Goal: Task Accomplishment & Management: Manage account settings

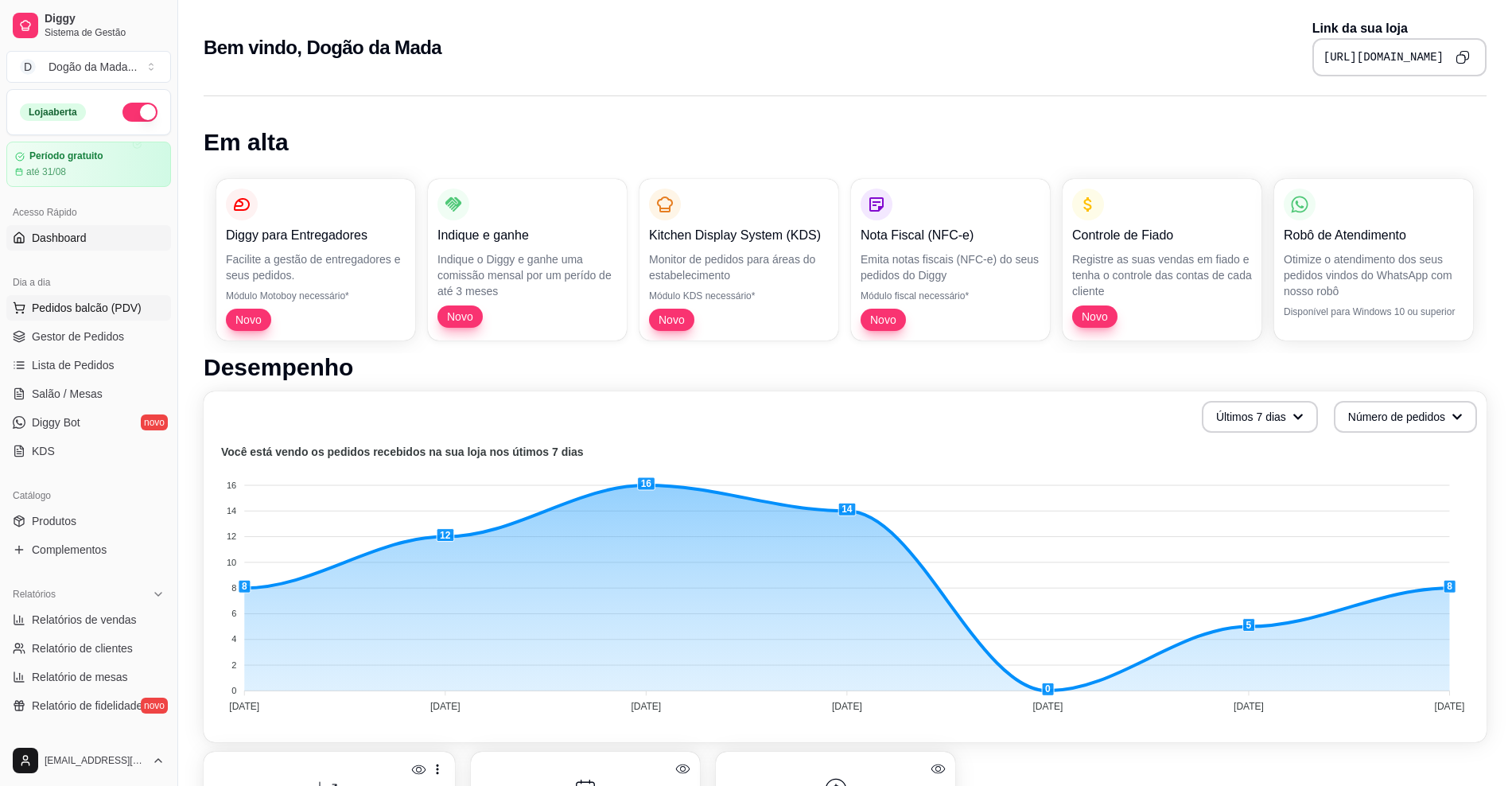
click at [96, 304] on span "Pedidos balcão (PDV)" at bounding box center [87, 308] width 110 height 16
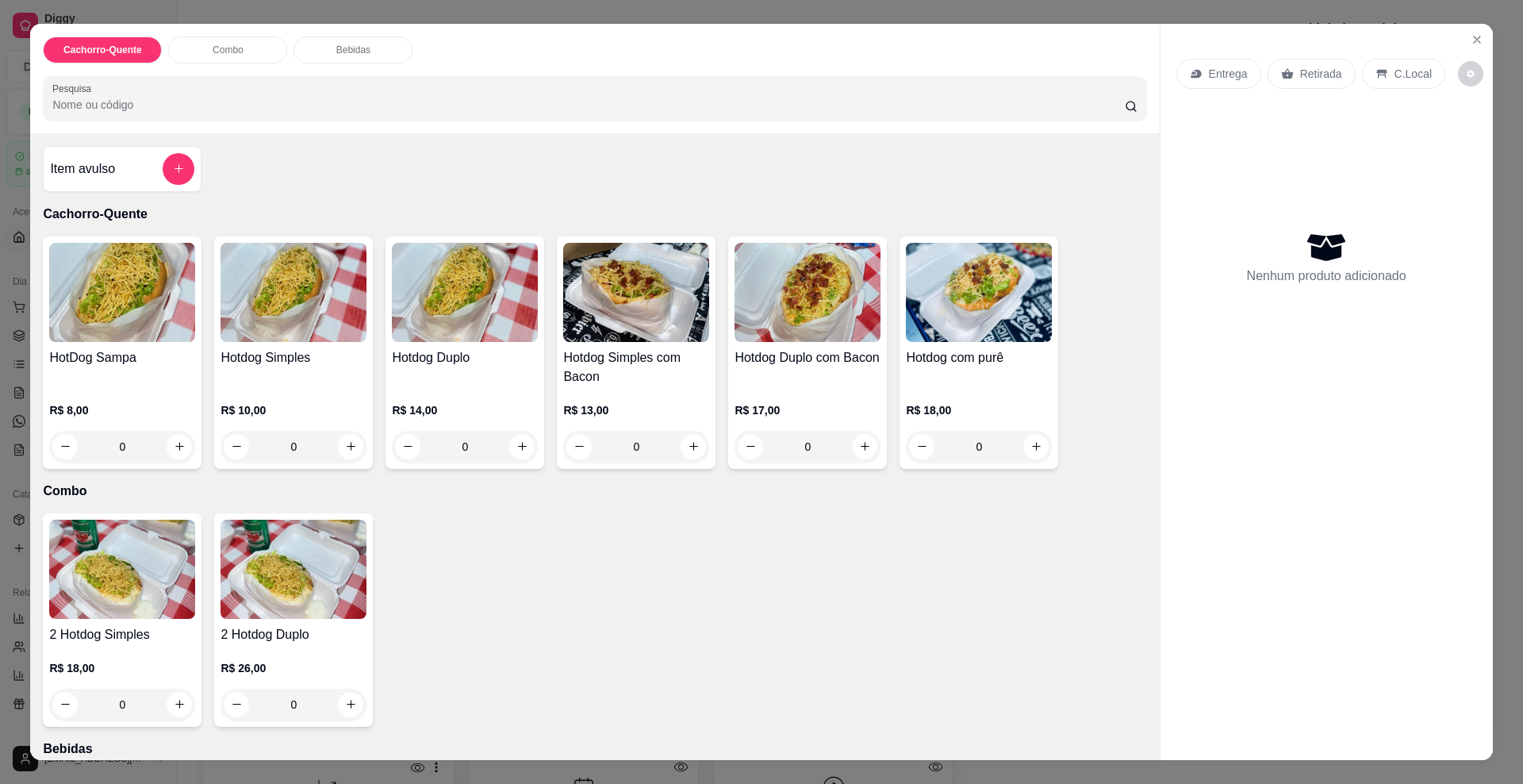
click at [1210, 73] on p "Entrega" at bounding box center [1229, 74] width 39 height 16
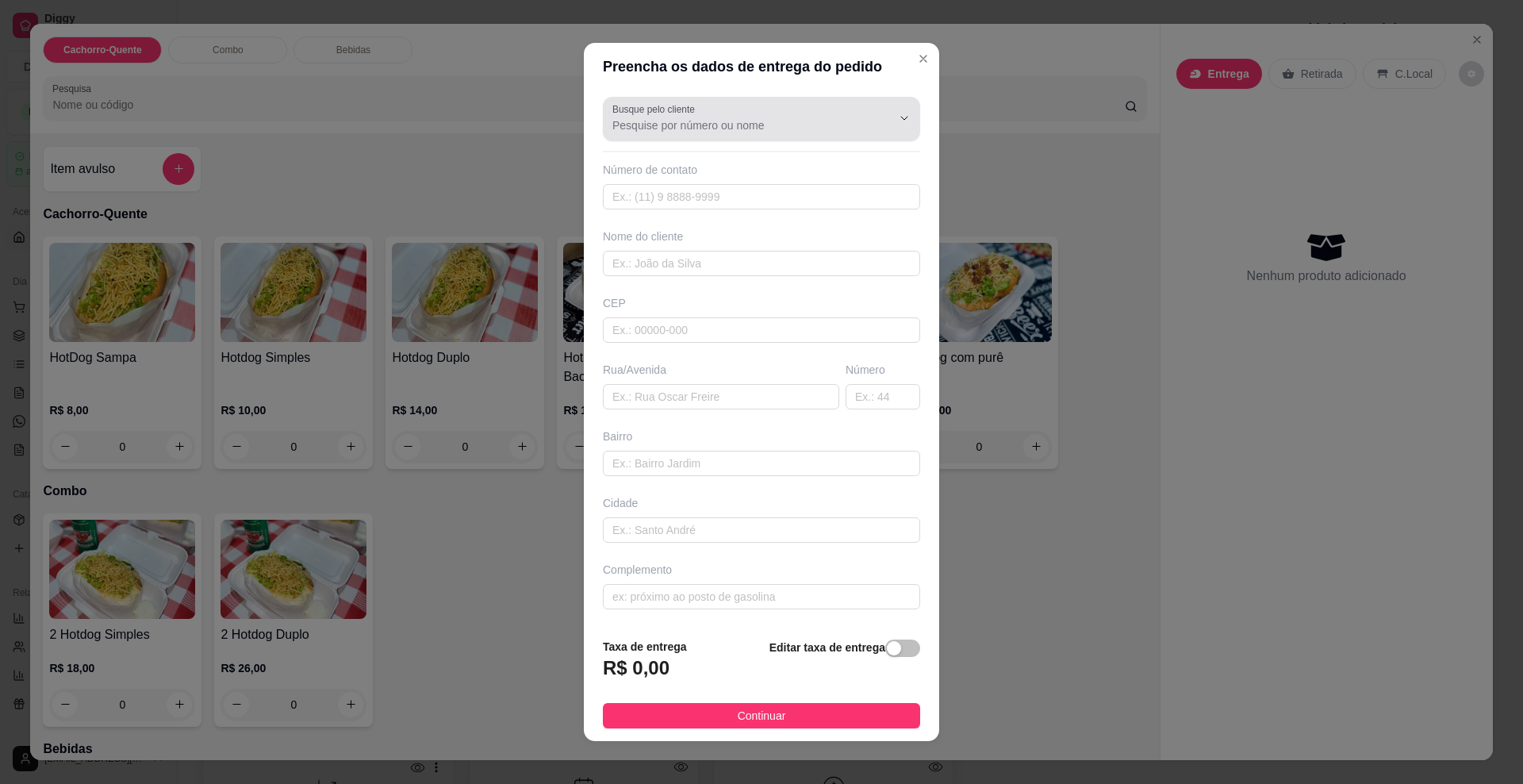
click at [613, 130] on input "Busque pelo cliente" at bounding box center [739, 126] width 254 height 16
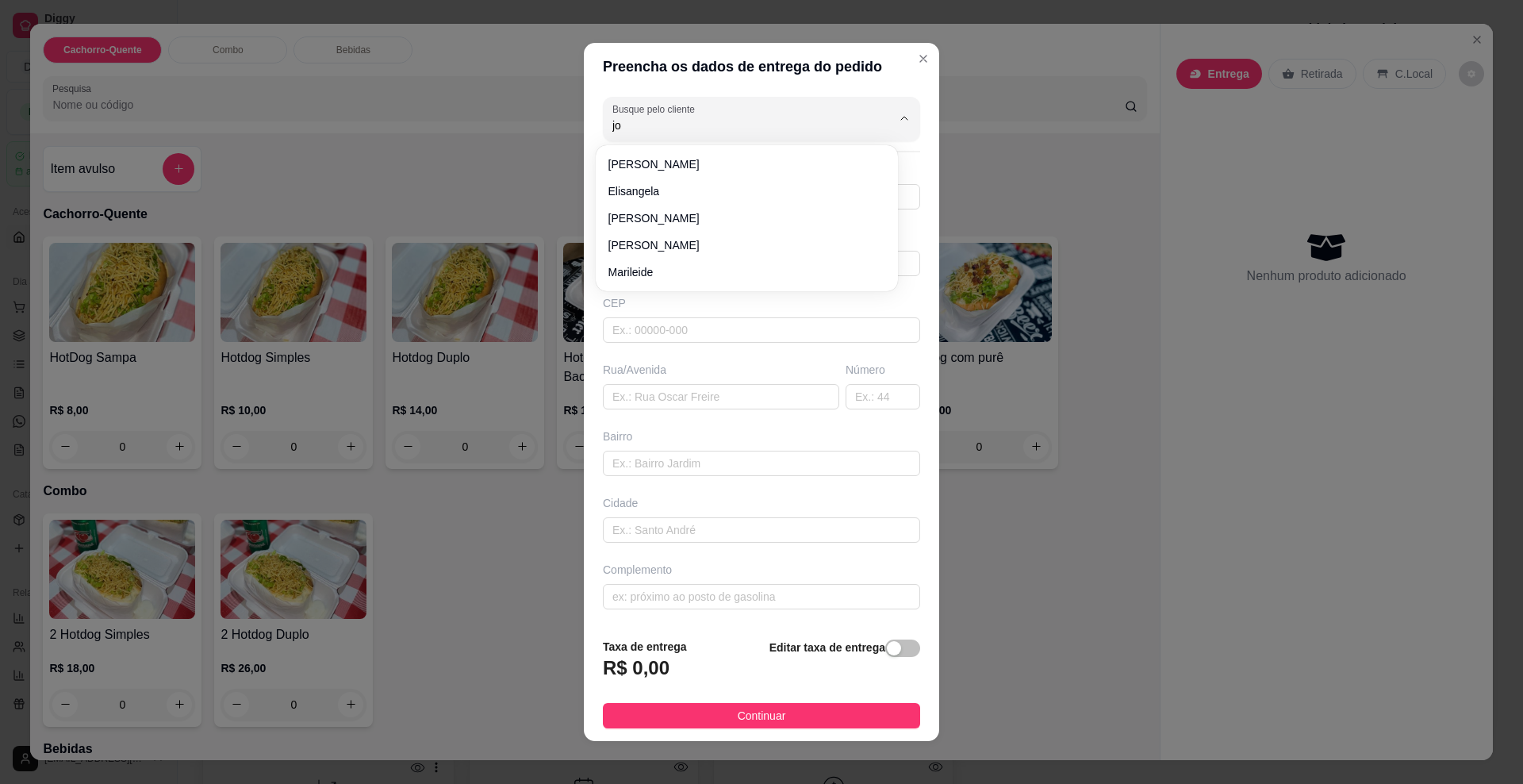
type input "j"
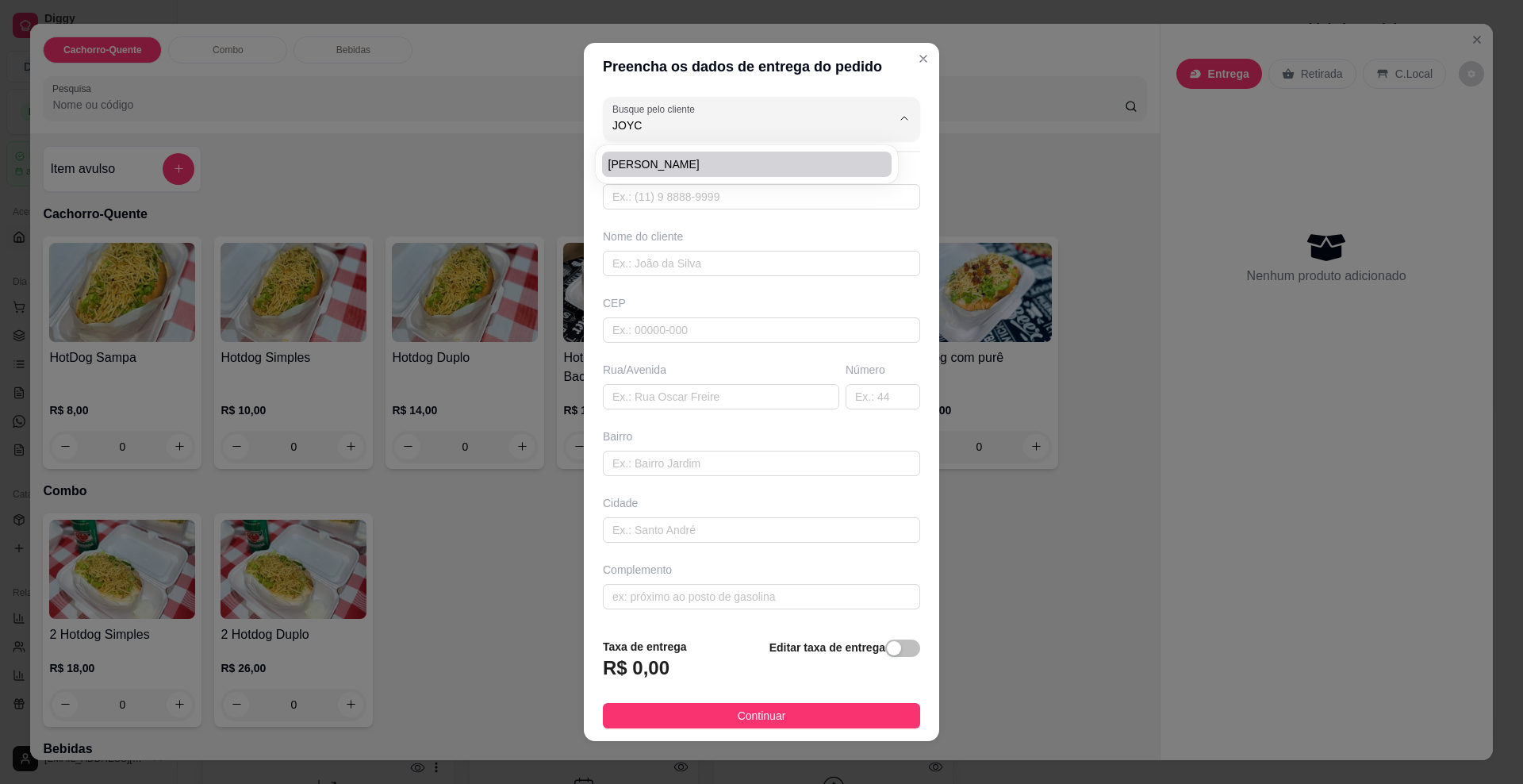
click at [633, 160] on span "[PERSON_NAME]" at bounding box center [739, 164] width 261 height 16
type input "[PERSON_NAME]"
type input "67991607159"
type input "[PERSON_NAME]"
type input "79073243"
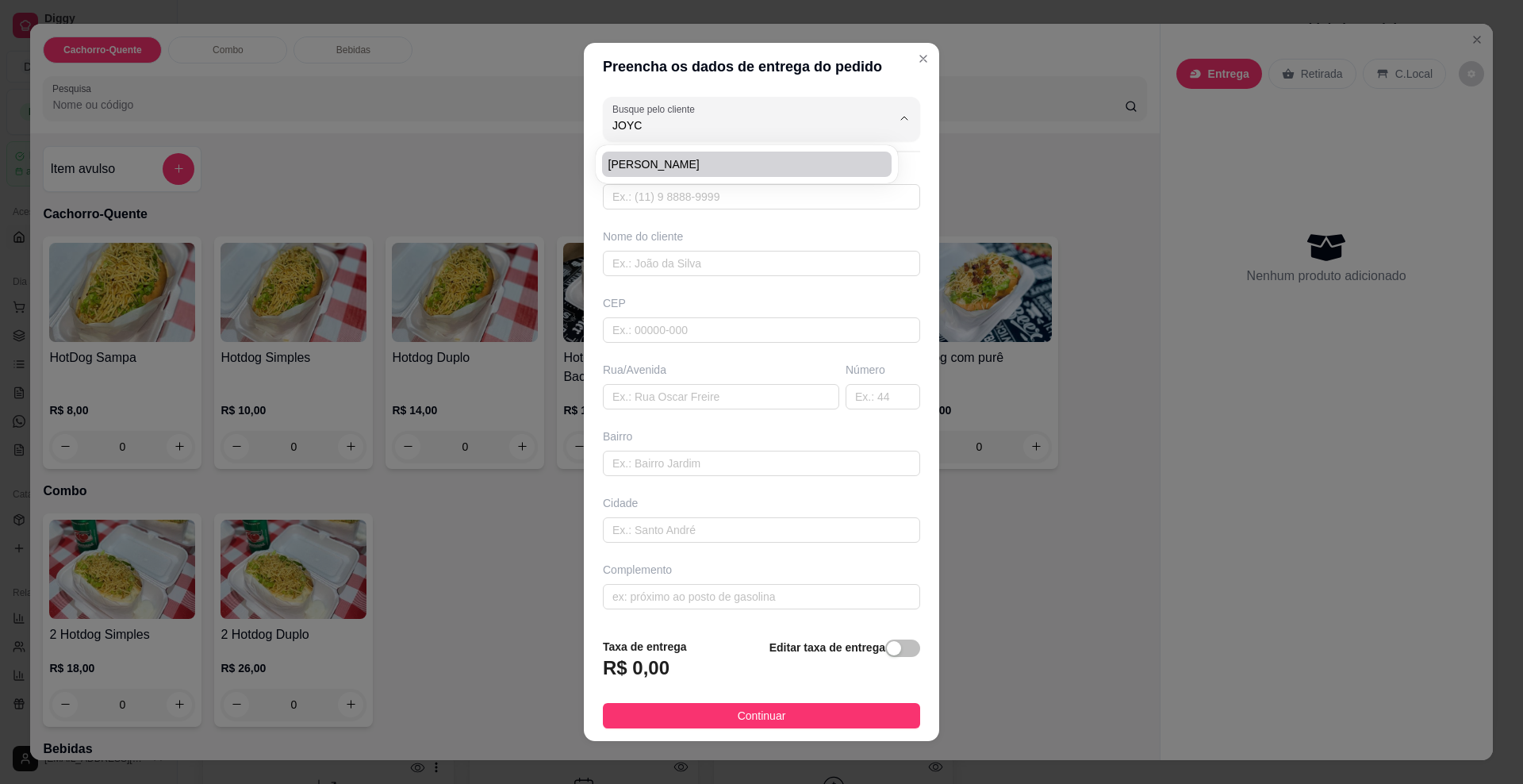
type input "Rua [PERSON_NAME]"
type input "1353"
type input "[GEOGRAPHIC_DATA]"
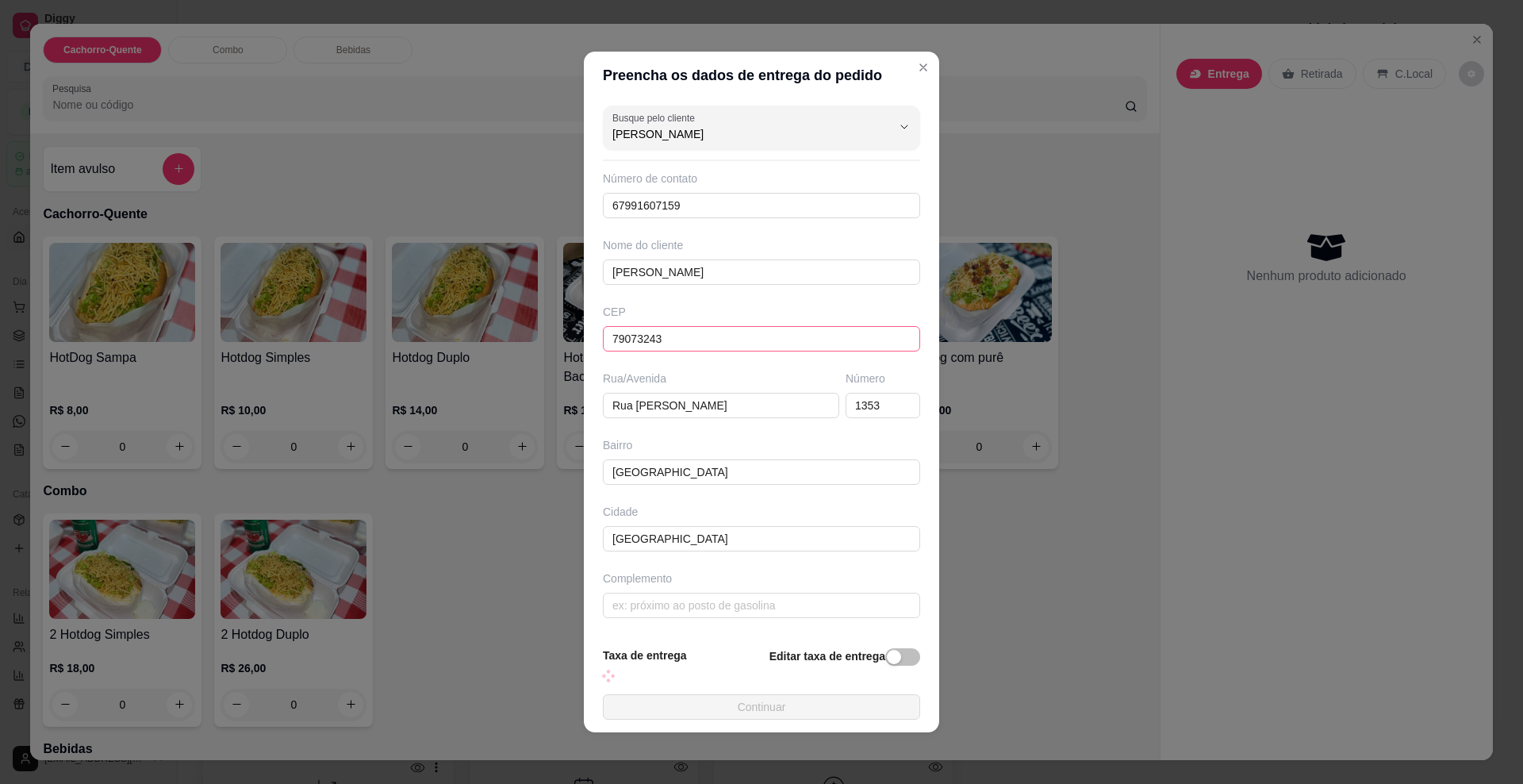
type input "[PERSON_NAME]"
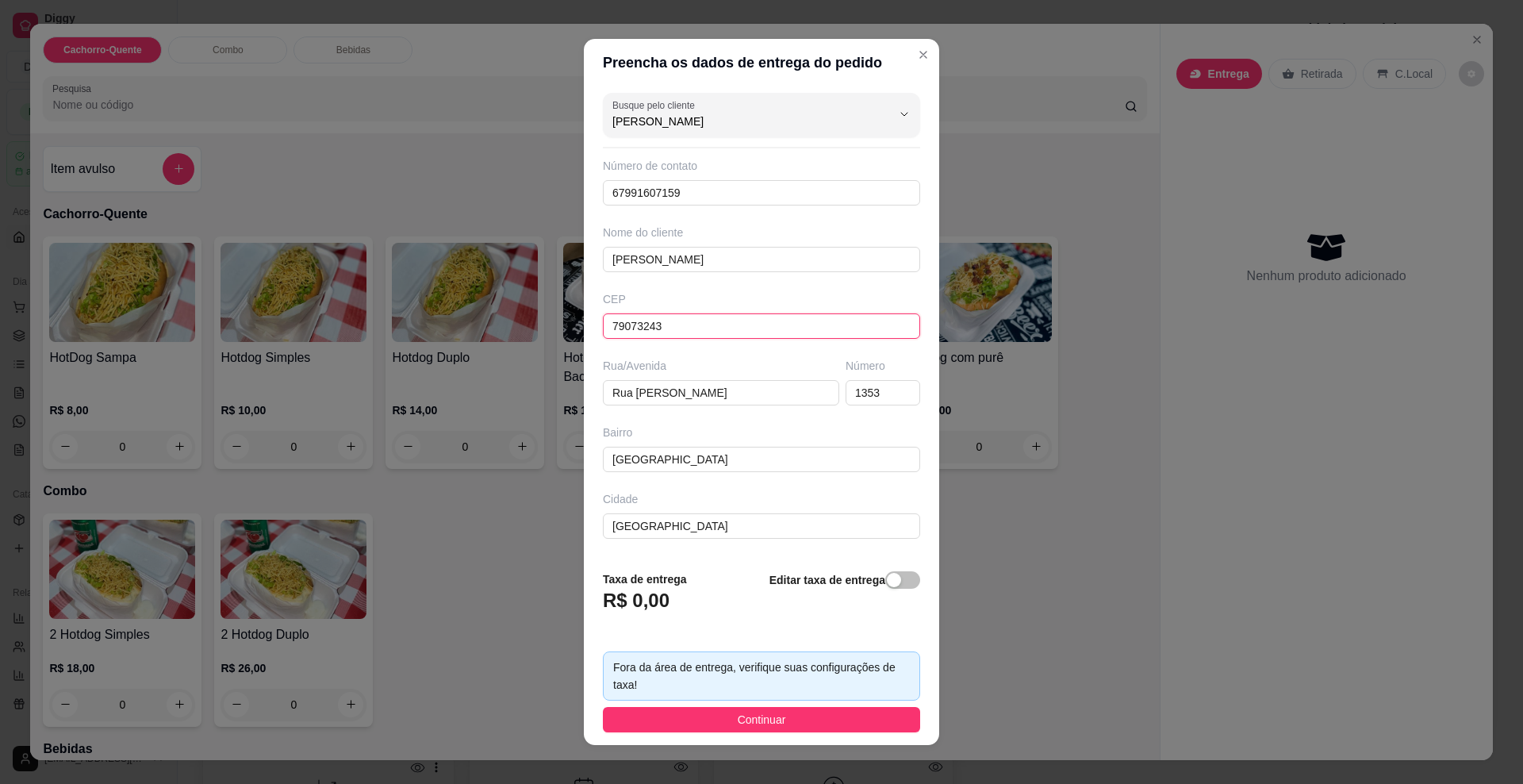
drag, startPoint x: 674, startPoint y: 338, endPoint x: 534, endPoint y: 300, distance: 145.1
click at [534, 300] on div "Preencha os dados de entrega do pedido Busque pelo cliente [PERSON_NAME] Número…" at bounding box center [762, 392] width 1523 height 784
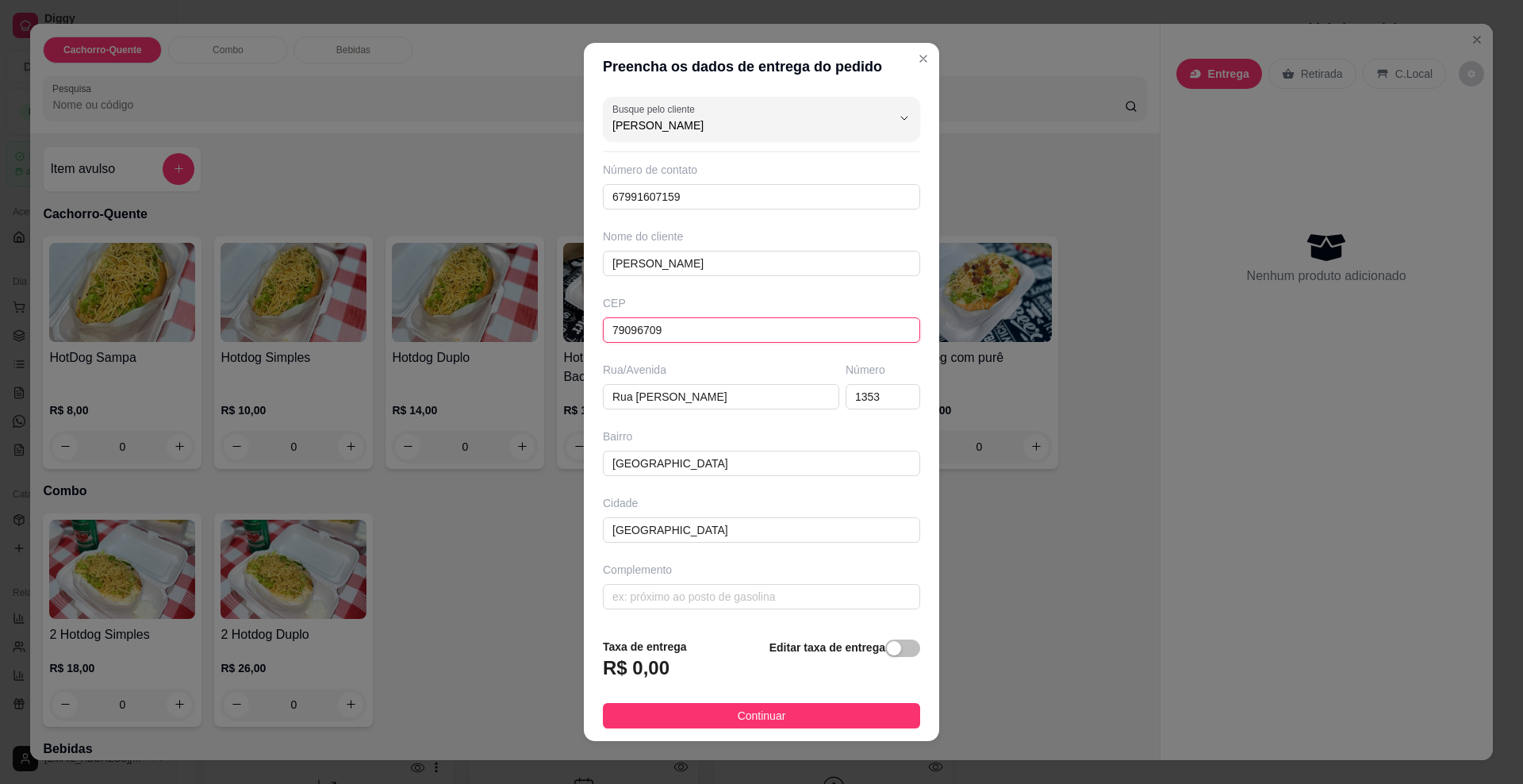
type input "79096709"
type input "Rua [PERSON_NAME]"
type input "Portal Caiobá II"
type input "1"
type input "318"
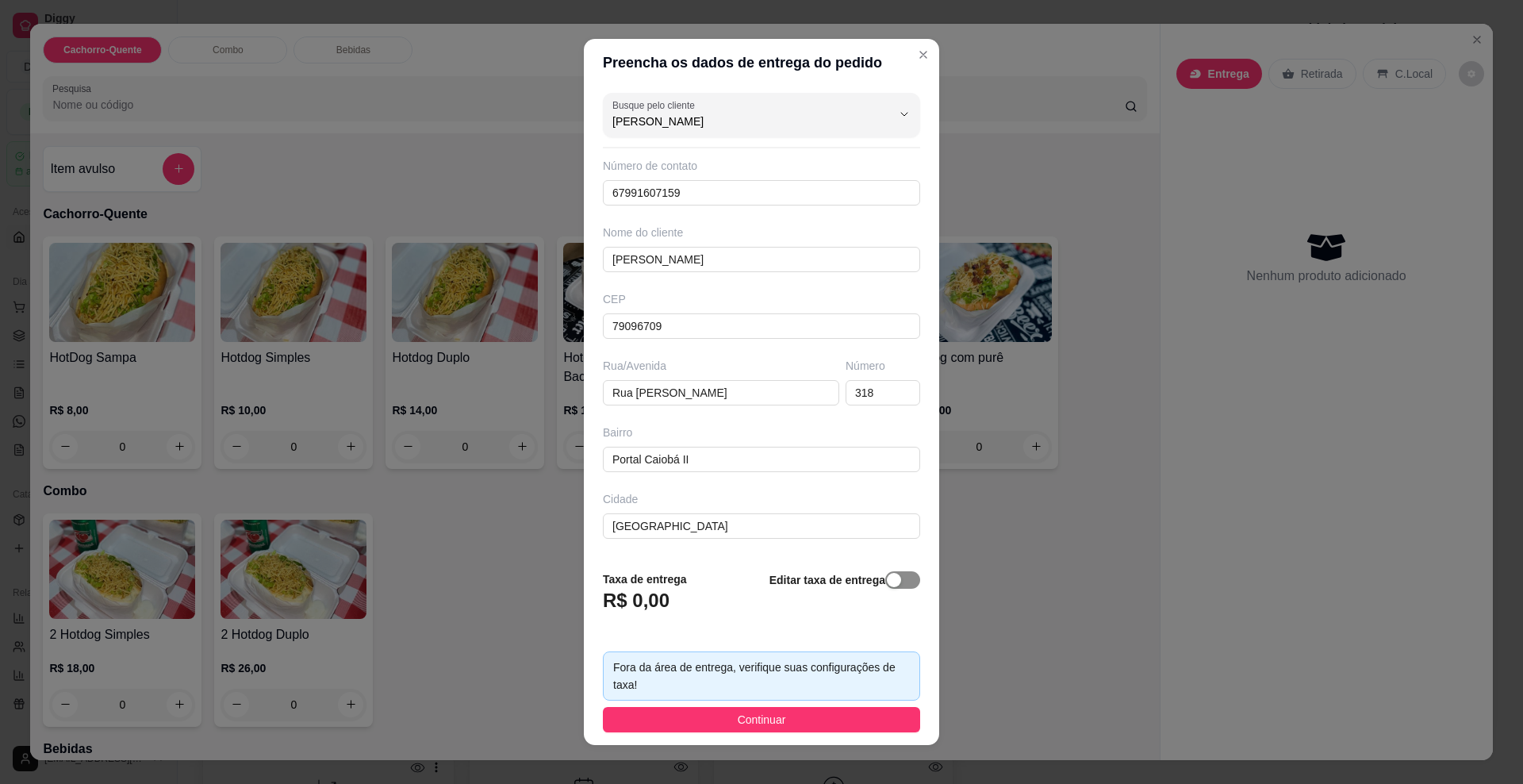
click at [885, 585] on span "button" at bounding box center [903, 580] width 35 height 18
click at [697, 618] on input "0,00" at bounding box center [688, 606] width 170 height 30
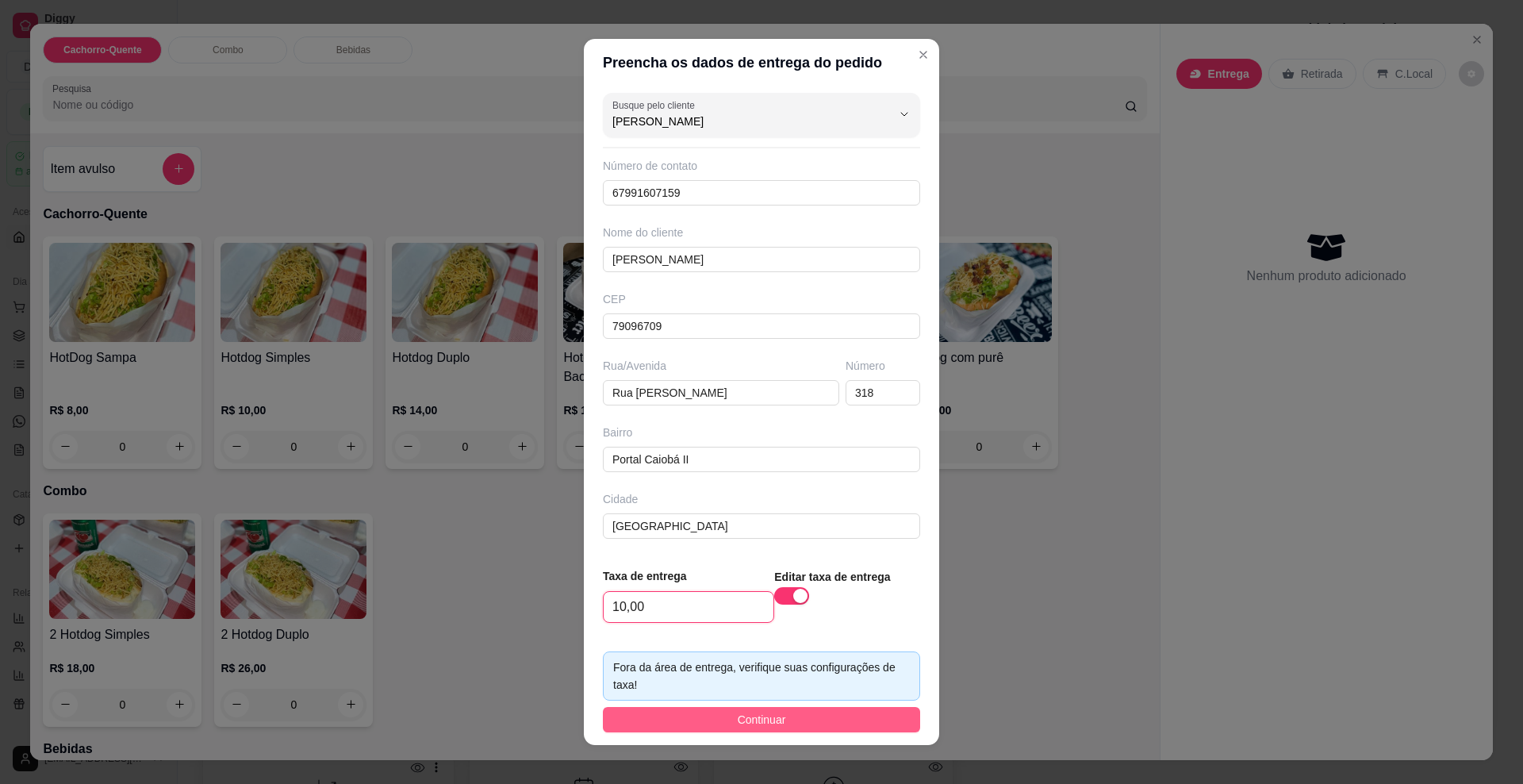
type input "10,00"
click at [709, 726] on button "Continuar" at bounding box center [761, 719] width 317 height 26
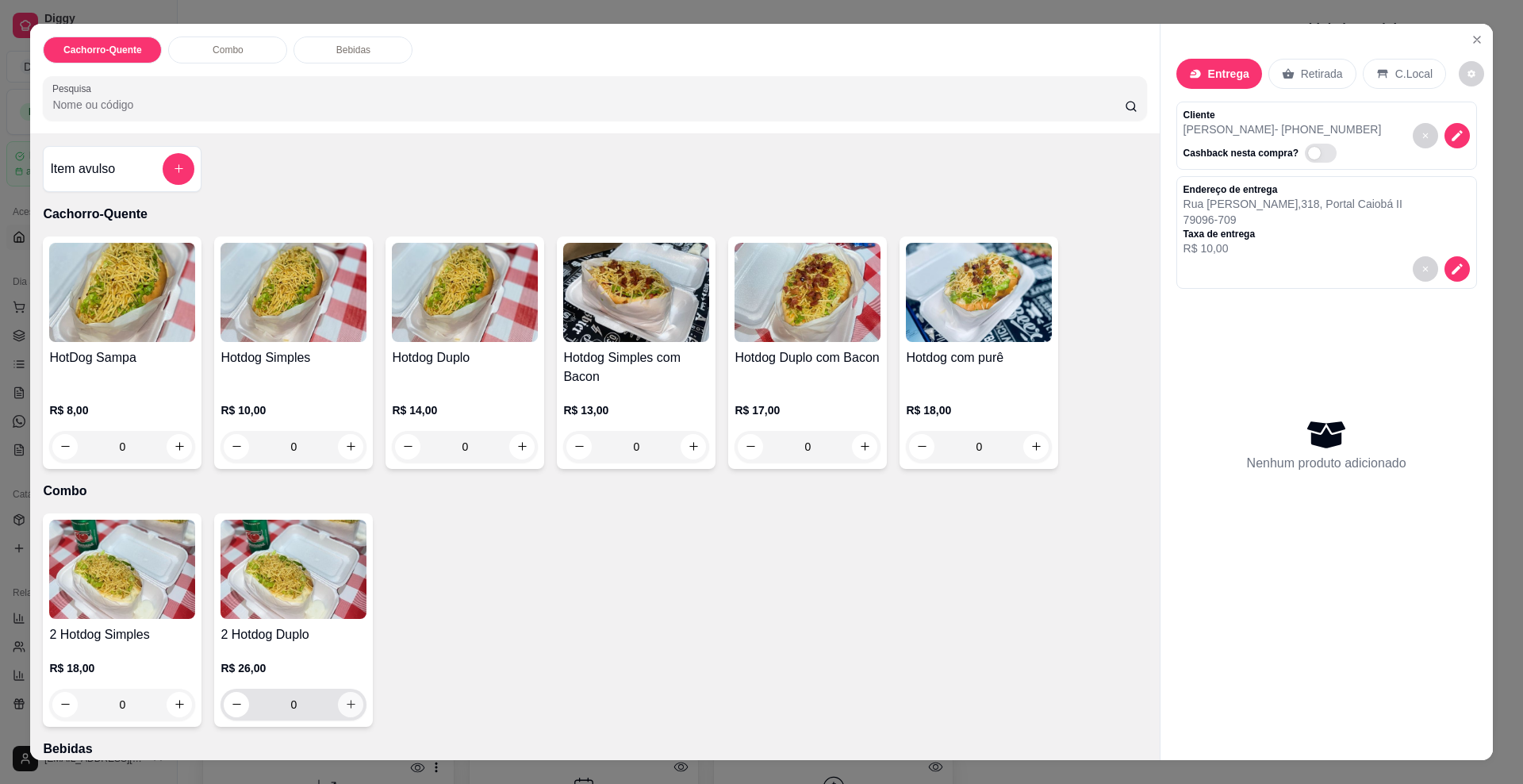
click at [350, 707] on button "increase-product-quantity" at bounding box center [350, 705] width 26 height 26
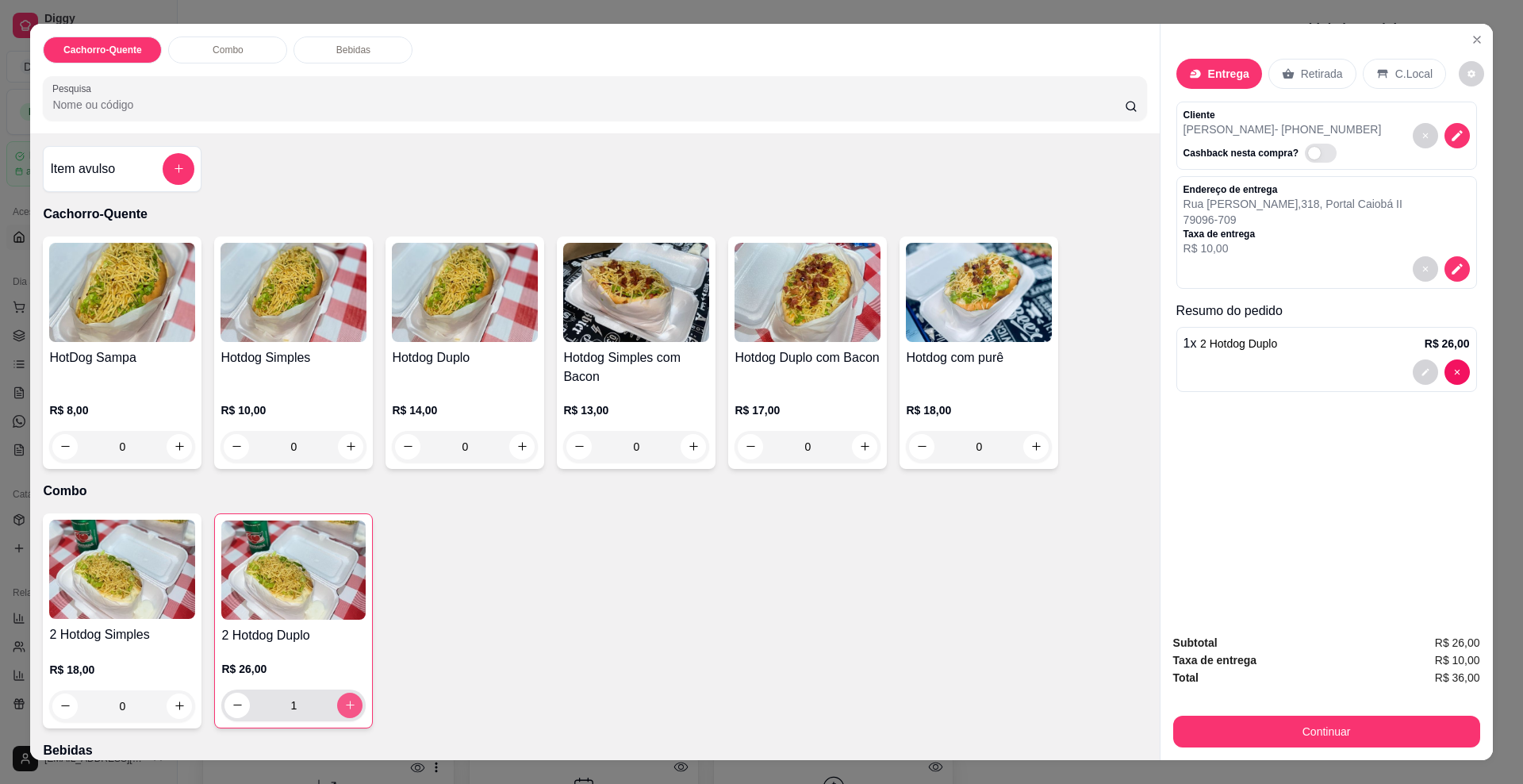
click at [350, 707] on button "increase-product-quantity" at bounding box center [350, 706] width 26 height 26
type input "2"
click at [167, 705] on button "increase-product-quantity" at bounding box center [180, 706] width 26 height 26
type input "1"
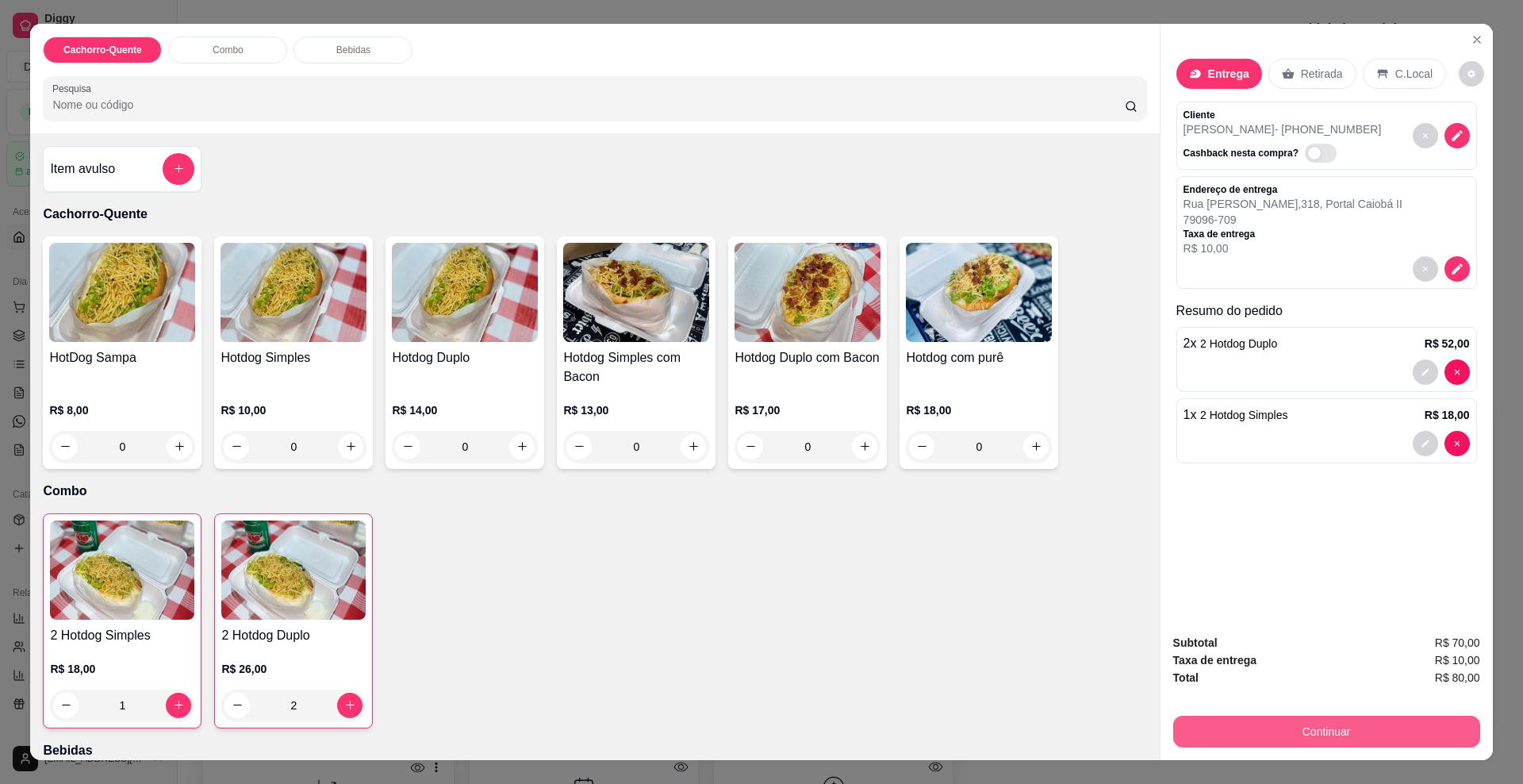
click at [1266, 732] on button "Continuar" at bounding box center [1327, 731] width 307 height 31
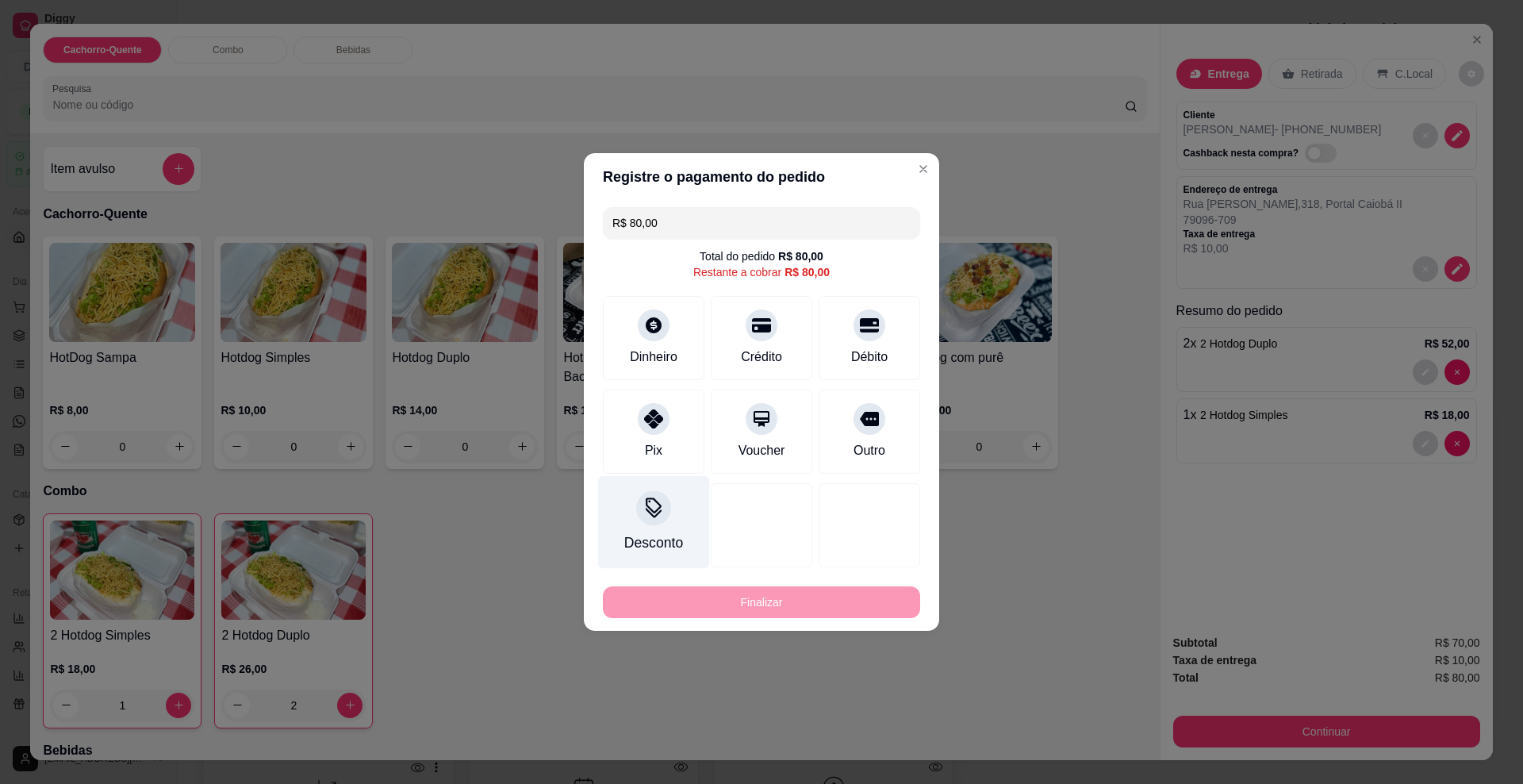
click at [661, 445] on div "Pix" at bounding box center [653, 432] width 101 height 84
type input "R$ 0,00"
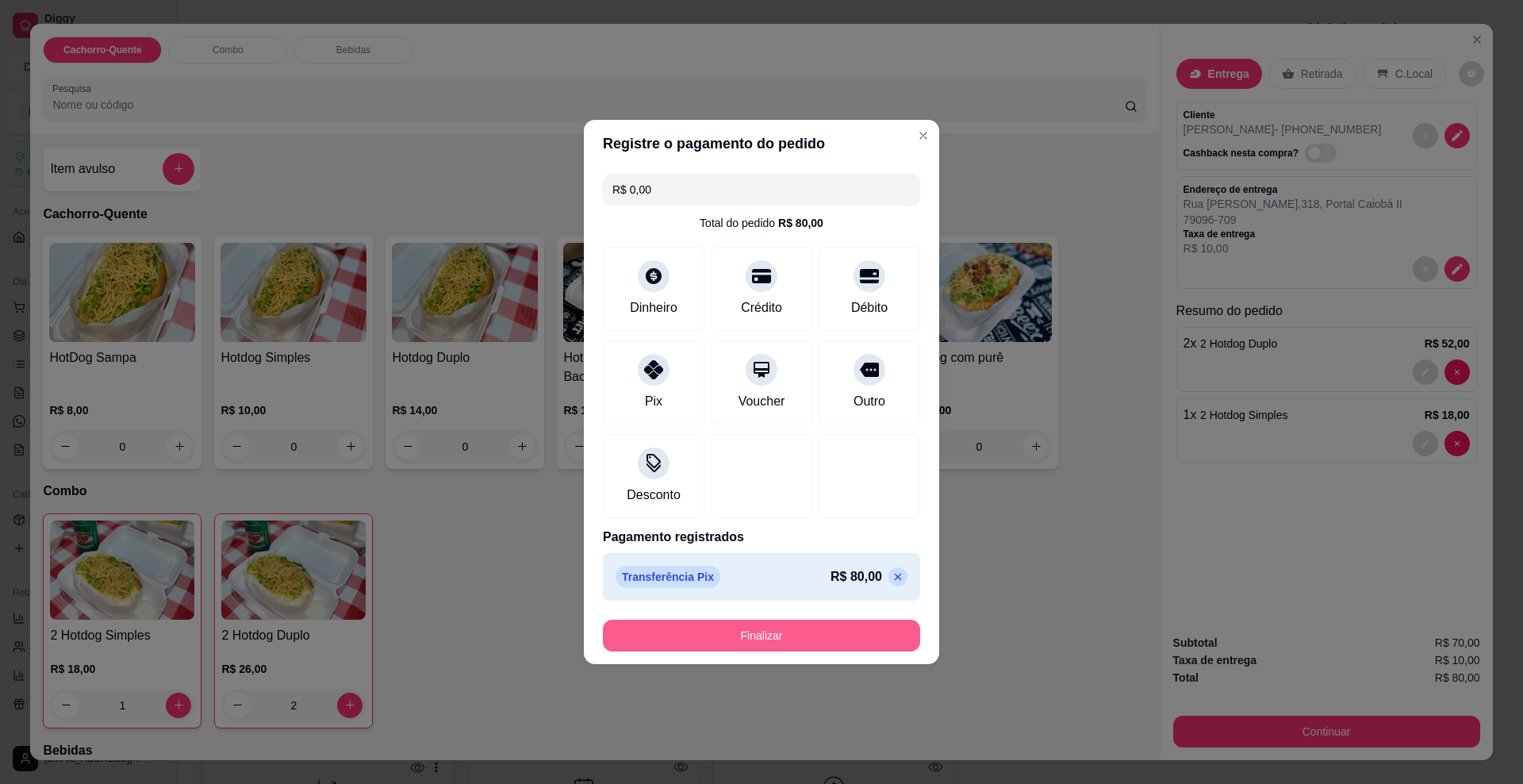
click at [700, 634] on button "Finalizar" at bounding box center [761, 635] width 317 height 31
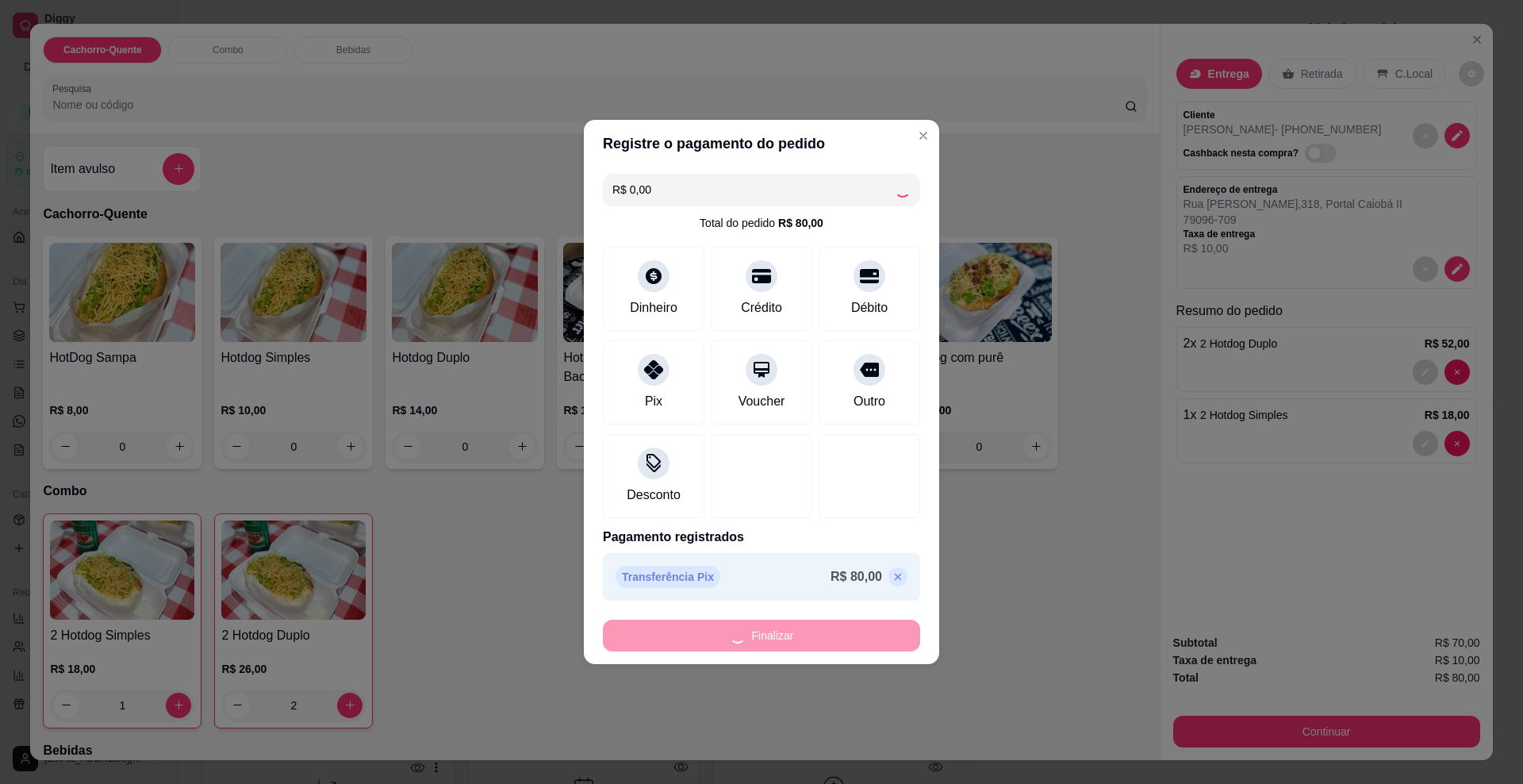
type input "0"
type input "-R$ 80,00"
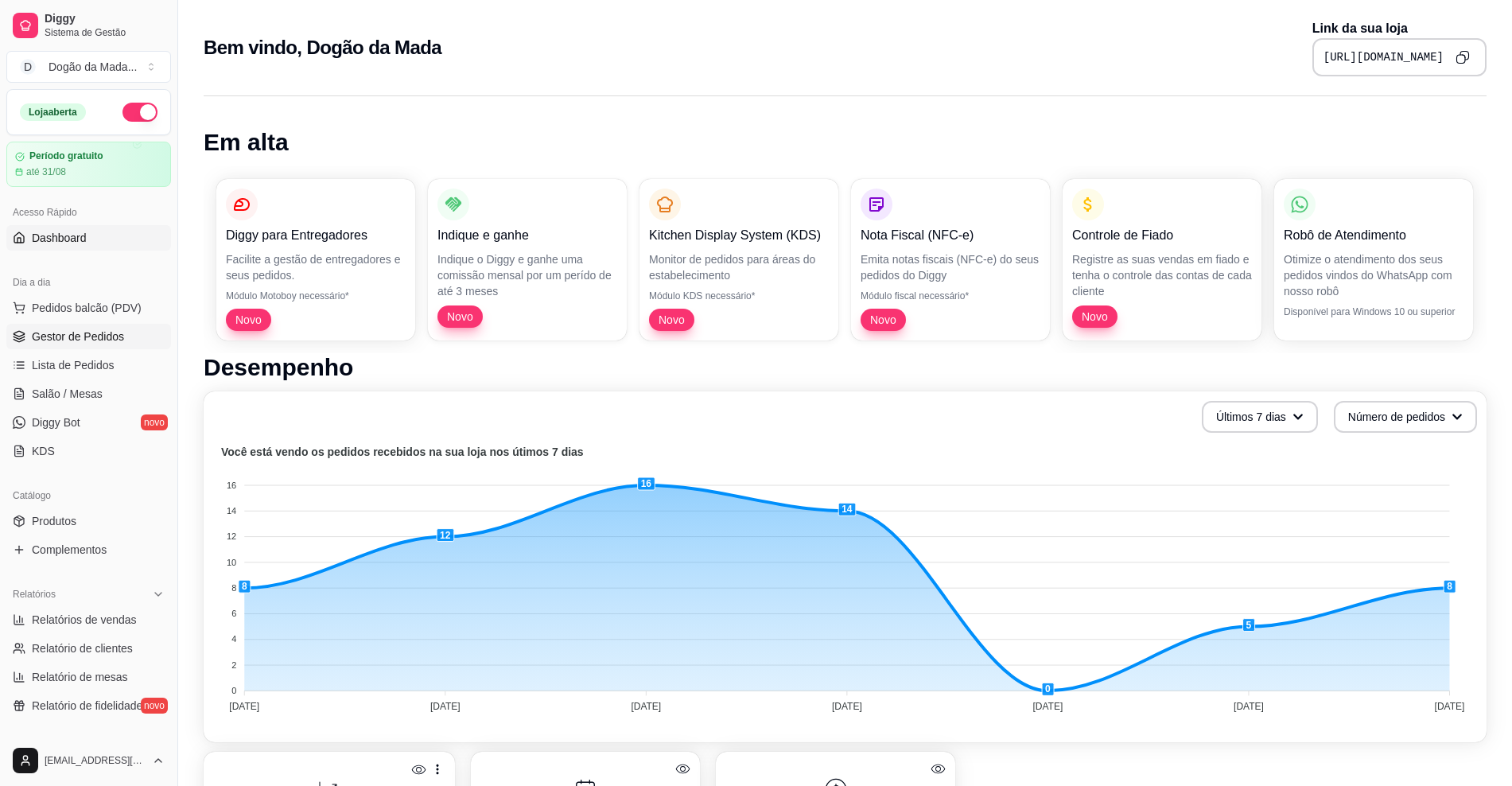
click at [97, 341] on span "Gestor de Pedidos" at bounding box center [78, 336] width 92 height 16
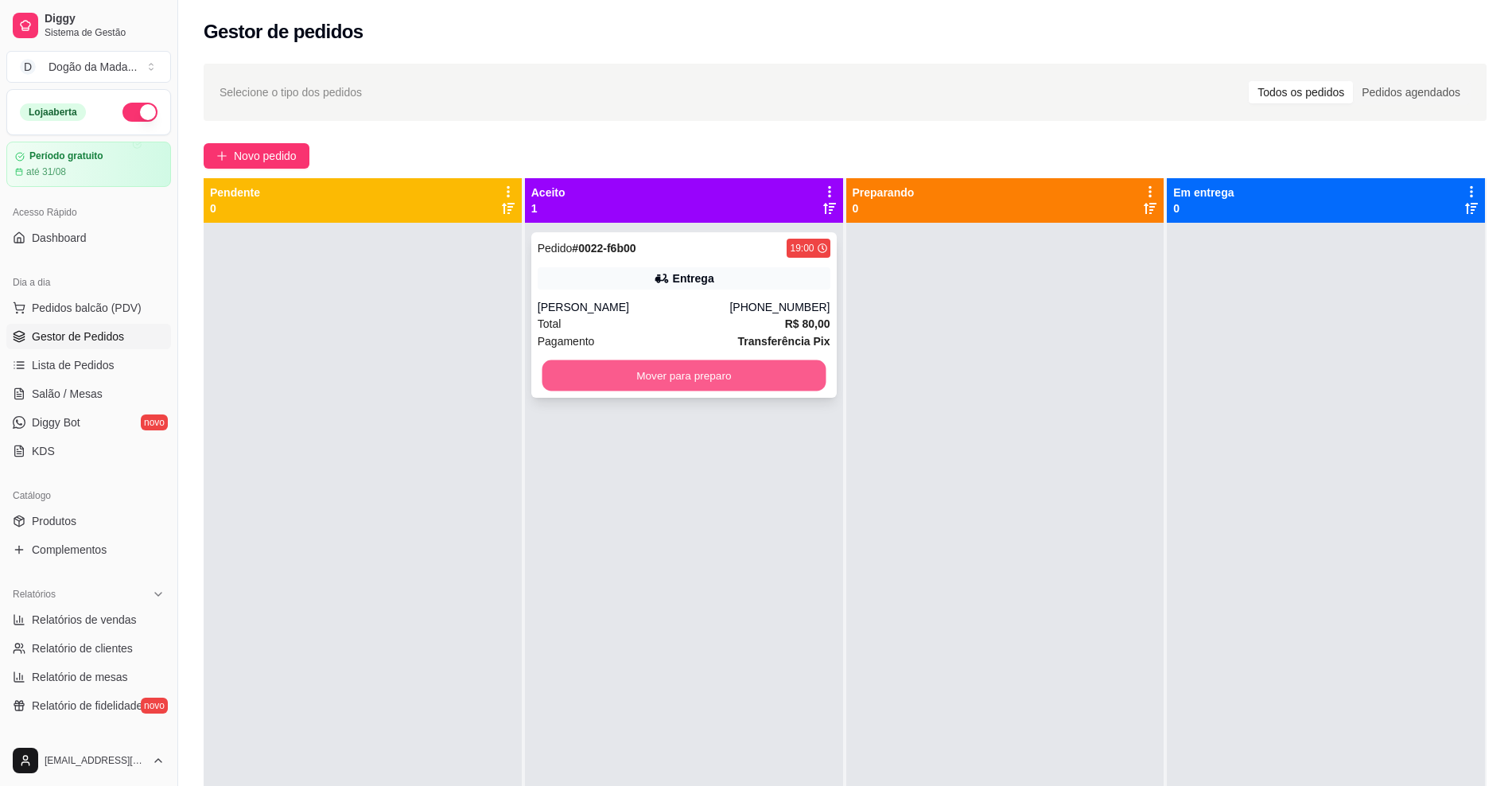
click at [724, 389] on button "Mover para preparo" at bounding box center [684, 376] width 284 height 31
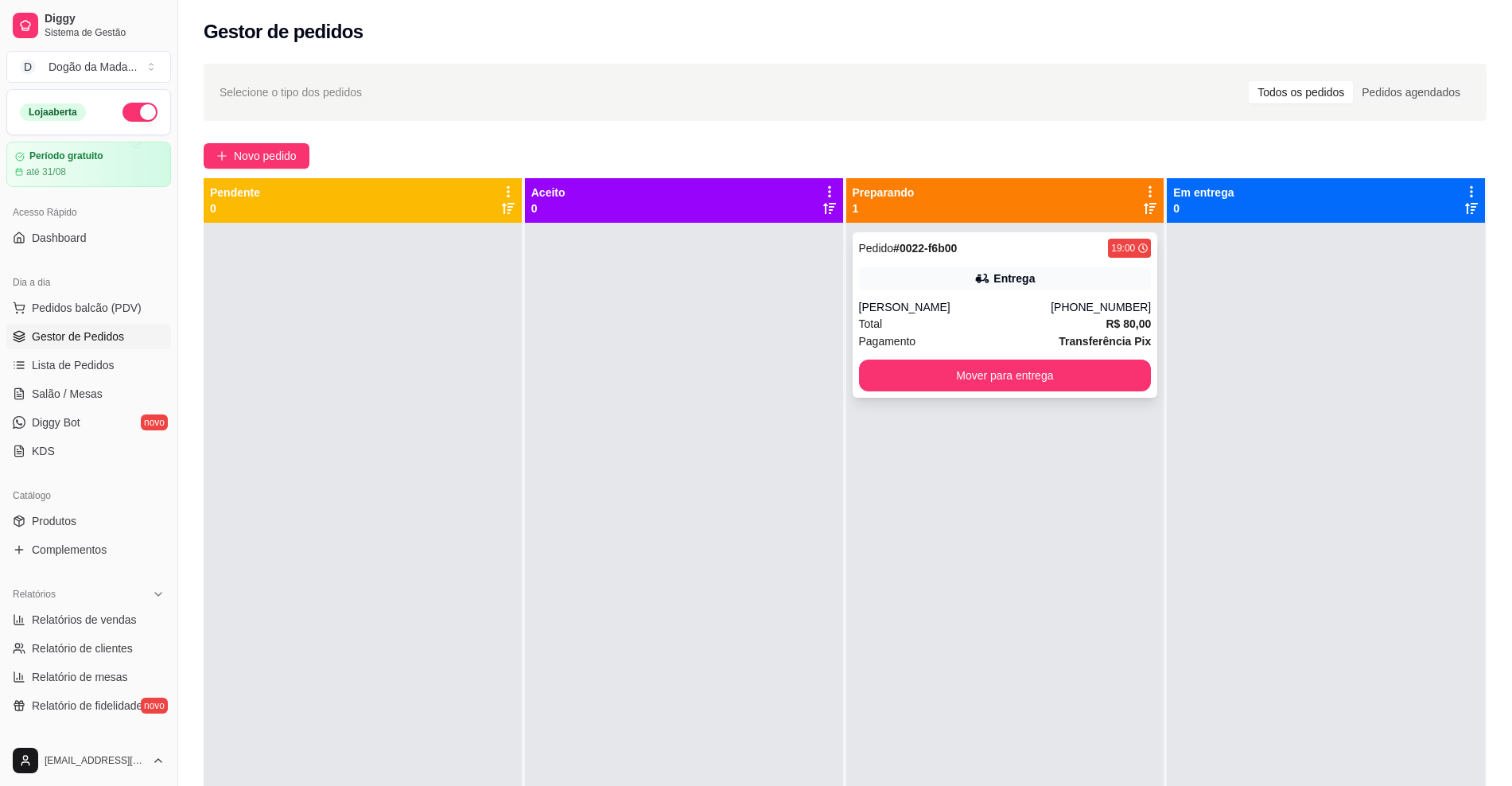
click at [945, 285] on div "Entrega" at bounding box center [1005, 278] width 293 height 23
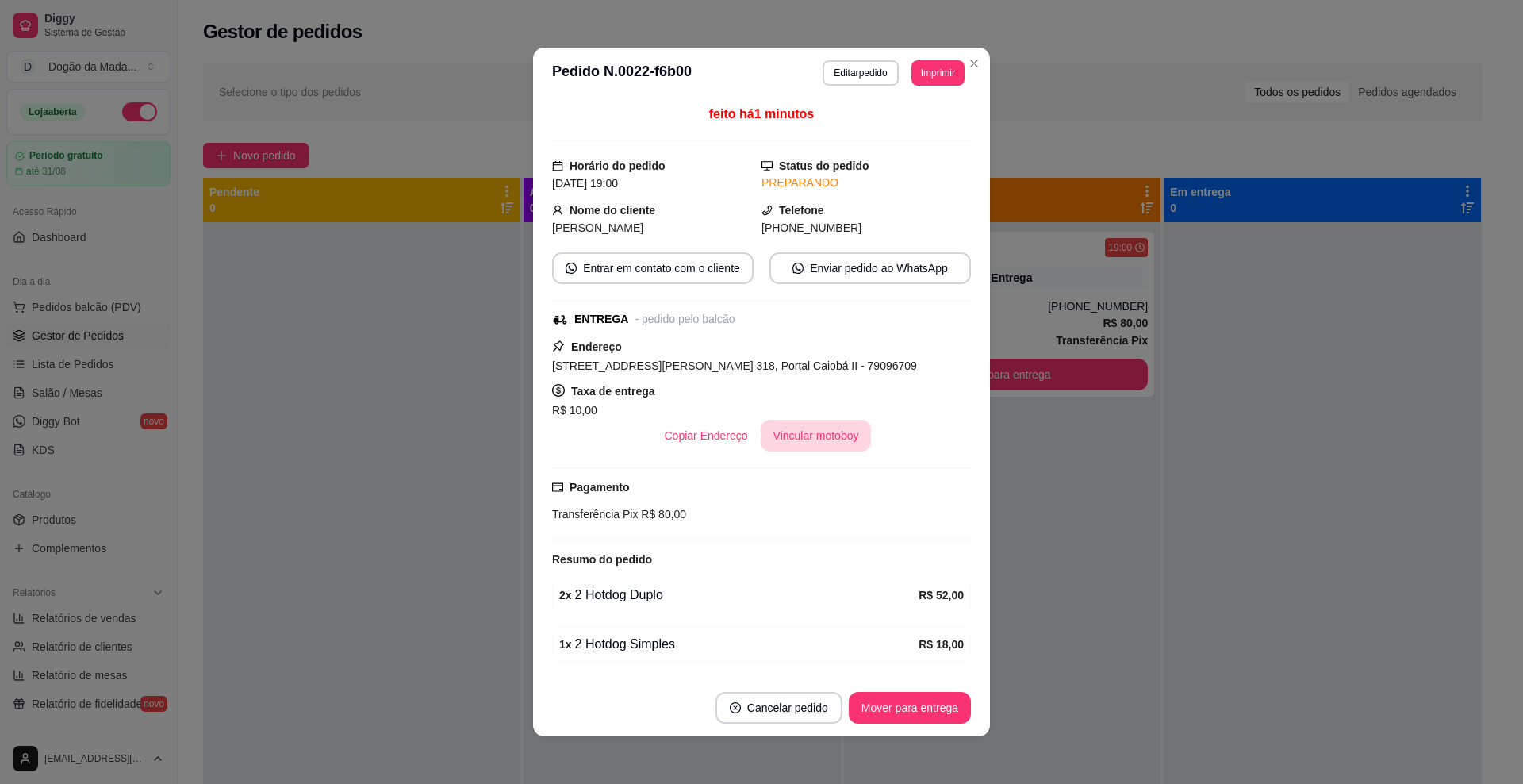
click at [790, 429] on button "Vincular motoboy" at bounding box center [815, 436] width 111 height 31
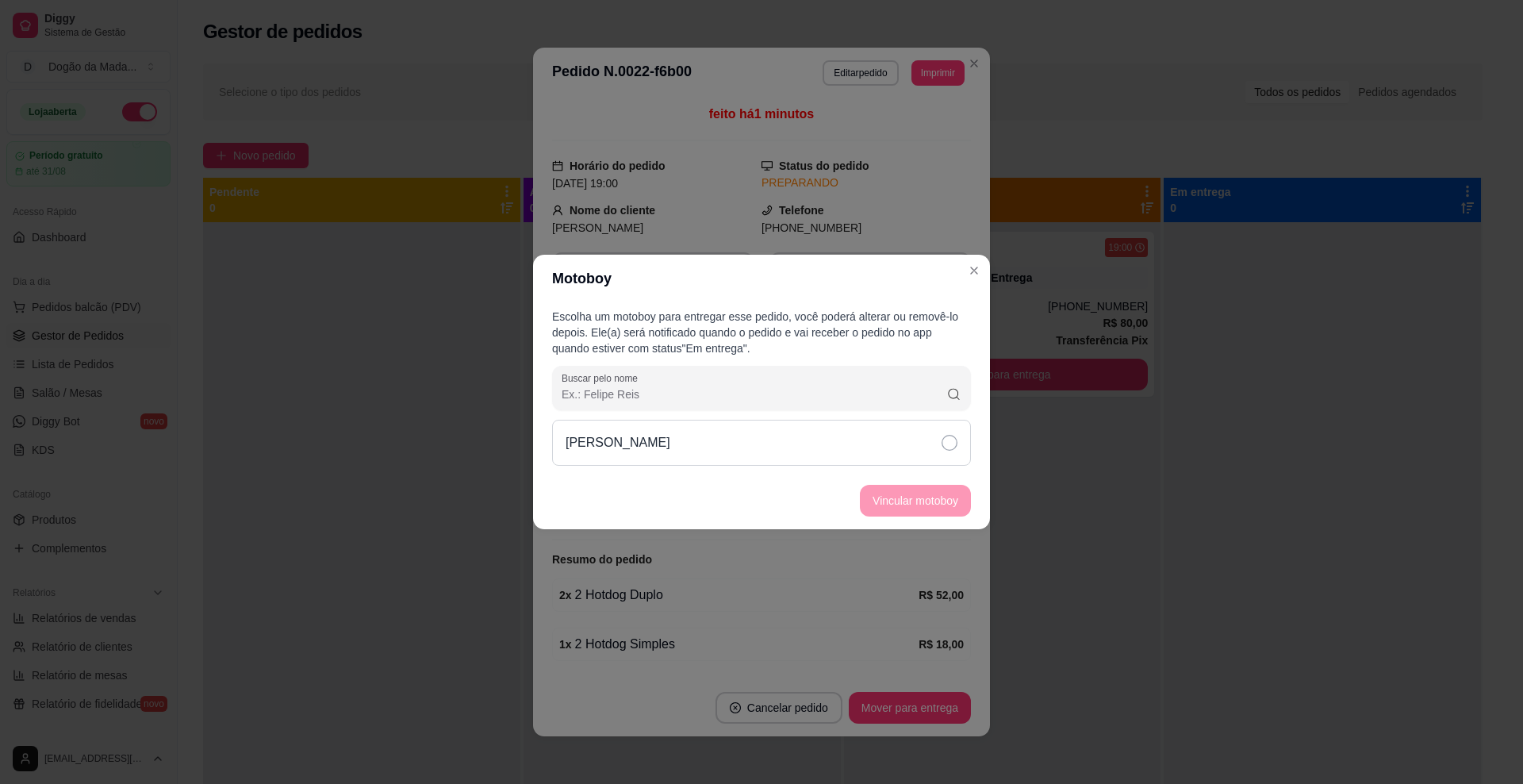
click at [688, 458] on div "[PERSON_NAME]" at bounding box center [762, 443] width 419 height 46
drag, startPoint x: 853, startPoint y: 507, endPoint x: 867, endPoint y: 505, distance: 14.1
click at [856, 507] on footer "Vincular motoboy" at bounding box center [762, 500] width 457 height 57
click at [879, 502] on button "Vincular motoboy" at bounding box center [915, 500] width 111 height 31
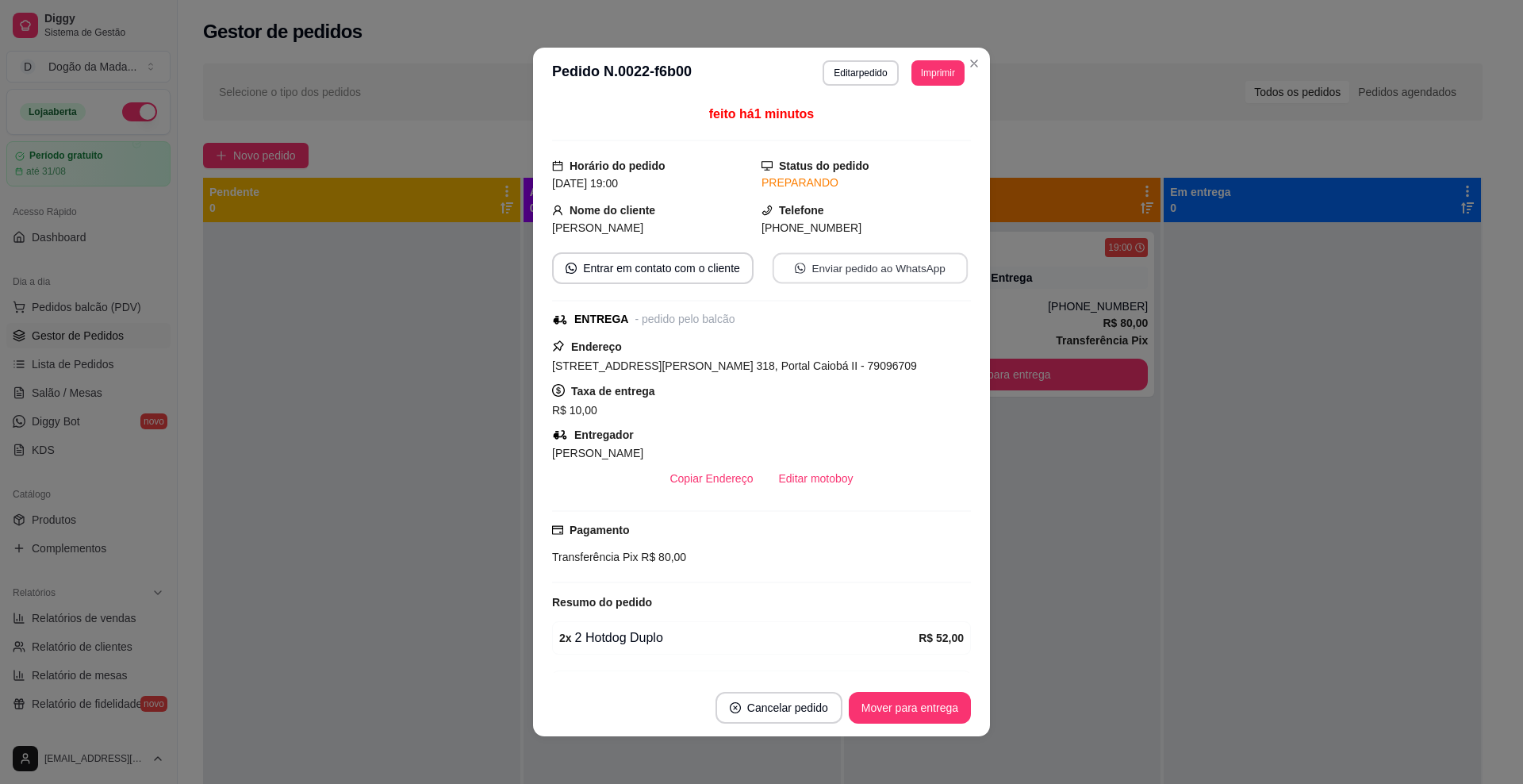
click at [847, 267] on button "Enviar pedido ao WhatsApp" at bounding box center [870, 269] width 195 height 31
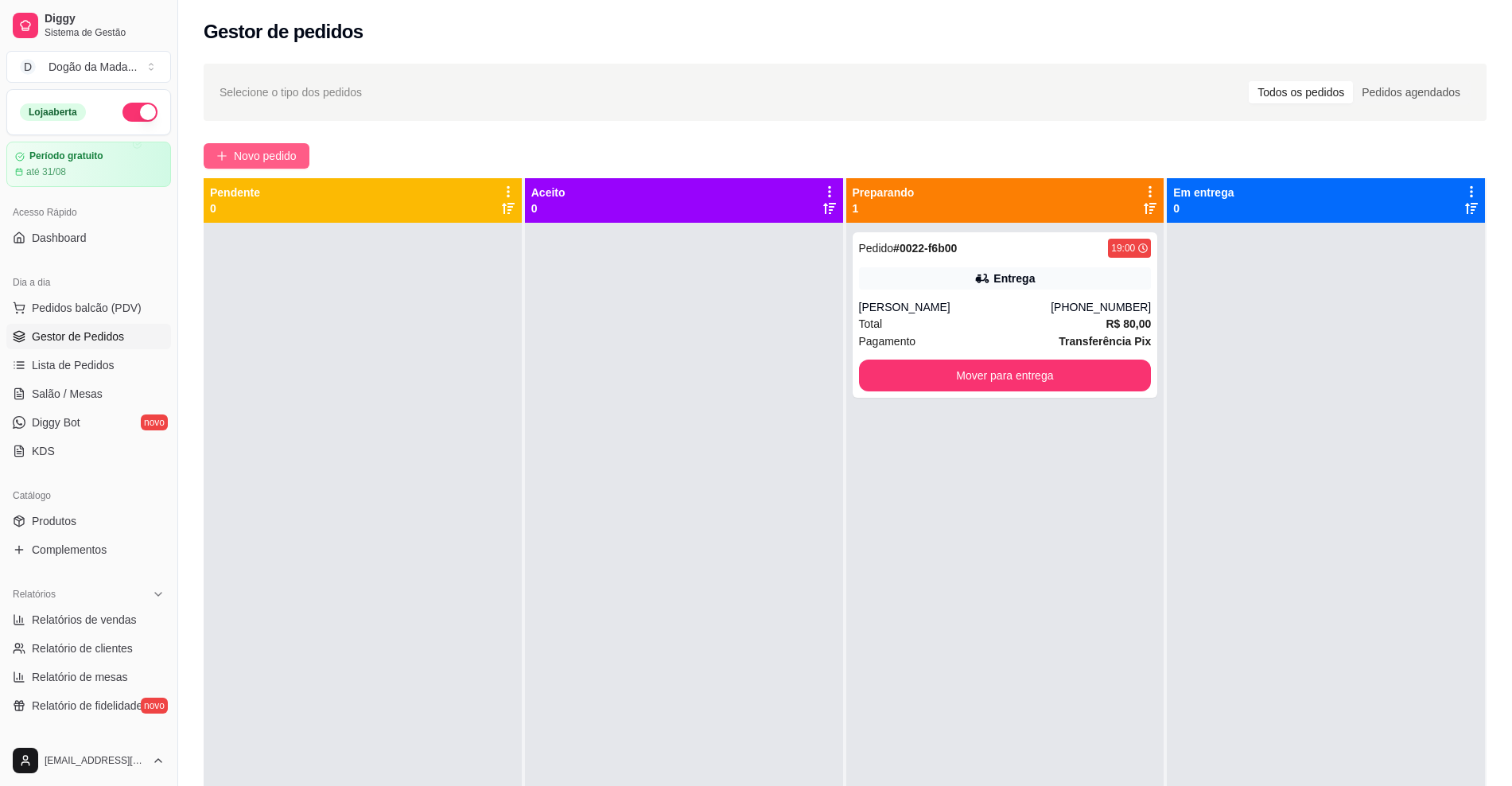
click at [253, 152] on span "Novo pedido" at bounding box center [266, 156] width 63 height 18
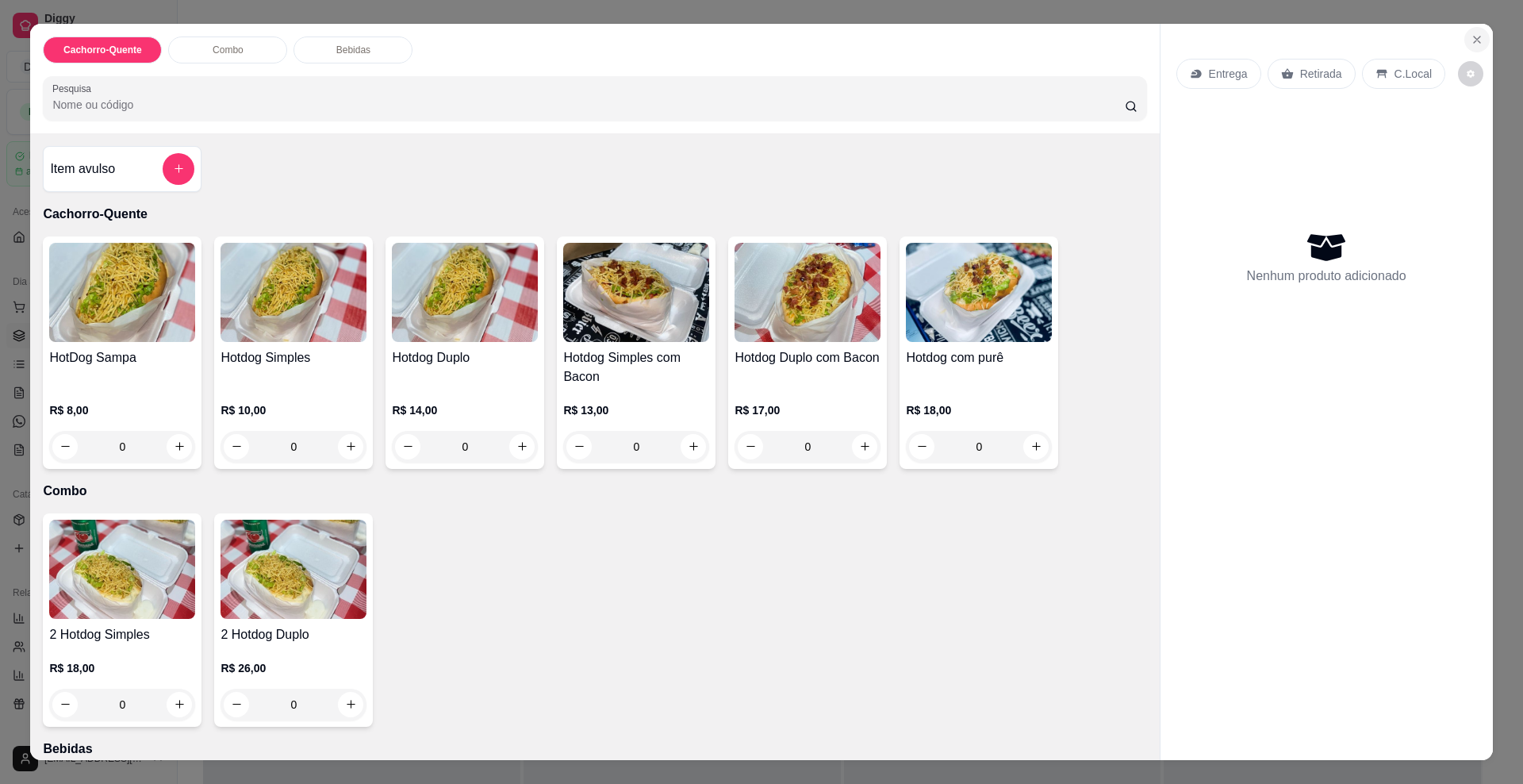
click at [1474, 40] on icon "Close" at bounding box center [1477, 39] width 13 height 13
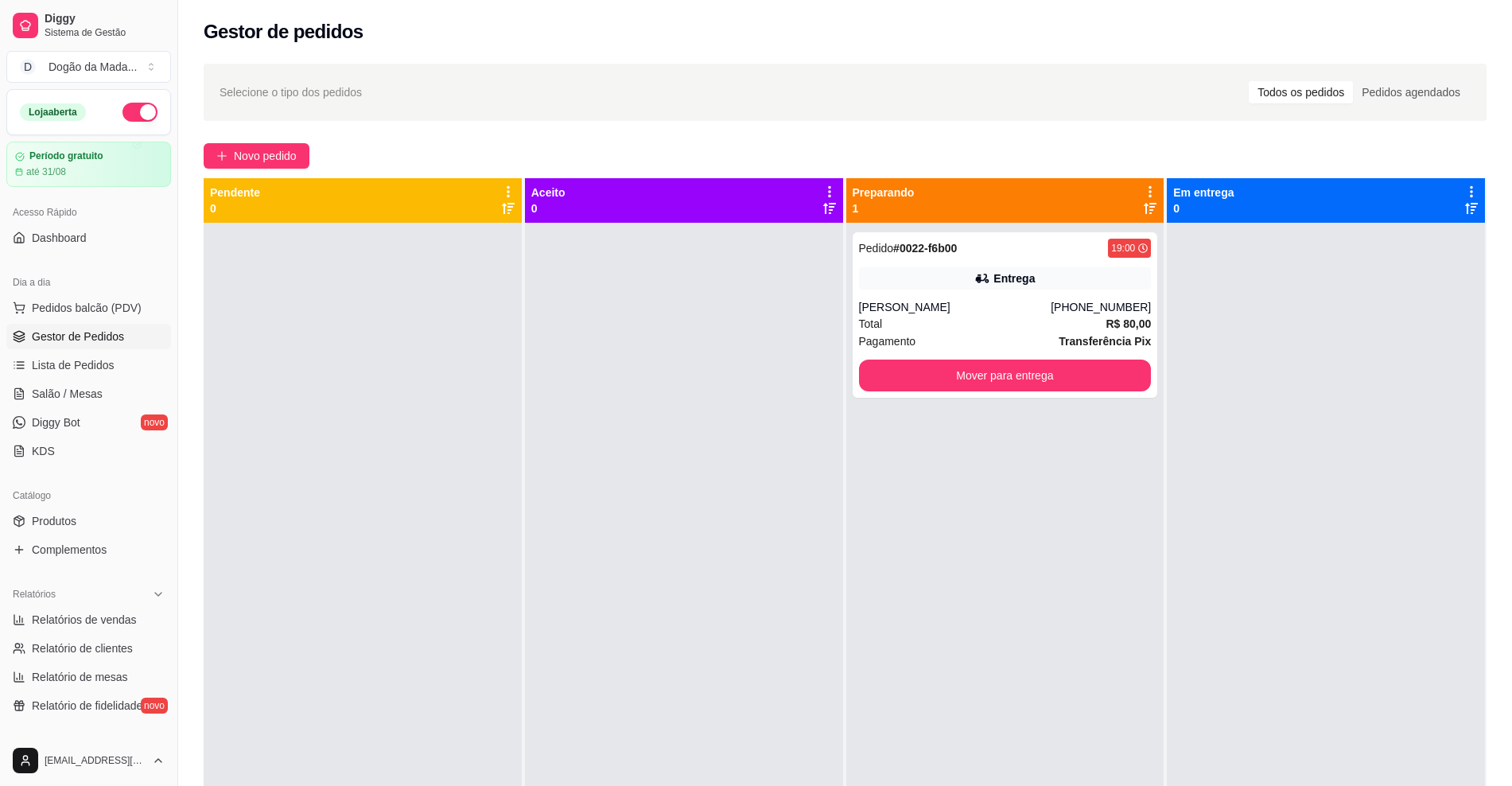
click at [249, 142] on div "Selecione o tipo dos pedidos Todos os pedidos Pedidos agendados Novo pedido Pen…" at bounding box center [845, 518] width 1334 height 929
click at [260, 152] on span "Novo pedido" at bounding box center [266, 156] width 63 height 18
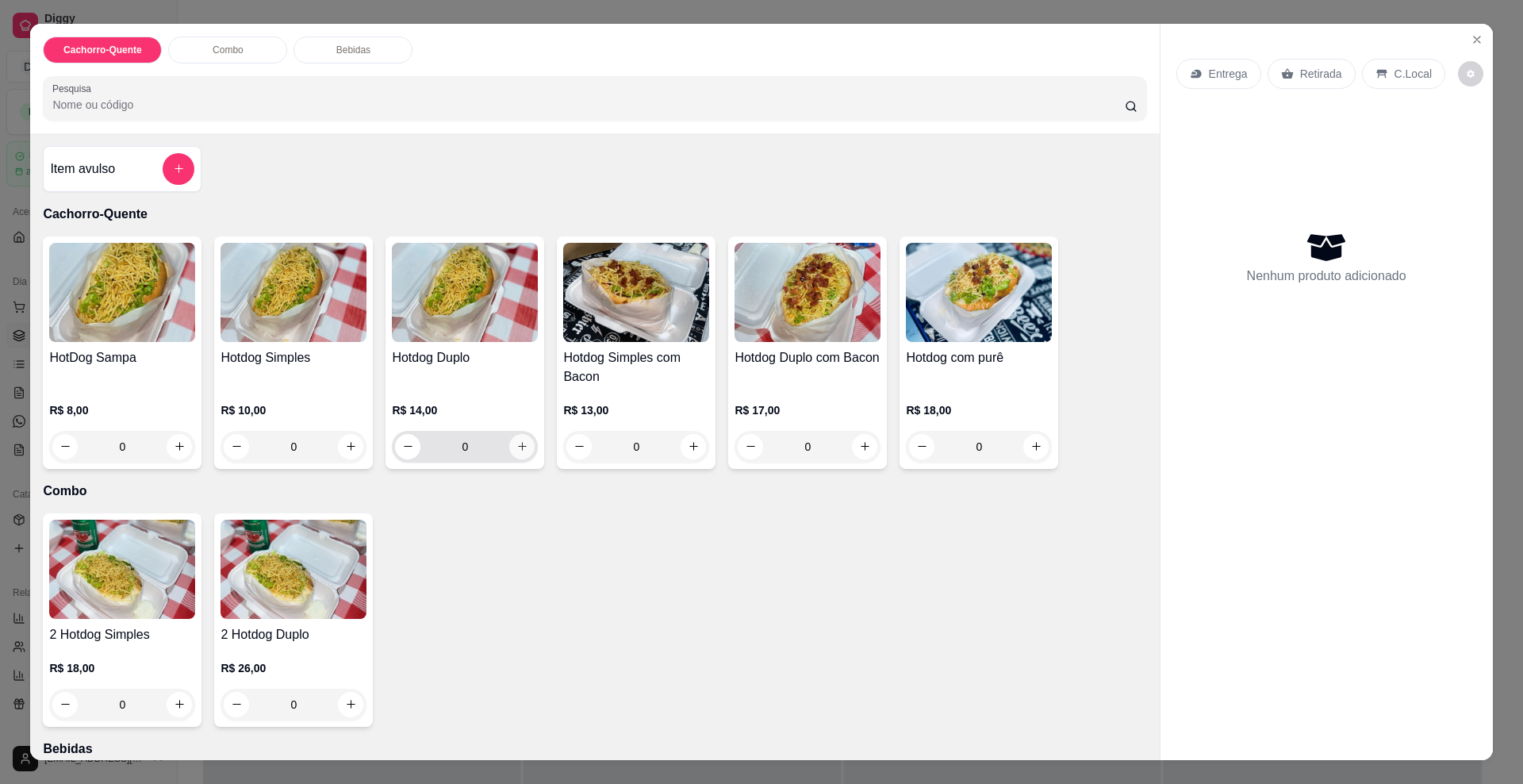
click at [516, 447] on icon "increase-product-quantity" at bounding box center [522, 446] width 12 height 12
type input "1"
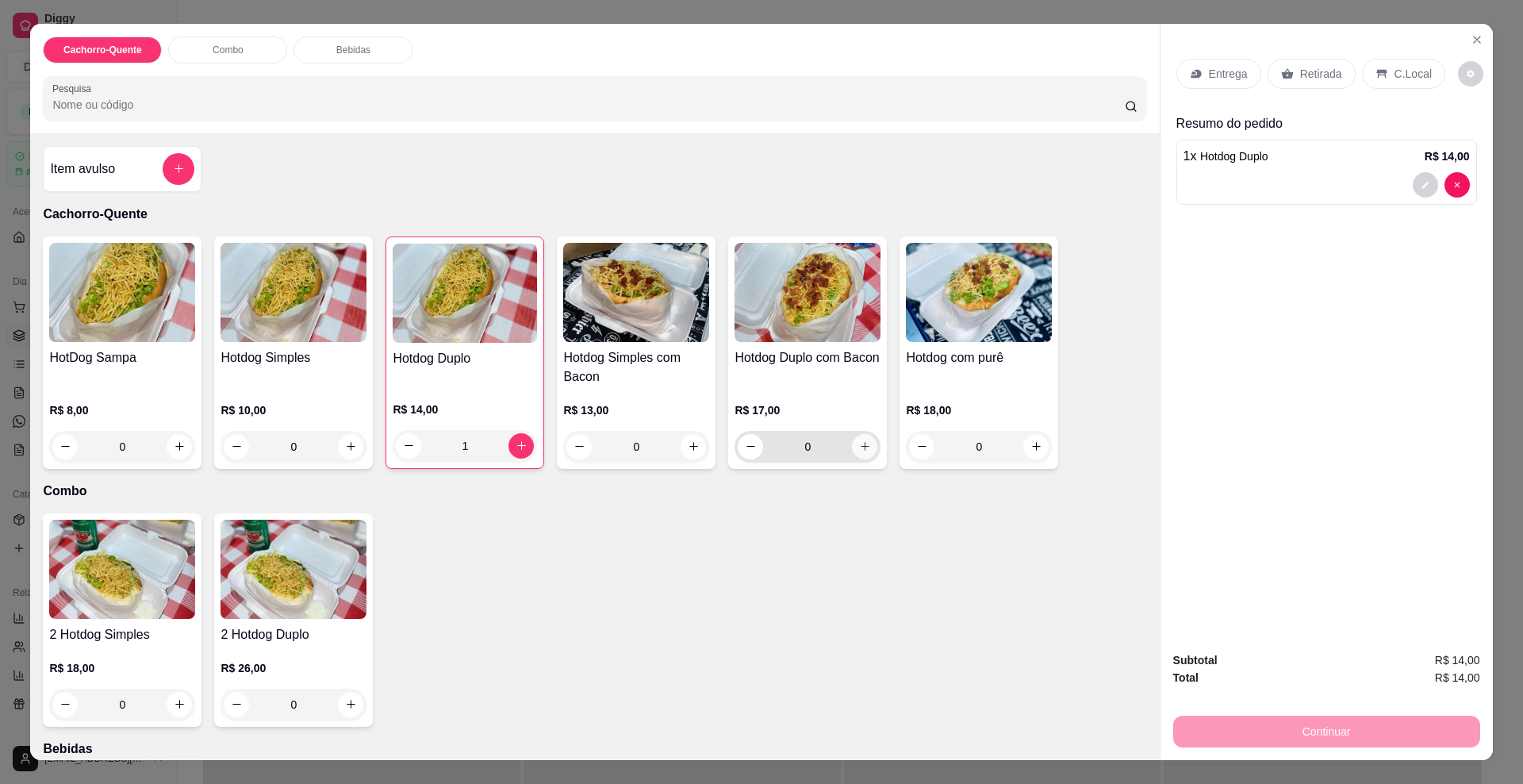
click at [852, 453] on button "increase-product-quantity" at bounding box center [865, 446] width 26 height 26
type input "1"
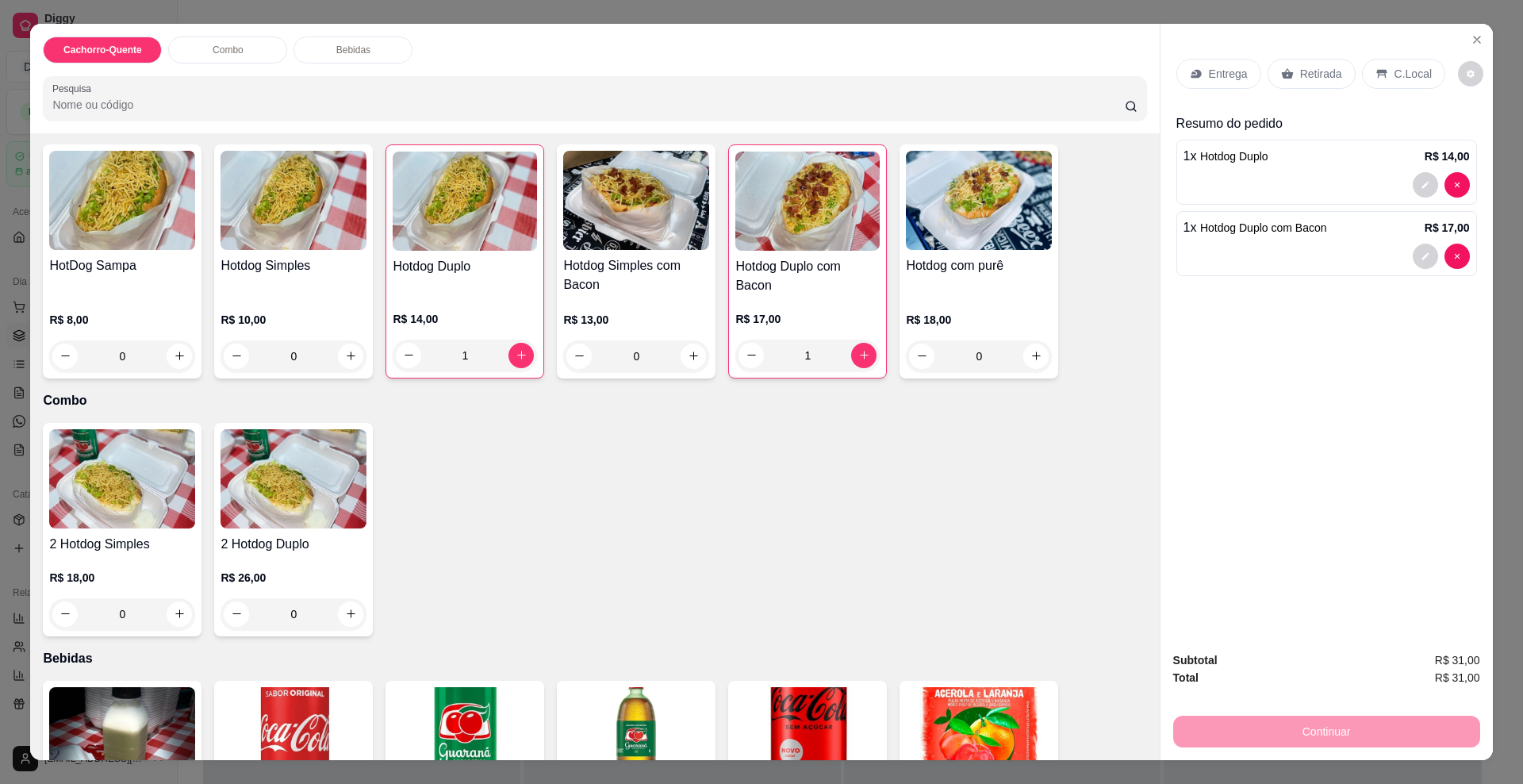
scroll to position [99, 0]
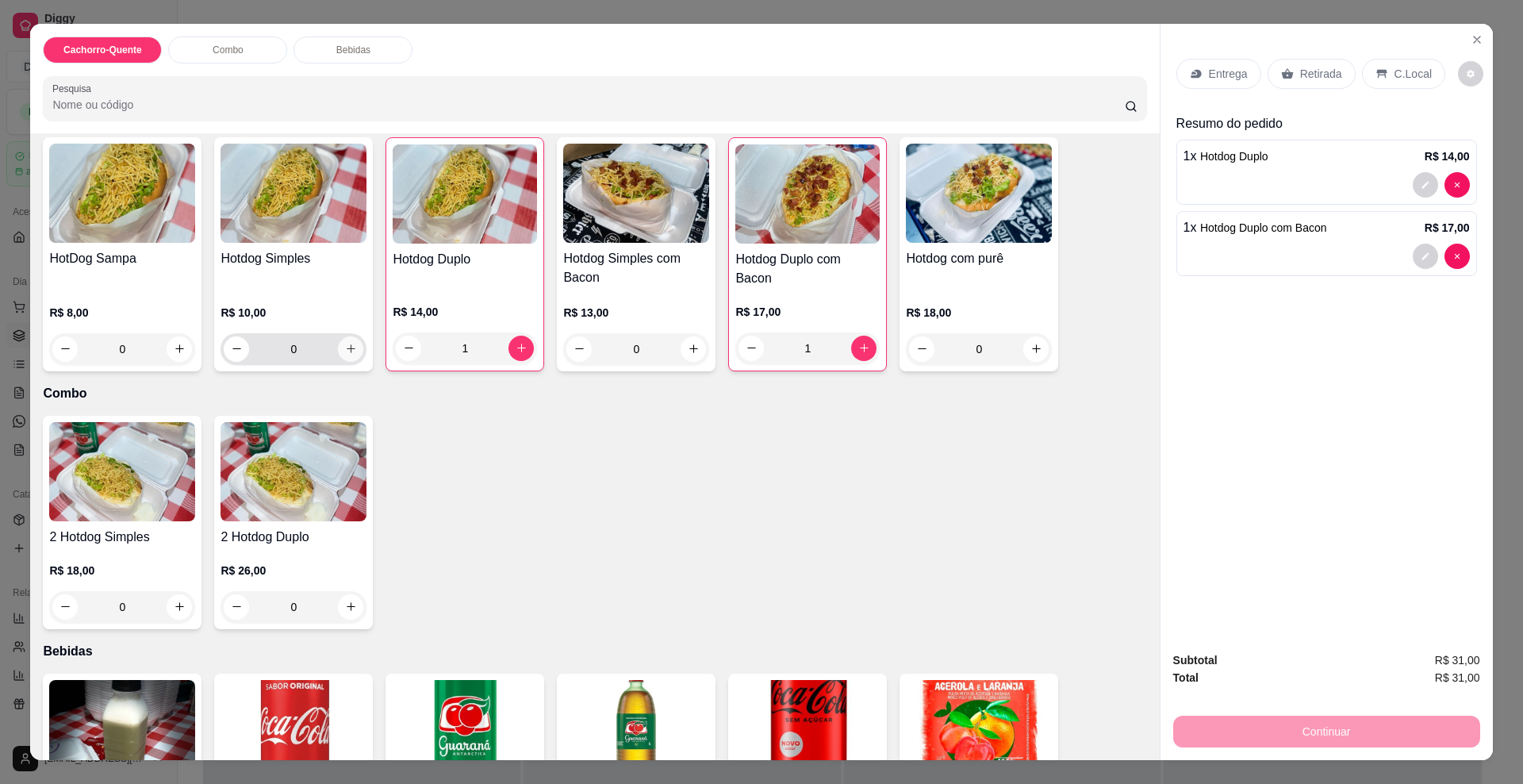
click at [342, 357] on button "increase-product-quantity" at bounding box center [350, 349] width 26 height 26
type input "1"
click at [1419, 191] on button "decrease-product-quantity" at bounding box center [1425, 183] width 25 height 25
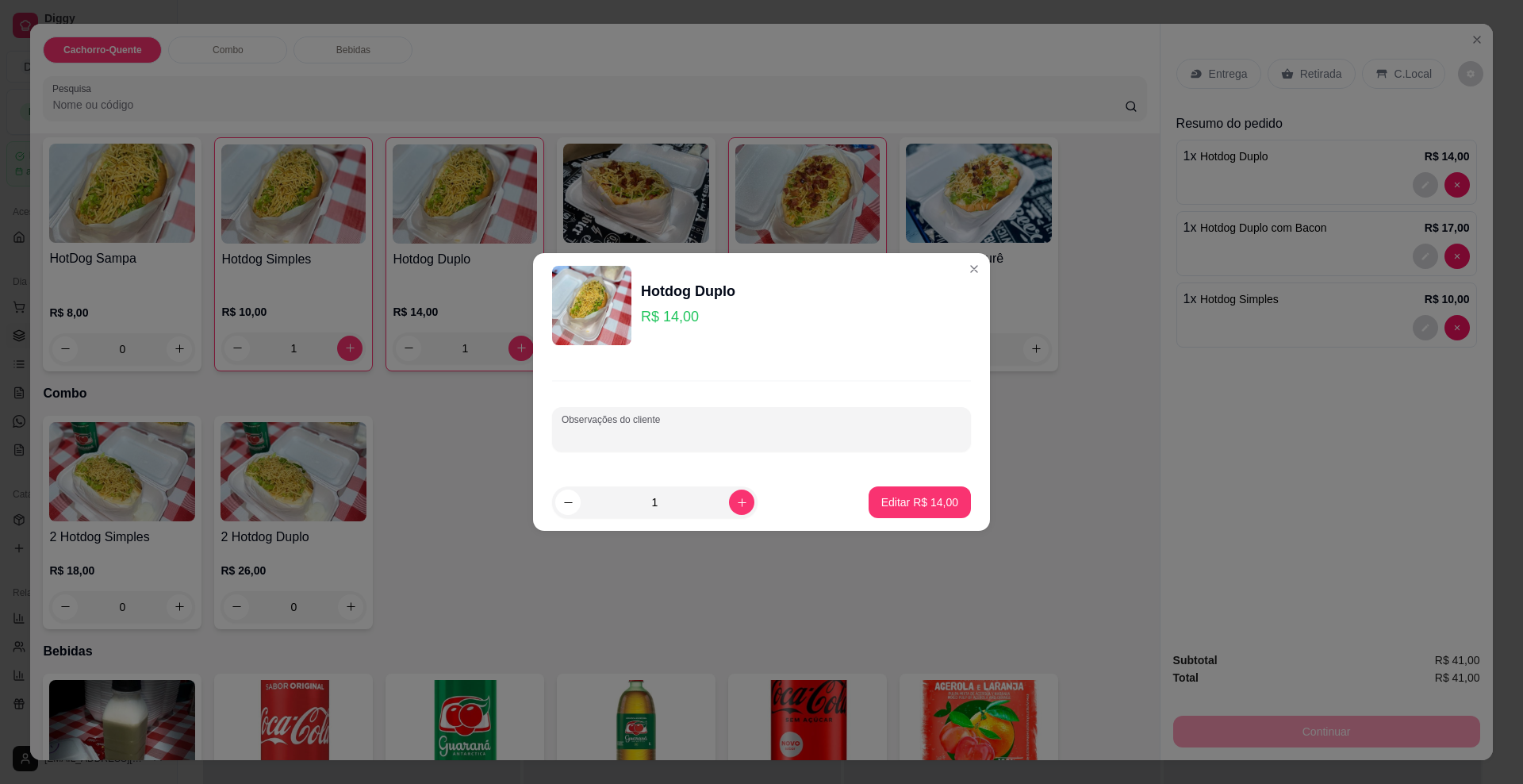
click at [698, 439] on input "Observações do cliente" at bounding box center [762, 436] width 400 height 16
type input "E"
type input "SEM VINAGRETE"
click at [903, 505] on p "Editar R$ 14,00" at bounding box center [919, 502] width 77 height 16
type input "0"
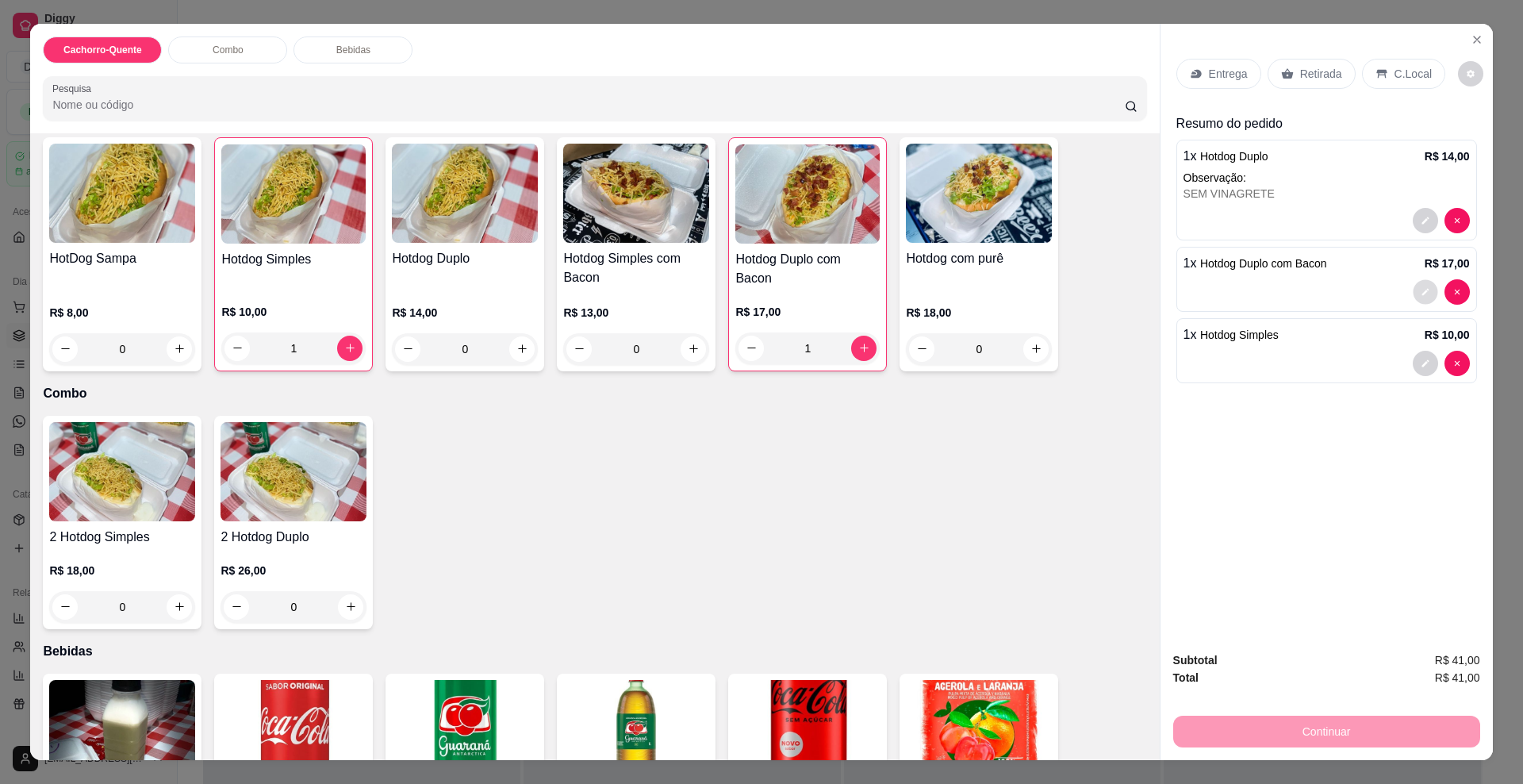
click at [1413, 289] on button "decrease-product-quantity" at bounding box center [1425, 291] width 25 height 25
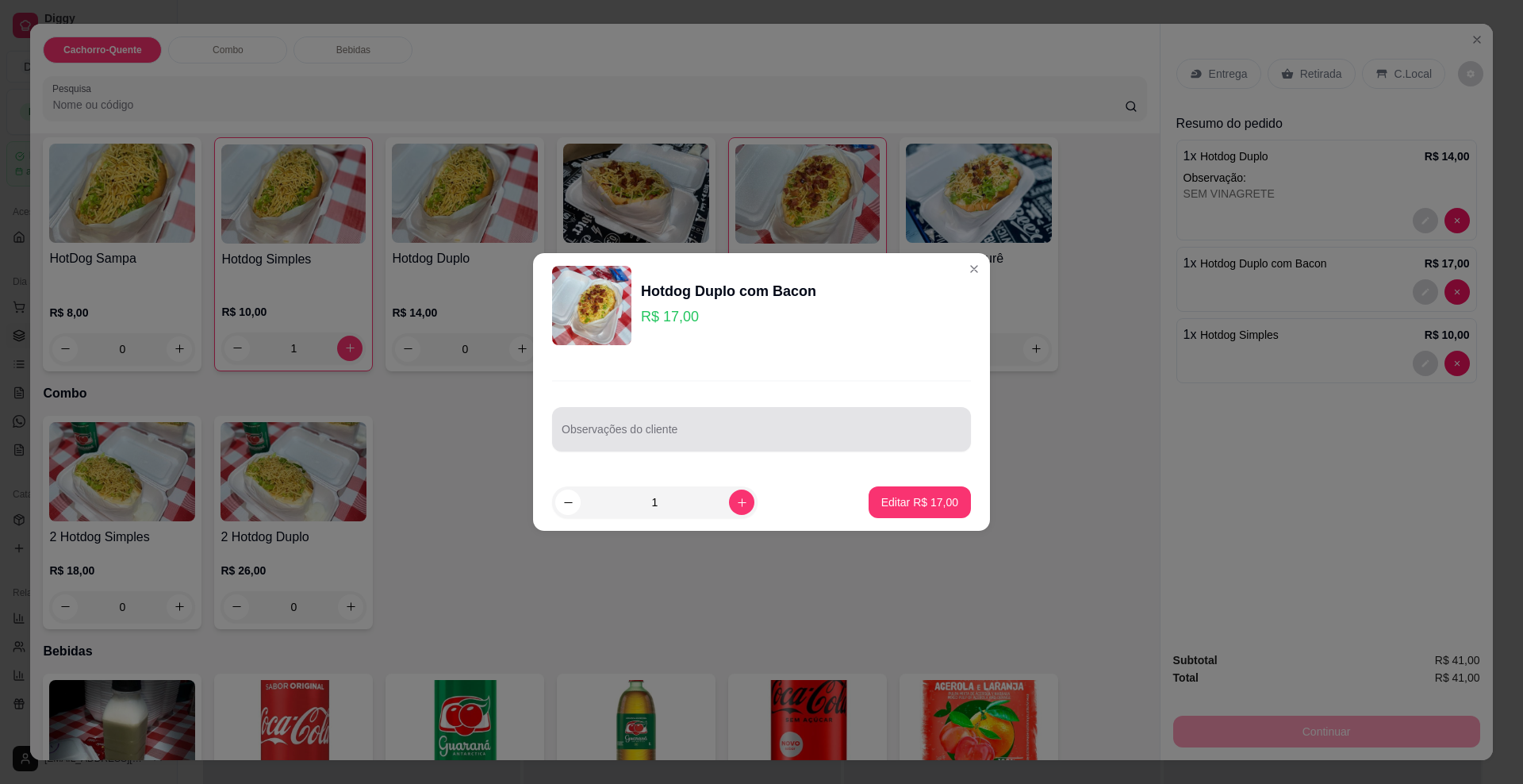
click at [691, 425] on div at bounding box center [762, 429] width 400 height 31
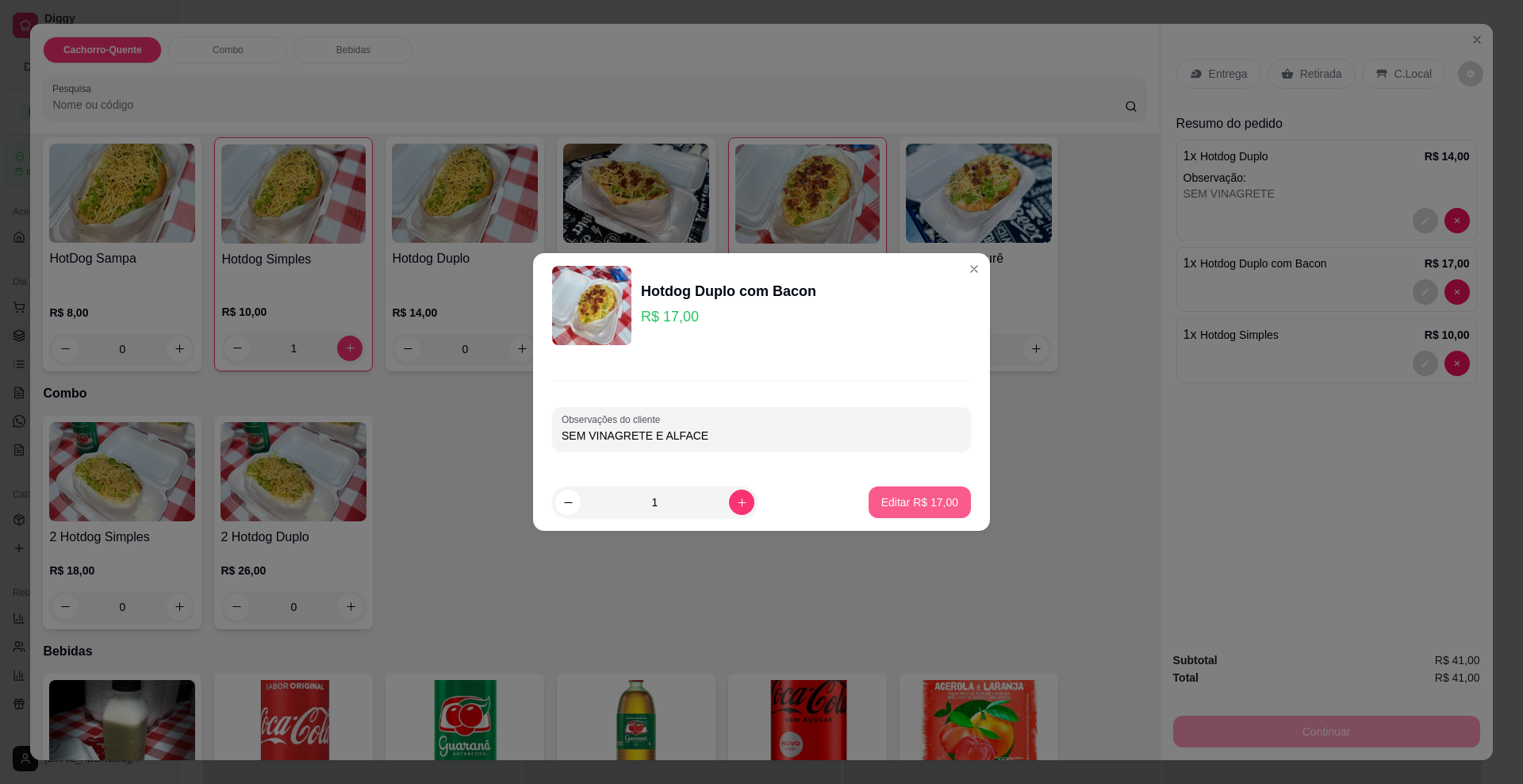
type input "SEM VINAGRETE E ALFACE"
click at [911, 510] on button "Editar R$ 17,00" at bounding box center [919, 502] width 102 height 31
type input "0"
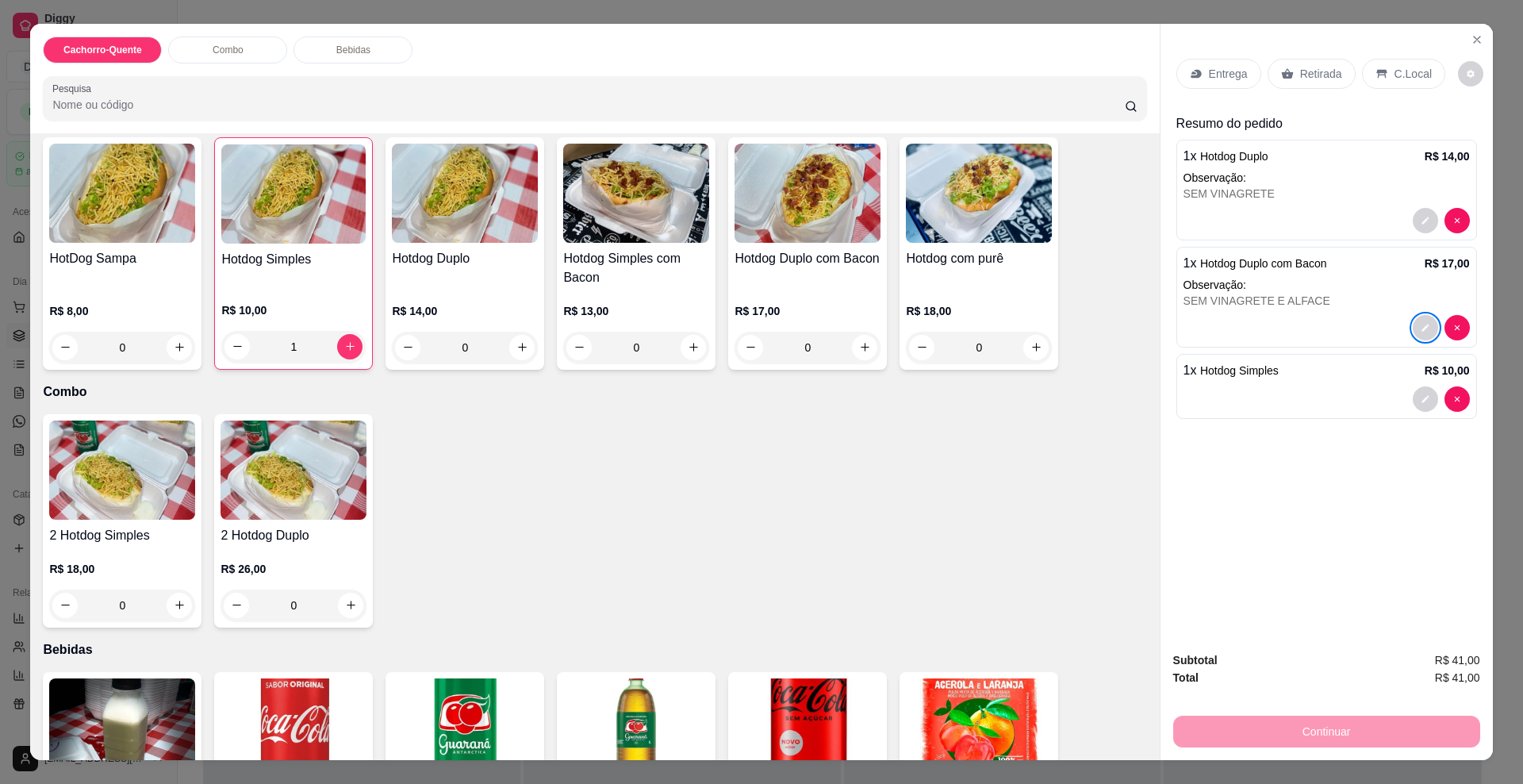
click at [1236, 85] on div "Entrega" at bounding box center [1219, 74] width 85 height 30
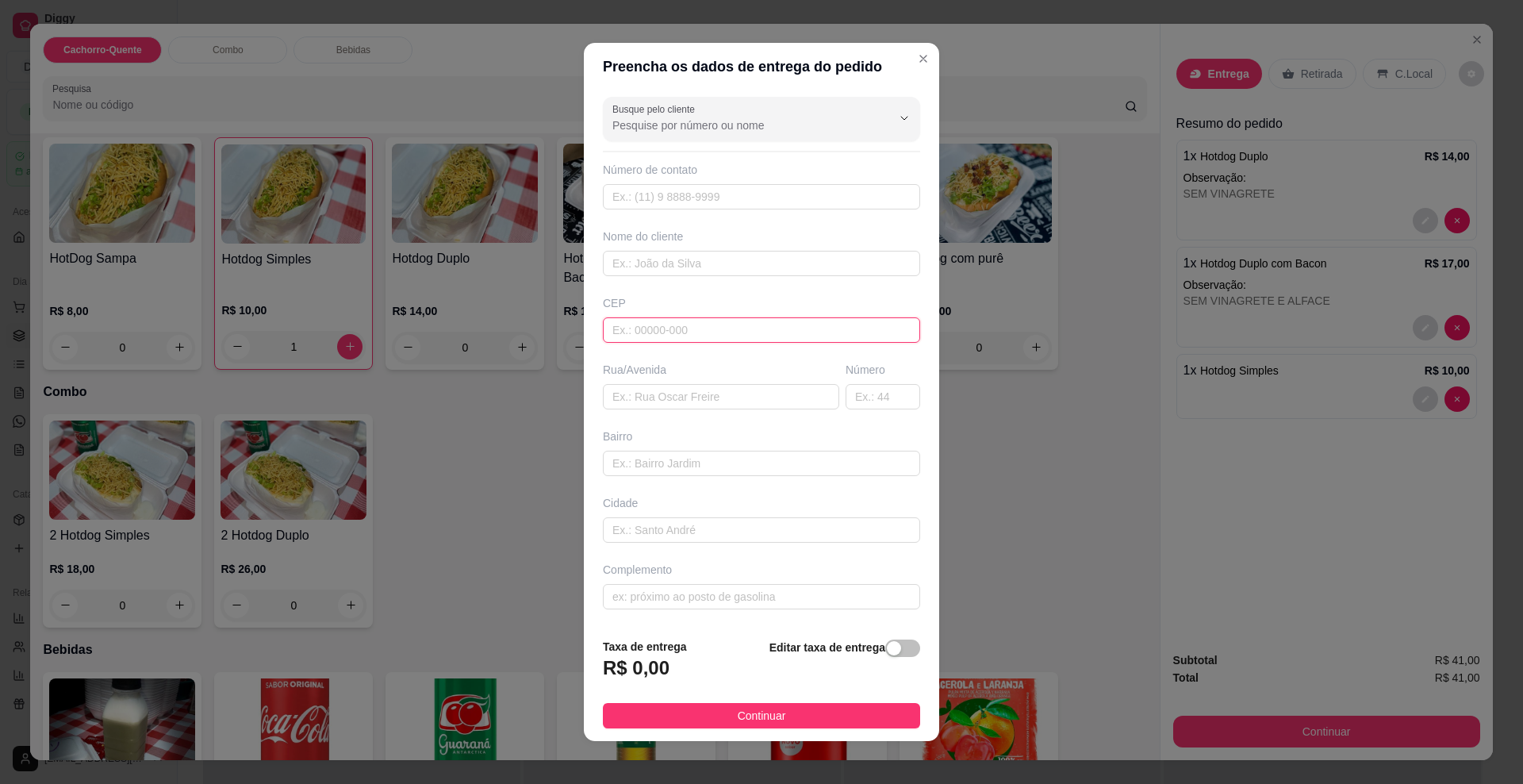
click at [635, 322] on input "text" at bounding box center [761, 330] width 317 height 26
type input "79085012"
type input "Rua [PERSON_NAME]"
type input "Conjunto Aero Rancho"
type input "[GEOGRAPHIC_DATA]"
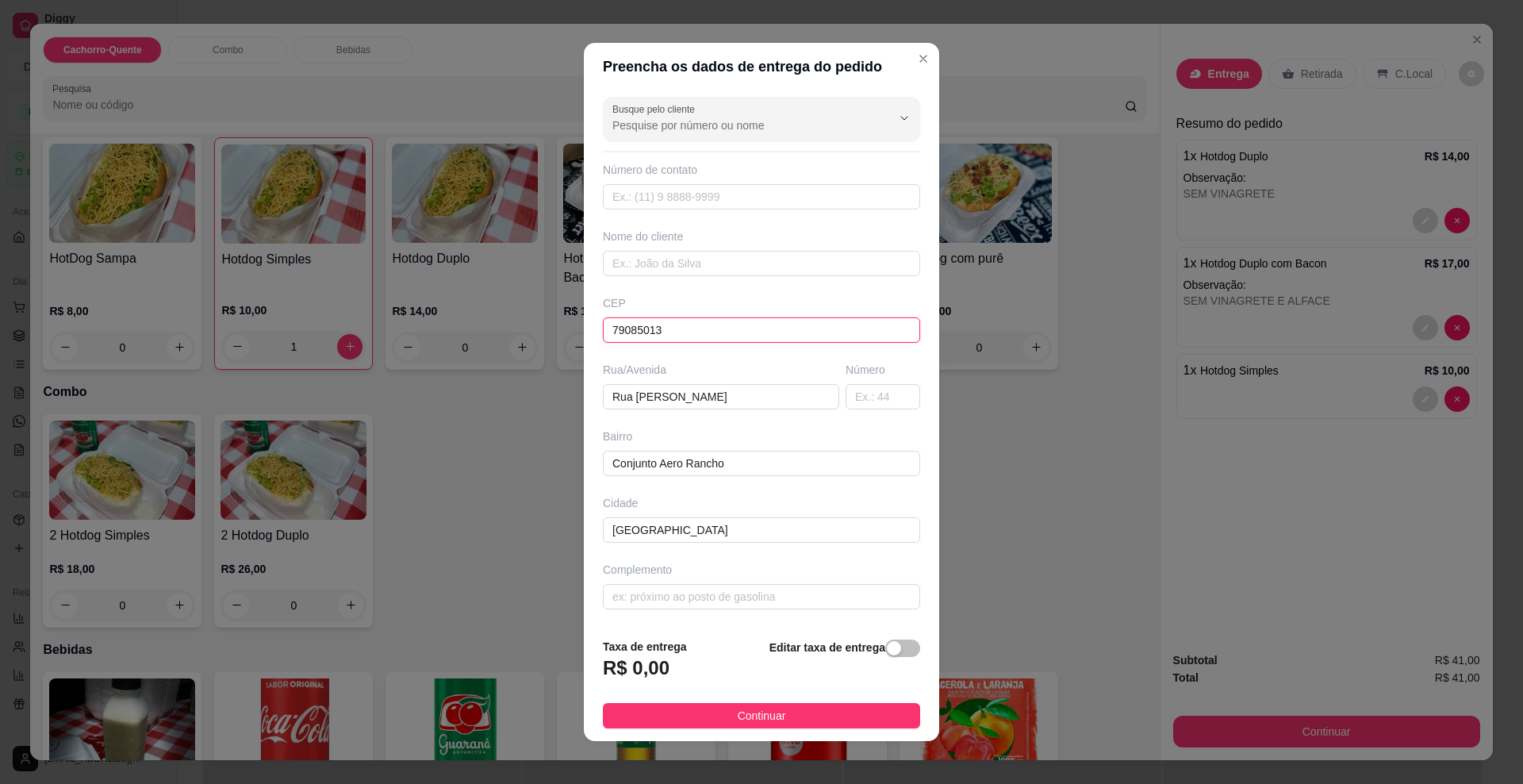
type input "79085013"
type input "Rua [PERSON_NAME]"
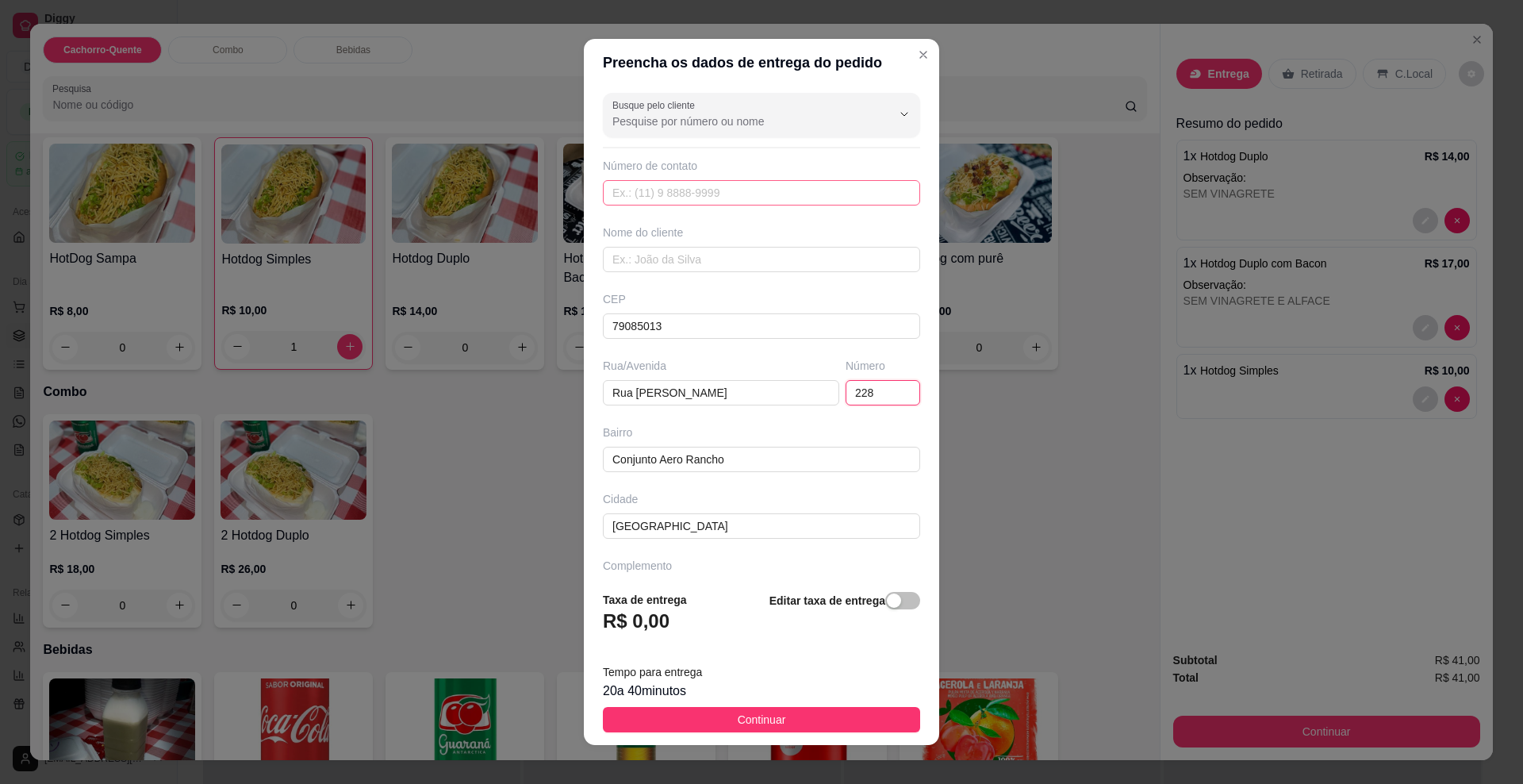
type input "228"
click at [649, 191] on input "text" at bounding box center [761, 193] width 317 height 26
click at [669, 263] on input "text" at bounding box center [761, 259] width 317 height 26
click at [668, 202] on input "text" at bounding box center [761, 193] width 317 height 26
type input "[PHONE_NUMBER]"
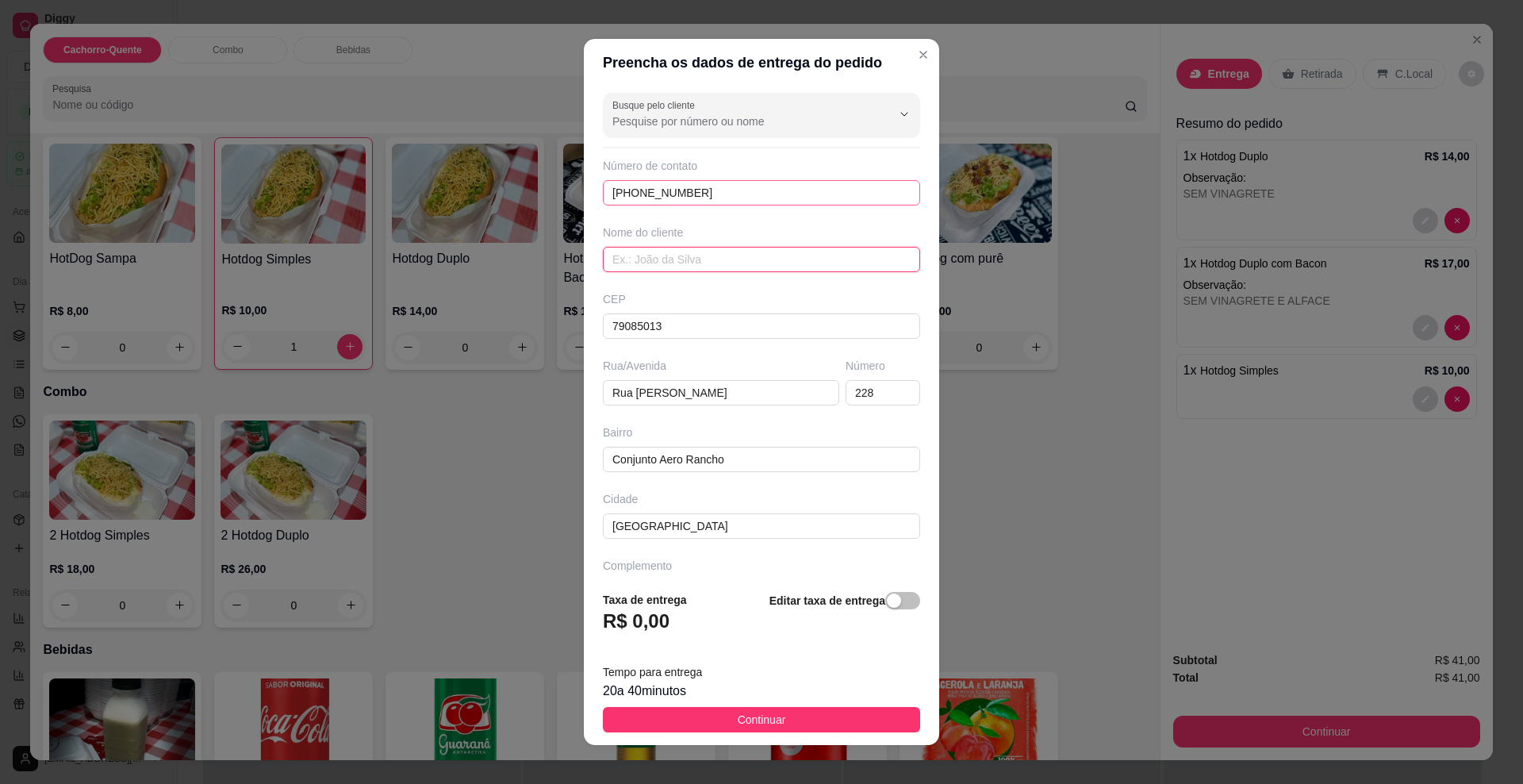
type input "1"
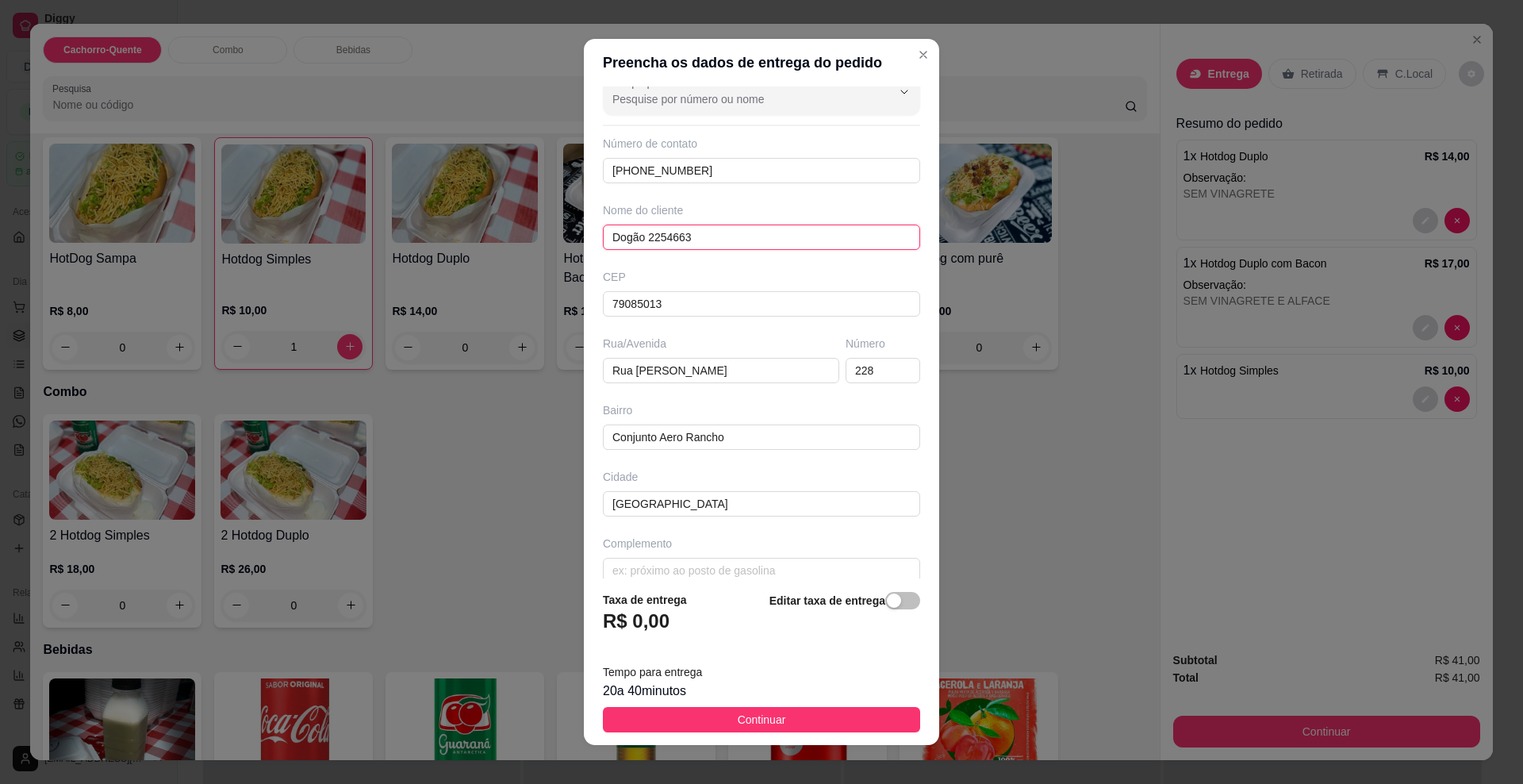
scroll to position [43, 0]
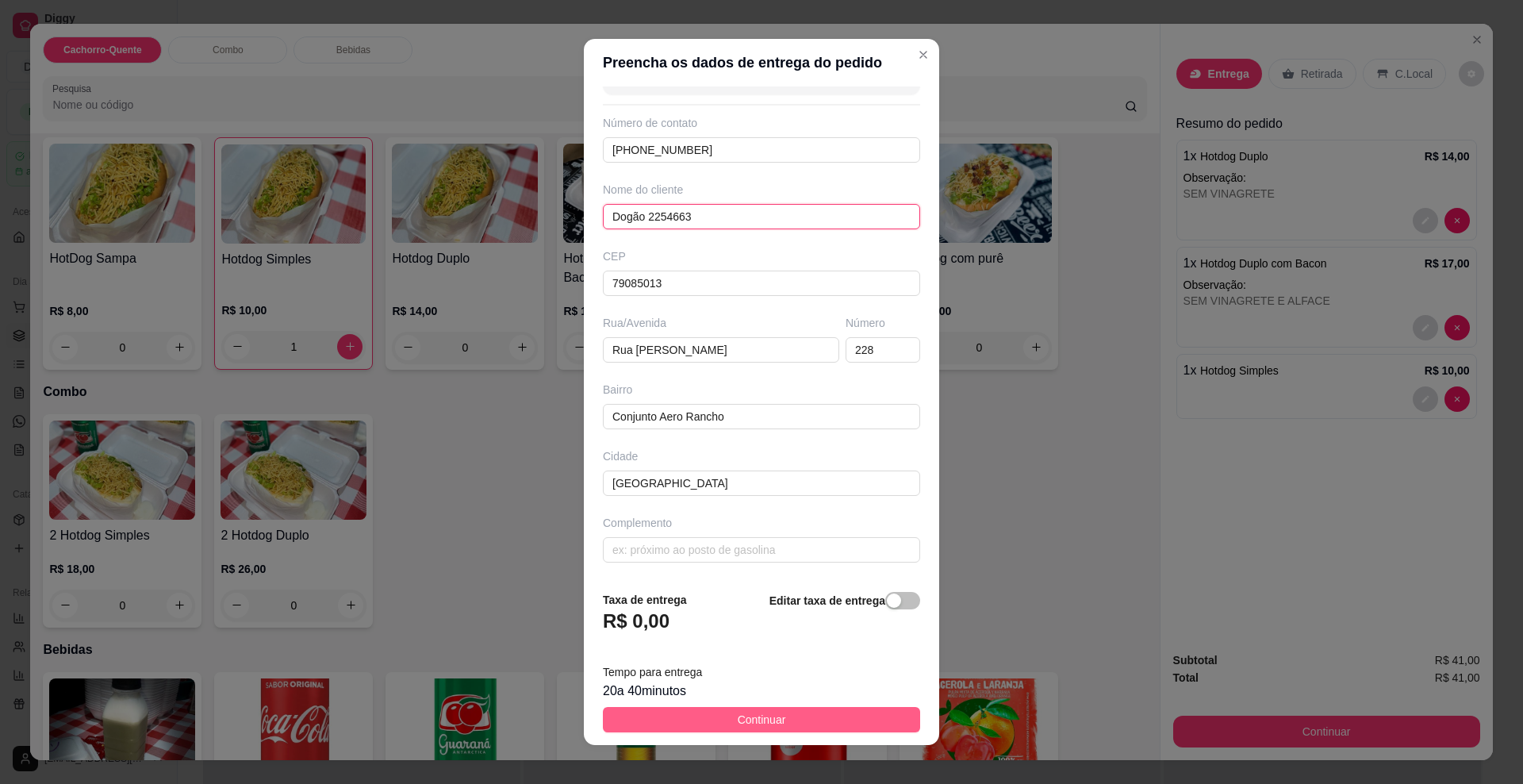
type input "Dogão 2254663"
click at [701, 727] on button "Continuar" at bounding box center [761, 719] width 317 height 26
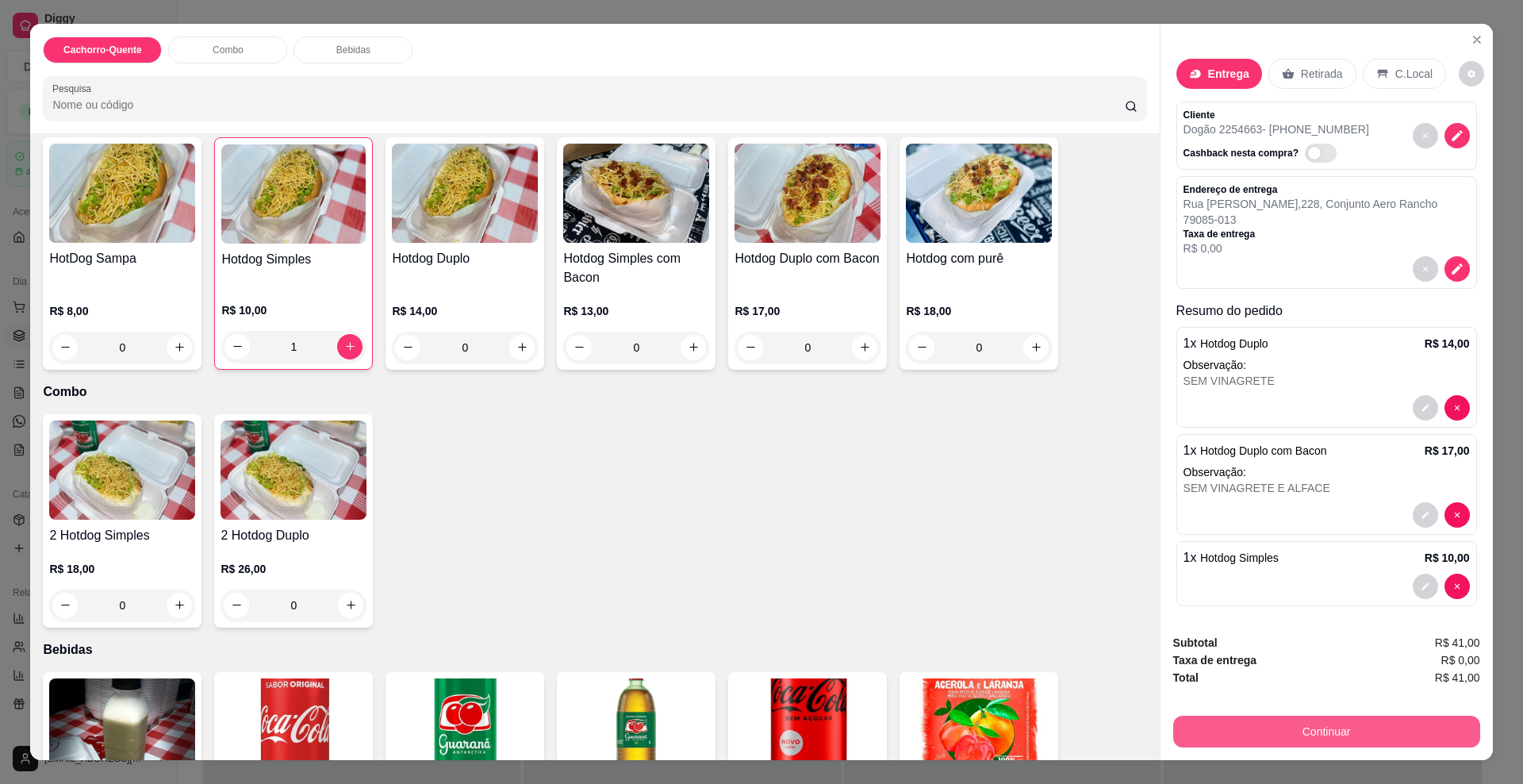
click at [1225, 735] on button "Continuar" at bounding box center [1327, 731] width 307 height 31
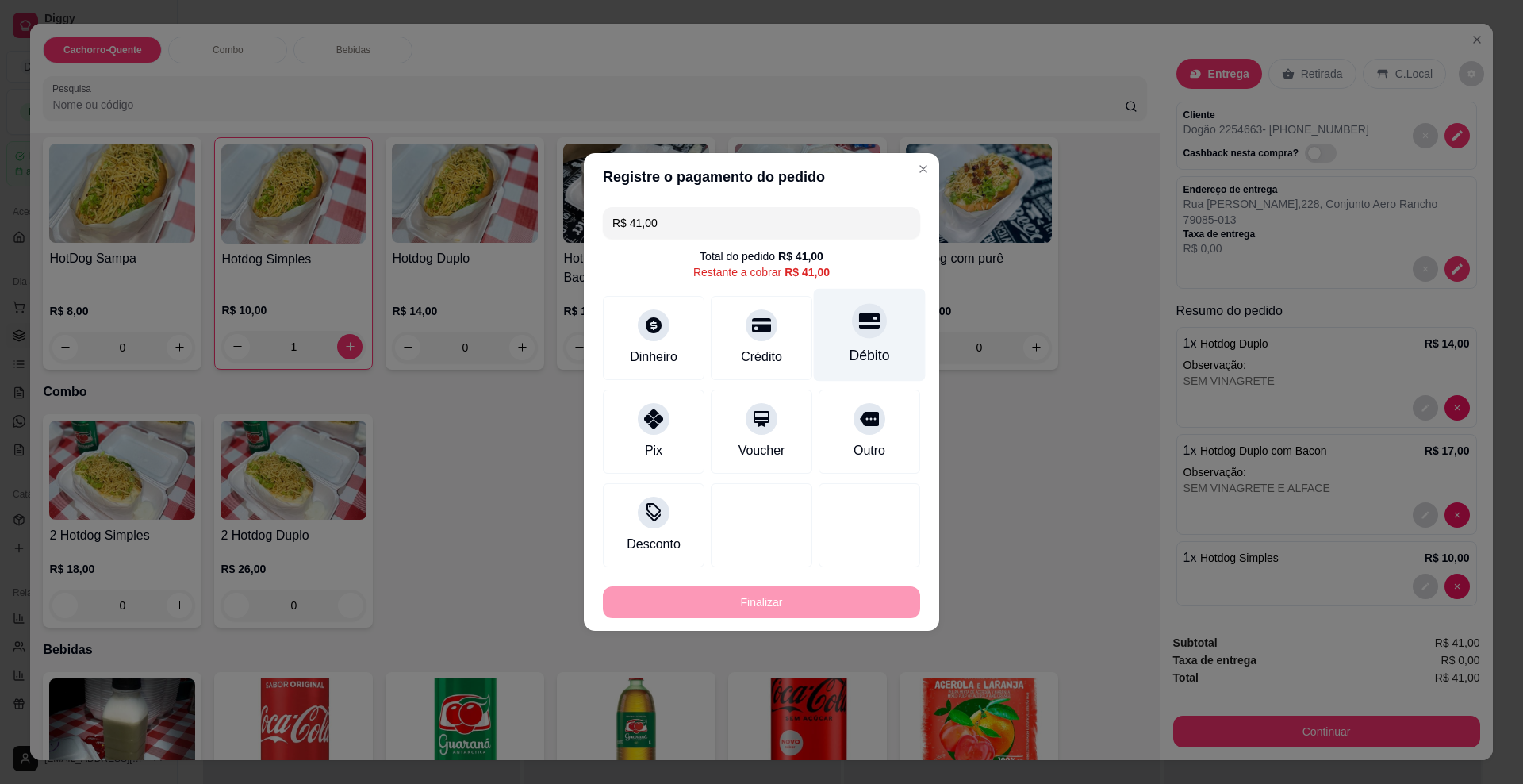
click at [835, 338] on div "Débito" at bounding box center [870, 335] width 112 height 93
type input "R$ 0,00"
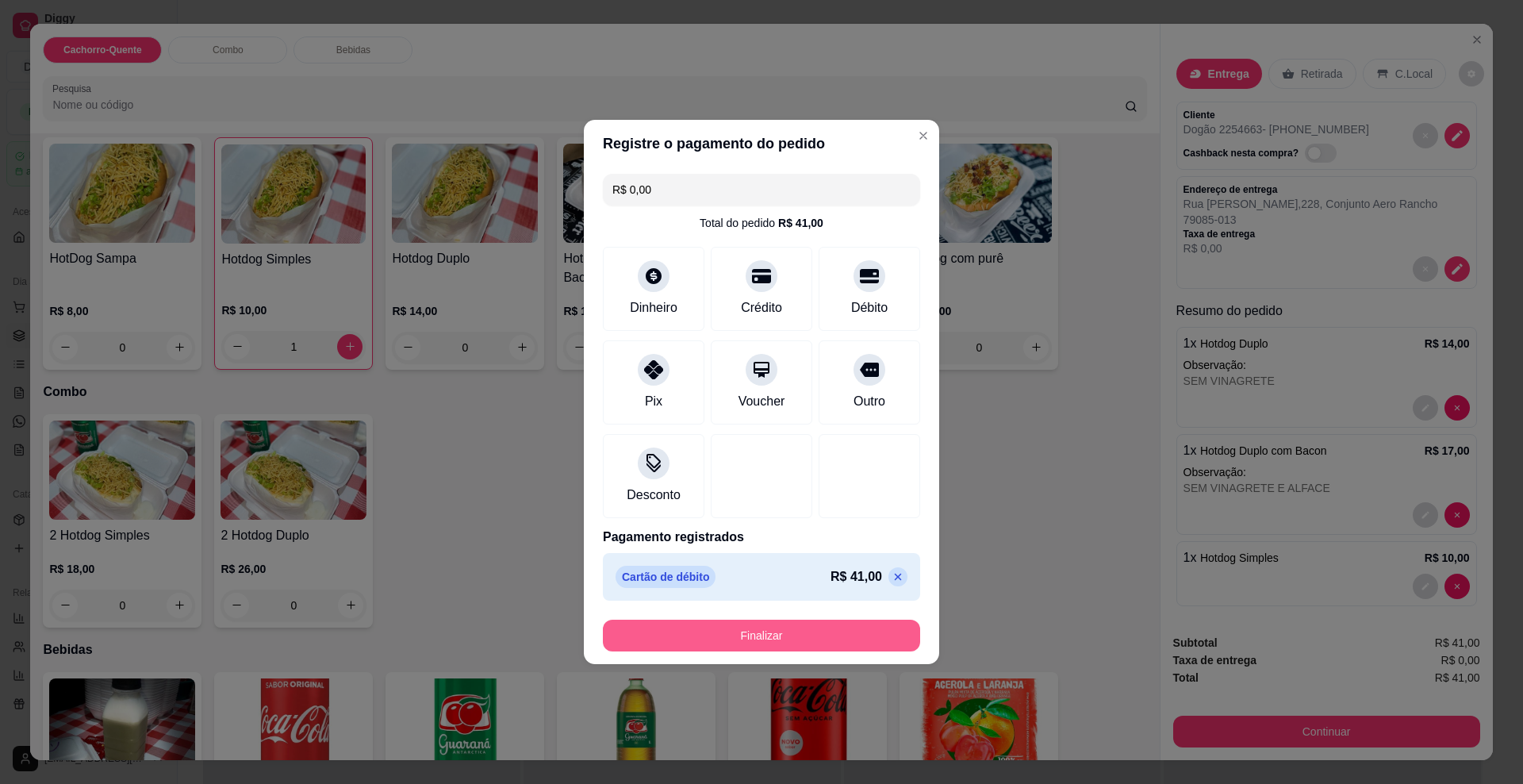
click at [732, 648] on button "Finalizar" at bounding box center [761, 635] width 317 height 31
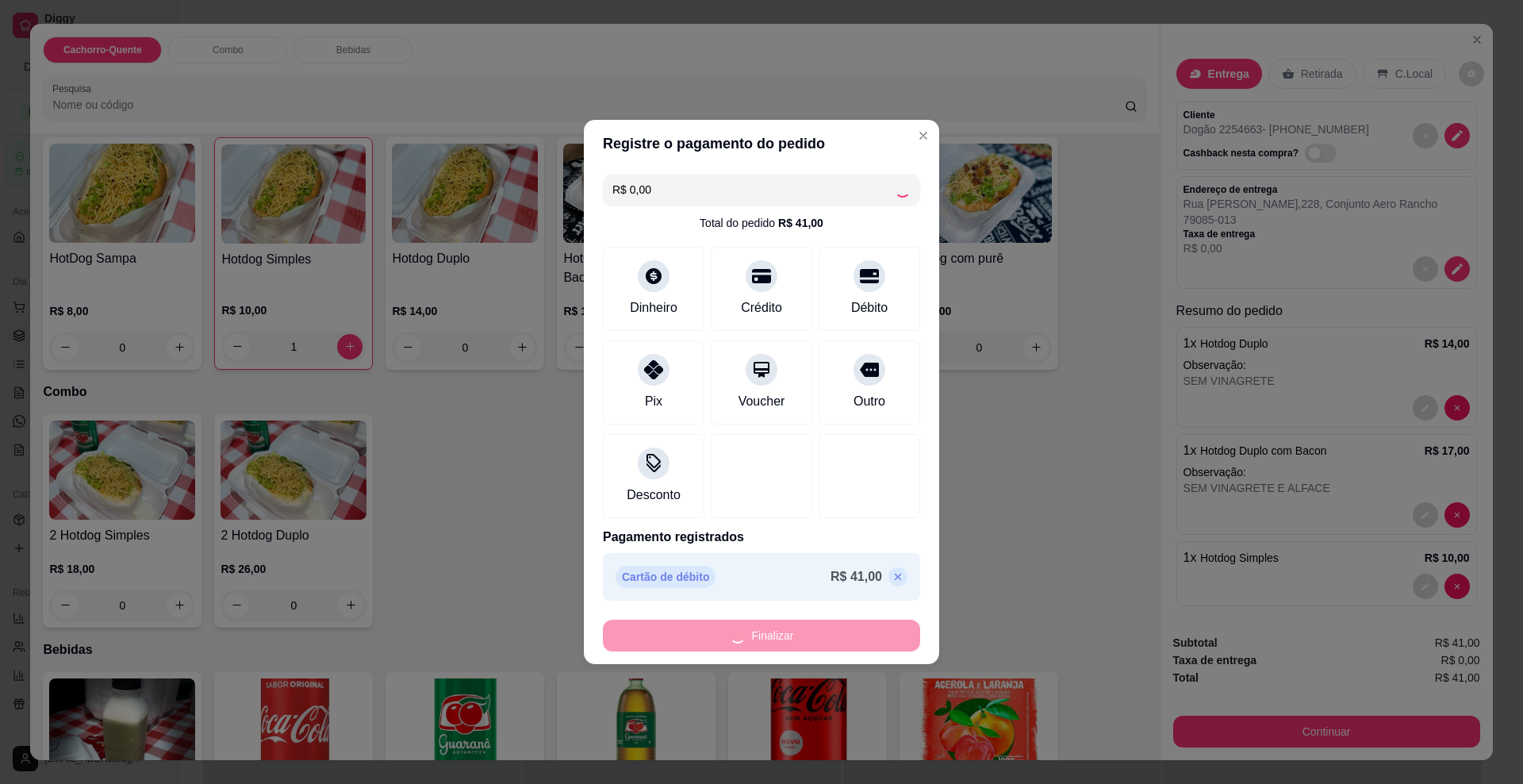
type input "0"
type input "-R$ 41,00"
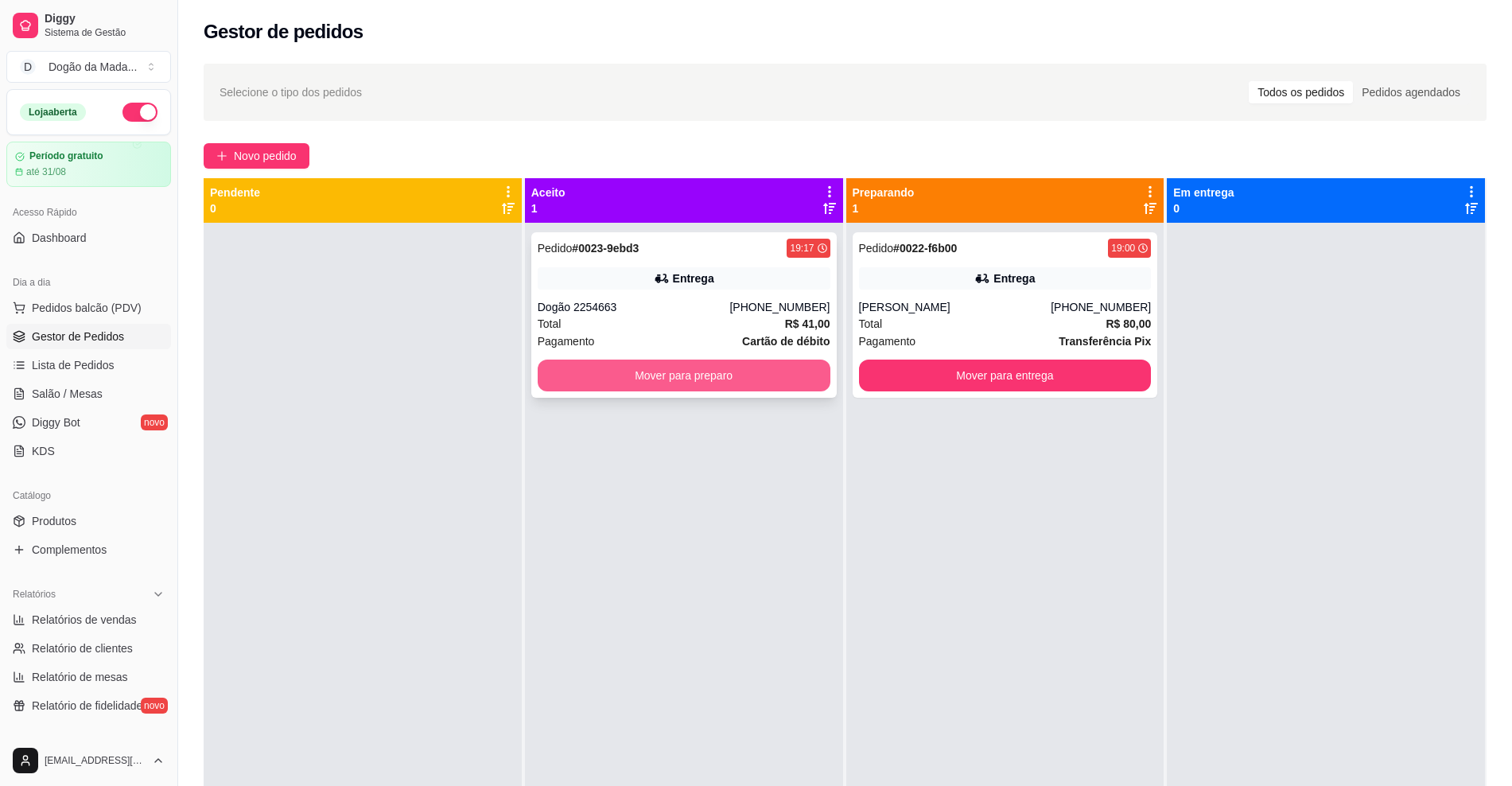
click at [592, 380] on button "Mover para preparo" at bounding box center [685, 375] width 293 height 31
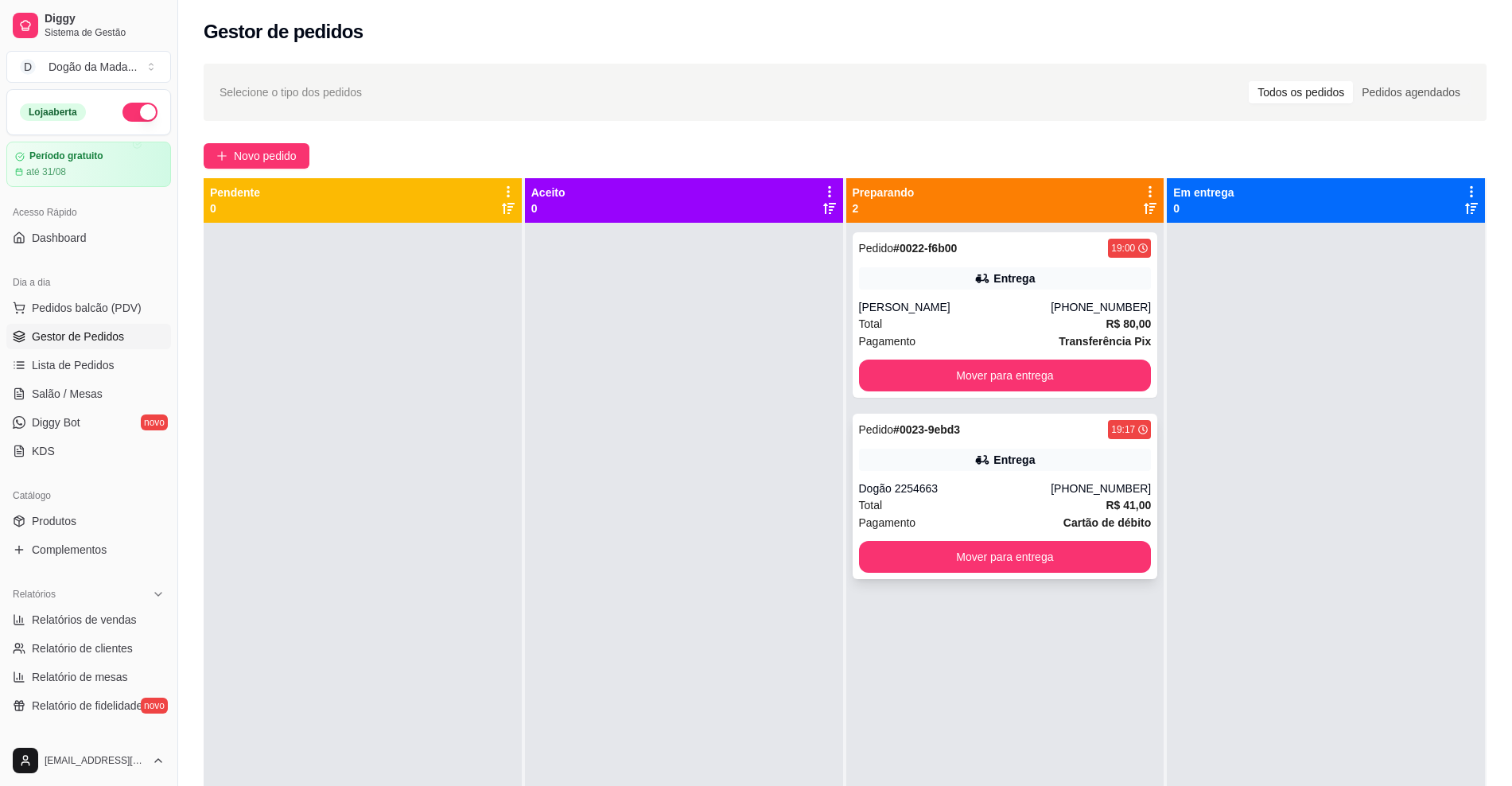
click at [1011, 510] on div "Total R$ 41,00" at bounding box center [1005, 506] width 293 height 18
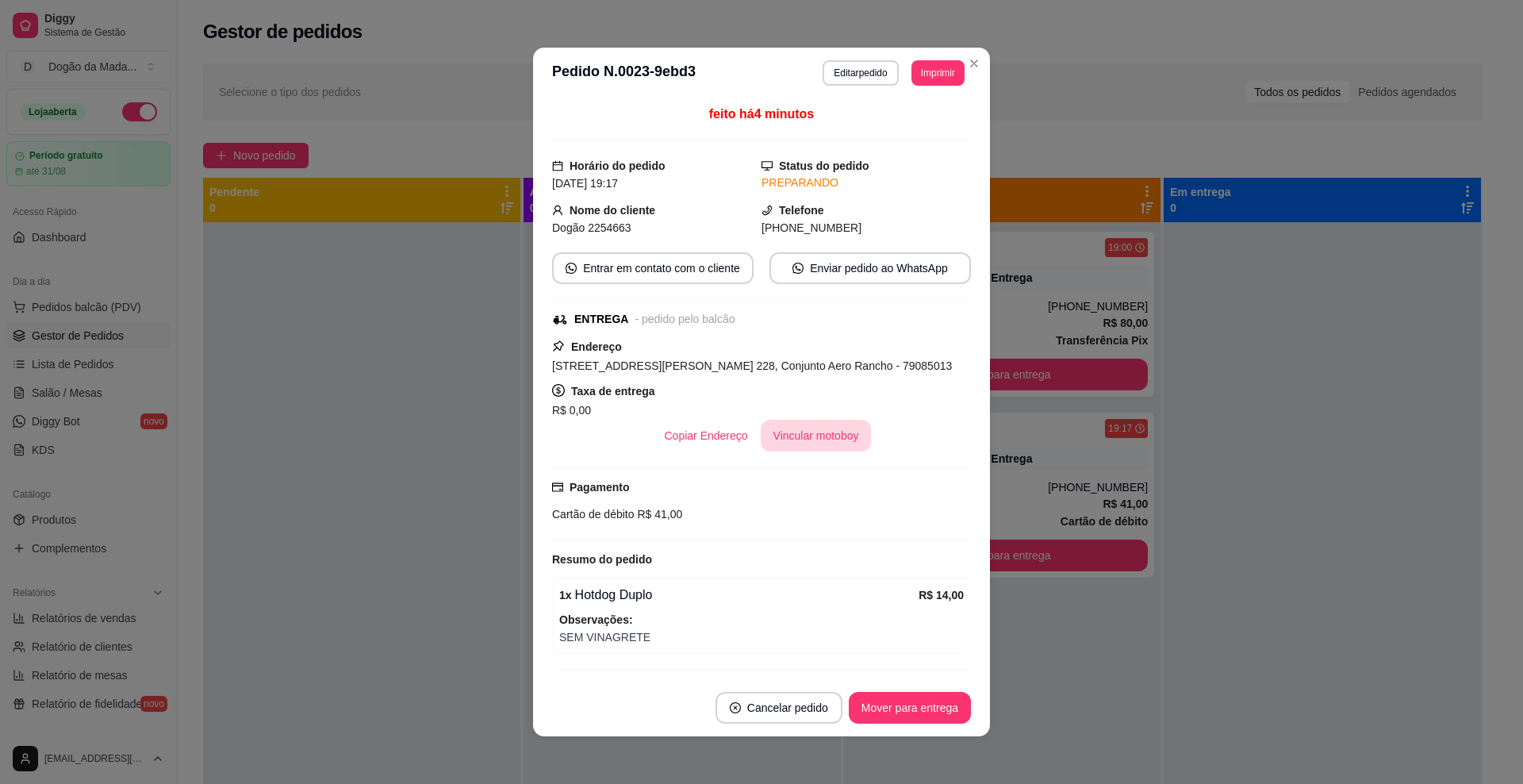
click at [814, 442] on button "Vincular motoboy" at bounding box center [815, 436] width 111 height 31
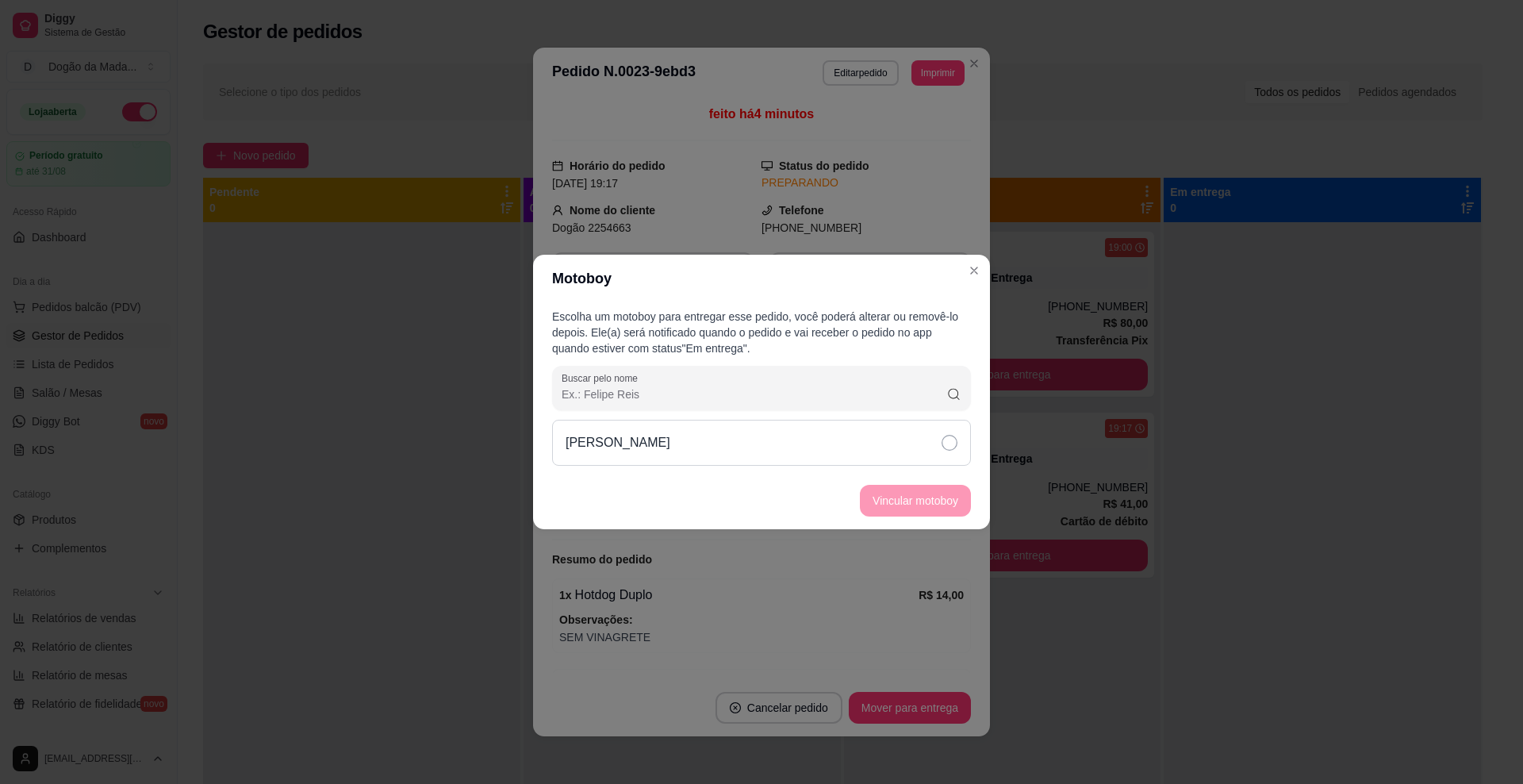
click at [793, 421] on div "[PERSON_NAME]" at bounding box center [762, 443] width 419 height 46
click at [814, 444] on div "[PERSON_NAME]" at bounding box center [762, 443] width 419 height 46
click at [869, 446] on div "[PERSON_NAME]" at bounding box center [762, 443] width 419 height 46
click at [896, 497] on button "Vincular motoboy" at bounding box center [915, 500] width 111 height 31
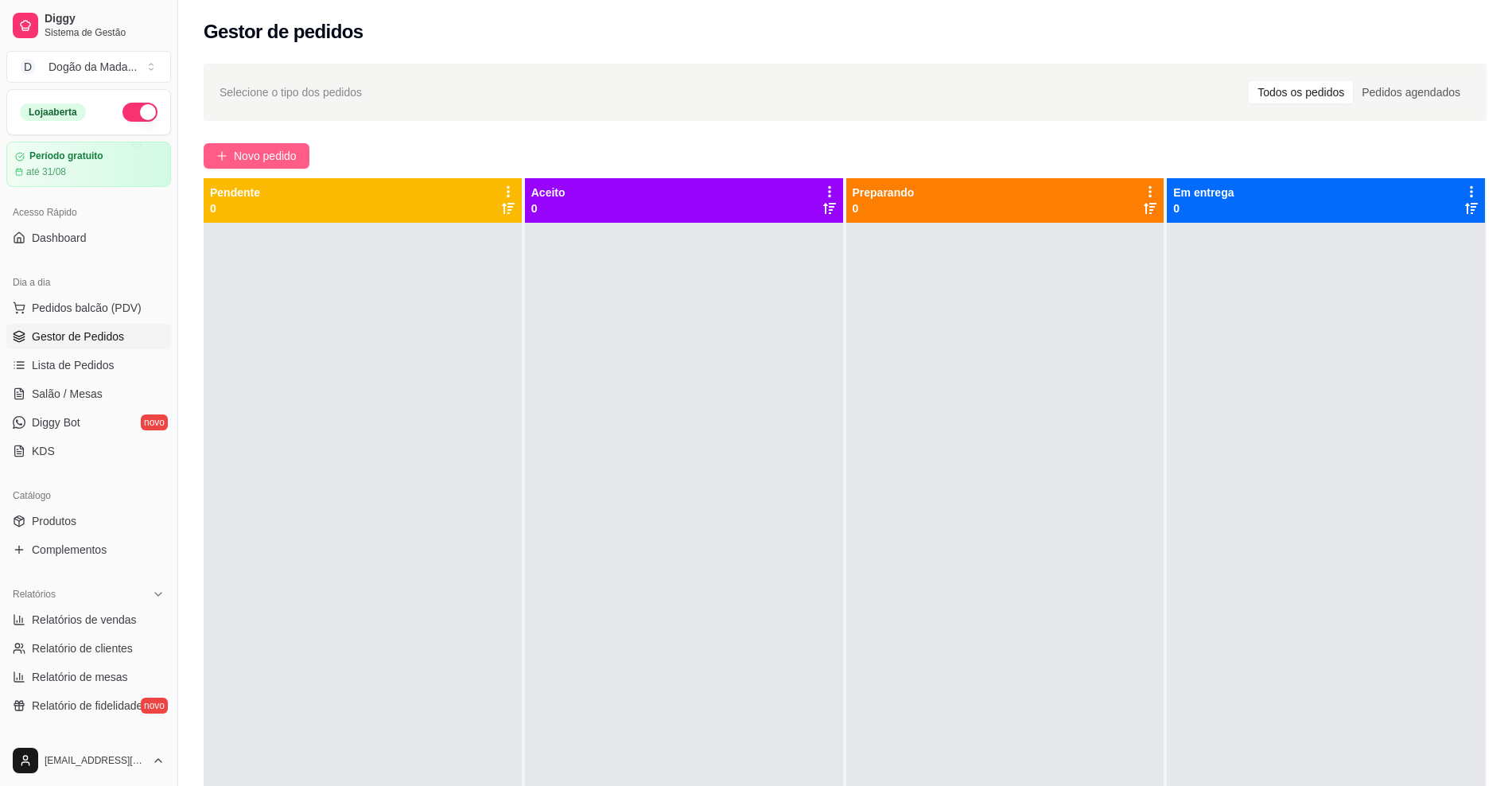
click at [261, 160] on span "Novo pedido" at bounding box center [266, 156] width 63 height 18
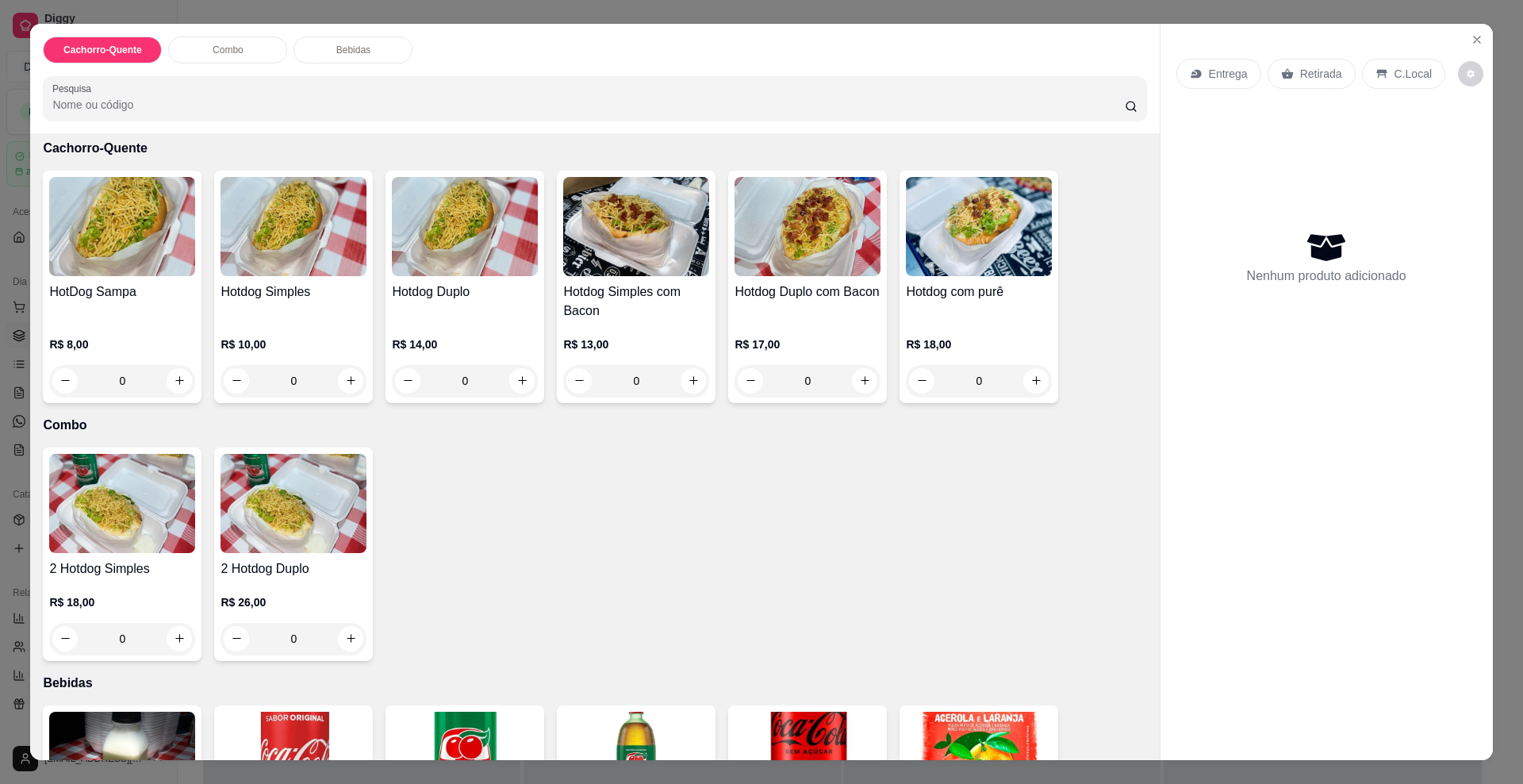
scroll to position [99, 0]
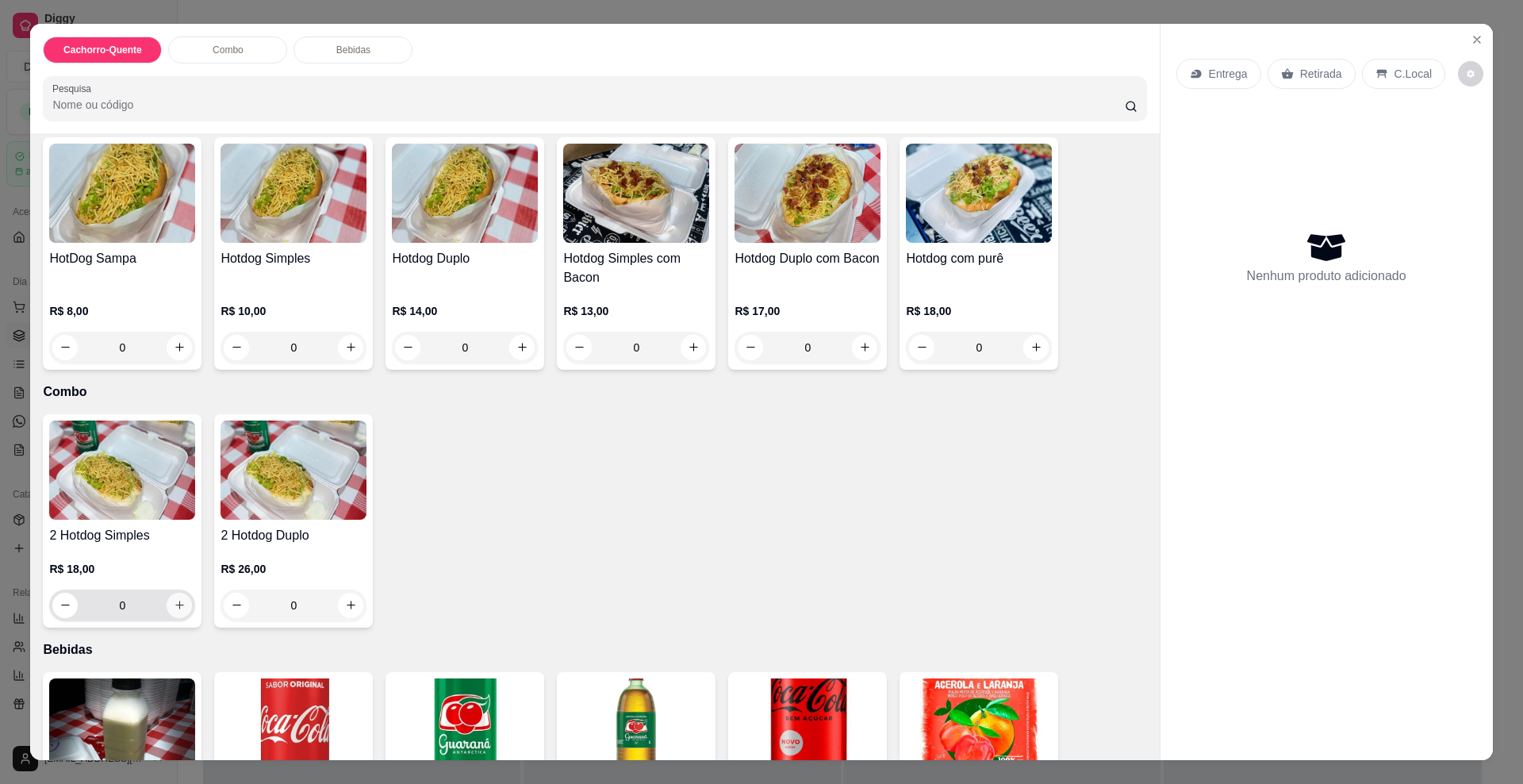
click at [174, 607] on icon "increase-product-quantity" at bounding box center [180, 604] width 12 height 12
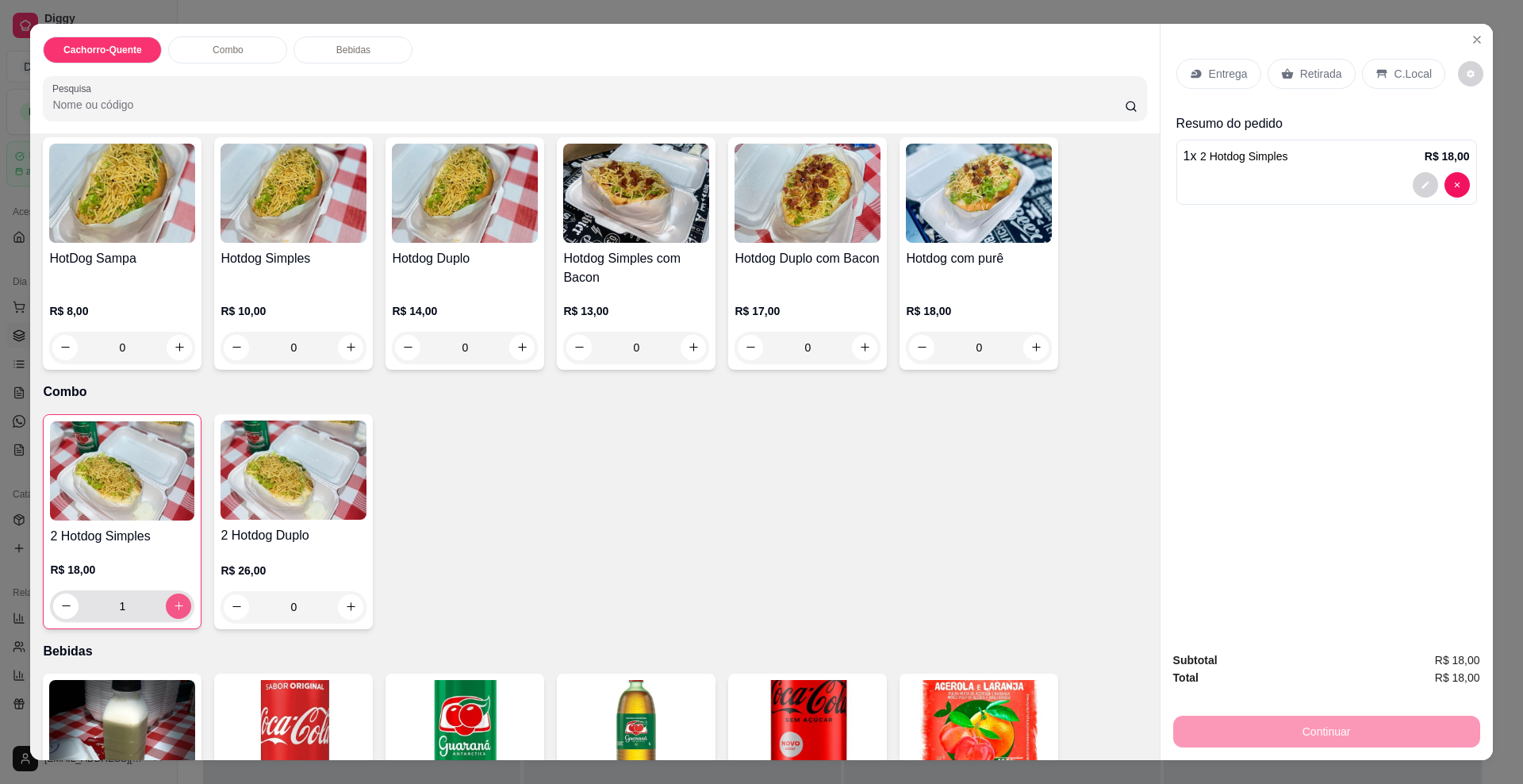
click at [173, 607] on icon "increase-product-quantity" at bounding box center [179, 605] width 12 height 12
type input "2"
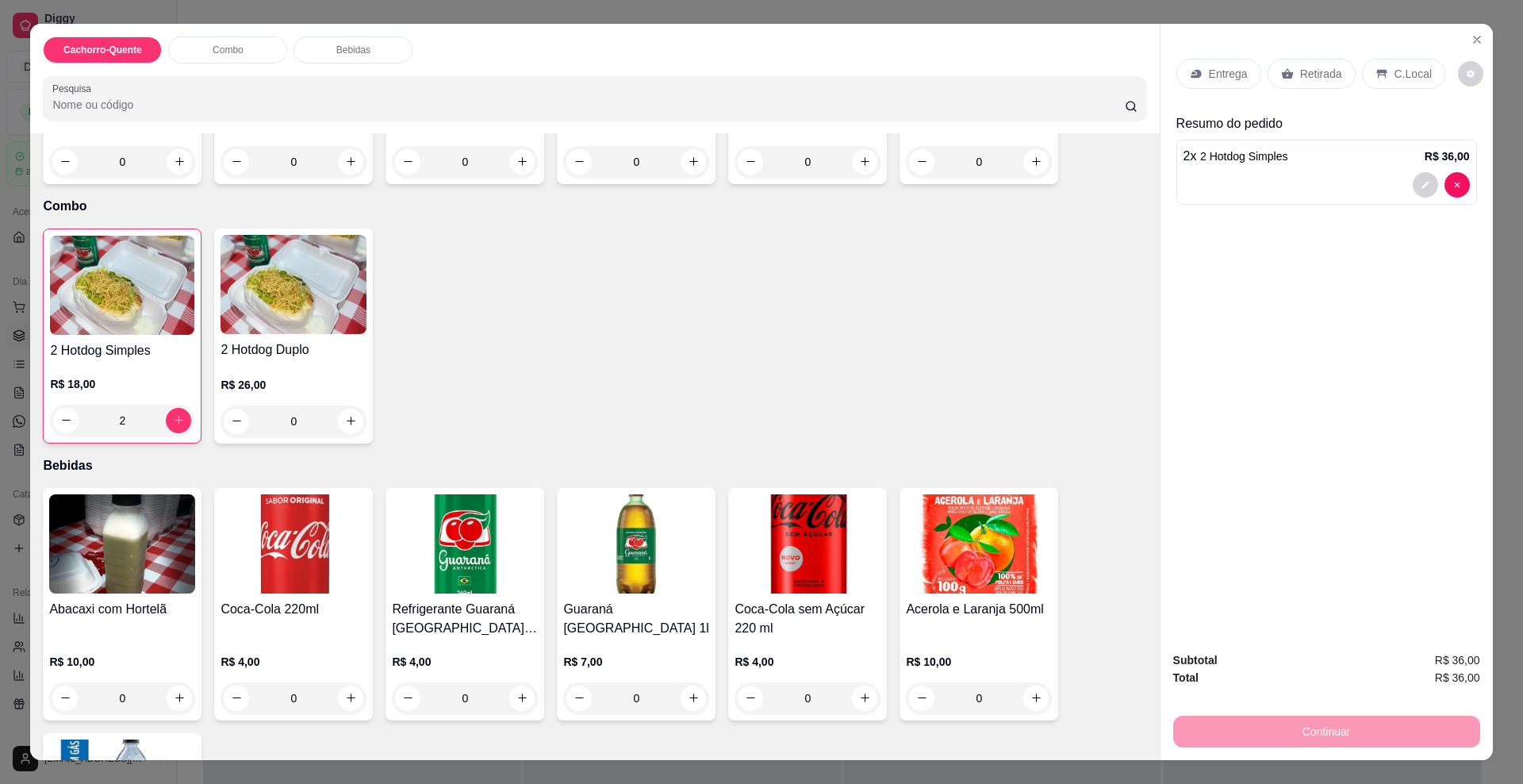
scroll to position [297, 0]
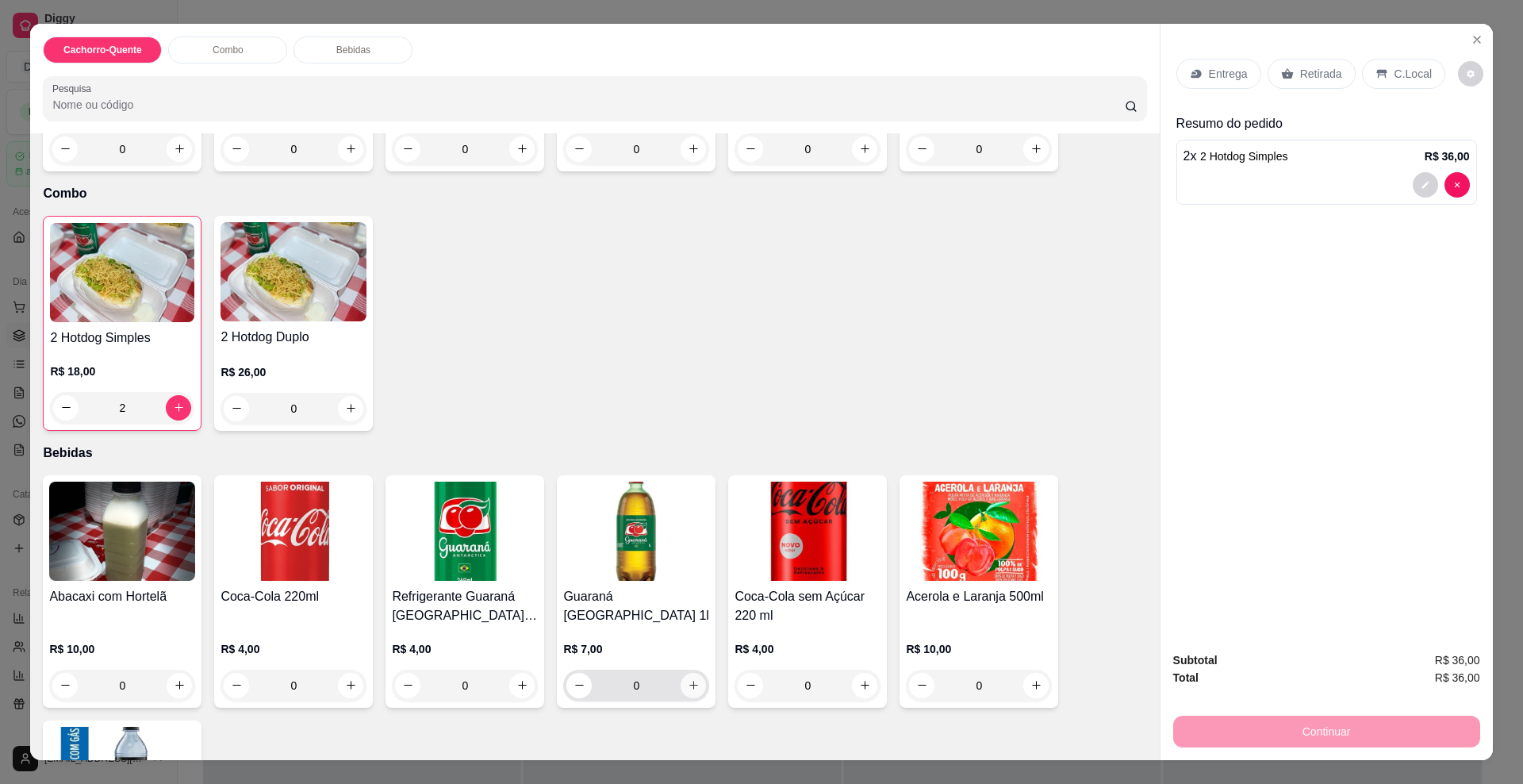
click at [688, 688] on icon "increase-product-quantity" at bounding box center [694, 685] width 12 height 12
type input "1"
click at [1225, 88] on div "Entrega" at bounding box center [1219, 74] width 85 height 30
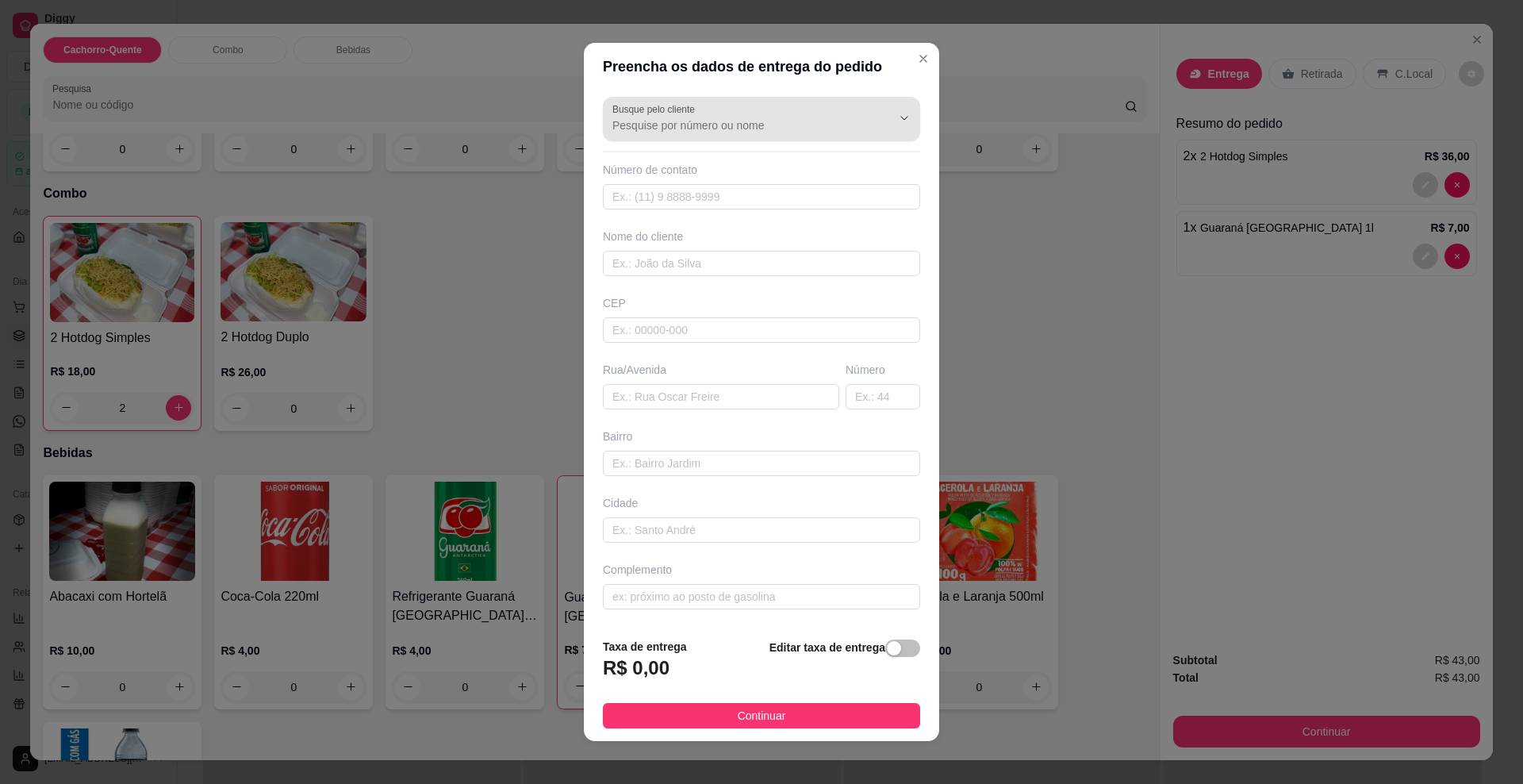
click at [678, 134] on div "Busque pelo cliente" at bounding box center [761, 119] width 317 height 44
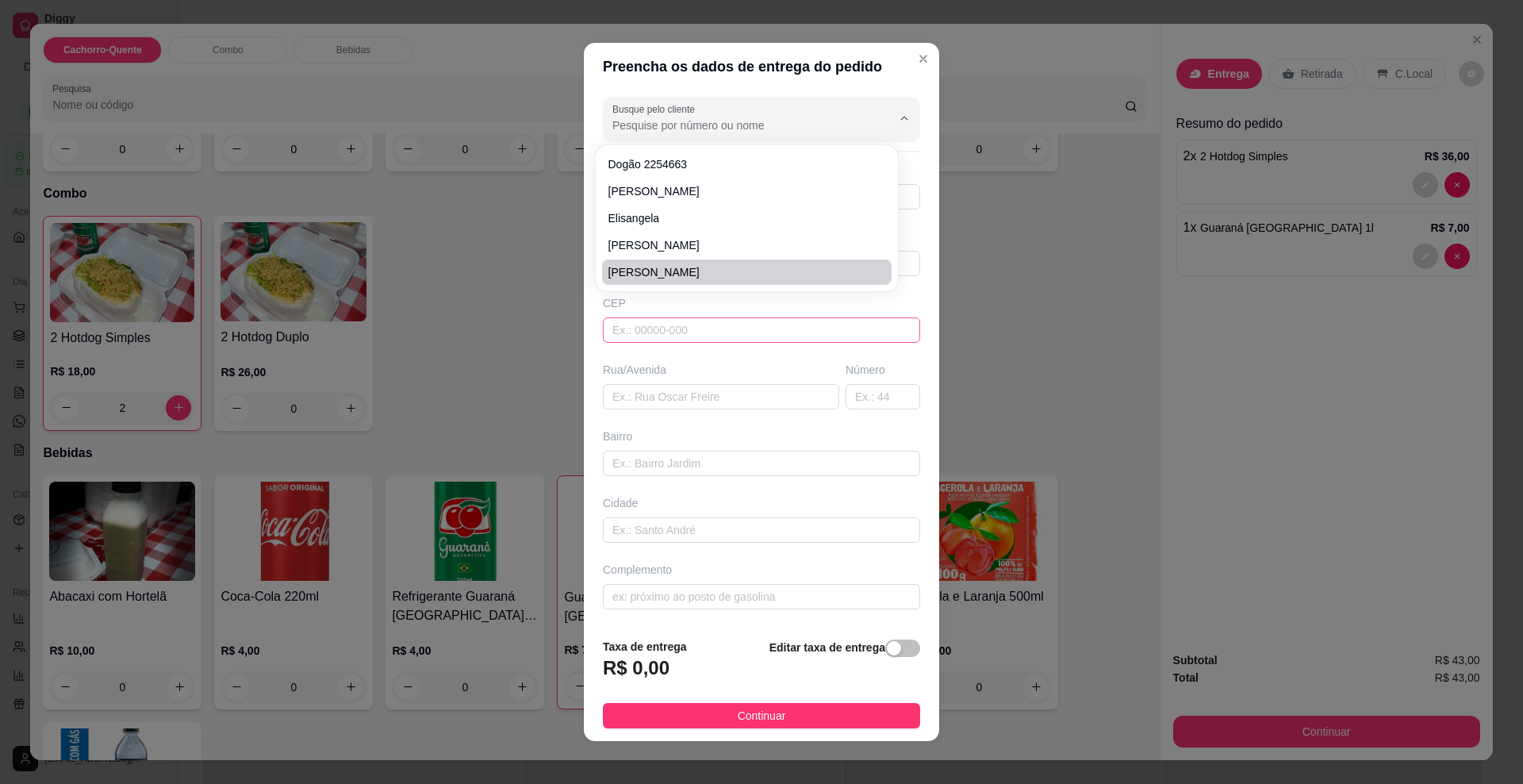
click at [678, 318] on input "text" at bounding box center [761, 330] width 317 height 26
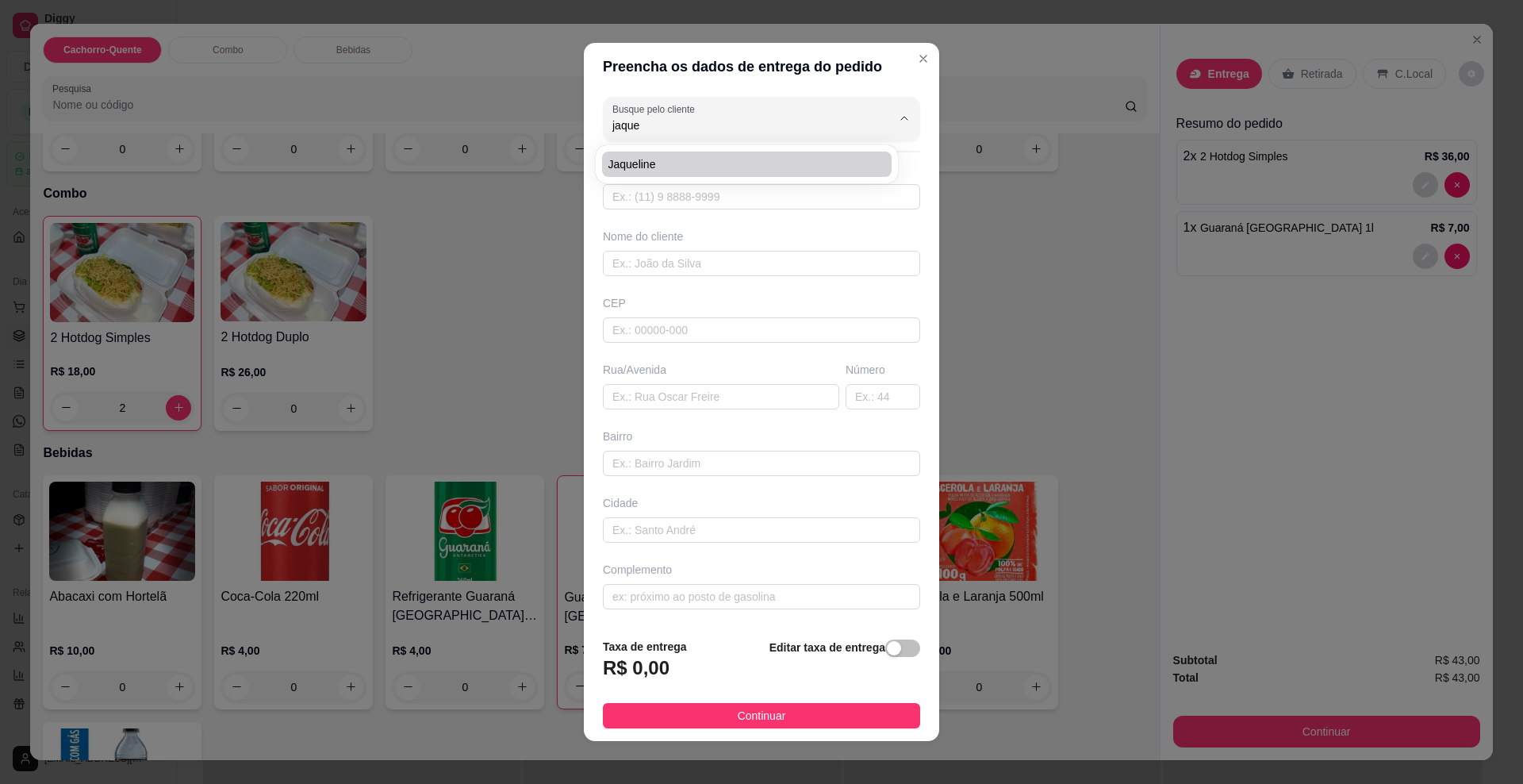
click at [675, 155] on li "Jaqueline" at bounding box center [747, 164] width 289 height 26
type input "Jaqueline"
type input "67996353650"
type input "Jaqueline"
type input "79083560"
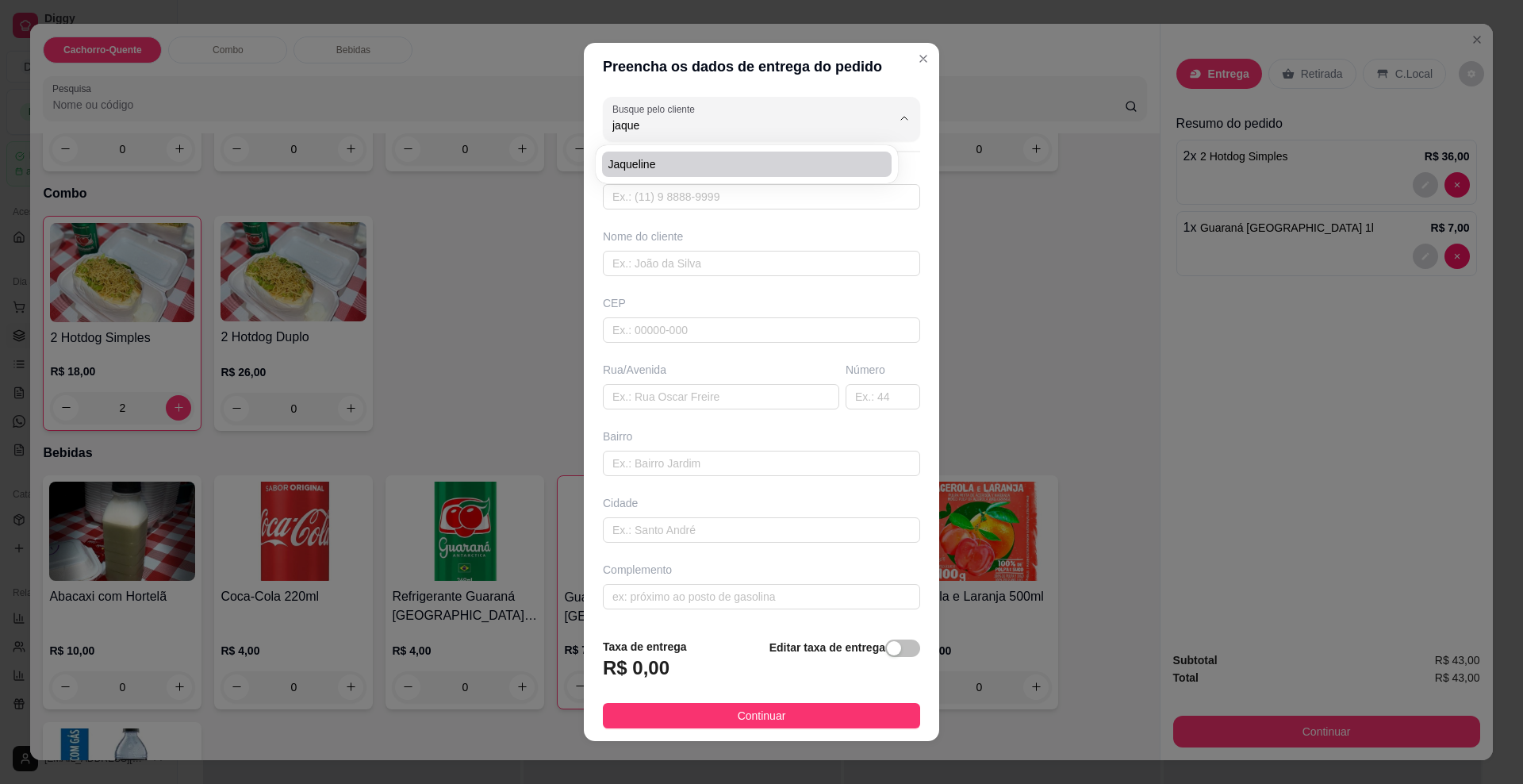
type input "[GEOGRAPHIC_DATA][PERSON_NAME]"
type input "222"
type input "[GEOGRAPHIC_DATA]"
type input "casa 2"
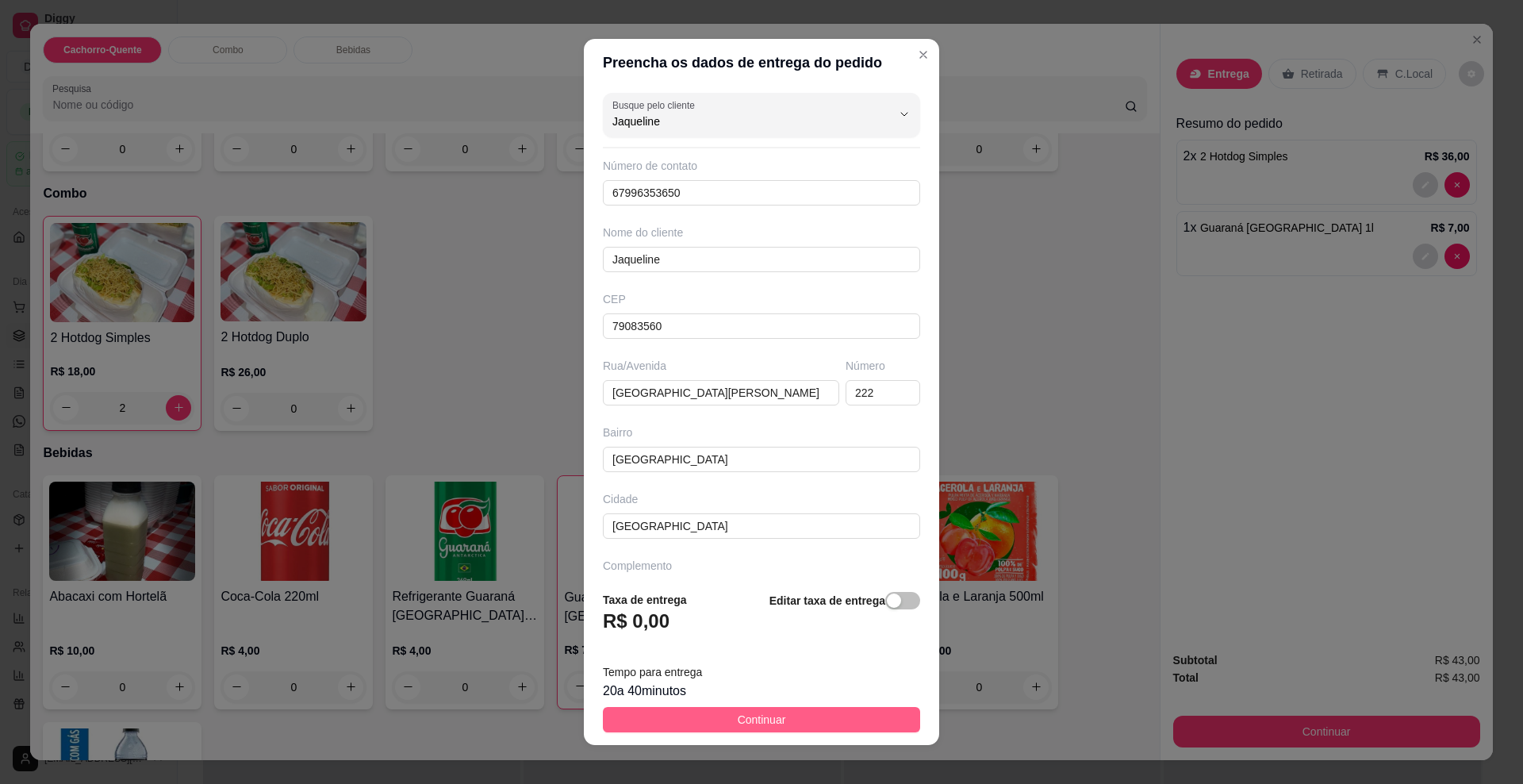
type input "Jaqueline"
click at [781, 718] on button "Continuar" at bounding box center [761, 719] width 317 height 26
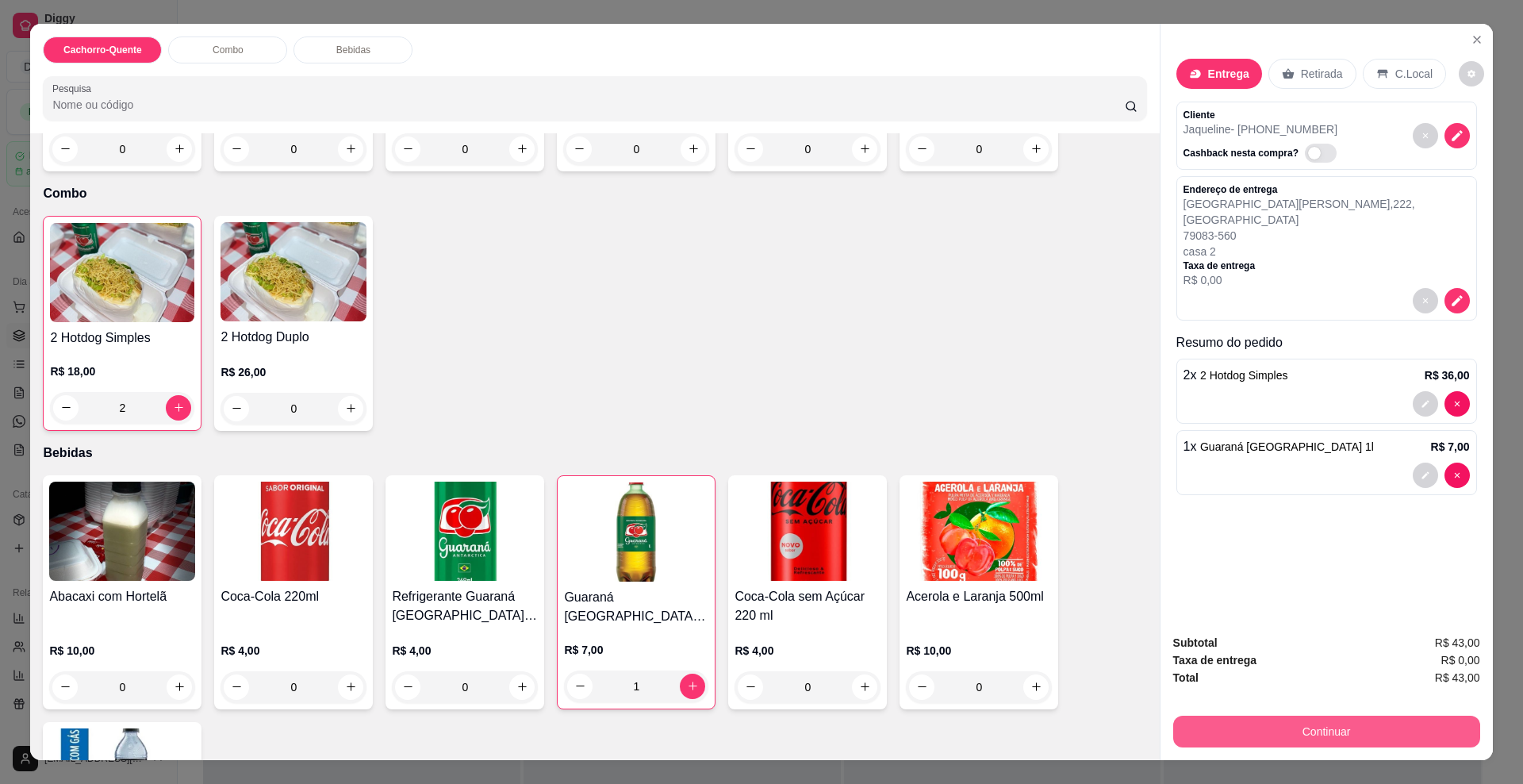
click at [1263, 729] on button "Continuar" at bounding box center [1327, 731] width 307 height 31
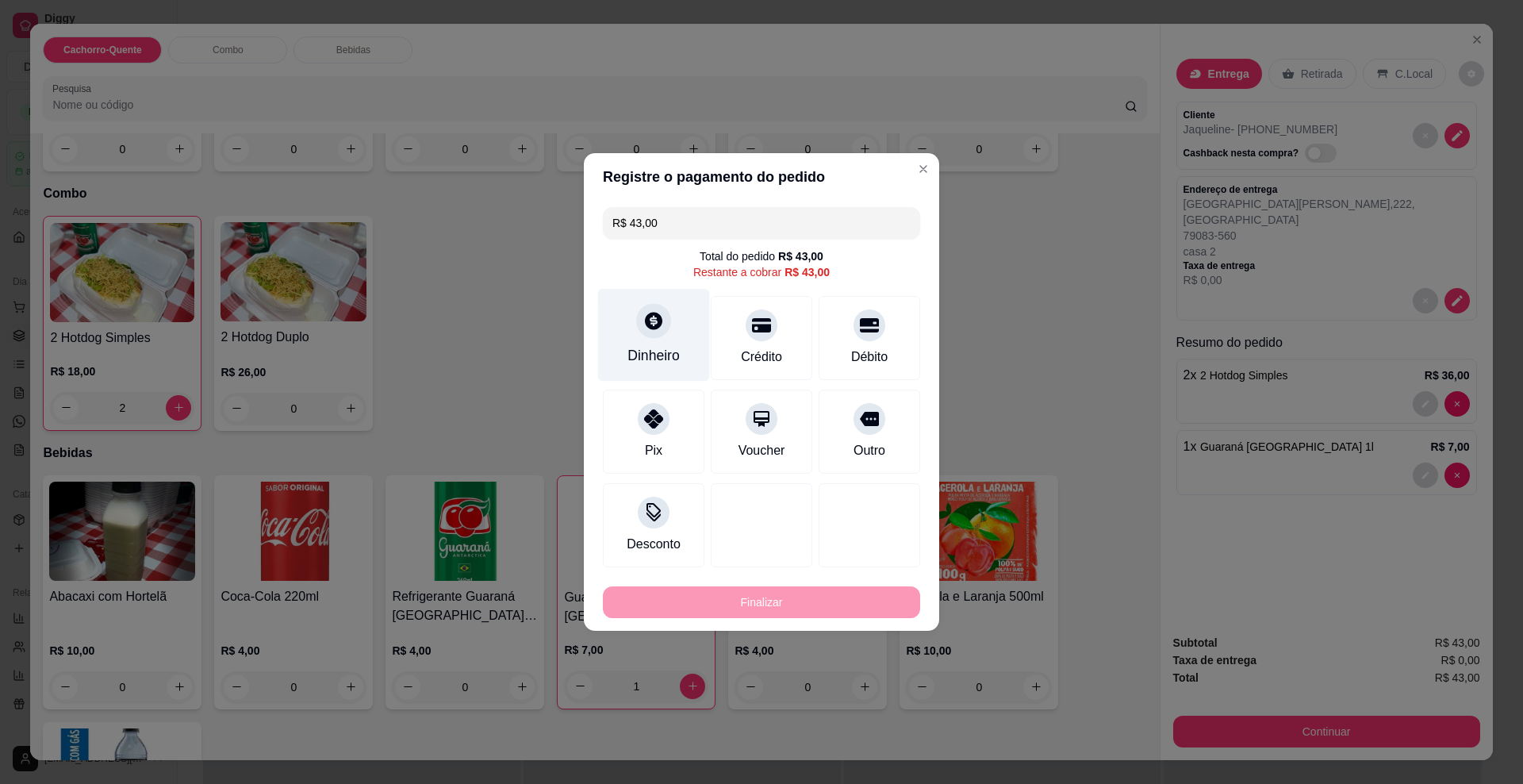
click at [650, 338] on div "Dinheiro" at bounding box center [655, 335] width 112 height 93
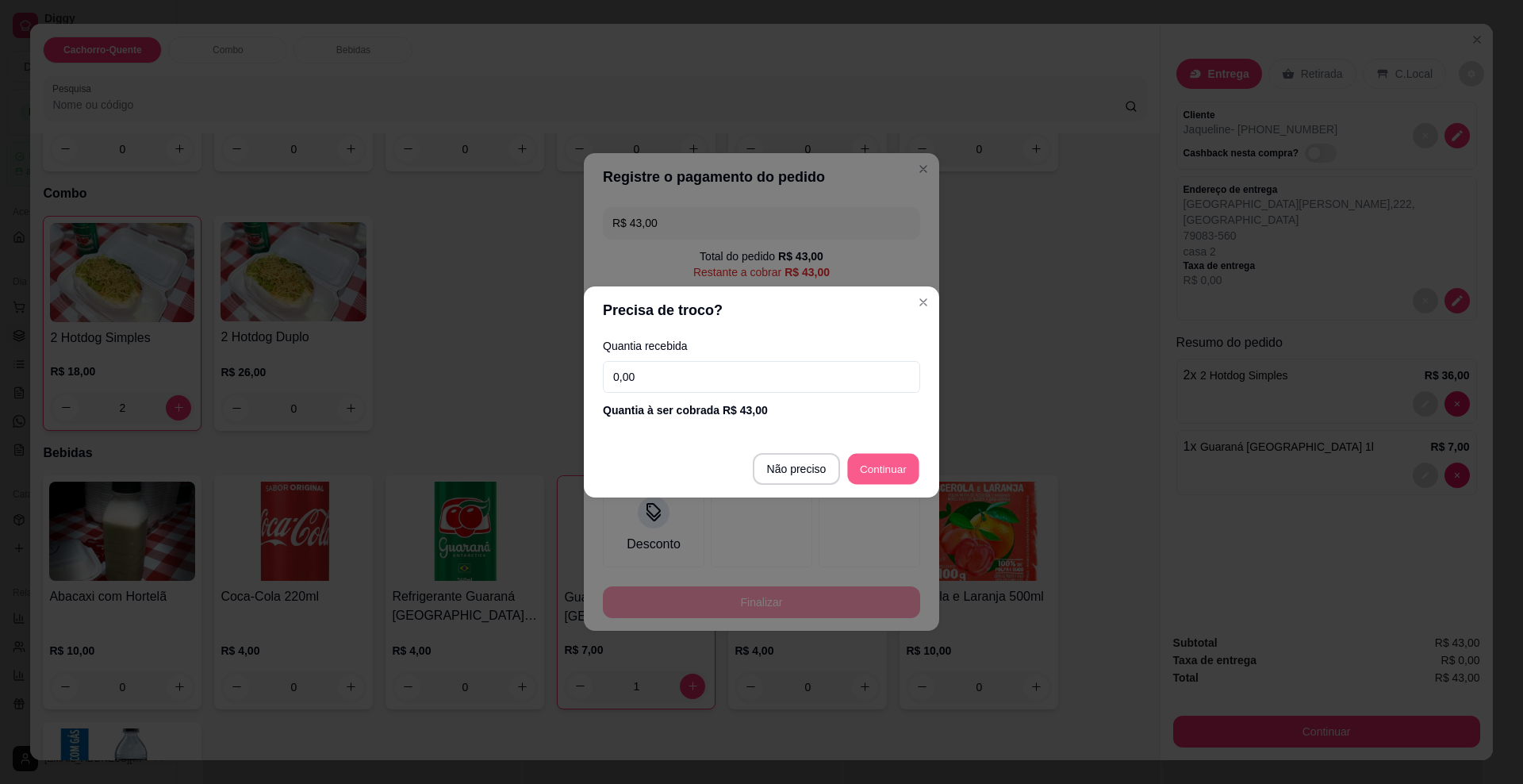
type input "R$ 0,00"
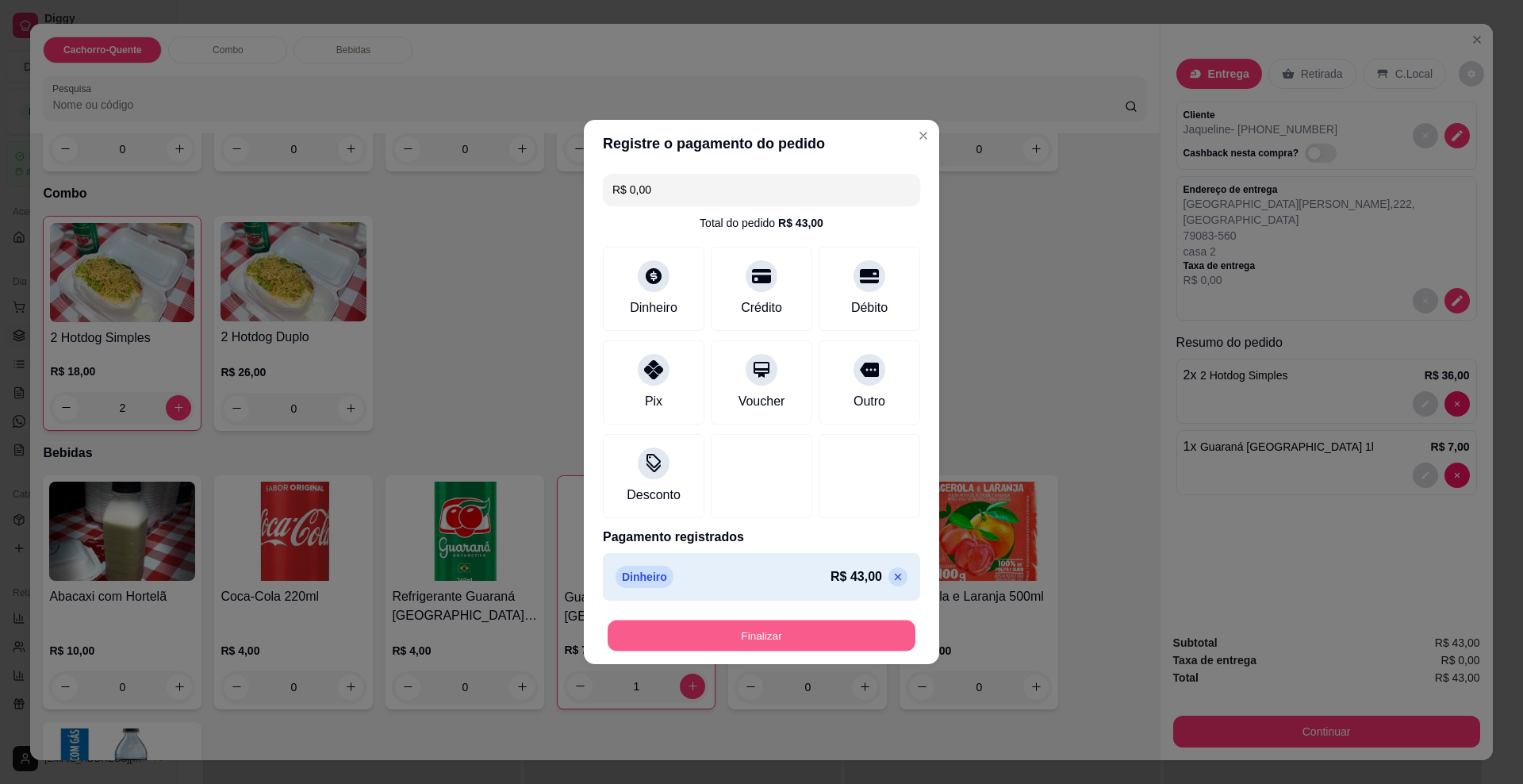
click at [781, 629] on button "Finalizar" at bounding box center [762, 636] width 308 height 31
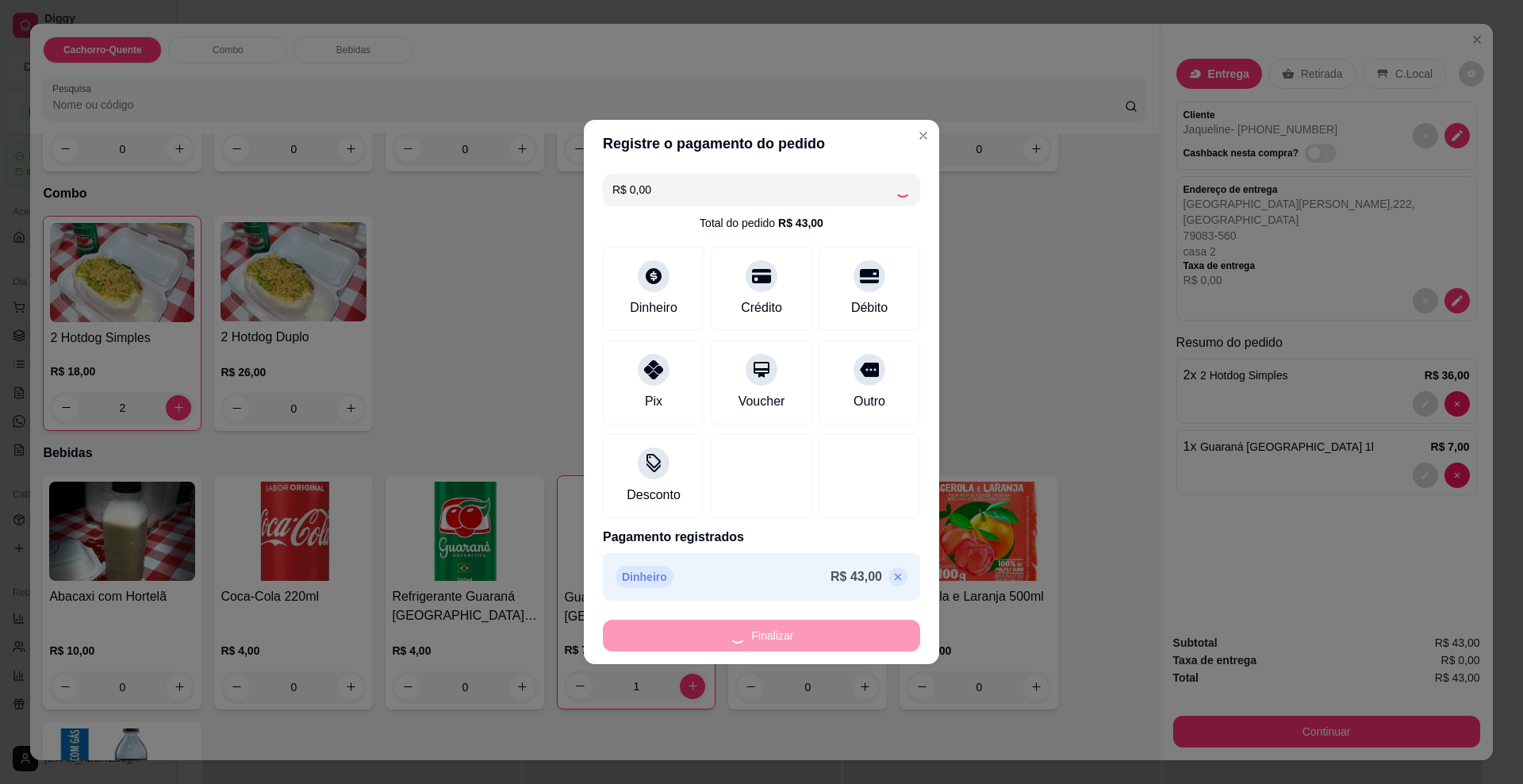
type input "0"
type input "-R$ 43,00"
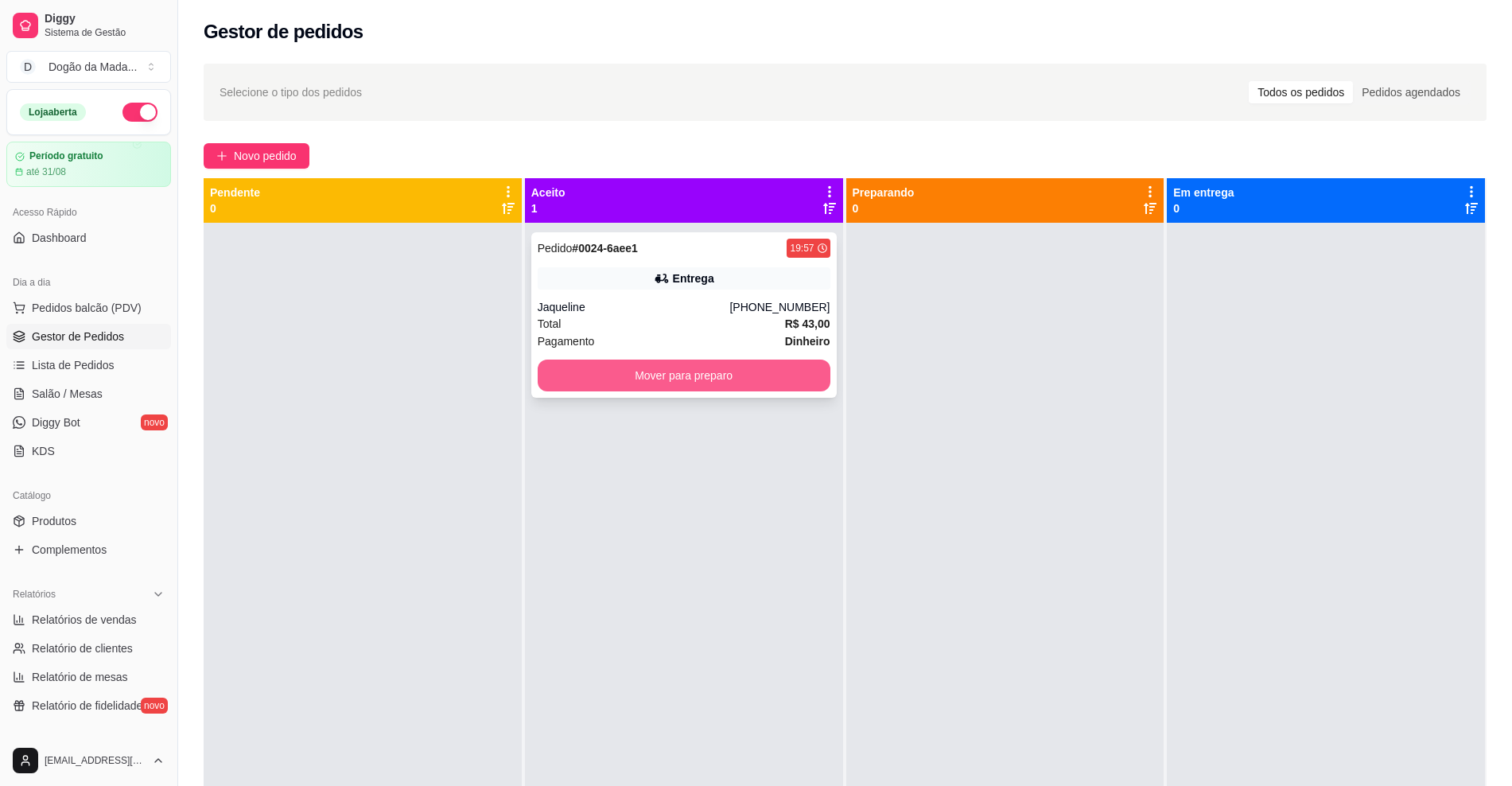
click at [741, 359] on button "Mover para preparo" at bounding box center [685, 375] width 293 height 31
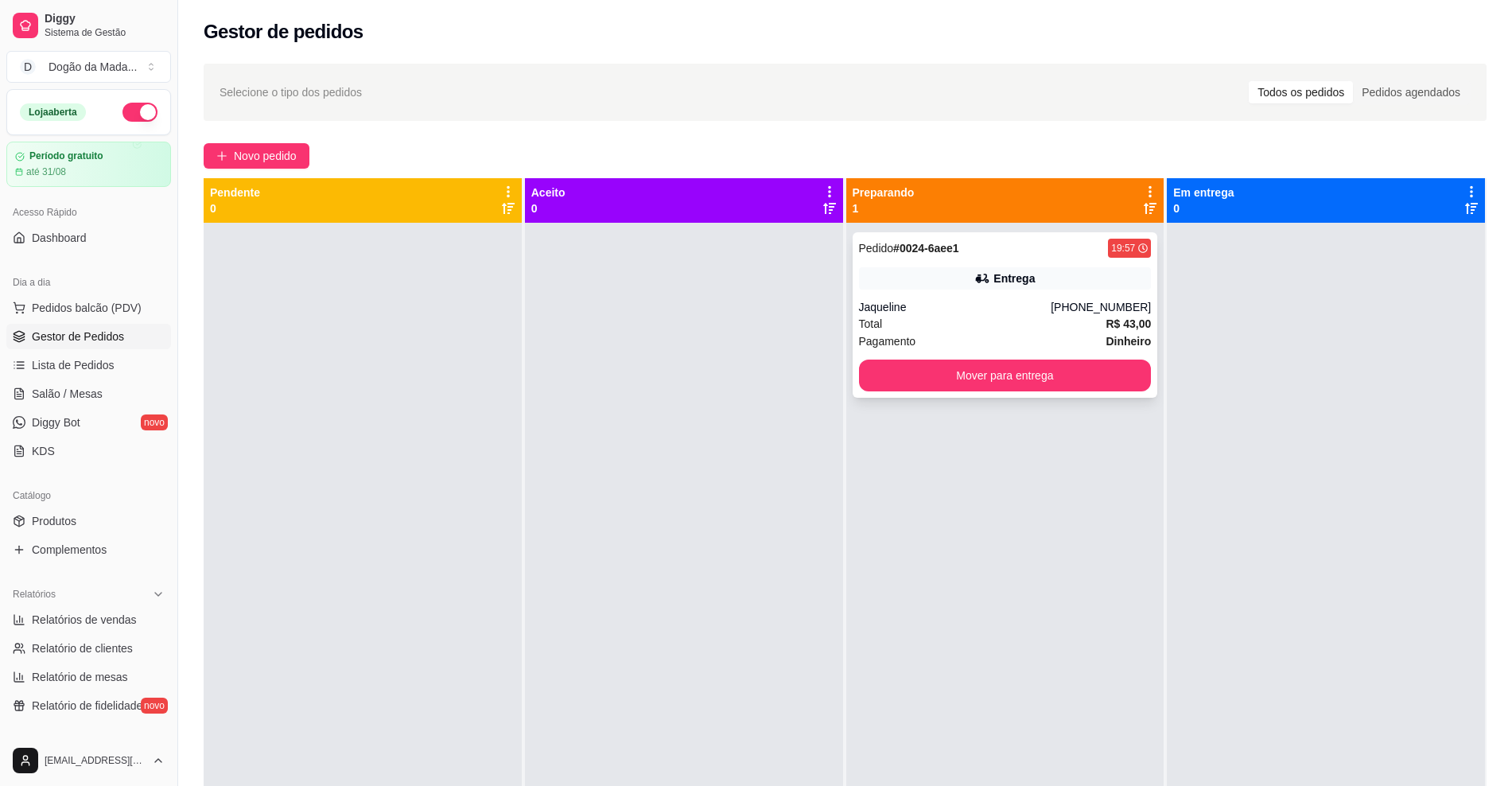
click at [988, 319] on div "Total R$ 43,00" at bounding box center [1005, 324] width 293 height 18
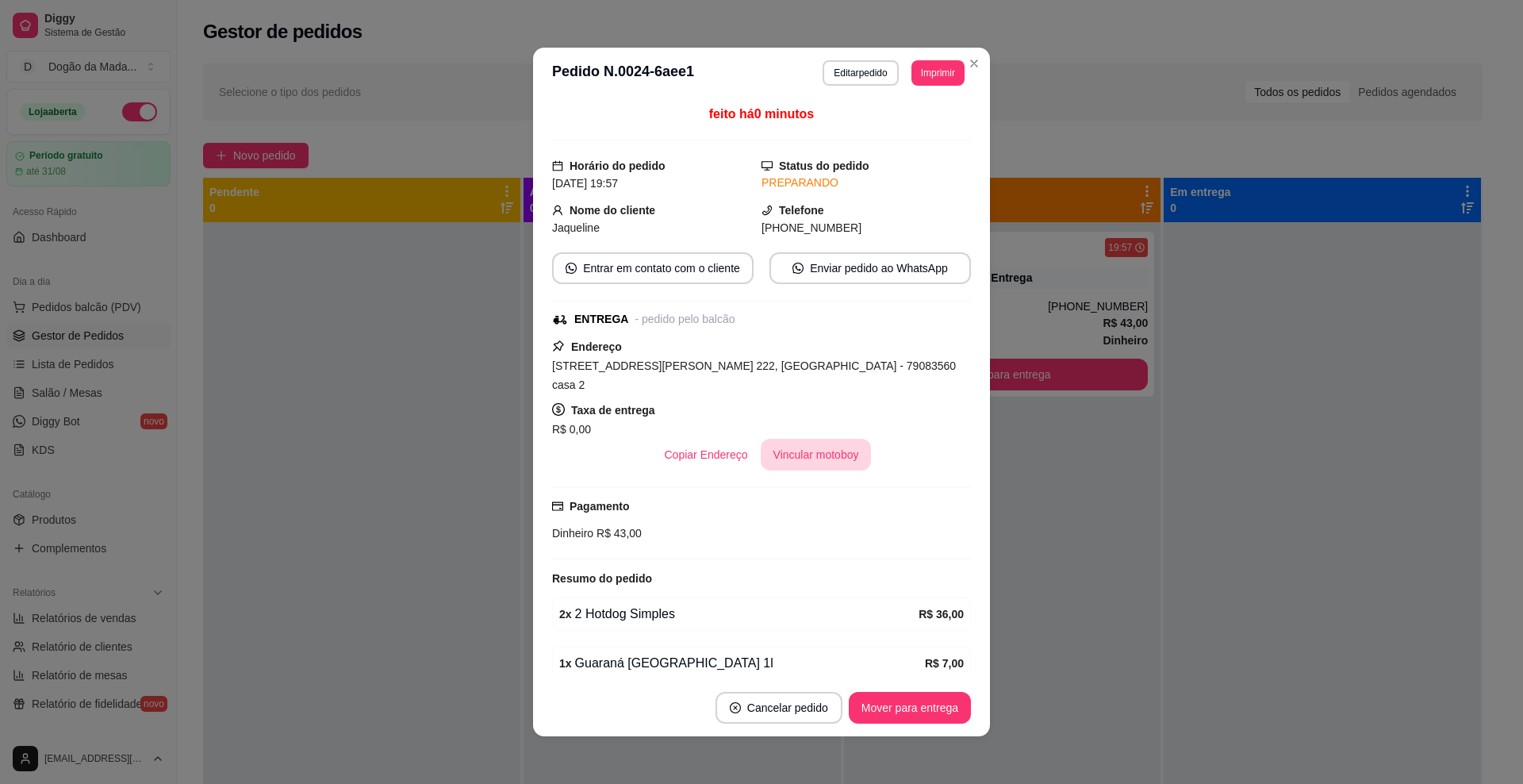
click at [804, 439] on button "Vincular motoboy" at bounding box center [815, 454] width 111 height 31
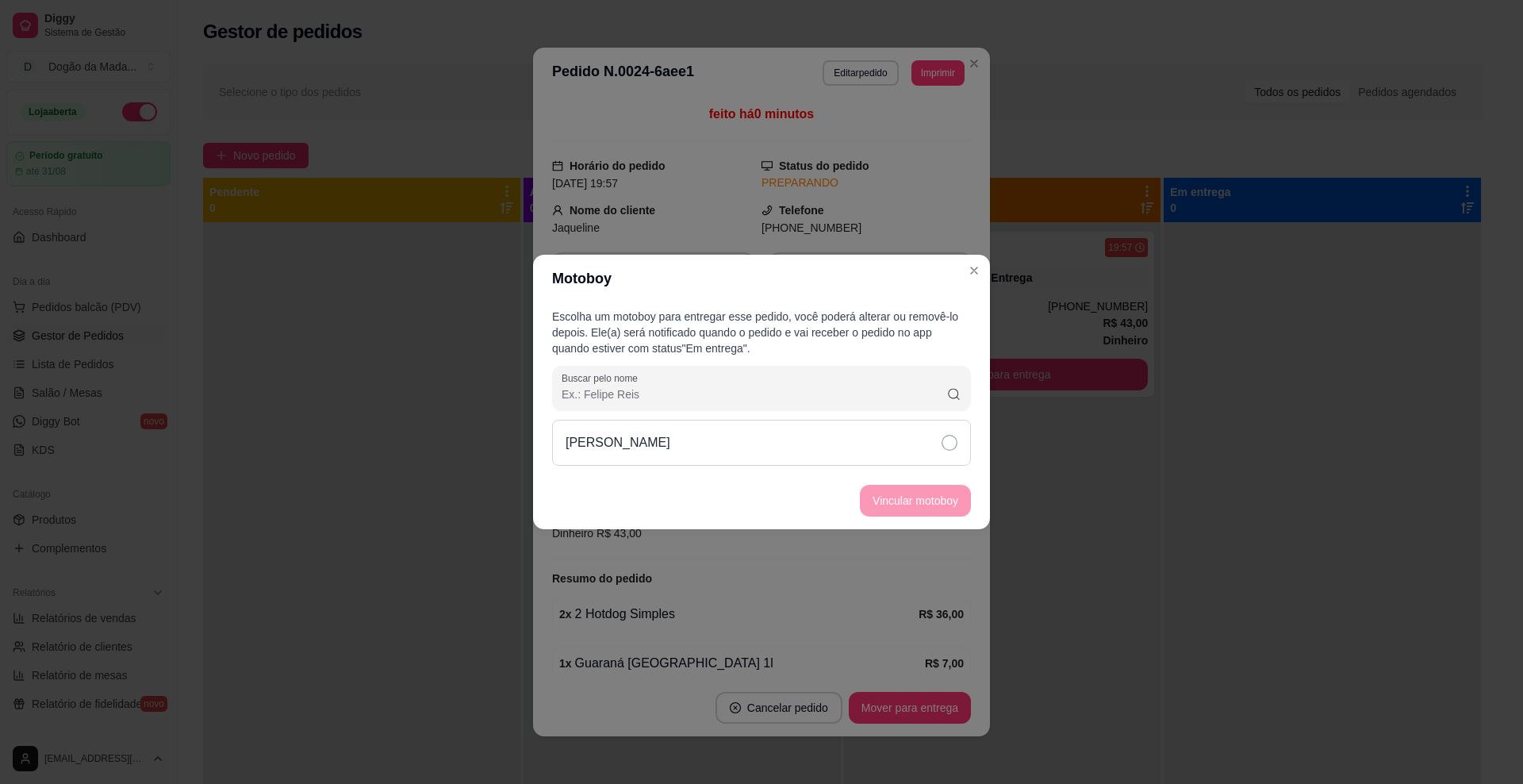
click at [729, 438] on div "[PERSON_NAME]" at bounding box center [762, 443] width 419 height 46
click at [884, 498] on button "Vincular motoboy" at bounding box center [916, 501] width 108 height 31
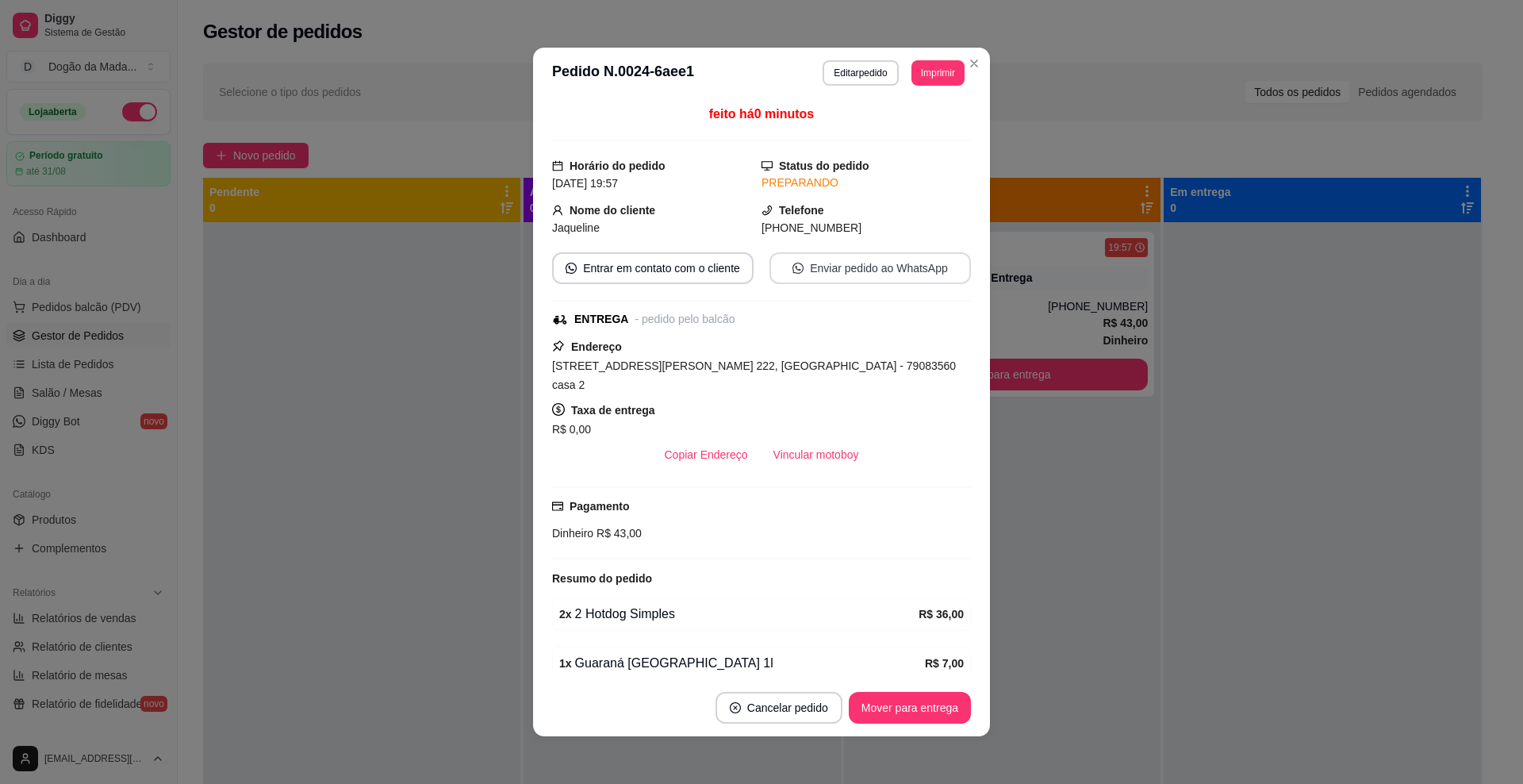
click at [812, 273] on button "Enviar pedido ao WhatsApp" at bounding box center [869, 268] width 201 height 31
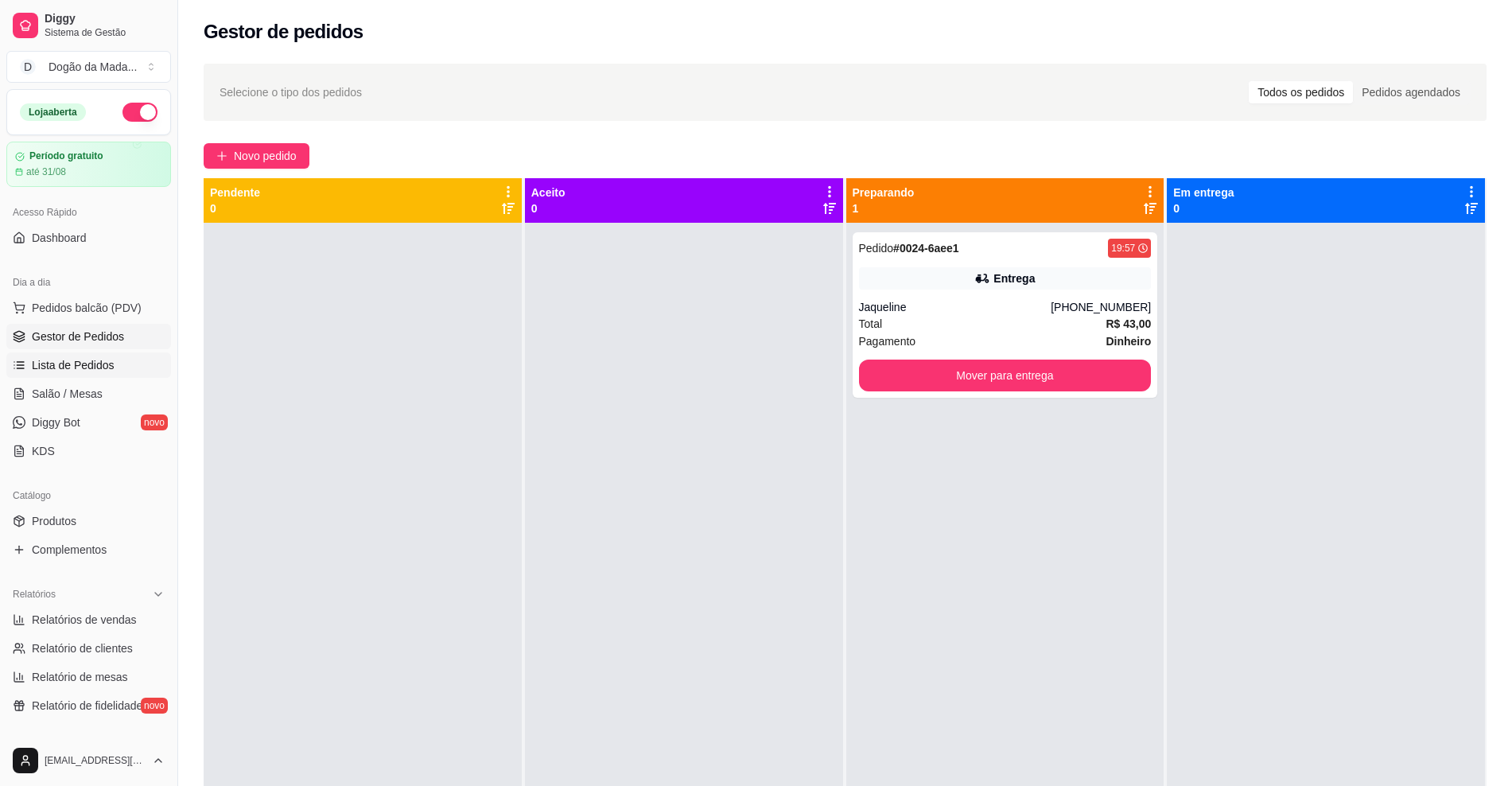
click at [69, 366] on span "Lista de Pedidos" at bounding box center [73, 365] width 83 height 16
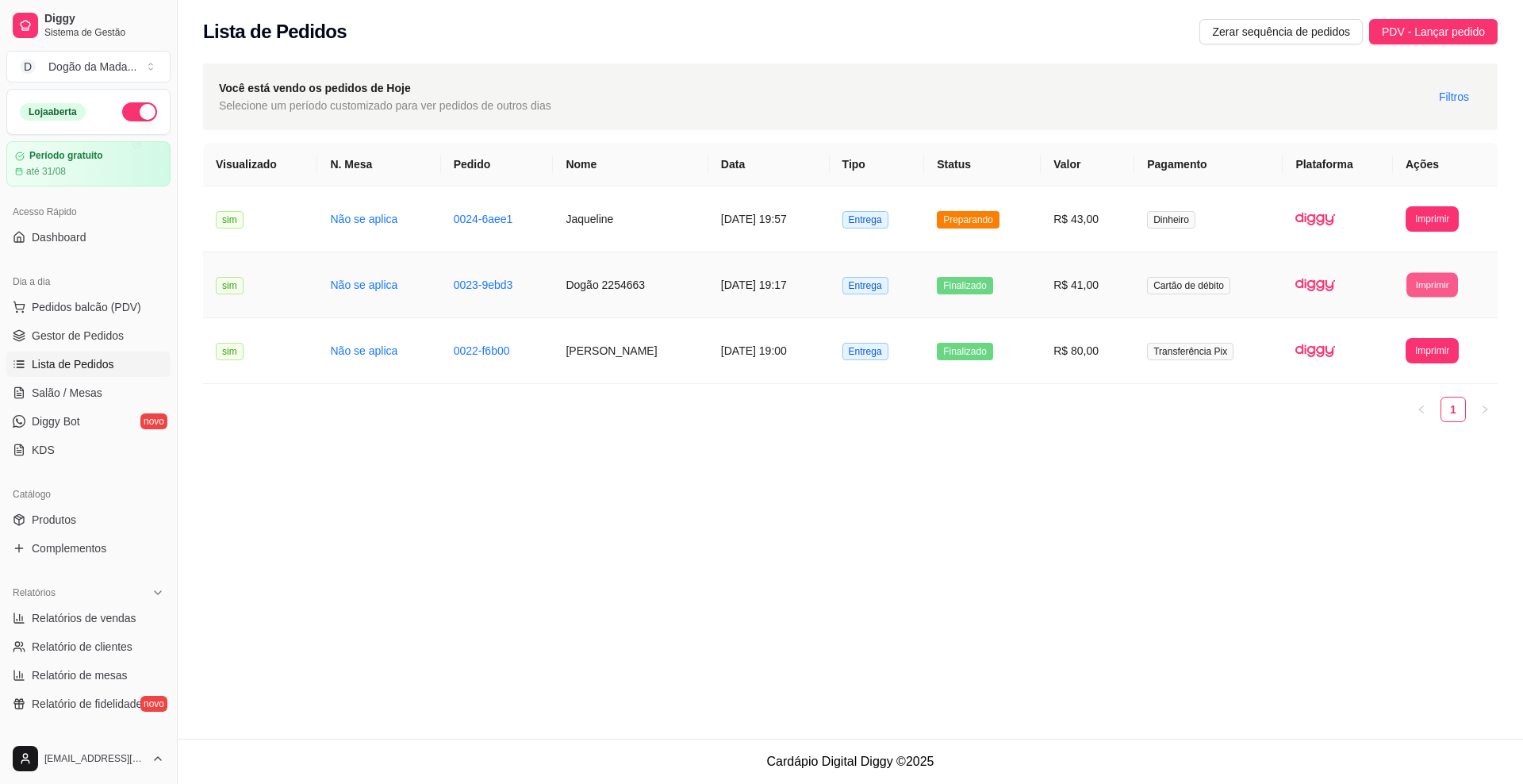
click at [1428, 274] on button "Imprimir" at bounding box center [1433, 284] width 52 height 25
click at [1408, 341] on button "IMPRESSORA" at bounding box center [1403, 340] width 115 height 26
click at [1420, 353] on button "Imprimir" at bounding box center [1433, 350] width 53 height 26
click at [1383, 409] on button "IMPRESSORA" at bounding box center [1403, 405] width 111 height 25
click at [60, 333] on span "Gestor de Pedidos" at bounding box center [78, 336] width 92 height 16
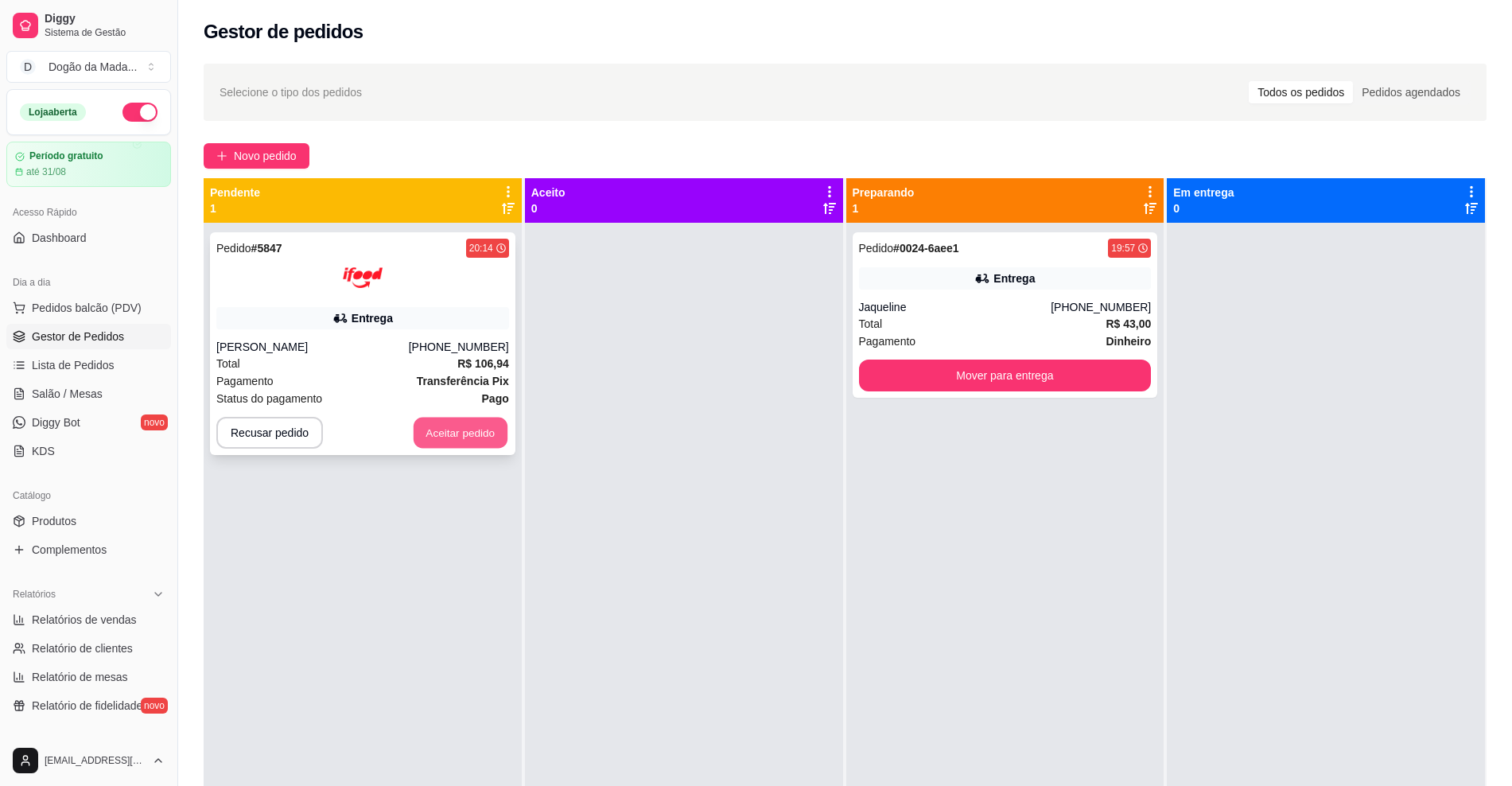
click at [442, 428] on button "Aceitar pedido" at bounding box center [459, 433] width 93 height 31
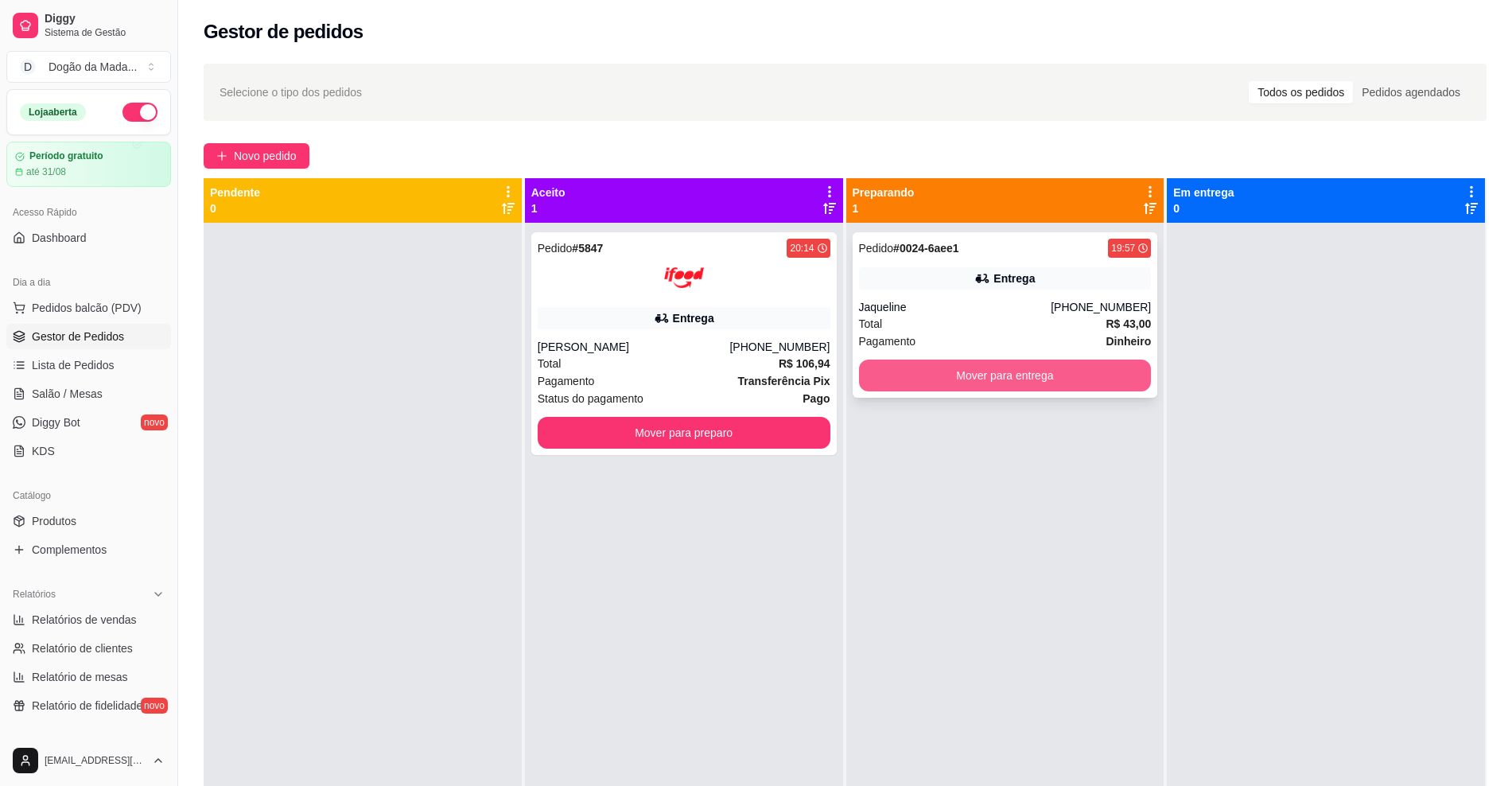
click at [891, 373] on button "Mover para entrega" at bounding box center [1005, 375] width 293 height 31
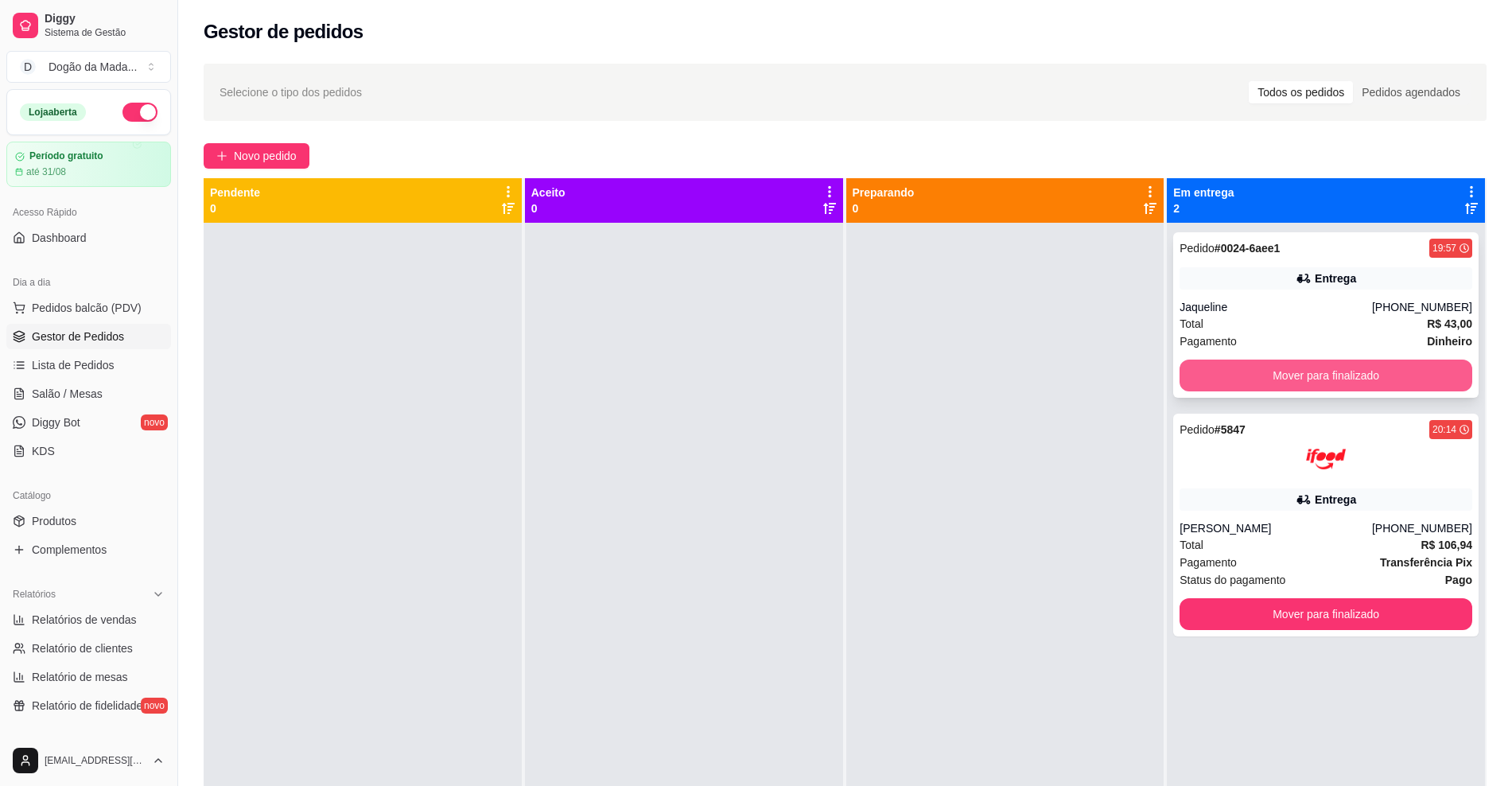
click at [1306, 374] on button "Mover para finalizado" at bounding box center [1326, 375] width 293 height 31
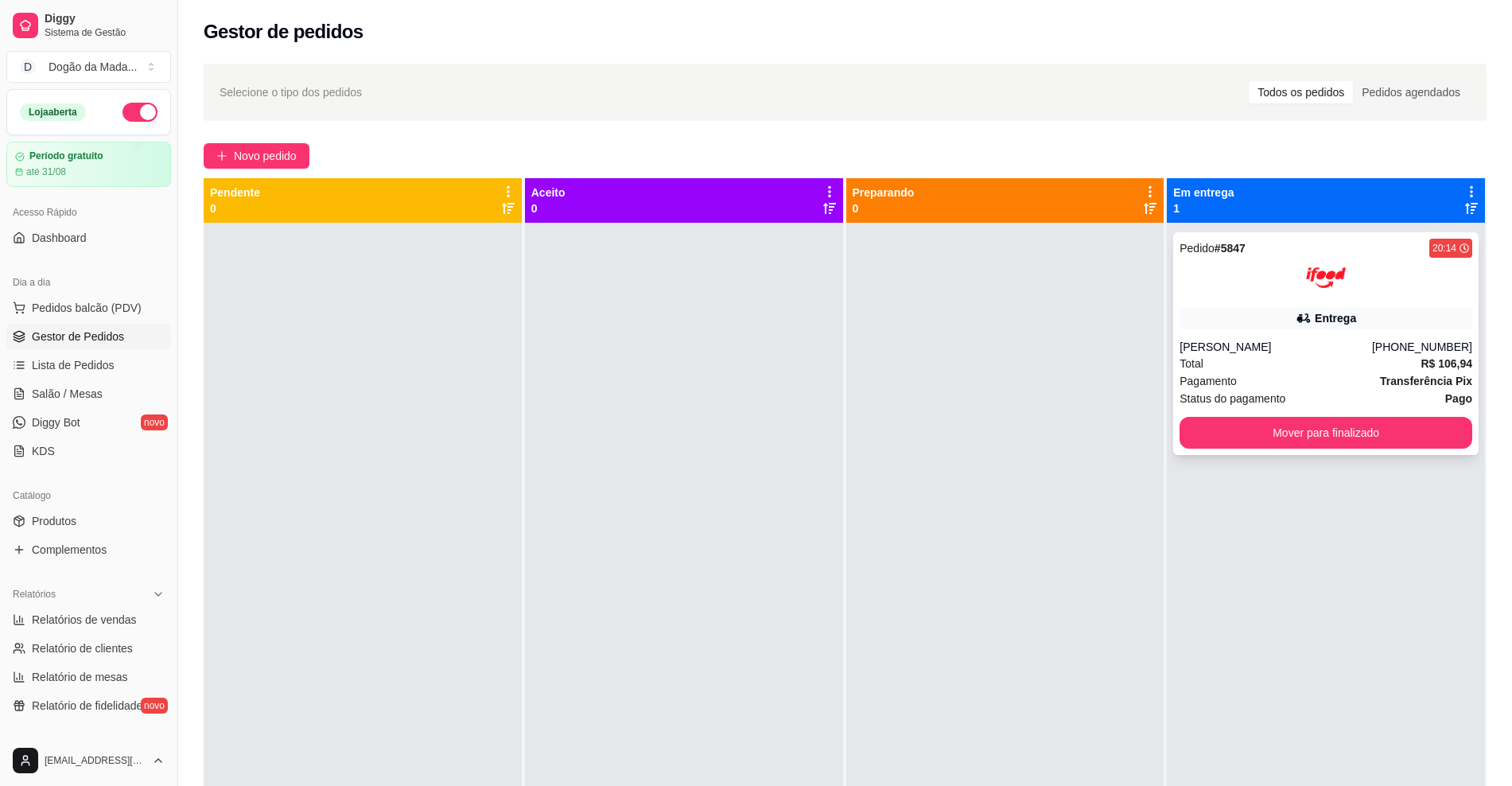
click at [1259, 303] on div "Pedido # 5847 20:14 Entrega [PERSON_NAME] [PHONE_NUMBER] Total R$ 106,94 Pagame…" at bounding box center [1326, 343] width 305 height 222
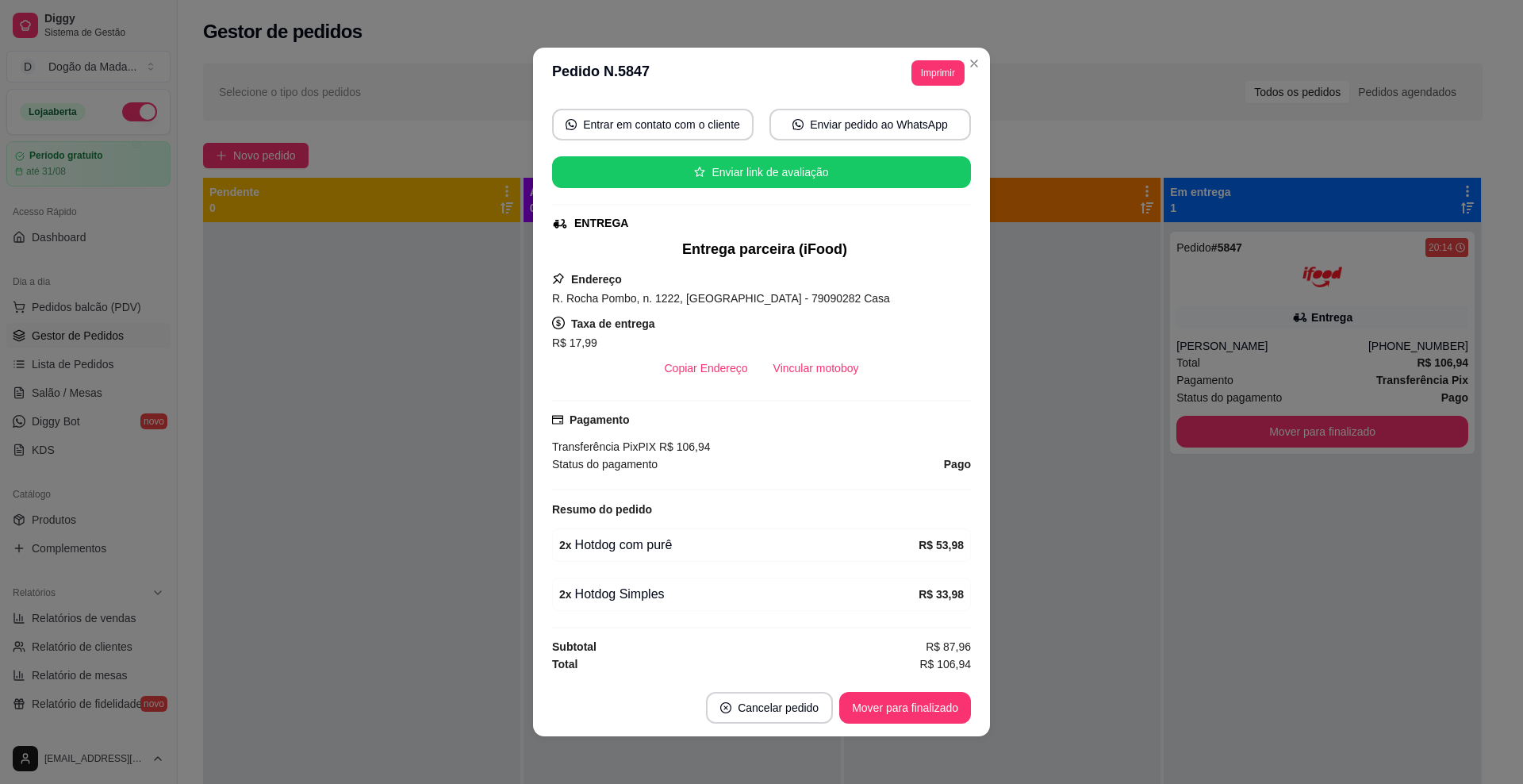
scroll to position [85, 0]
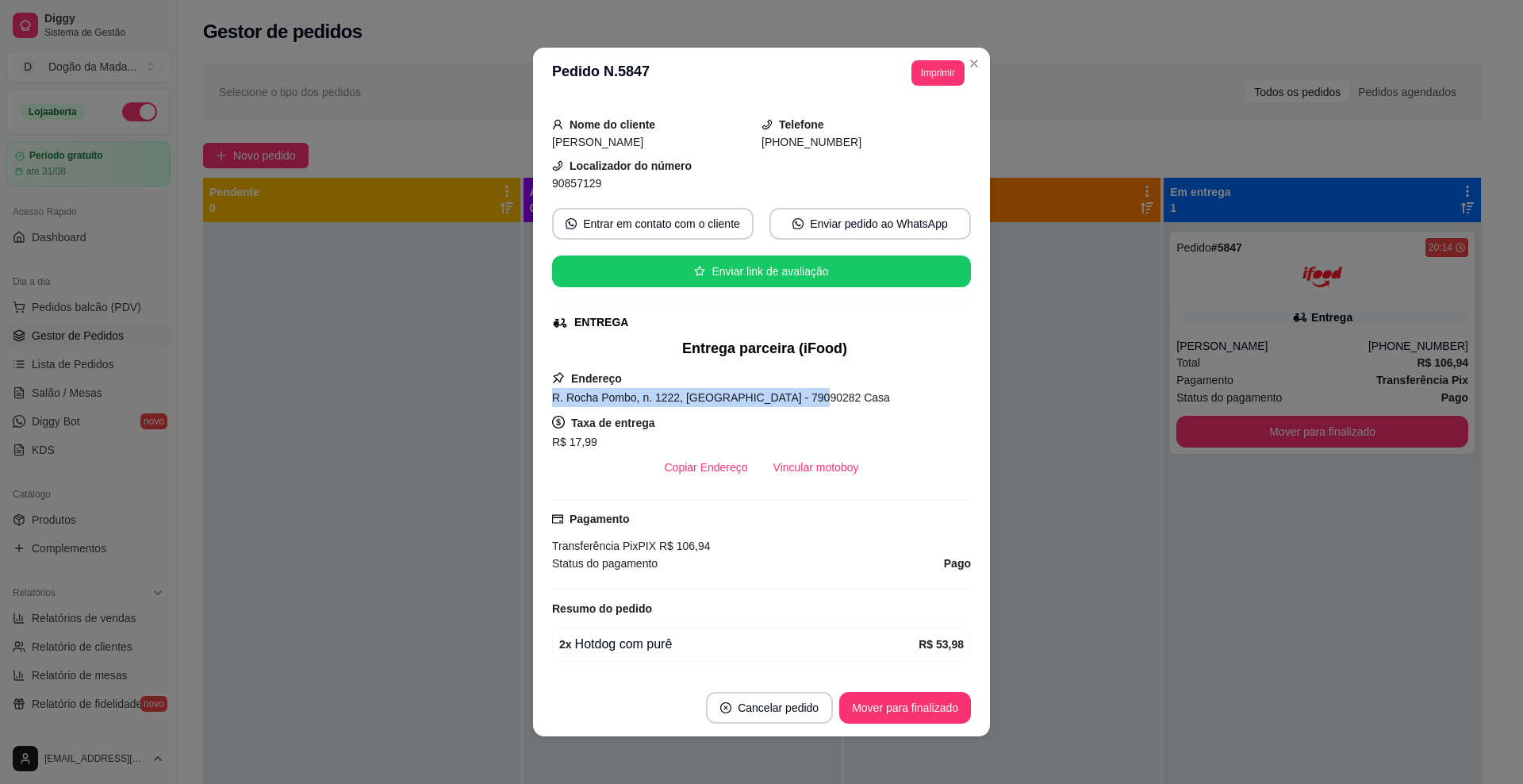
drag, startPoint x: 542, startPoint y: 398, endPoint x: 790, endPoint y: 400, distance: 248.0
click at [790, 400] on div "feito há 16 minutos Horário do pedido [DATE] 20:14 Status do pedido SAIU PARA E…" at bounding box center [762, 389] width 457 height 581
copy span "R. Rocha Pombo, n. 1222, [GEOGRAPHIC_DATA] - 79090282 Casa"
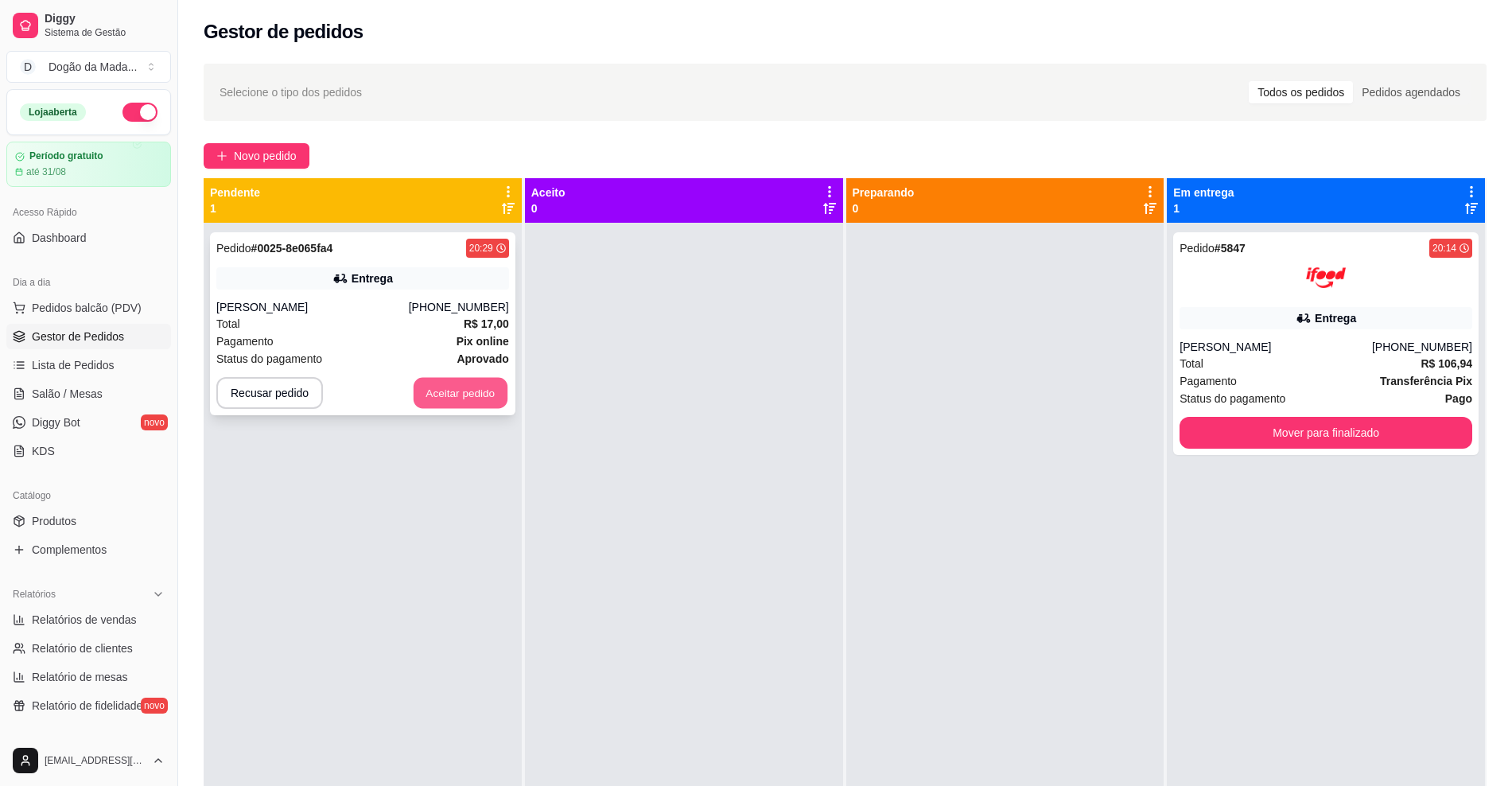
click at [446, 387] on button "Aceitar pedido" at bounding box center [459, 393] width 93 height 31
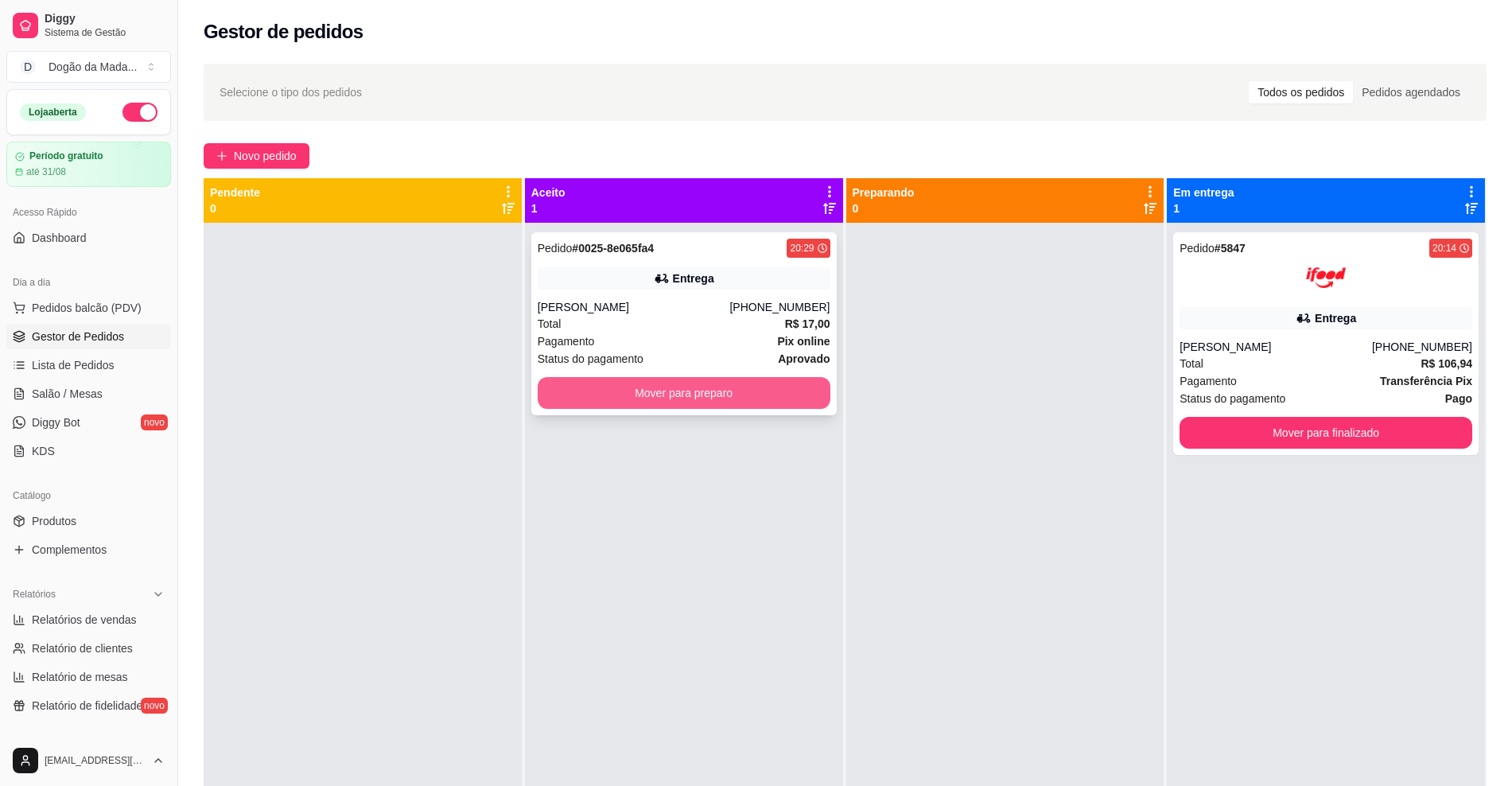
click at [589, 401] on button "Mover para preparo" at bounding box center [685, 393] width 293 height 31
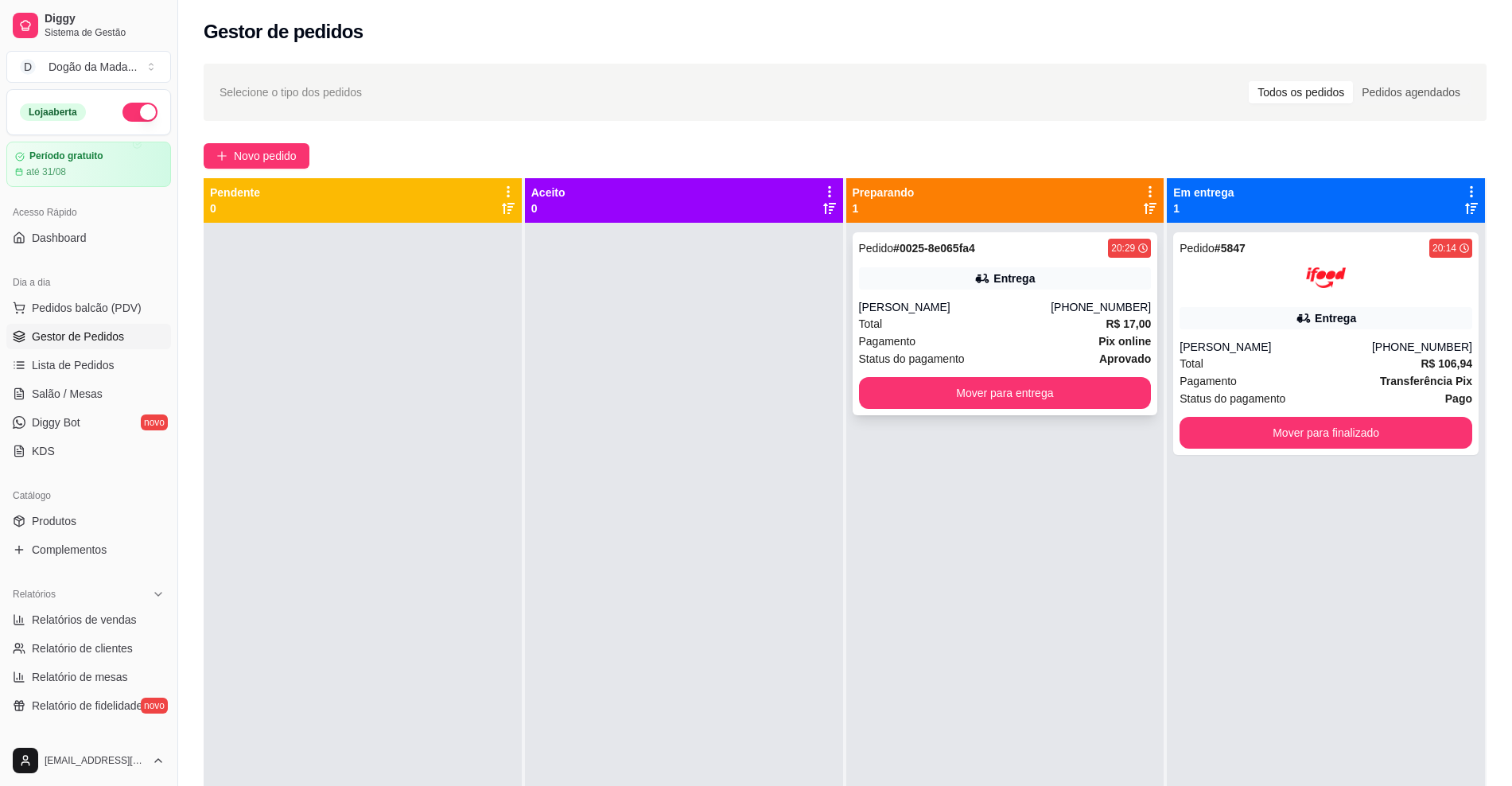
click at [980, 333] on div "Pagamento Pix online" at bounding box center [1005, 341] width 293 height 18
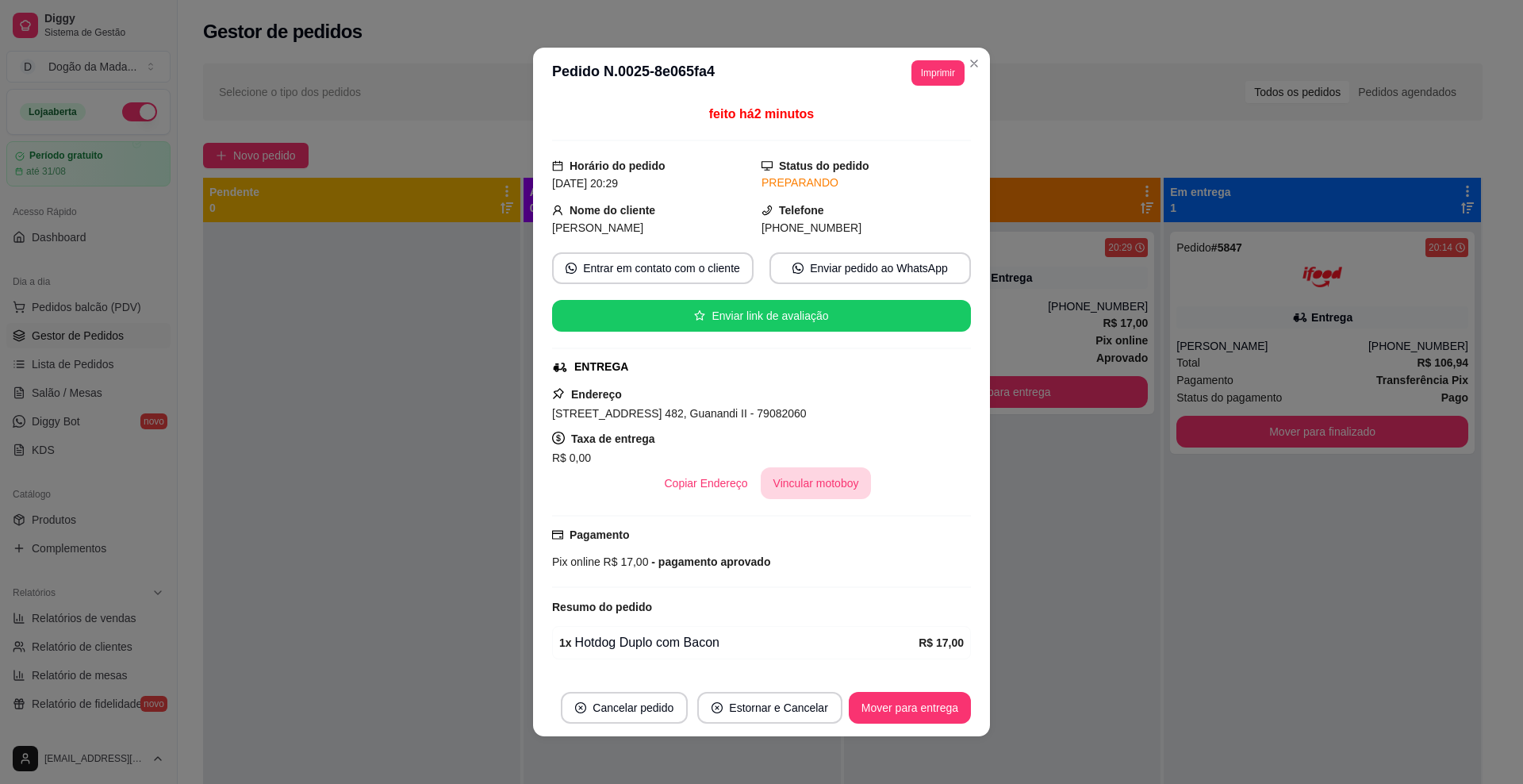
click at [784, 487] on button "Vincular motoboy" at bounding box center [815, 483] width 111 height 31
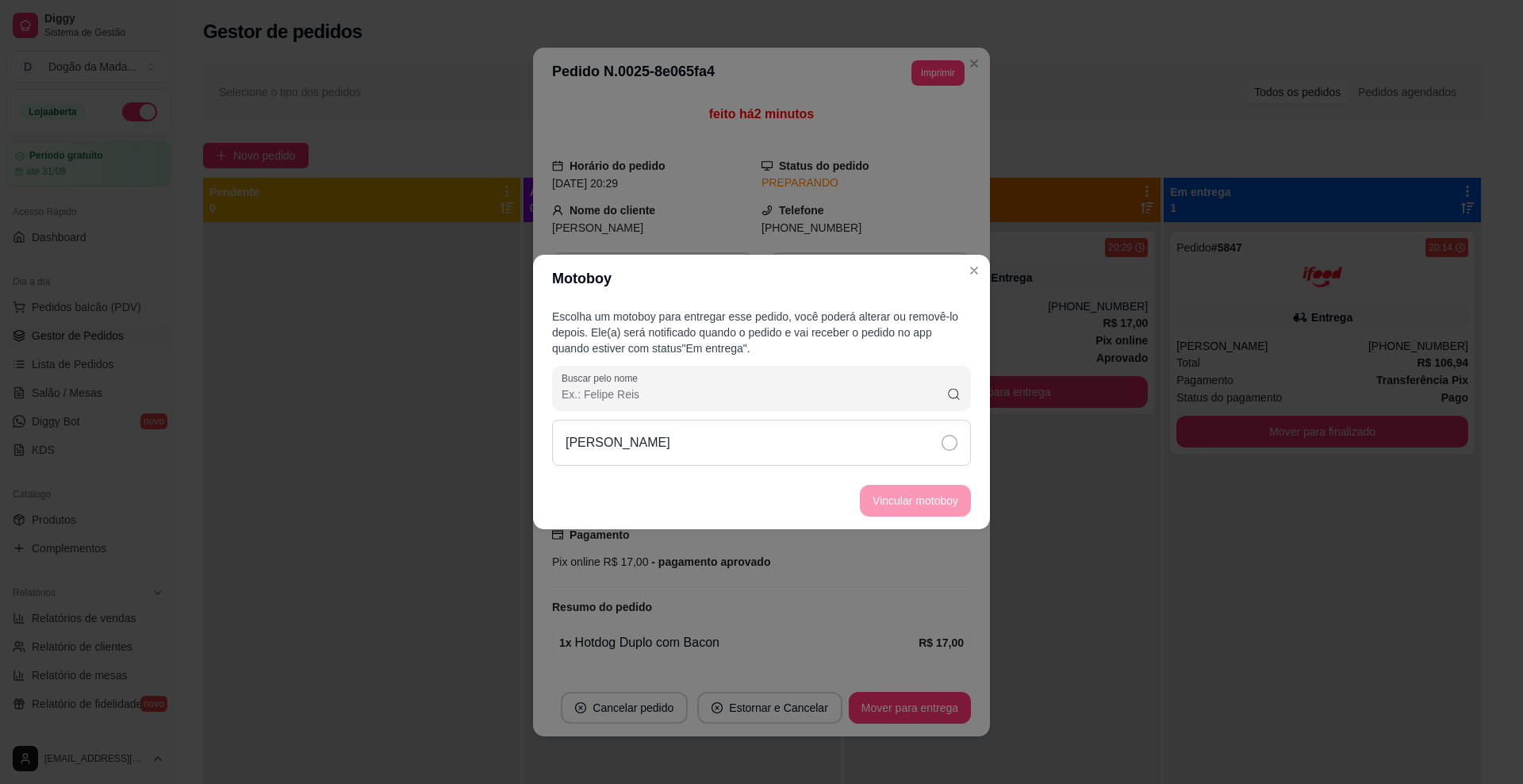
click at [798, 458] on div "[PERSON_NAME]" at bounding box center [762, 443] width 419 height 46
click at [883, 499] on button "Vincular motoboy" at bounding box center [916, 501] width 108 height 31
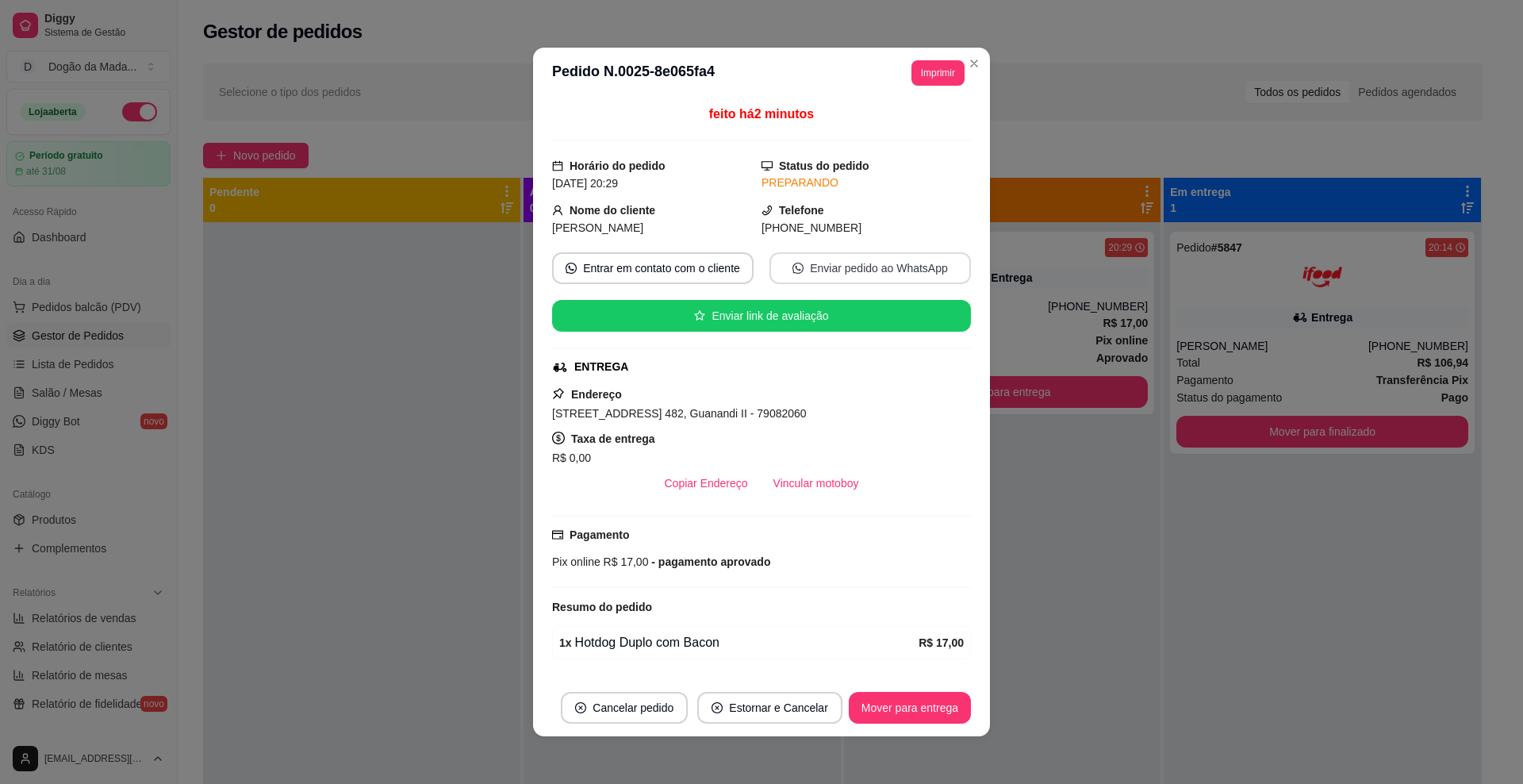
click at [793, 281] on button "Enviar pedido ao WhatsApp" at bounding box center [869, 268] width 201 height 31
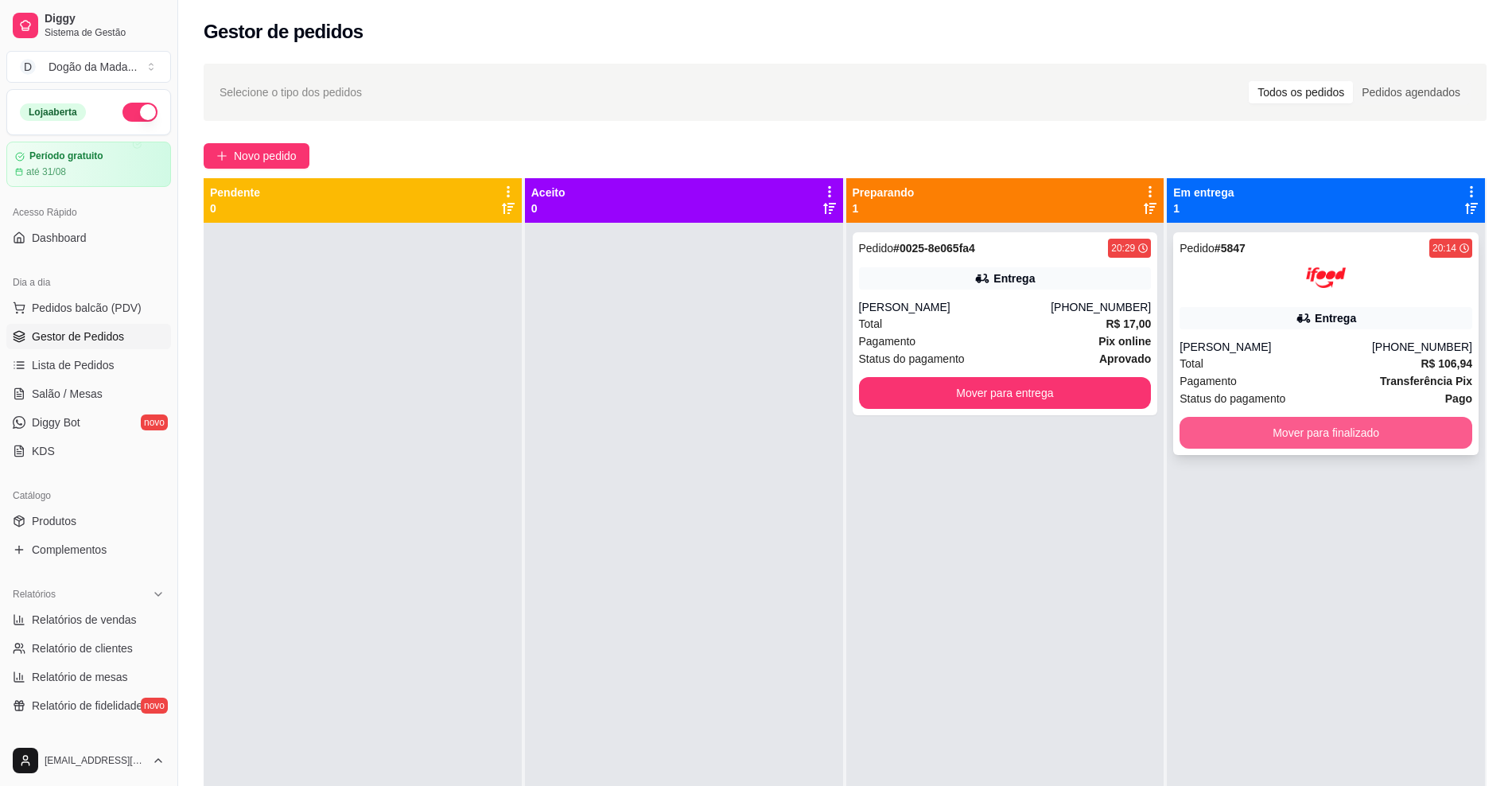
click at [1306, 441] on button "Mover para finalizado" at bounding box center [1326, 433] width 293 height 31
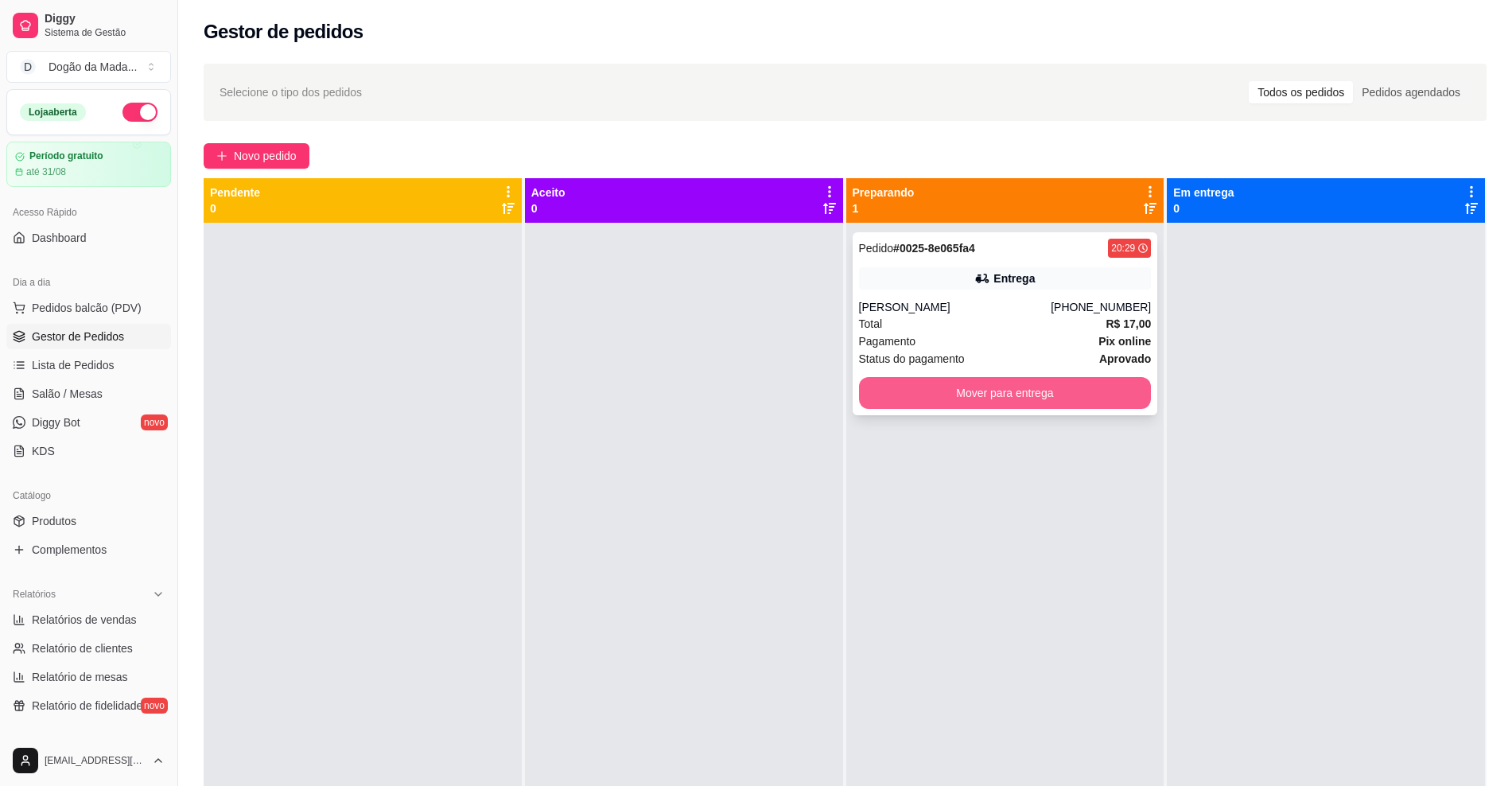
click at [913, 395] on button "Mover para entrega" at bounding box center [1005, 393] width 293 height 31
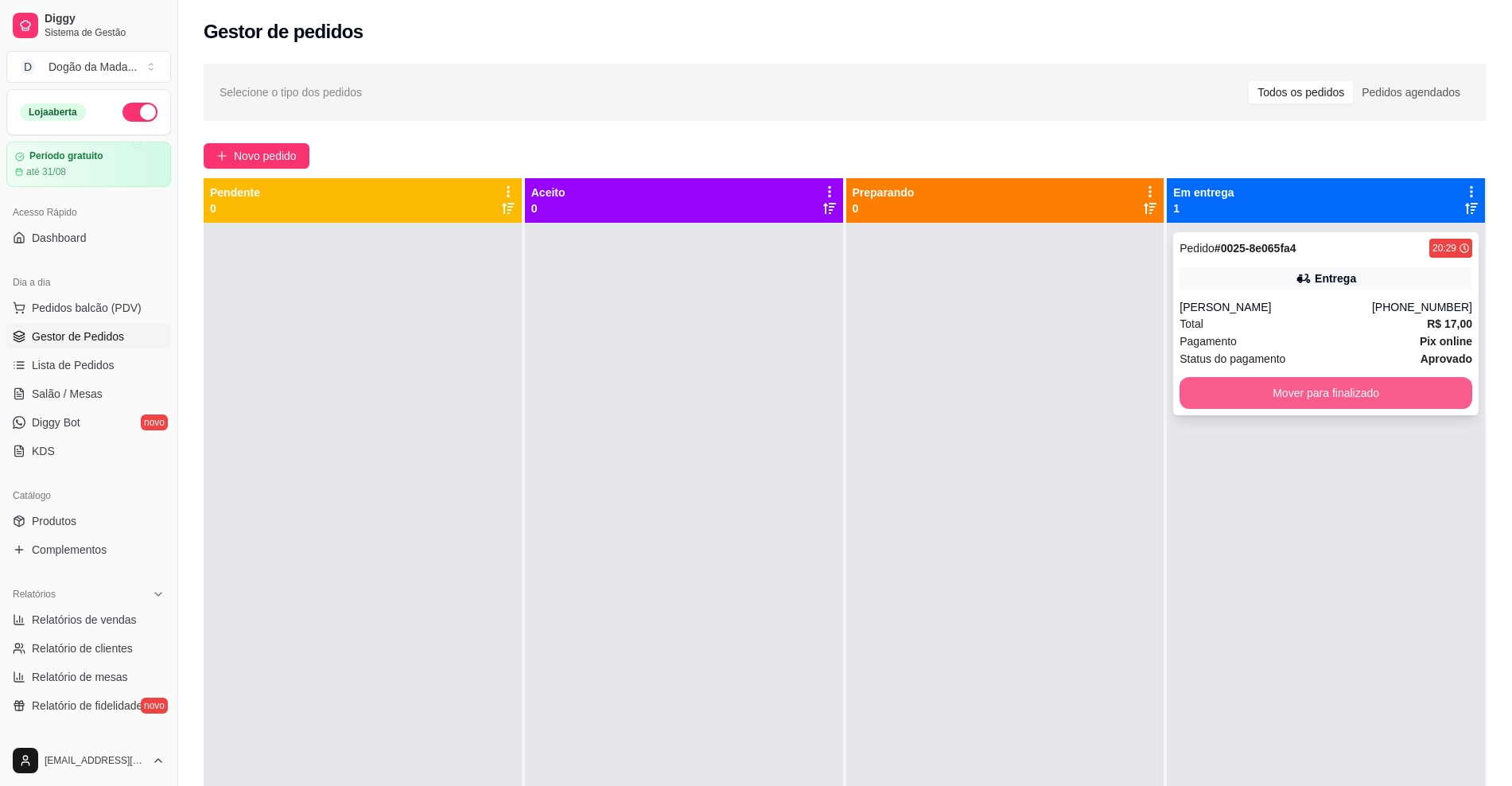
click at [1269, 392] on button "Mover para finalizado" at bounding box center [1326, 393] width 293 height 31
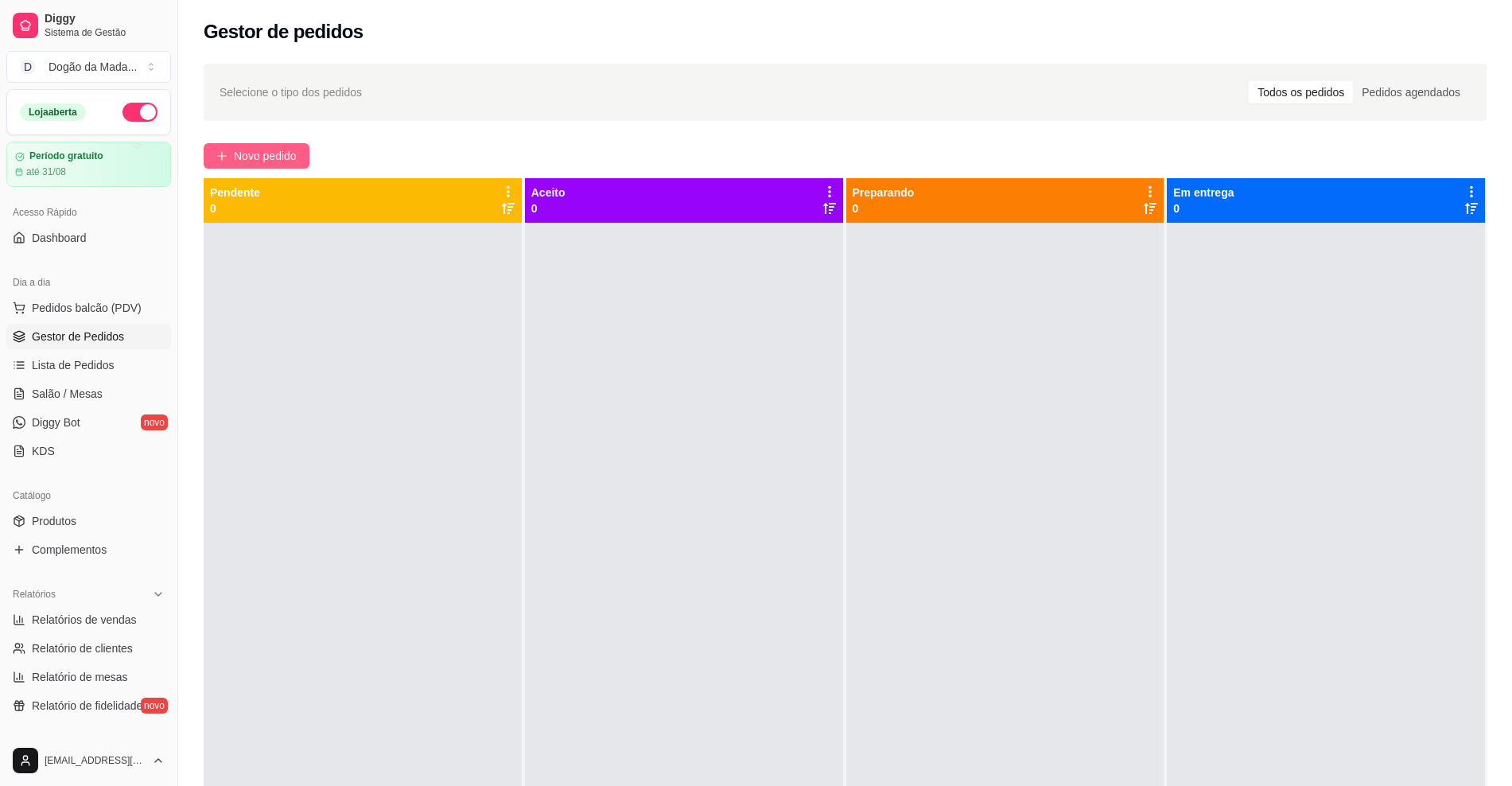
click at [248, 149] on span "Novo pedido" at bounding box center [266, 156] width 63 height 18
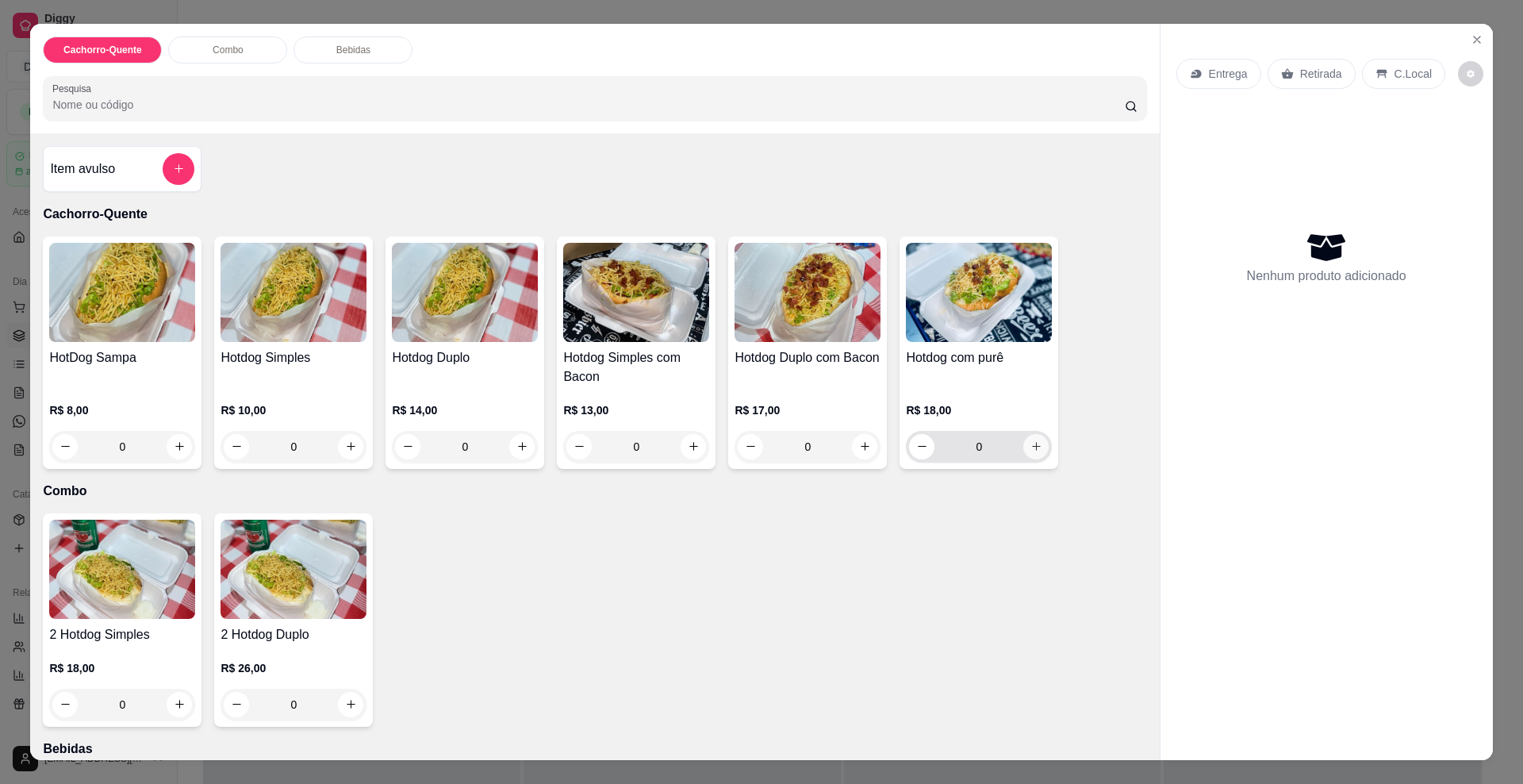
click at [1034, 444] on icon "increase-product-quantity" at bounding box center [1036, 446] width 12 height 12
type input "1"
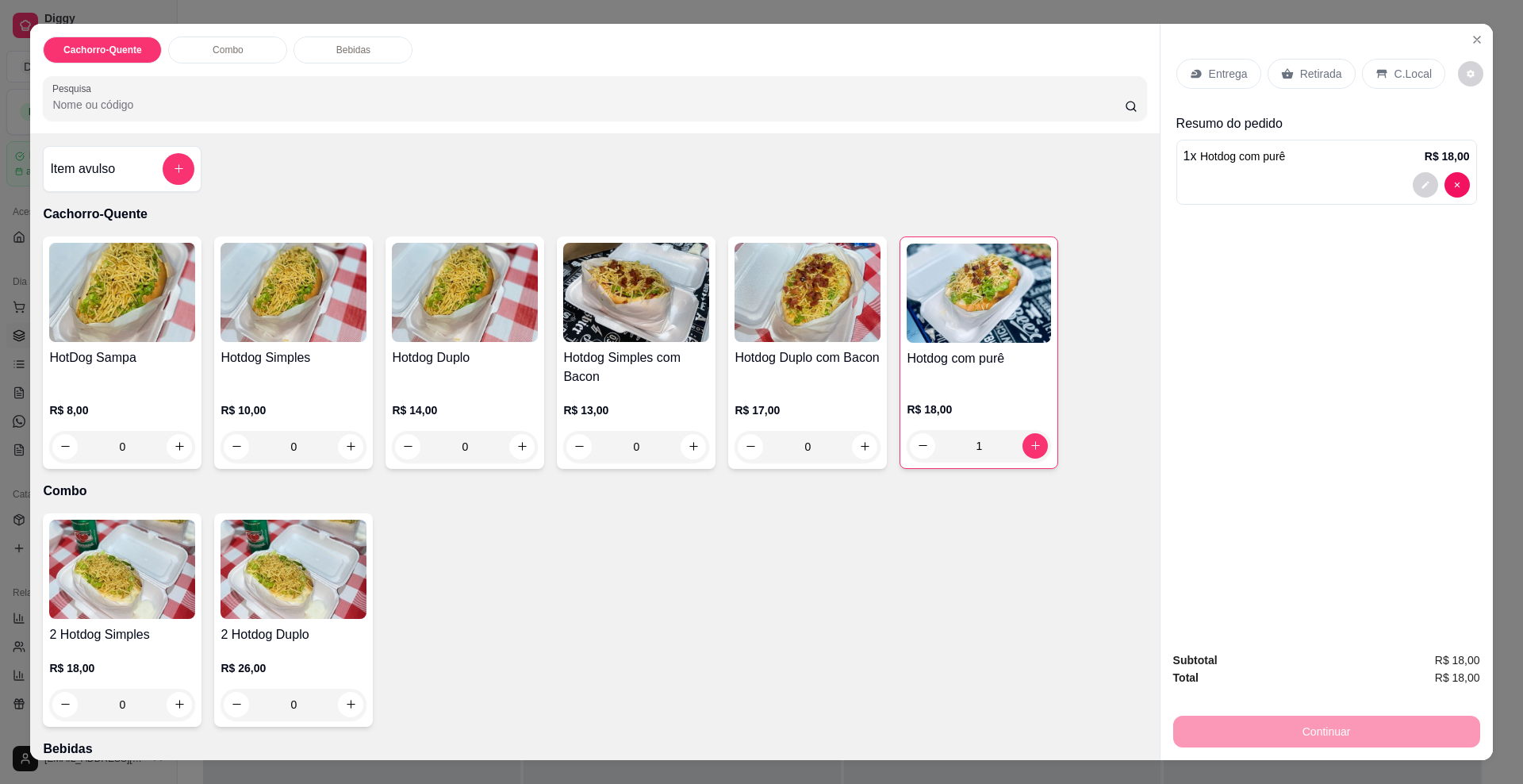
click at [1209, 71] on p "Entrega" at bounding box center [1229, 74] width 39 height 16
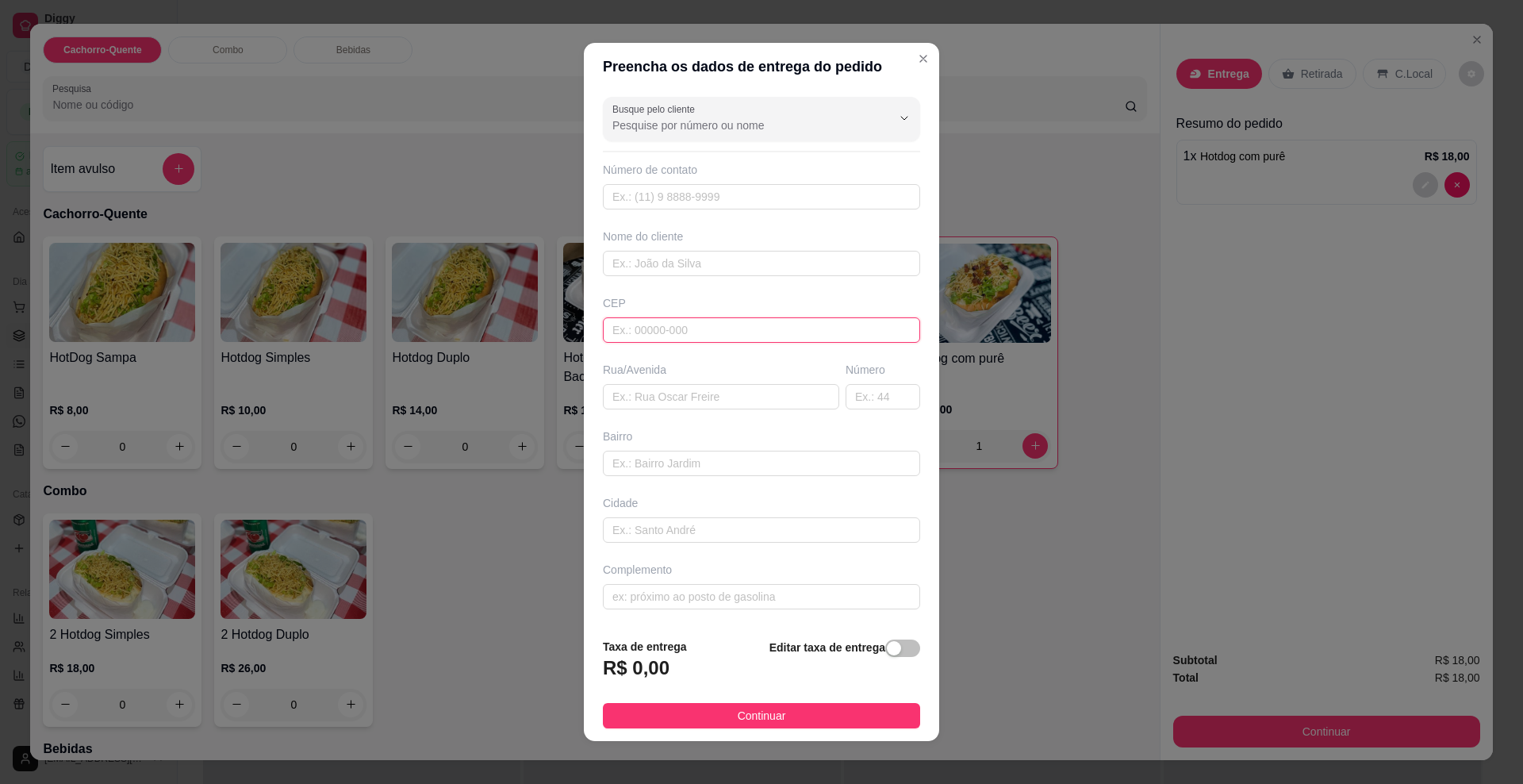
click at [674, 321] on input "text" at bounding box center [761, 330] width 317 height 26
paste input "79082090"
type input "79082090"
type input "[GEOGRAPHIC_DATA]"
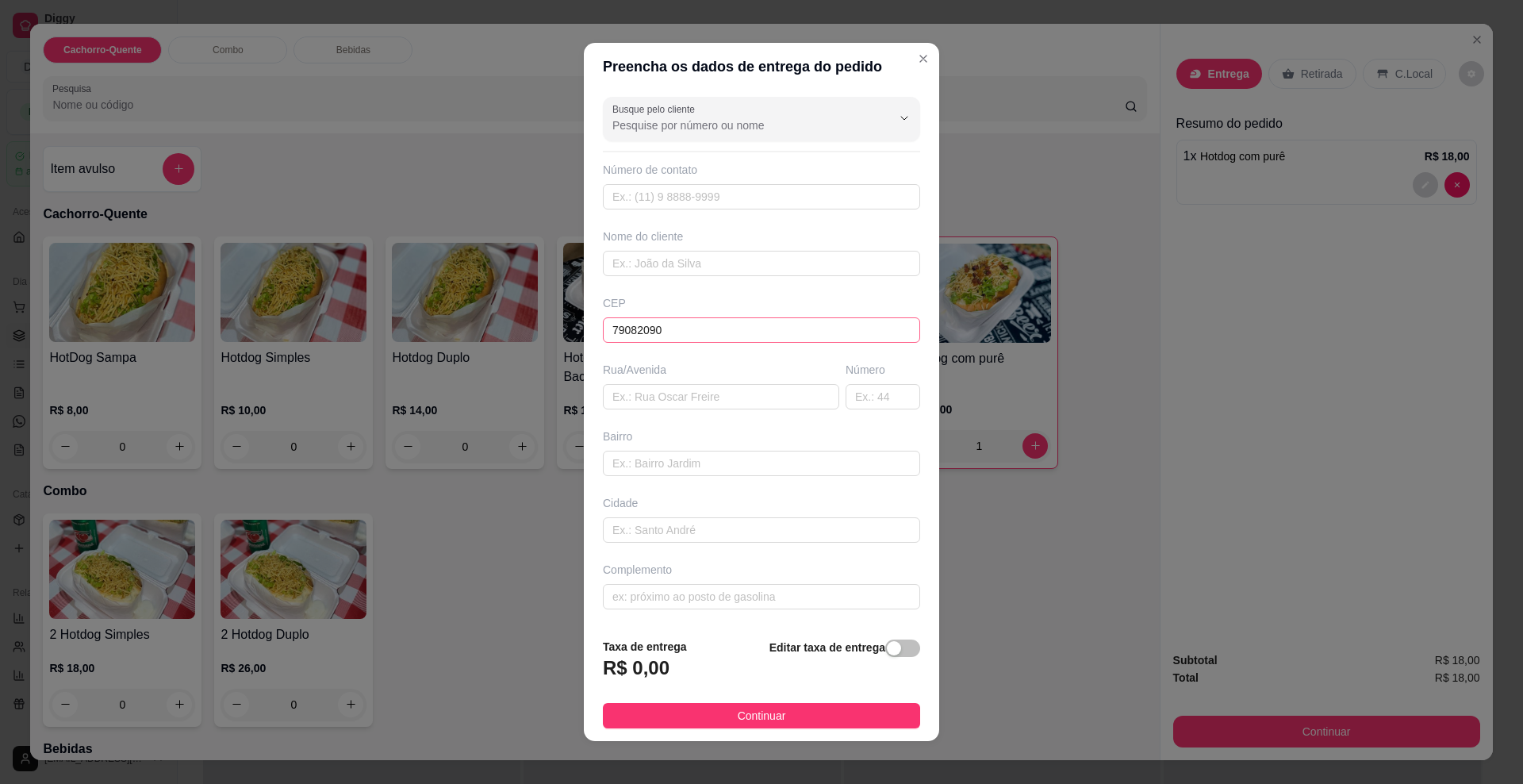
type input "Guanandi II"
type input "[GEOGRAPHIC_DATA]"
click at [678, 252] on input "text" at bounding box center [761, 264] width 317 height 26
type input "Nego"
click at [693, 194] on input "text" at bounding box center [761, 197] width 317 height 26
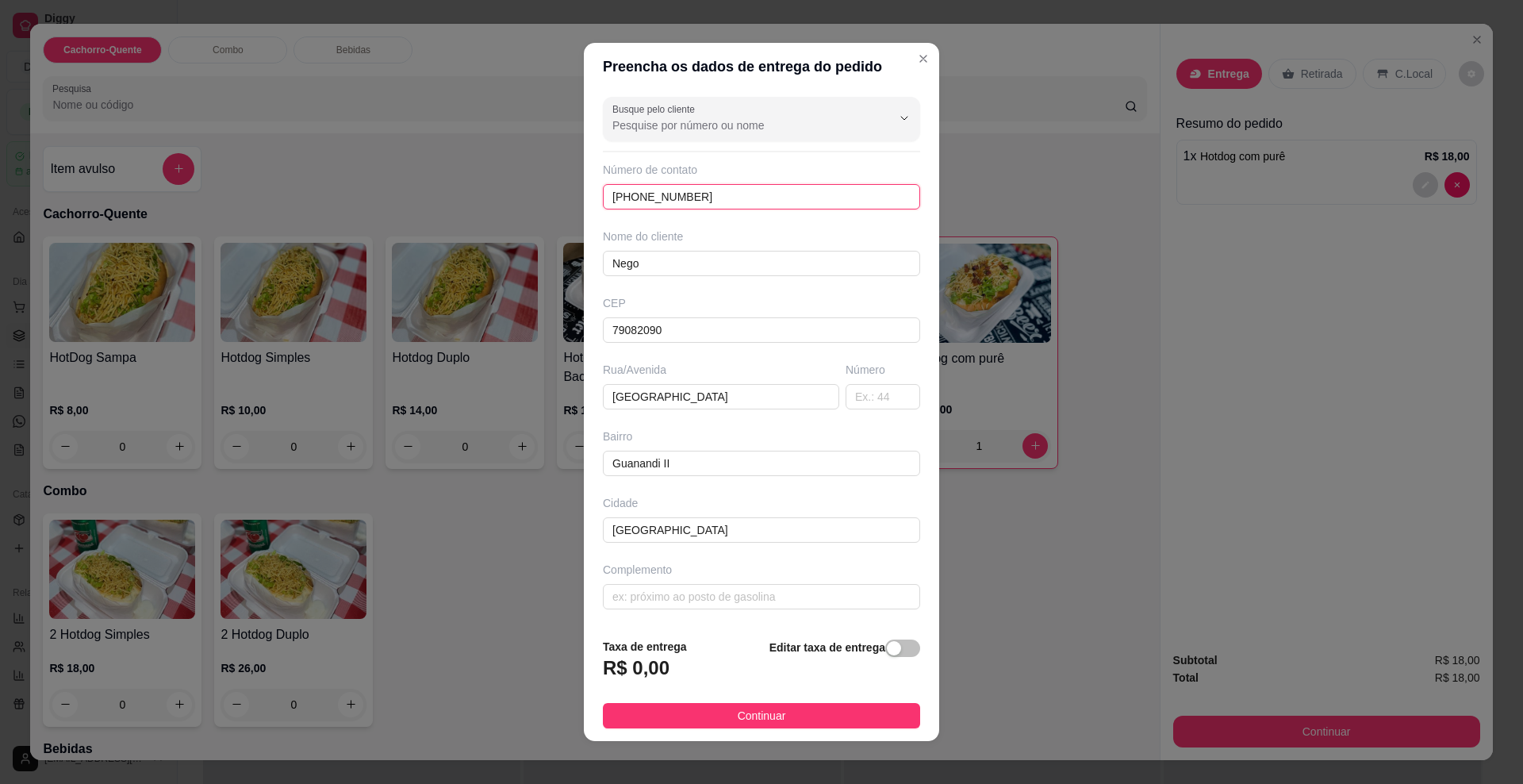
type input "[PHONE_NUMBER]"
click at [856, 399] on input "text" at bounding box center [883, 396] width 75 height 26
type input "341"
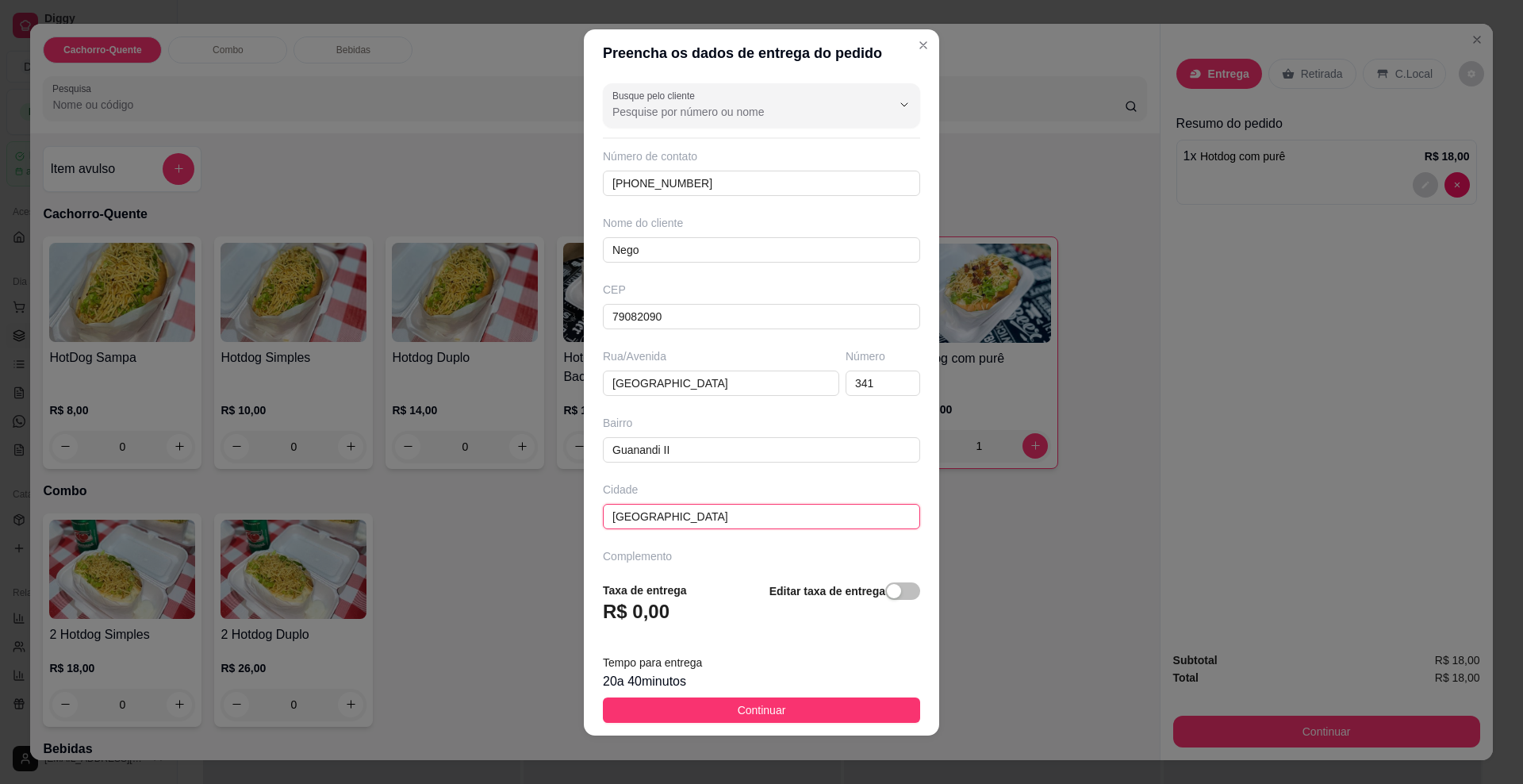
scroll to position [12, 0]
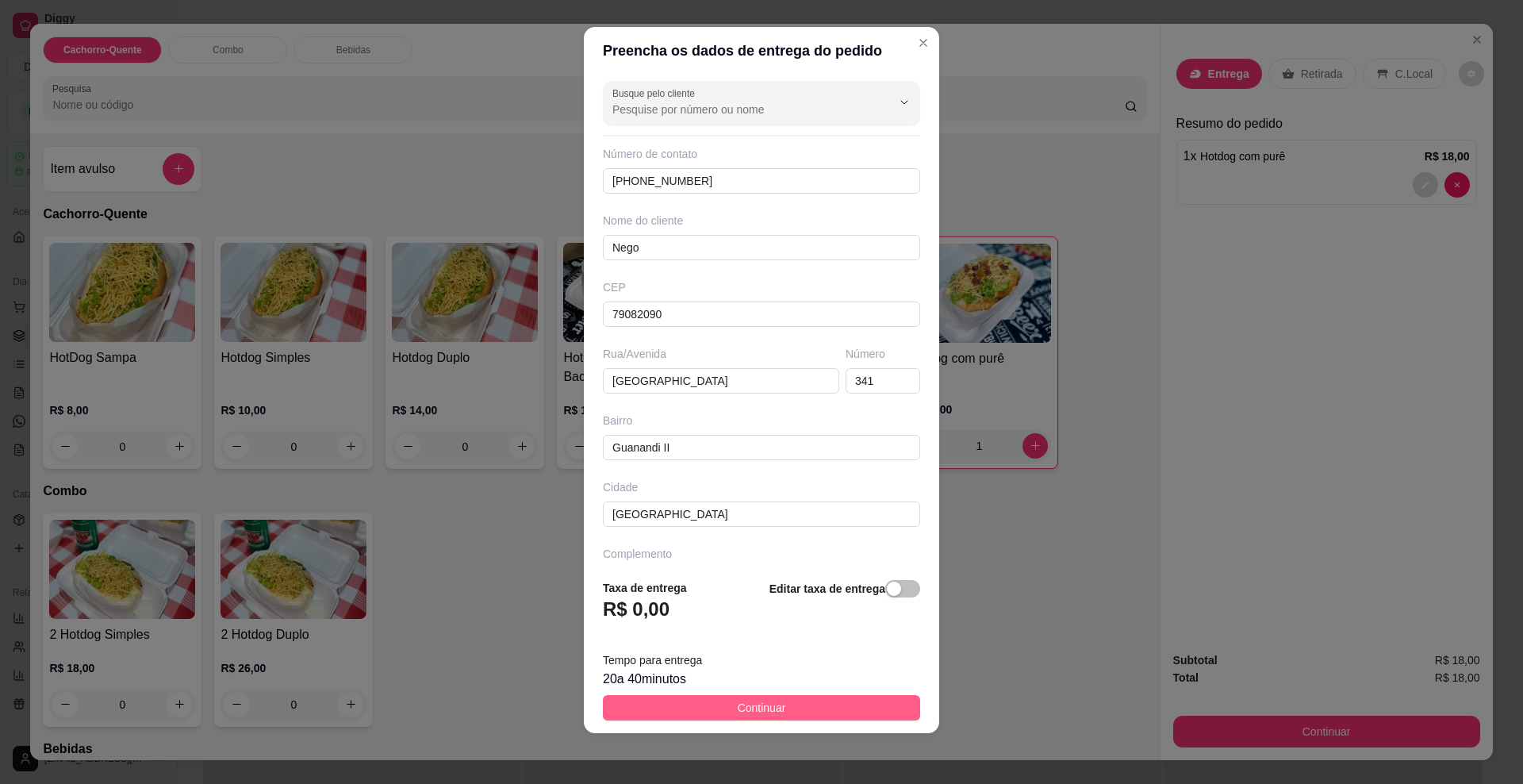
click at [782, 700] on button "Continuar" at bounding box center [761, 707] width 317 height 26
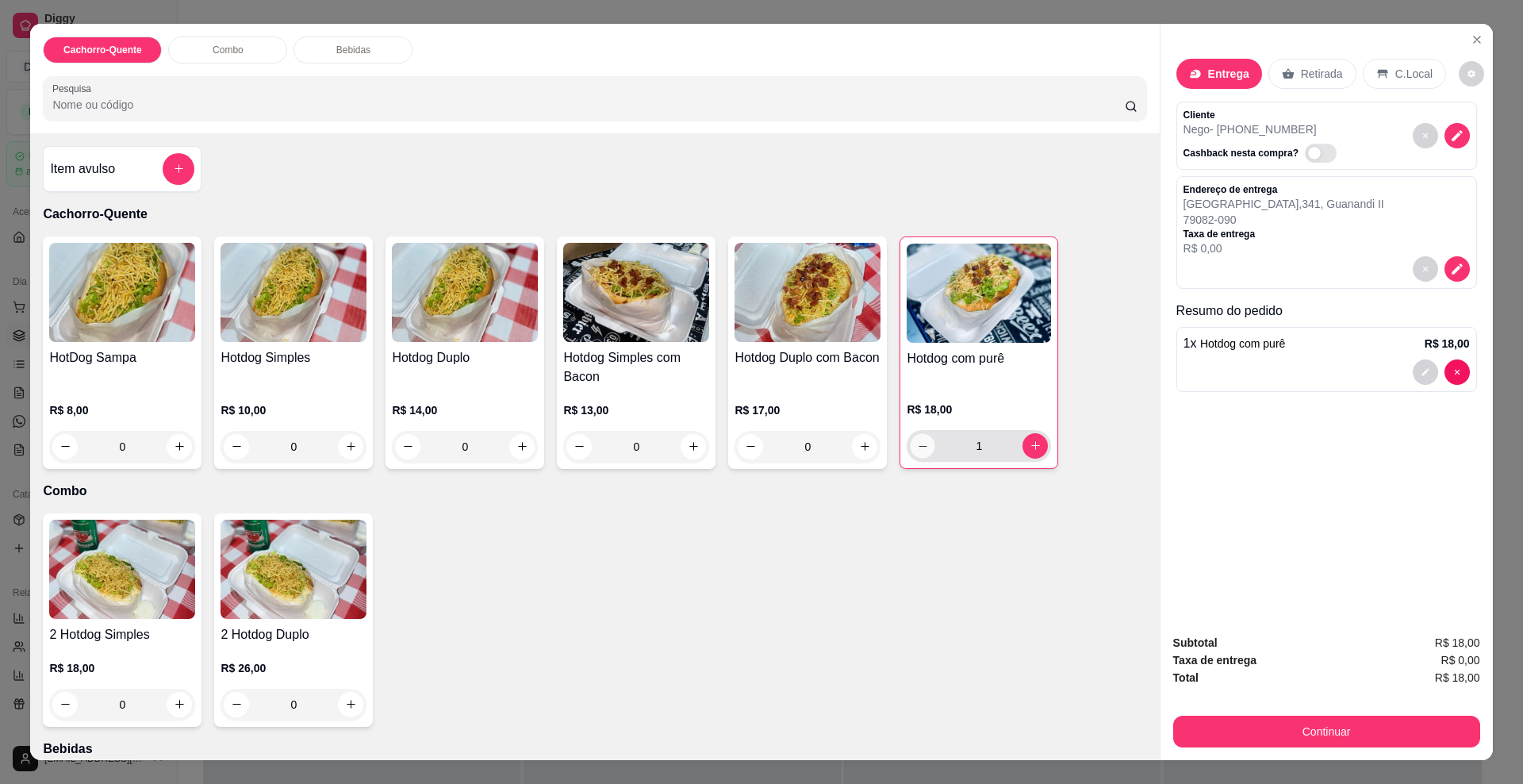
click at [918, 449] on icon "decrease-product-quantity" at bounding box center [923, 445] width 12 height 12
type input "0"
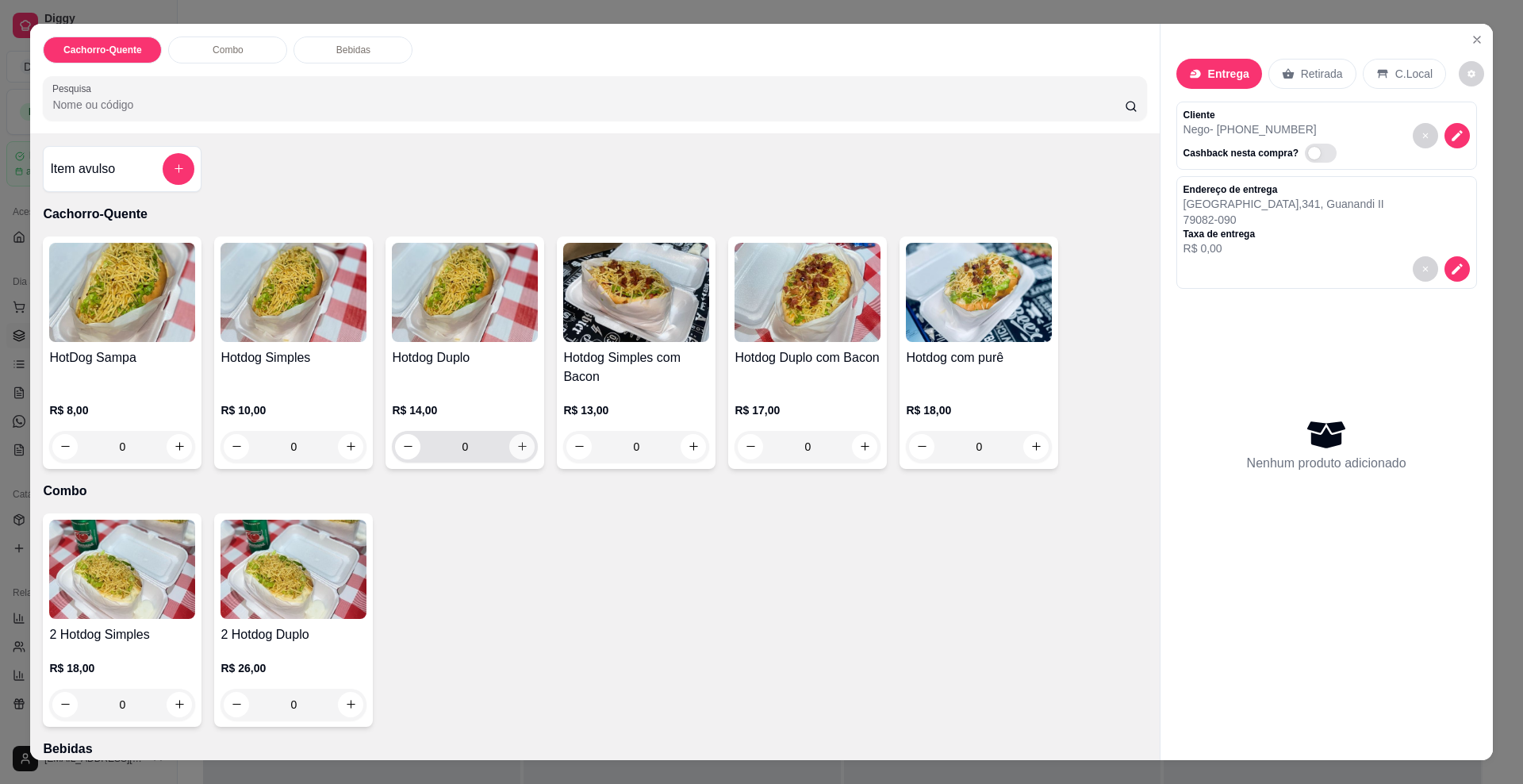
click at [516, 451] on icon "increase-product-quantity" at bounding box center [522, 446] width 12 height 12
type input "1"
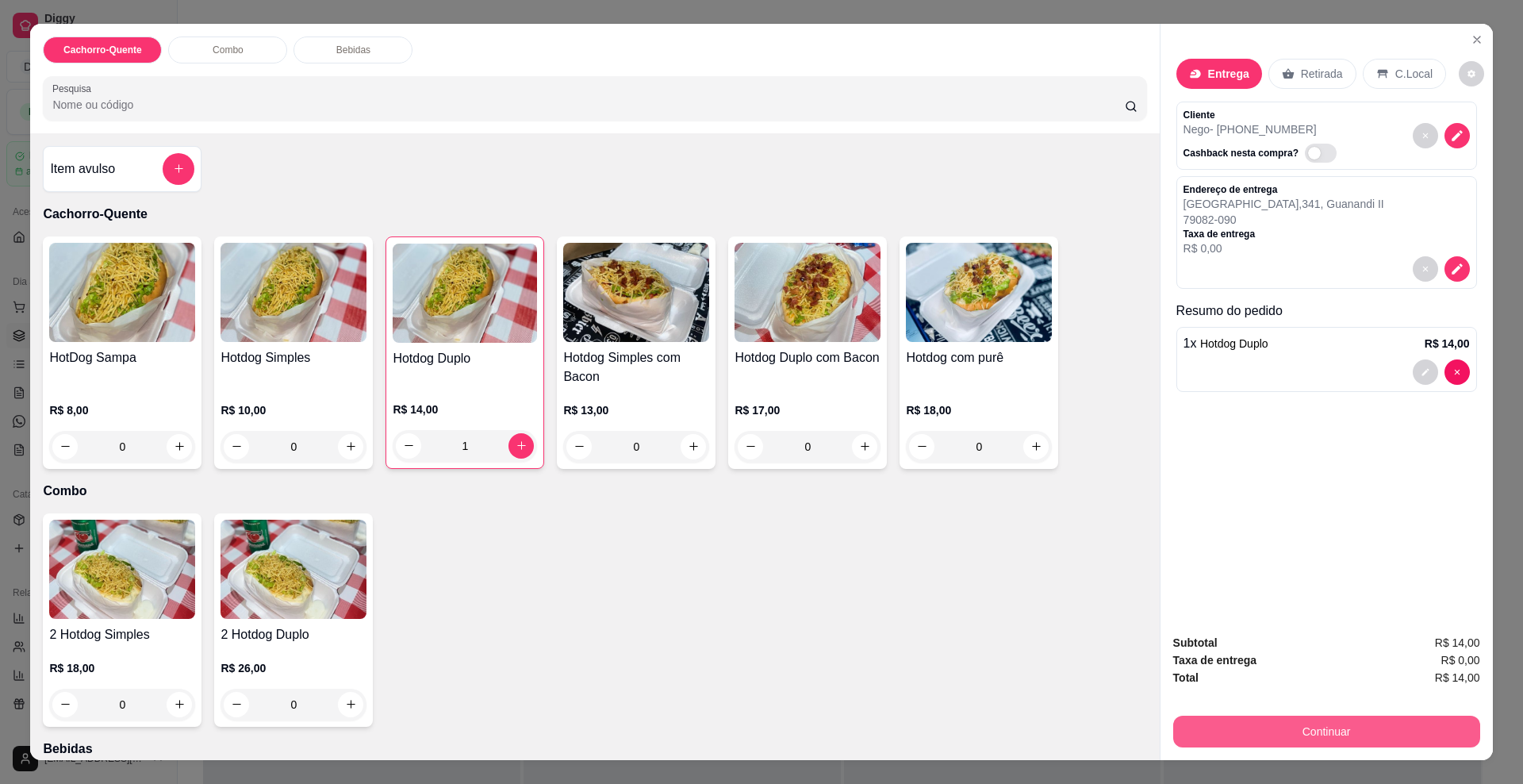
click at [1395, 723] on button "Continuar" at bounding box center [1327, 731] width 307 height 31
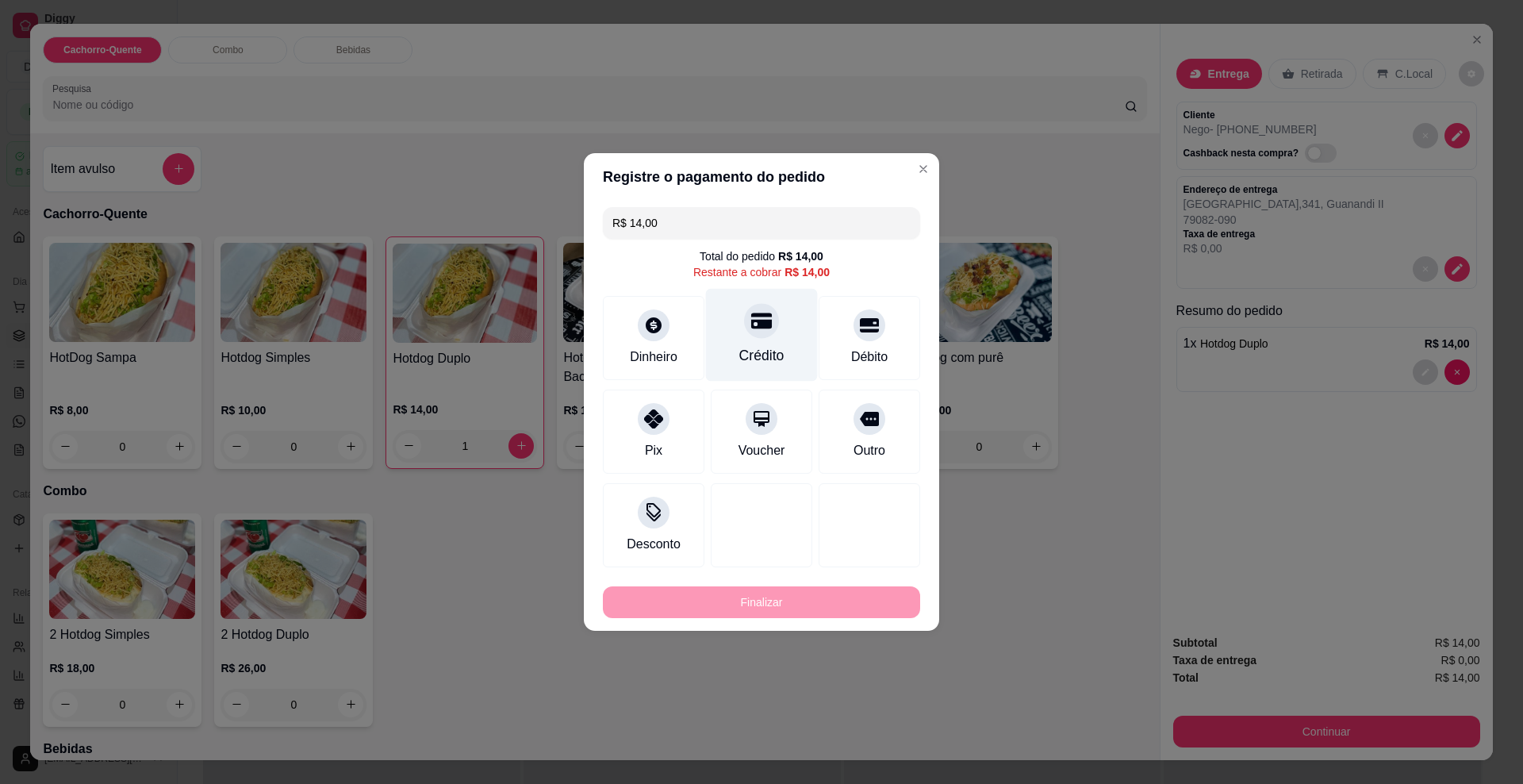
click at [744, 346] on div "Crédito" at bounding box center [762, 355] width 45 height 21
type input "R$ 0,00"
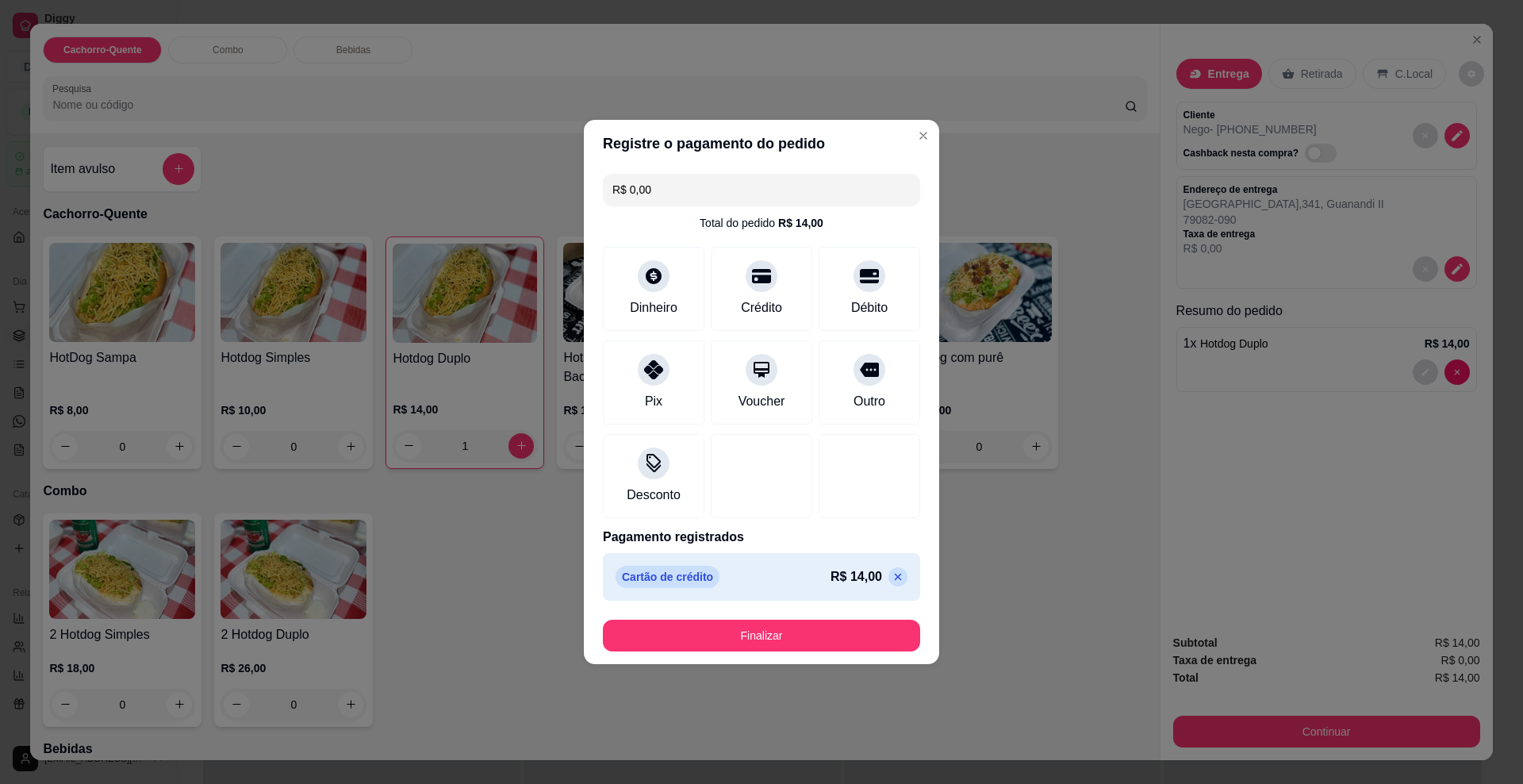
click at [882, 639] on button "Finalizar" at bounding box center [761, 635] width 317 height 31
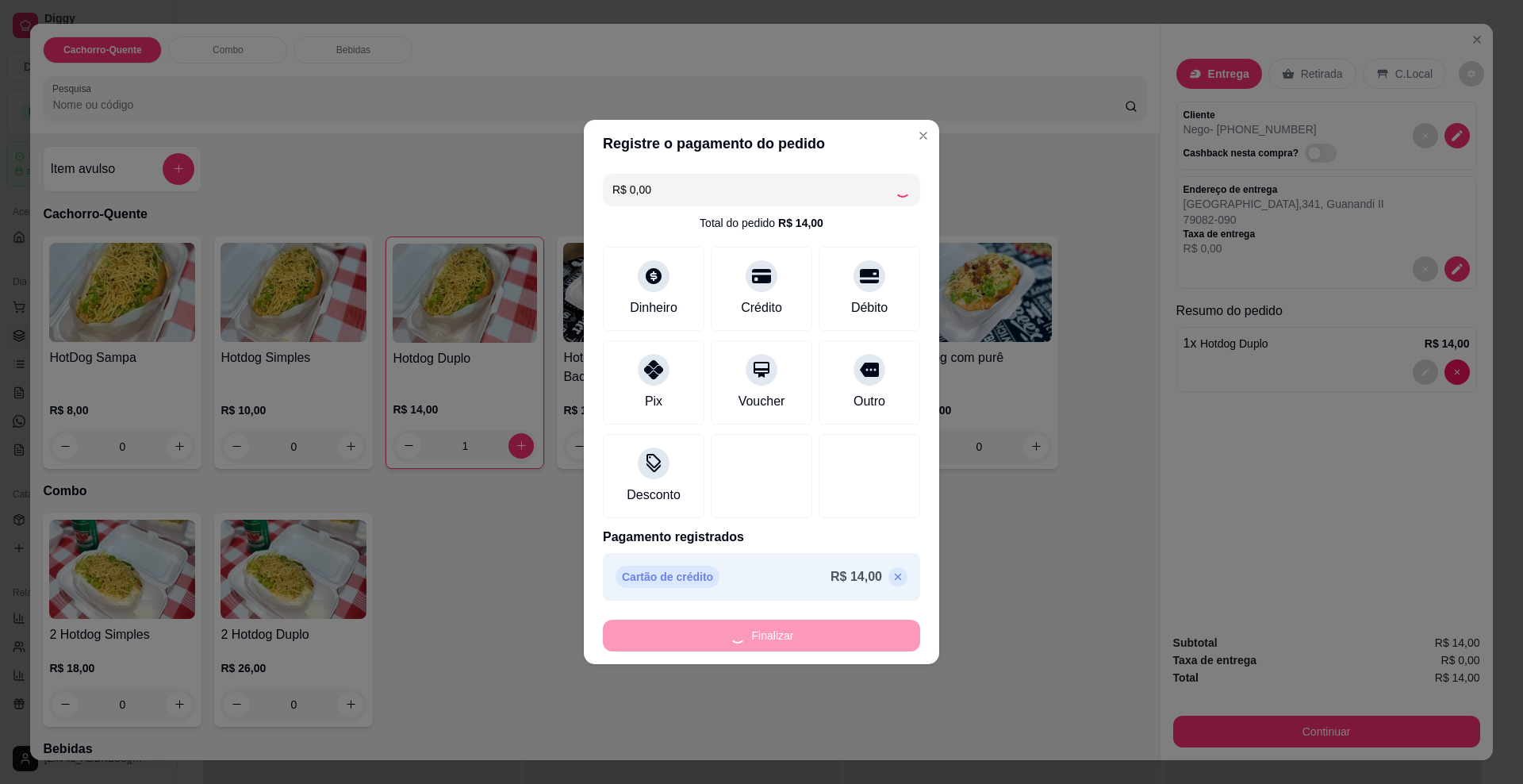
type input "0"
type input "-R$ 14,00"
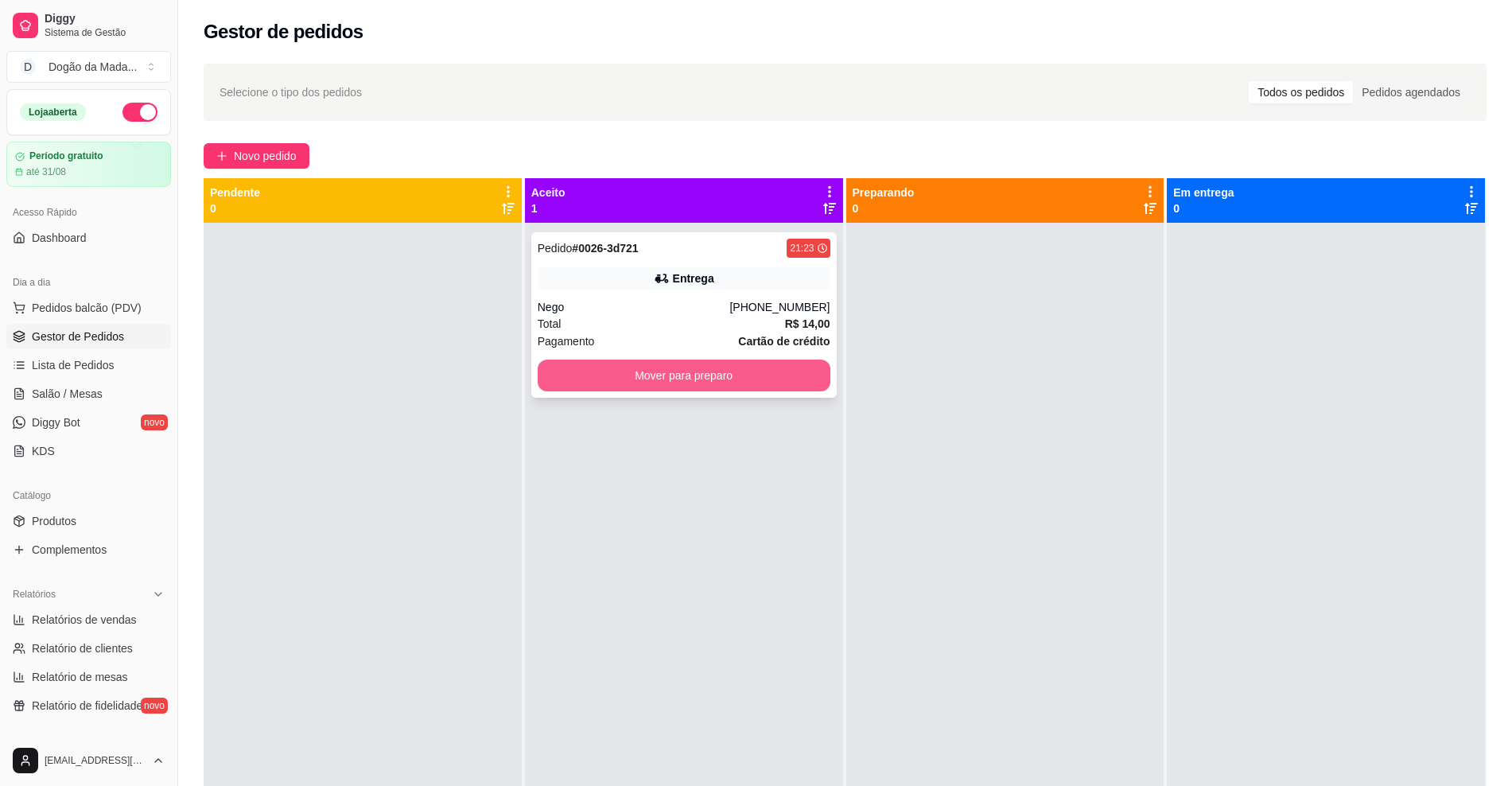
click at [717, 366] on button "Mover para preparo" at bounding box center [685, 375] width 293 height 31
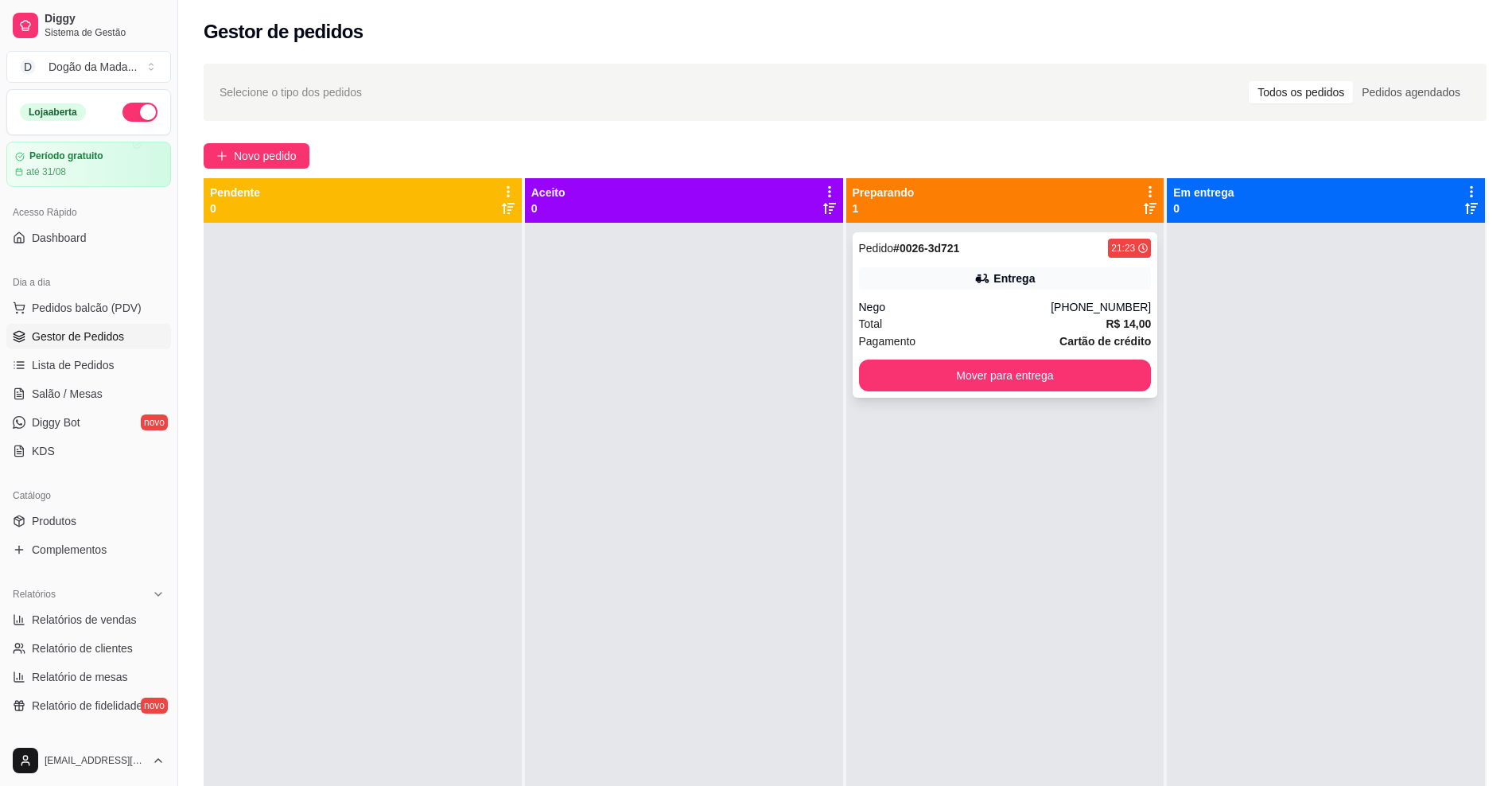
click at [981, 335] on div "Pagamento Cartão de crédito" at bounding box center [1005, 341] width 293 height 18
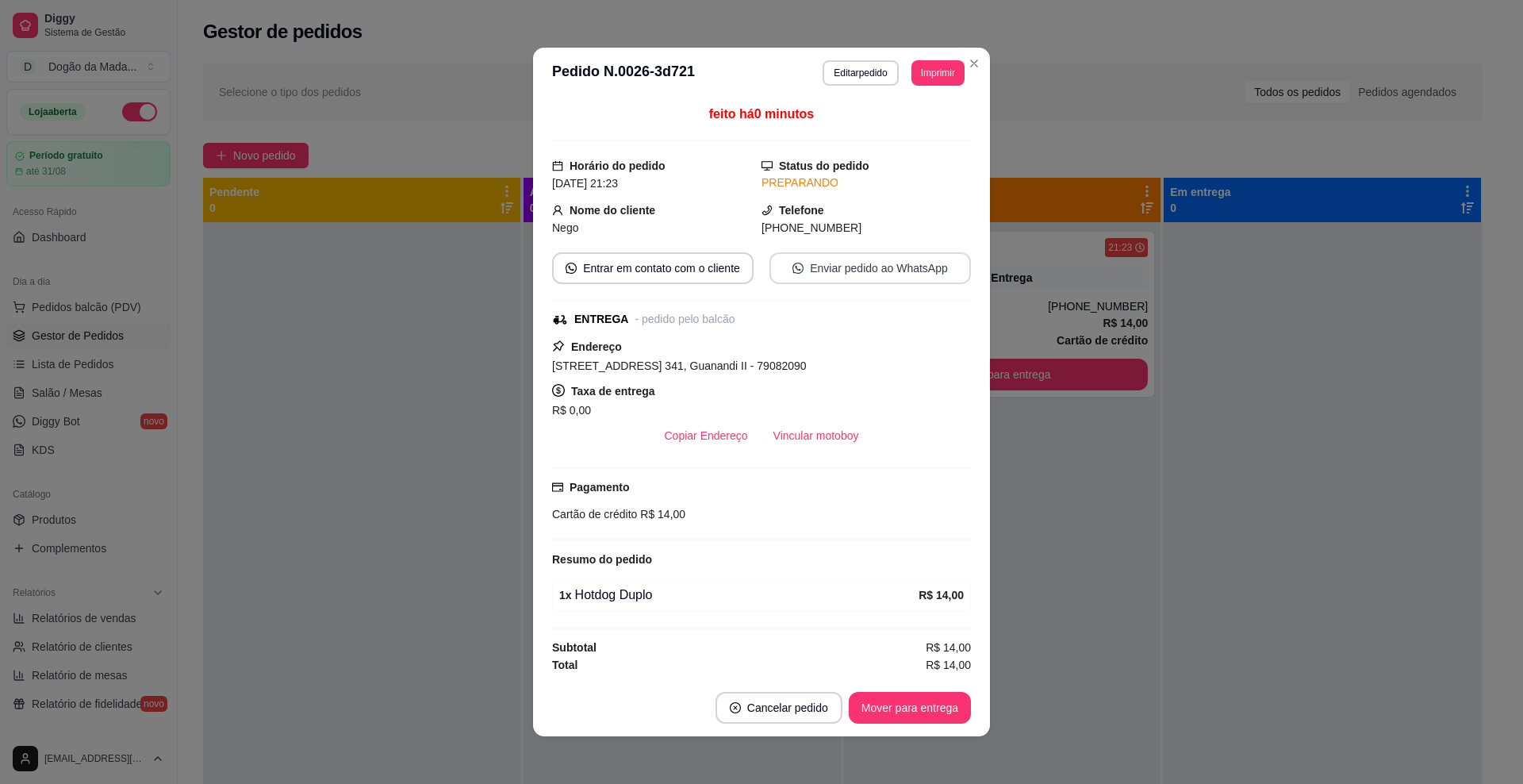
click at [835, 271] on button "Enviar pedido ao WhatsApp" at bounding box center [869, 268] width 201 height 31
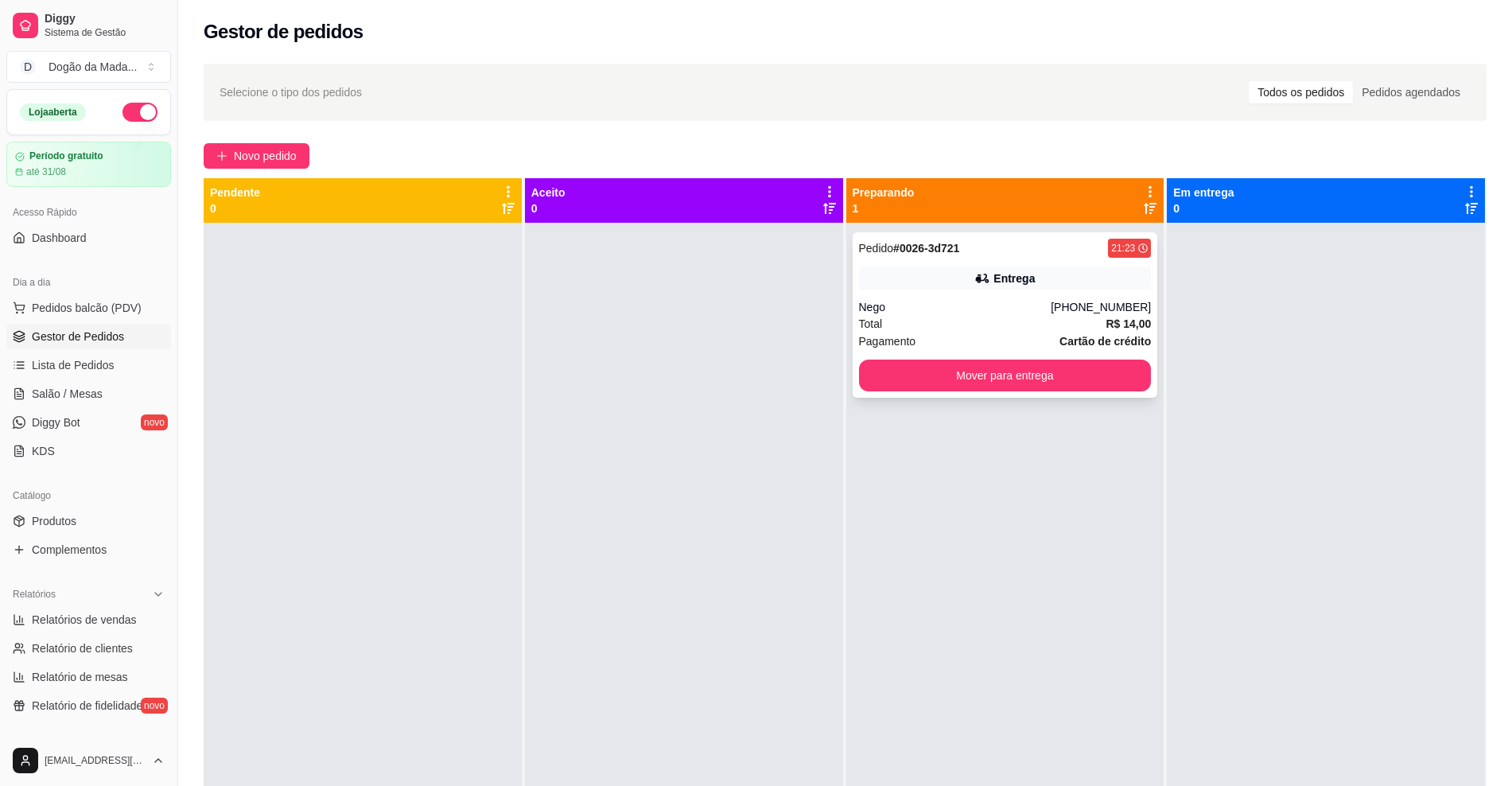
click at [1014, 308] on div "Nego" at bounding box center [955, 307] width 193 height 16
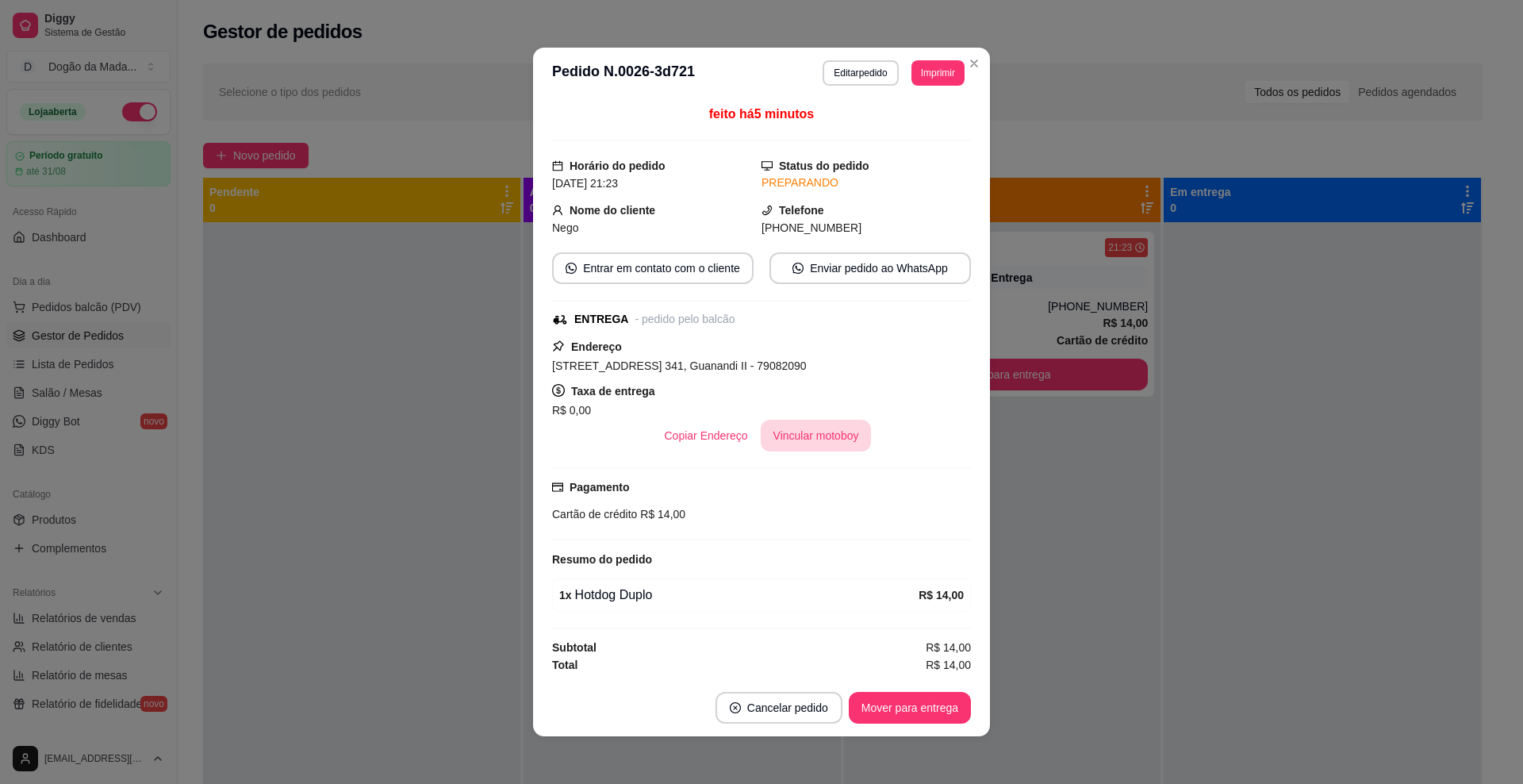
click at [835, 425] on button "Vincular motoboy" at bounding box center [815, 436] width 111 height 31
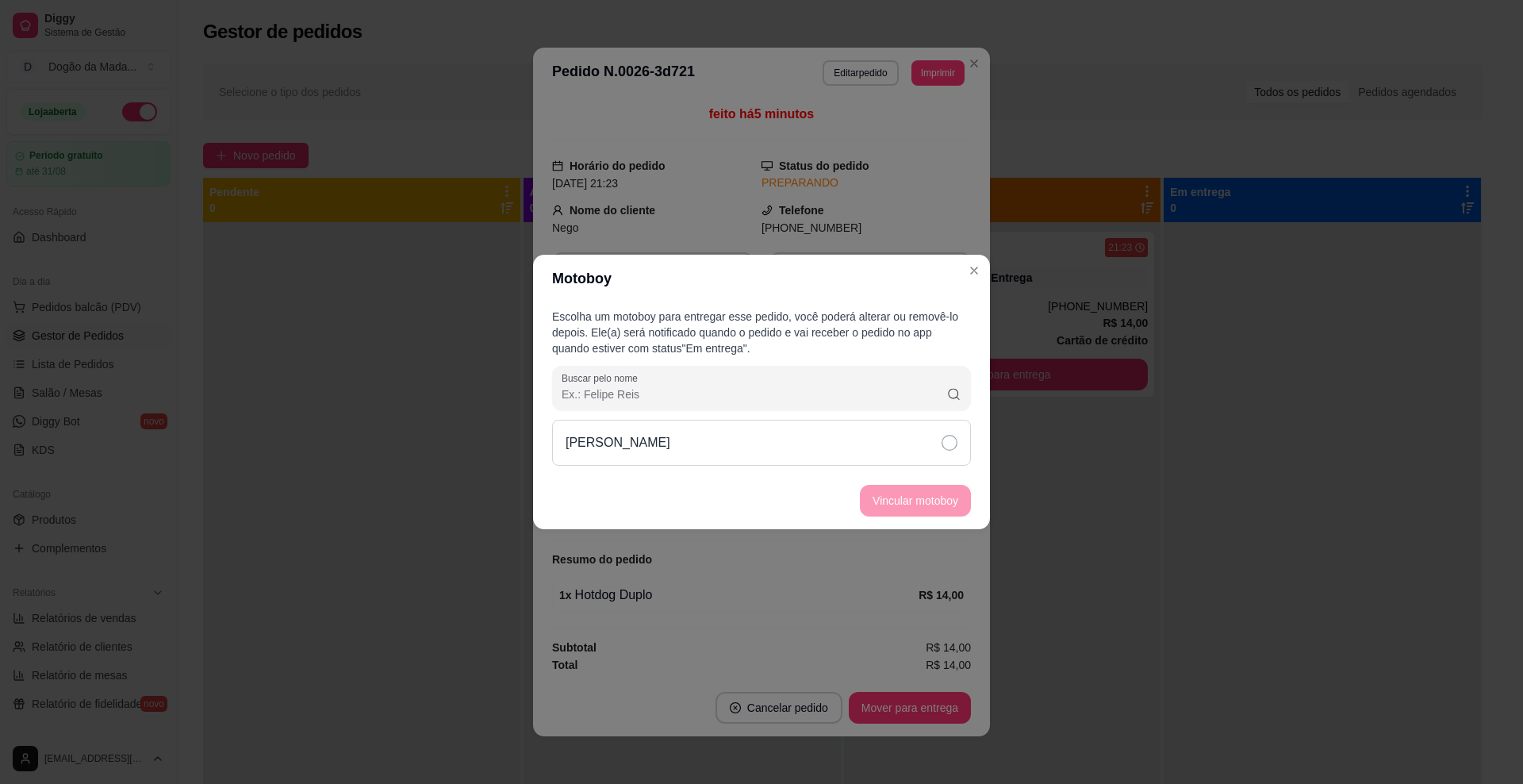
click at [788, 450] on div "[PERSON_NAME]" at bounding box center [762, 443] width 419 height 46
click at [910, 499] on button "Vincular motoboy" at bounding box center [916, 501] width 108 height 31
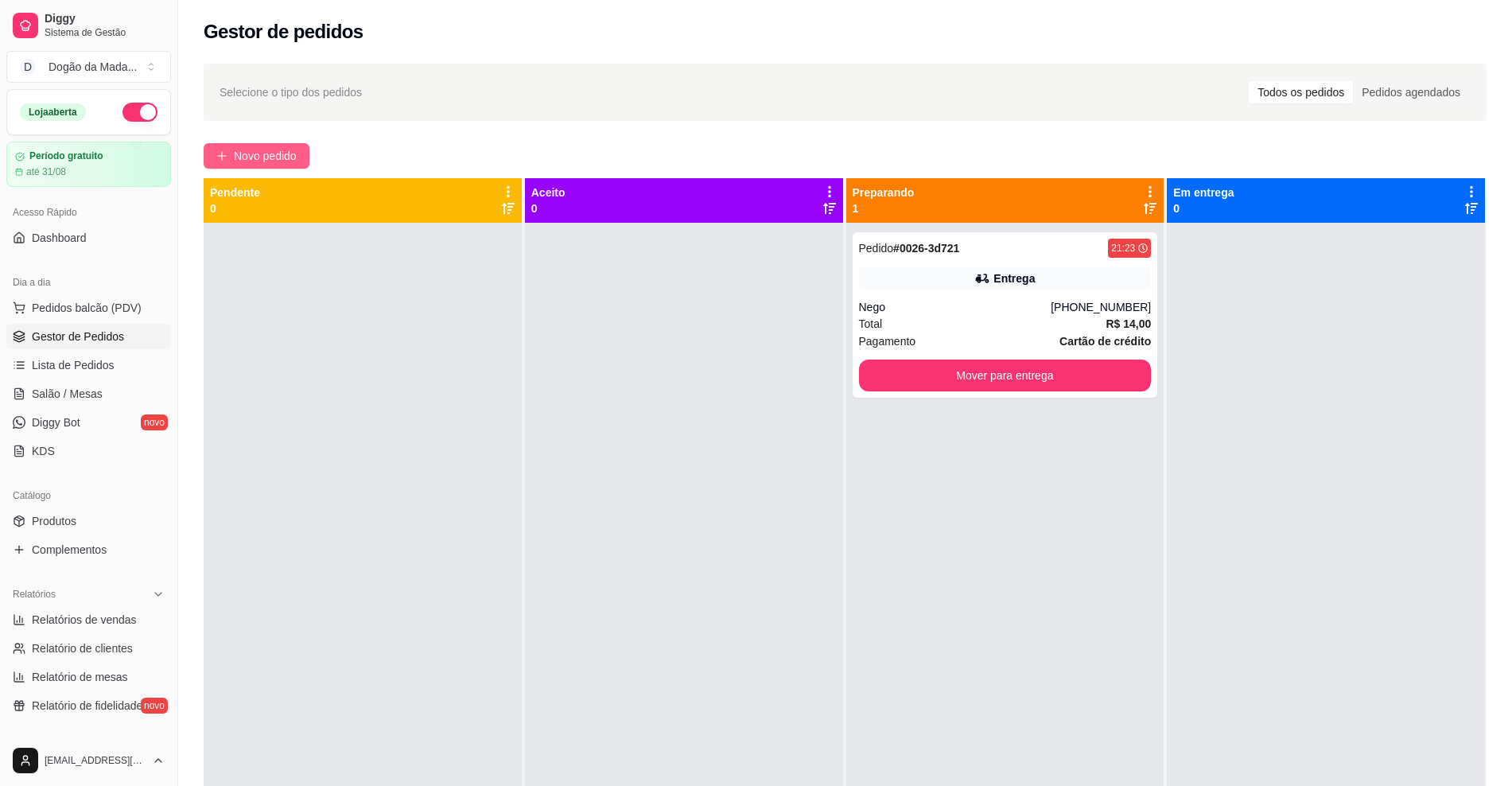
click at [263, 160] on span "Novo pedido" at bounding box center [266, 156] width 63 height 18
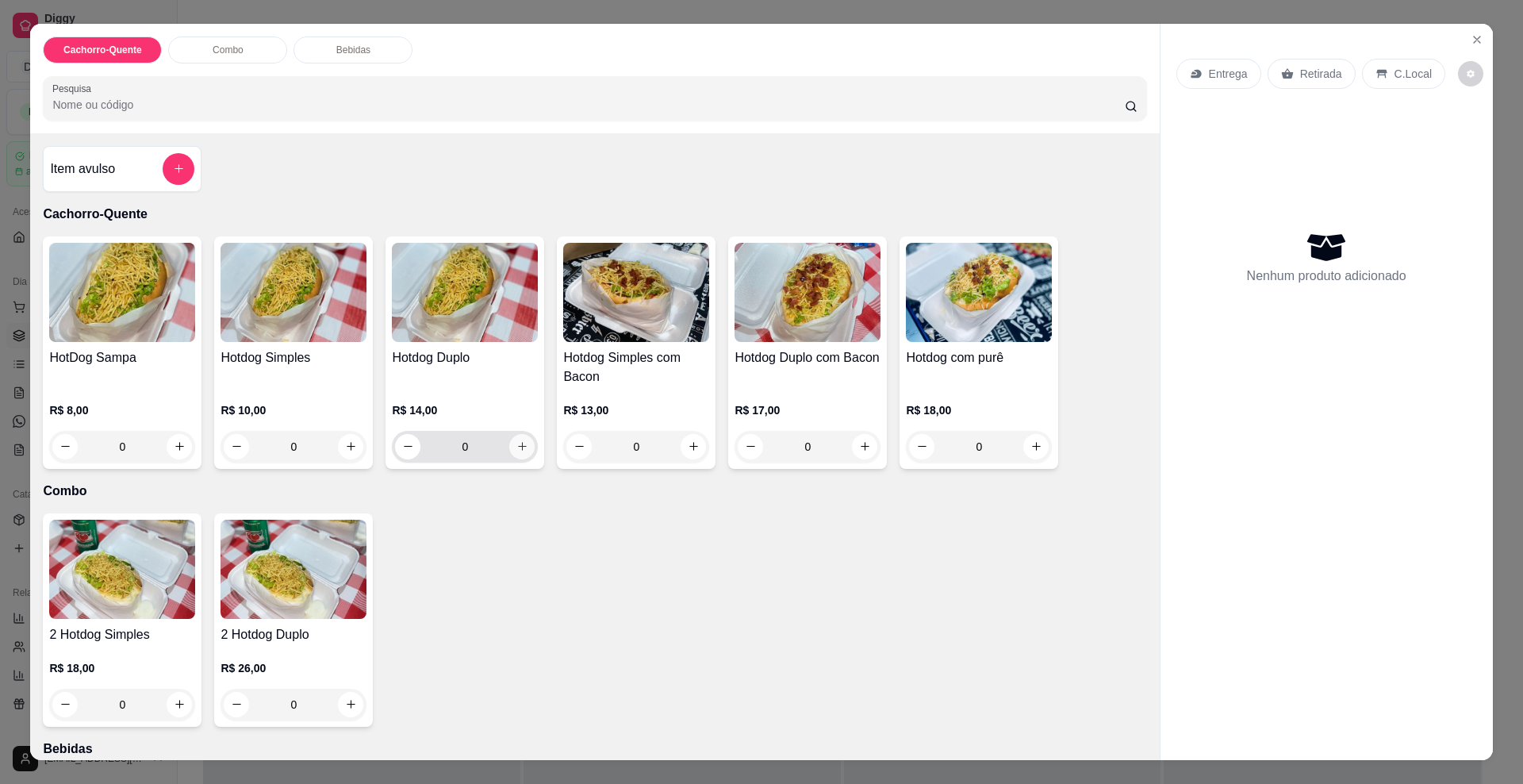
click at [511, 452] on button "increase-product-quantity" at bounding box center [522, 446] width 26 height 26
type input "1"
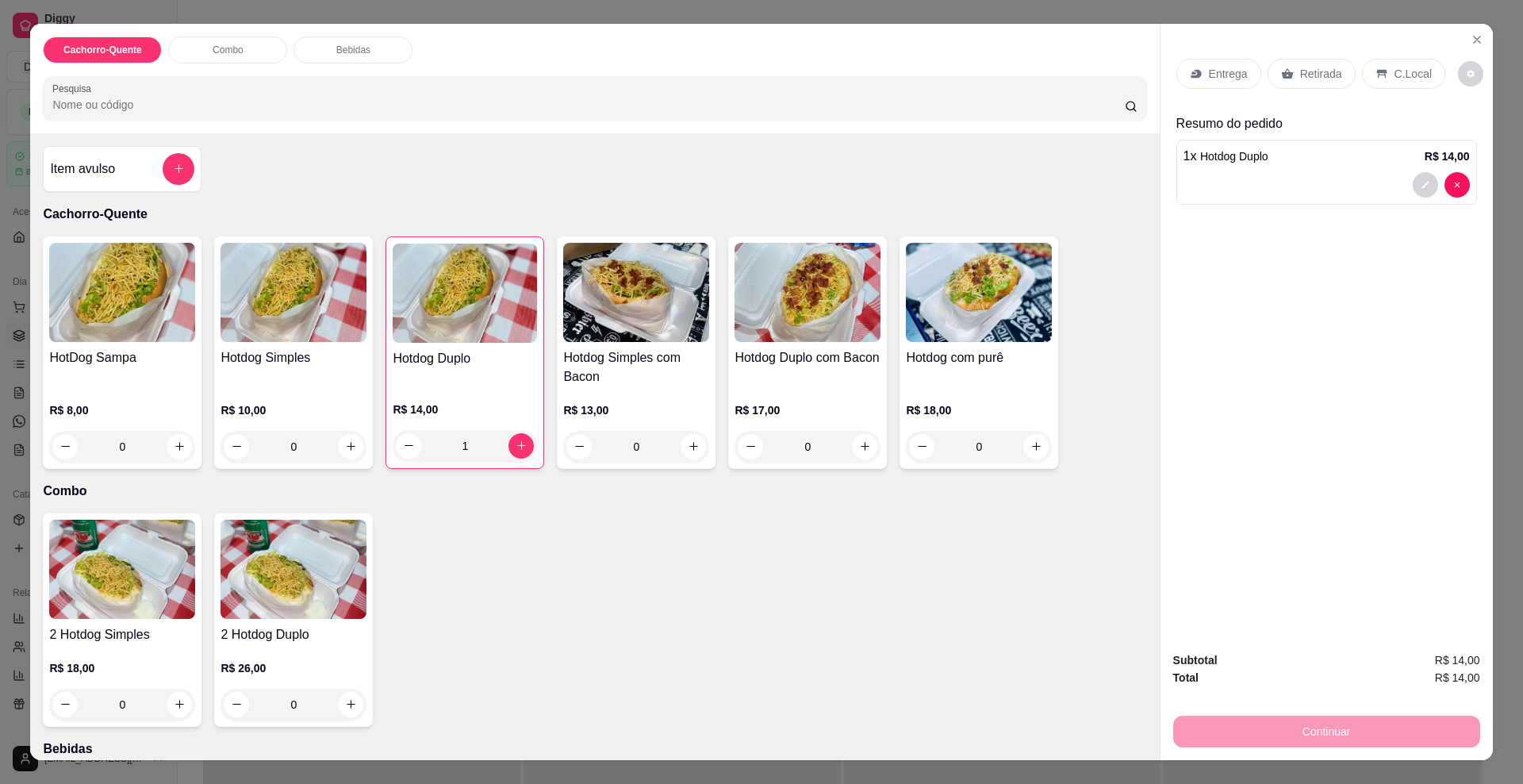
click at [1273, 85] on div "Retirada" at bounding box center [1312, 74] width 88 height 30
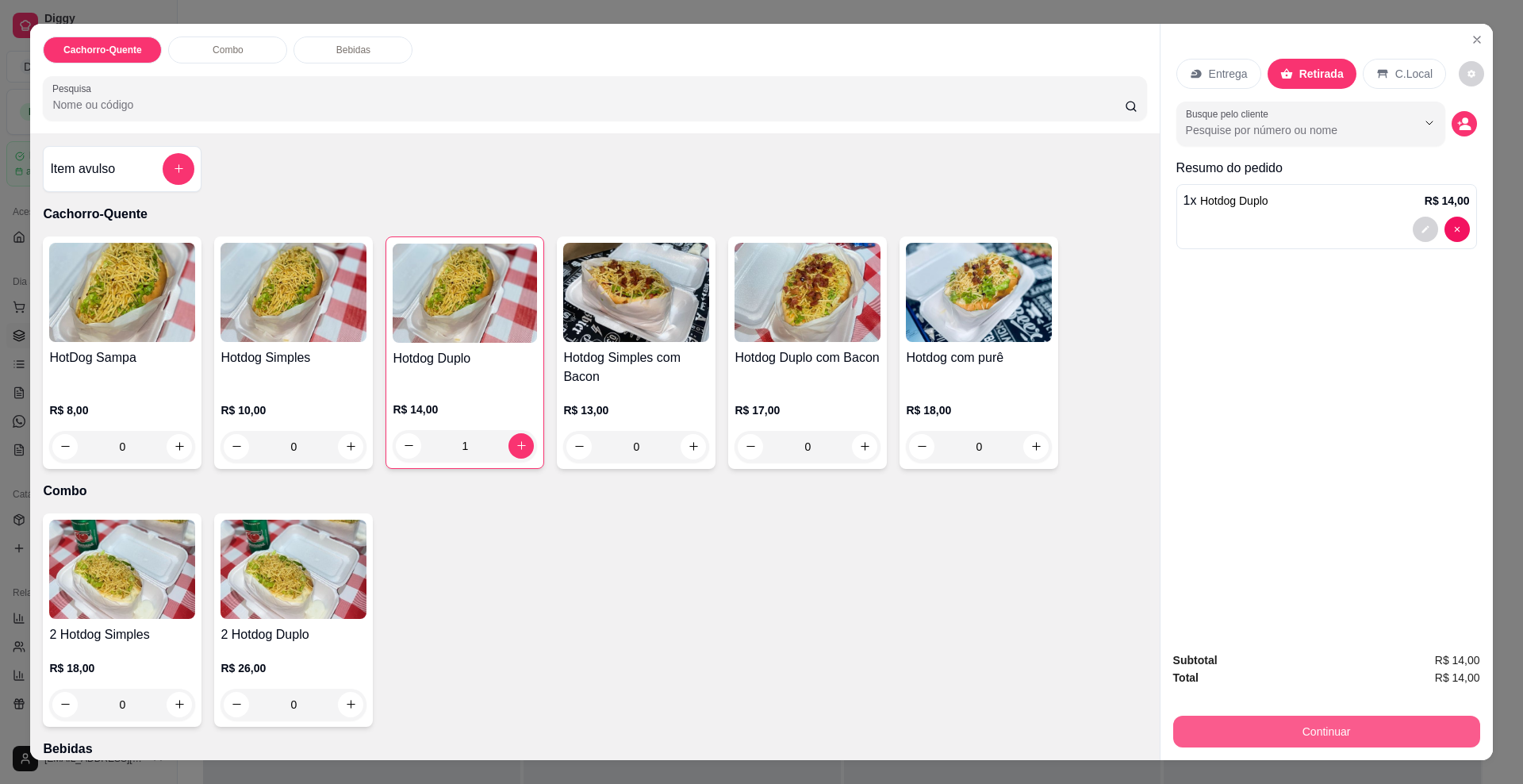
click at [1402, 731] on button "Continuar" at bounding box center [1327, 731] width 307 height 31
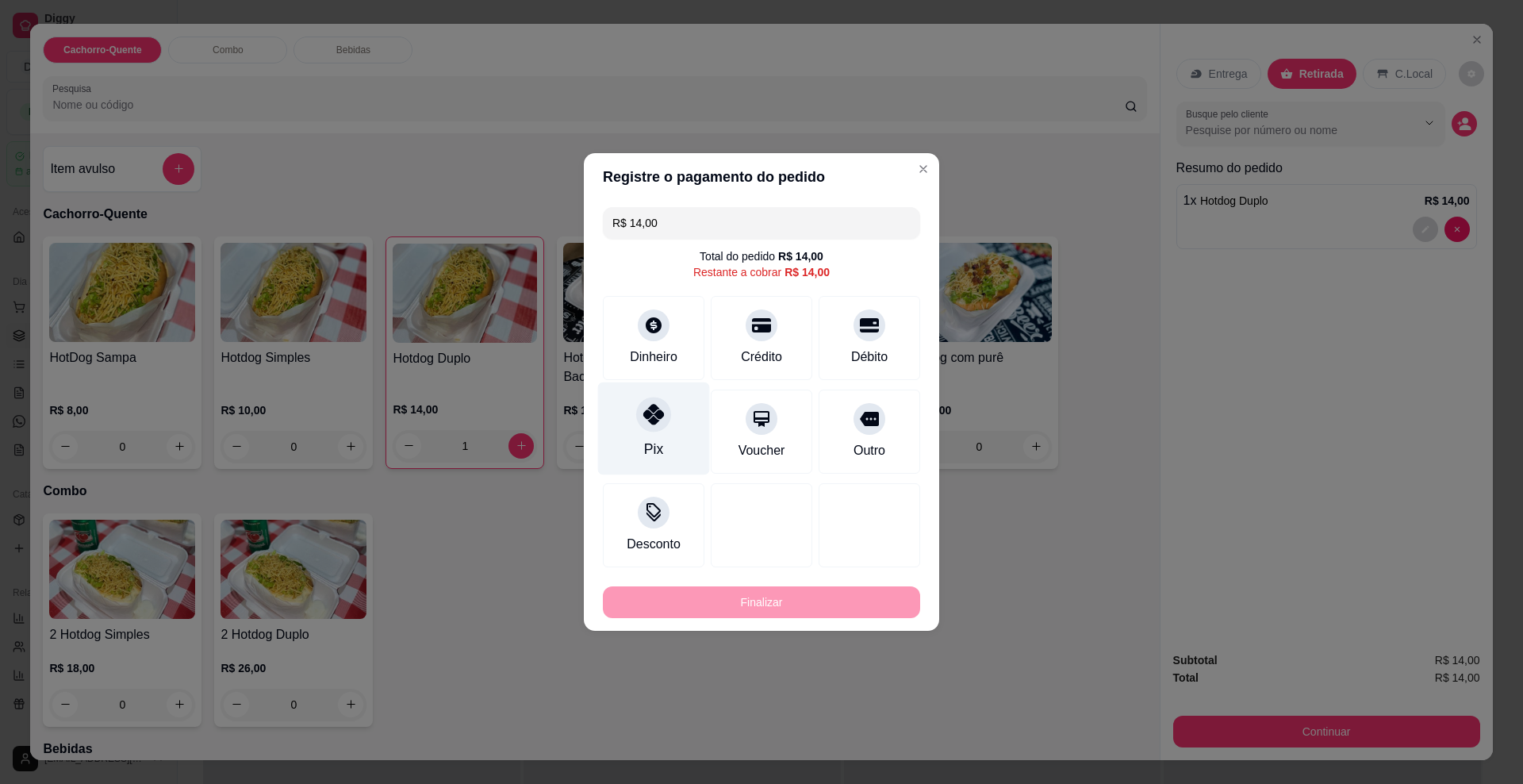
click at [686, 431] on div "Pix" at bounding box center [655, 429] width 112 height 93
type input "R$ 0,00"
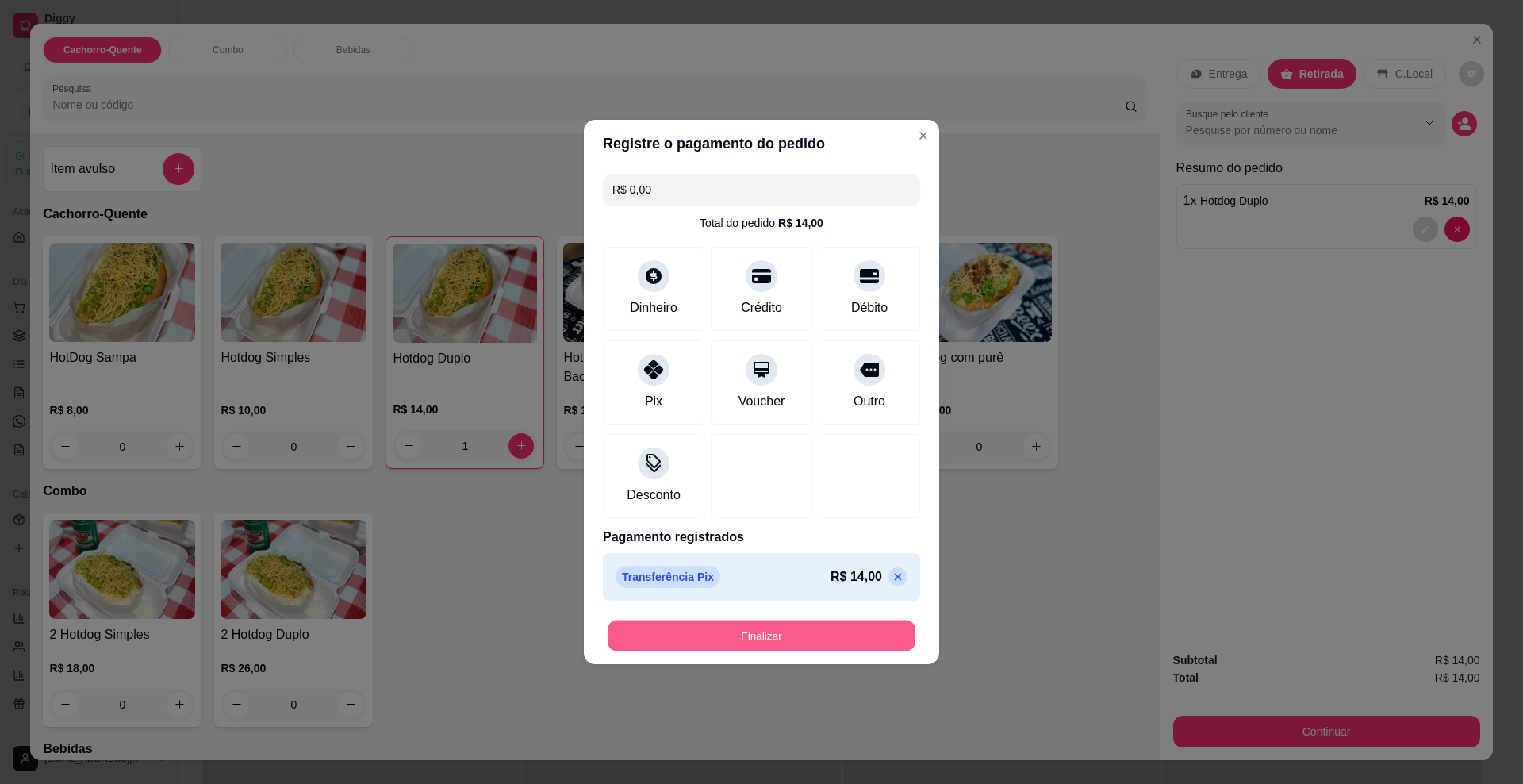
click at [704, 631] on button "Finalizar" at bounding box center [762, 636] width 308 height 31
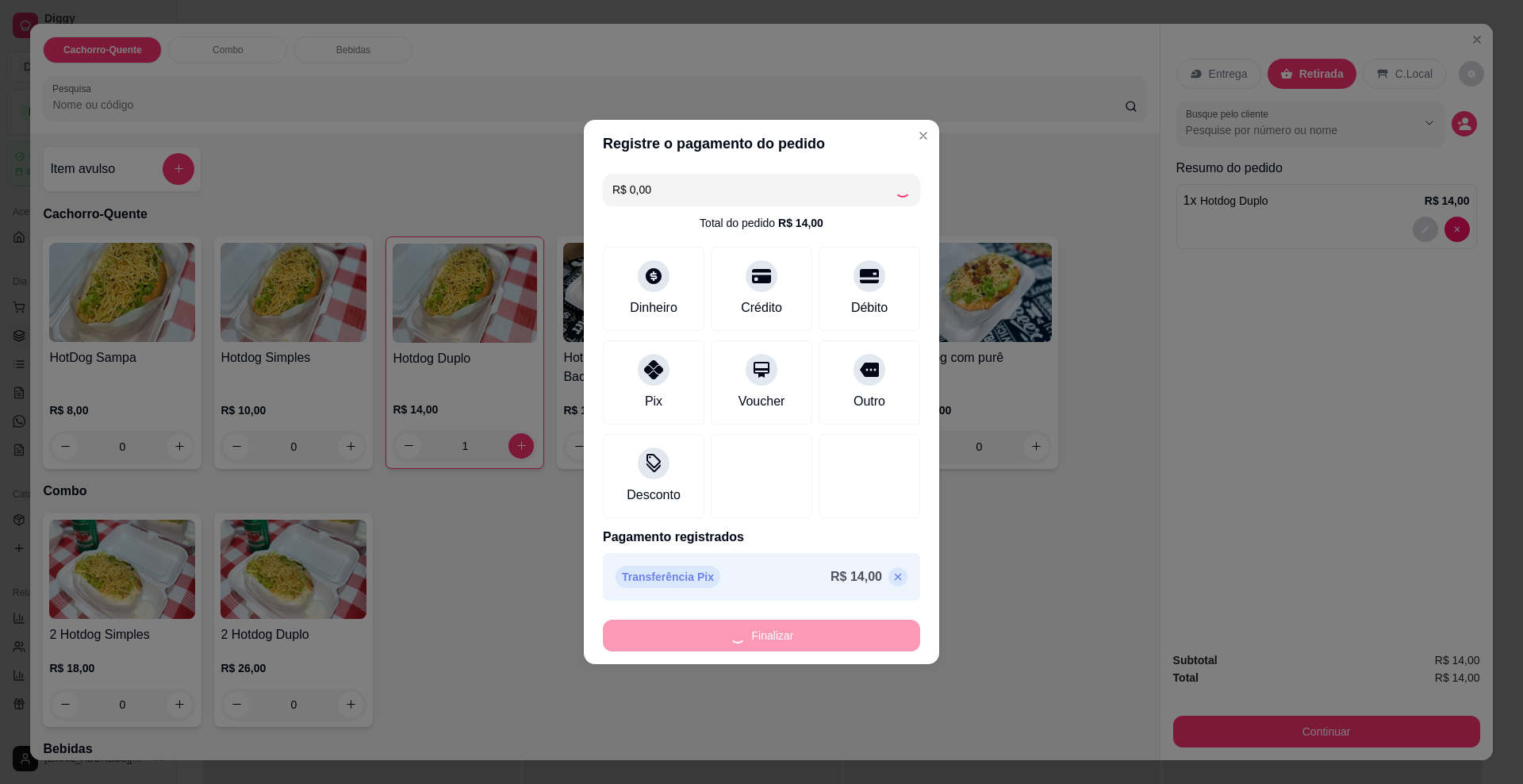
type input "0"
type input "-R$ 14,00"
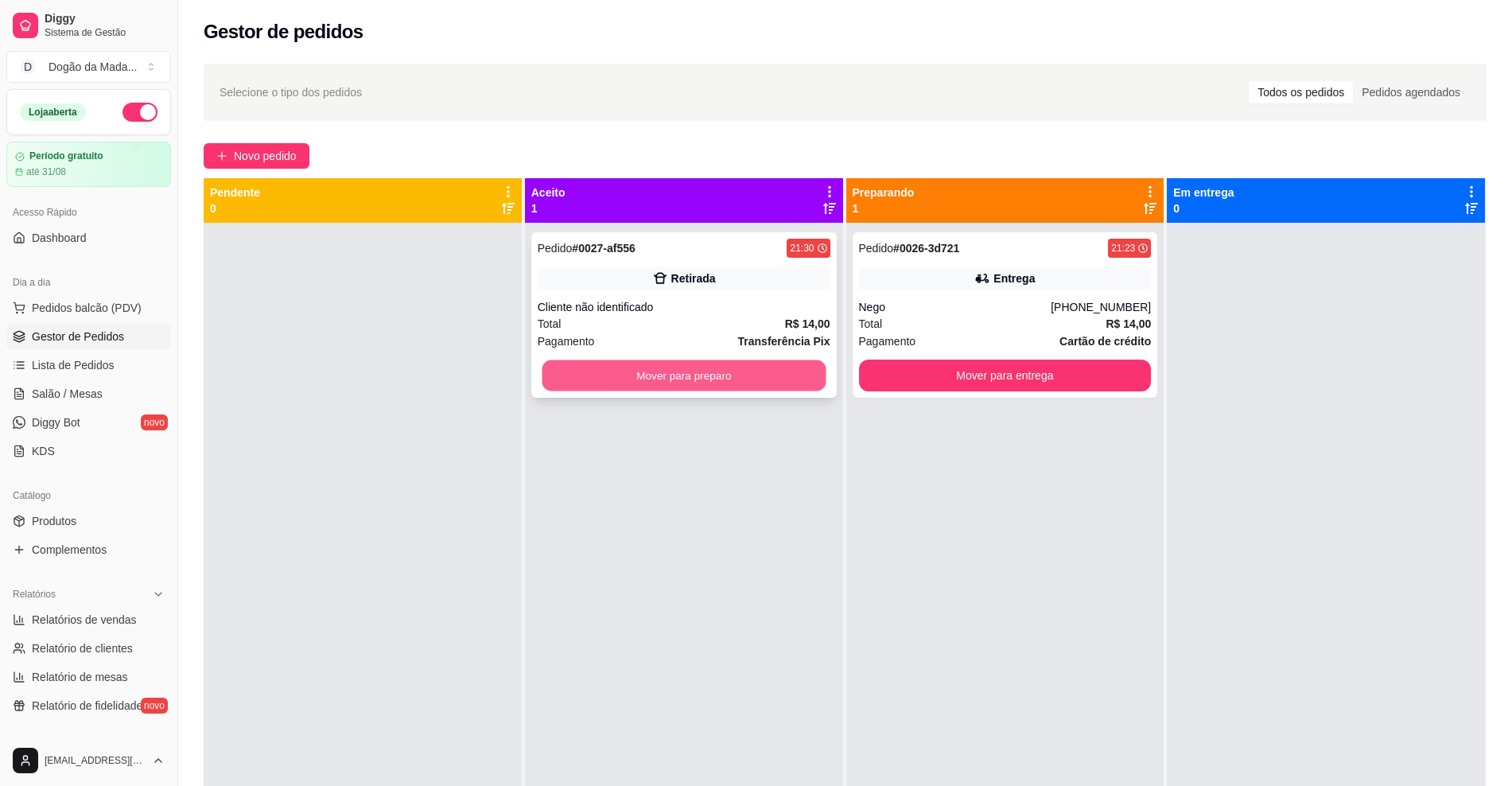
click at [677, 372] on button "Mover para preparo" at bounding box center [684, 376] width 284 height 31
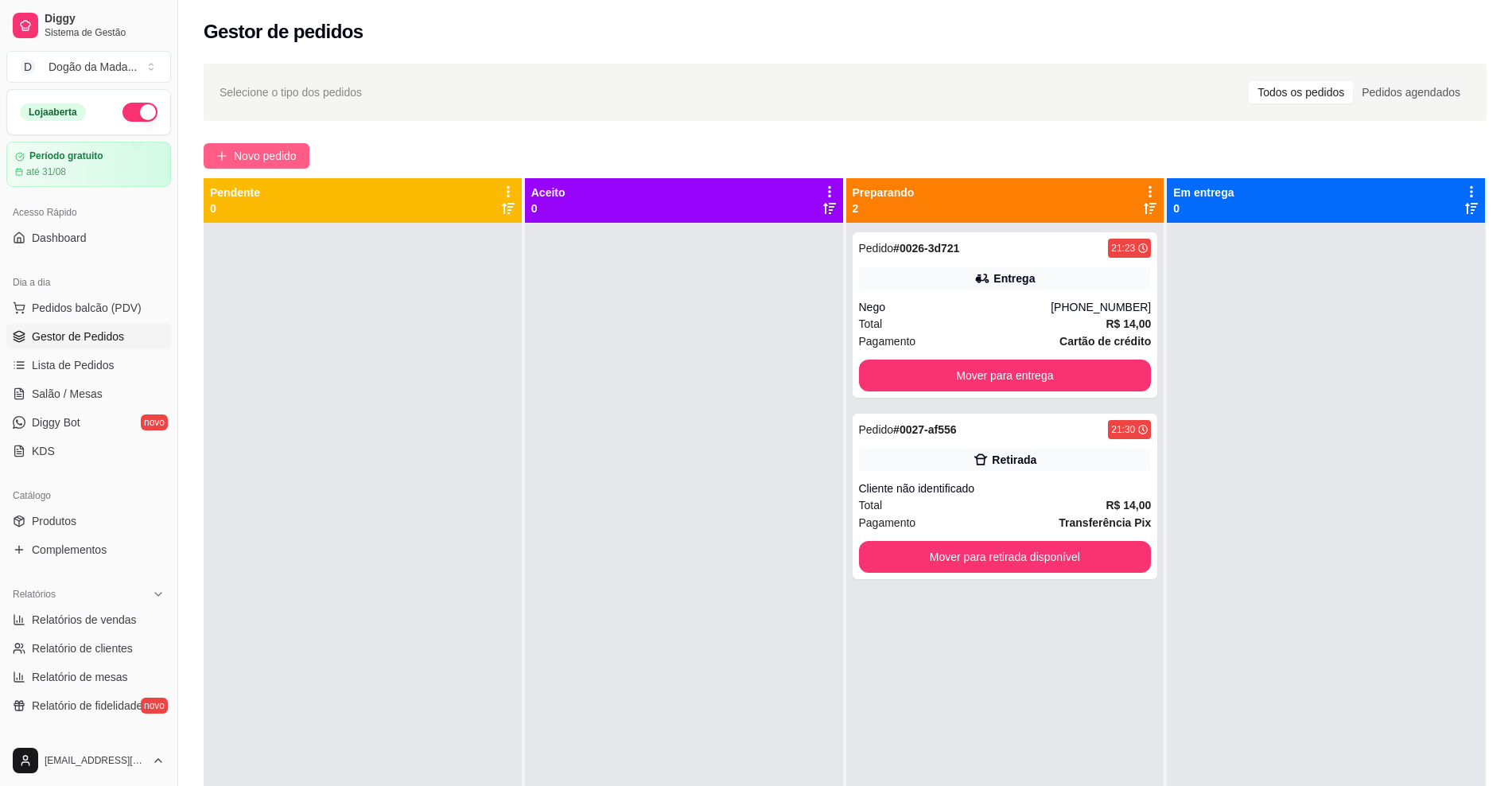
click at [265, 146] on button "Novo pedido" at bounding box center [257, 156] width 106 height 26
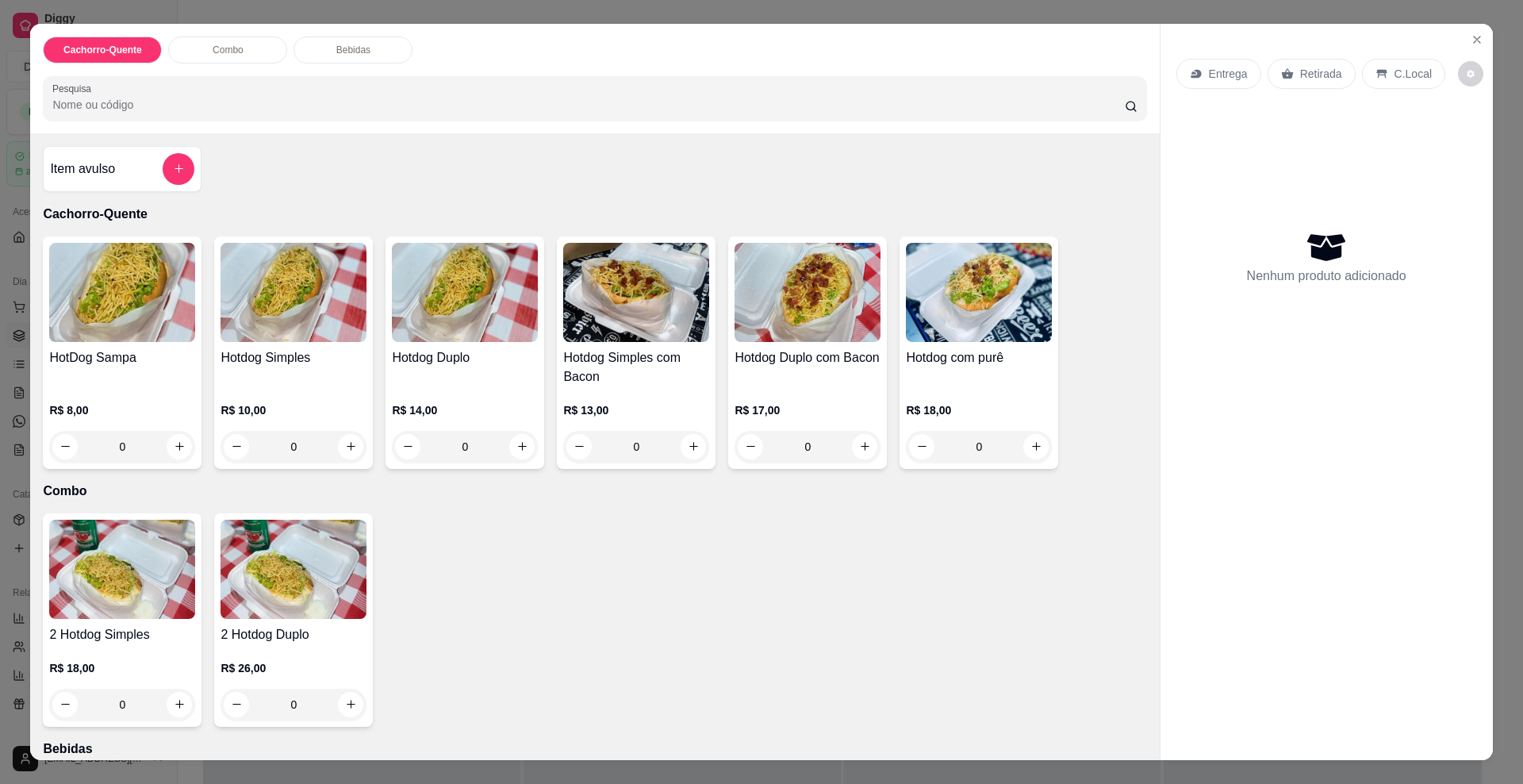
click at [1217, 71] on p "Entrega" at bounding box center [1229, 74] width 39 height 16
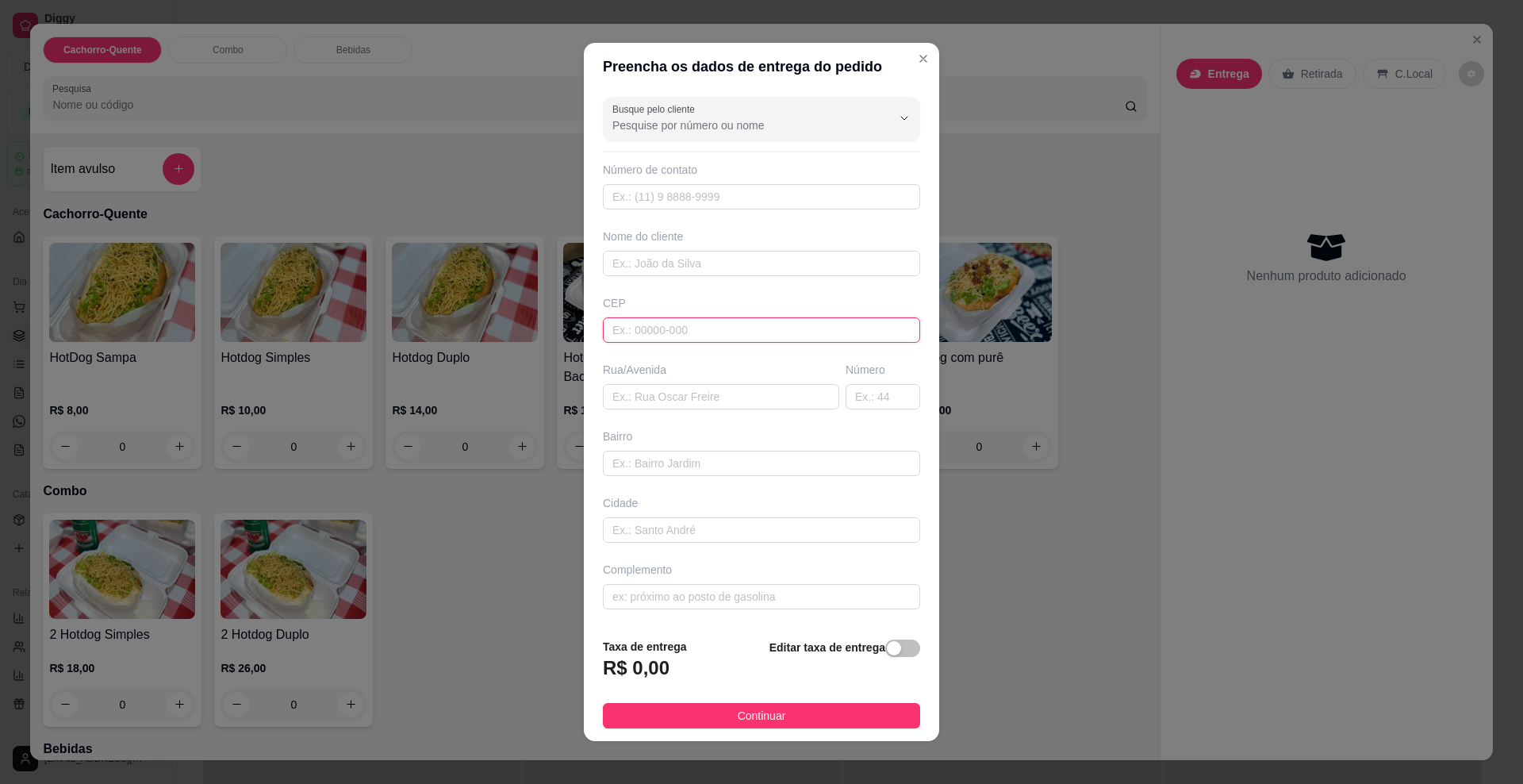
click at [630, 335] on input "text" at bounding box center [761, 330] width 317 height 26
paste input "79071180"
type input "79071180"
type input "[GEOGRAPHIC_DATA]"
type input "[PERSON_NAME]"
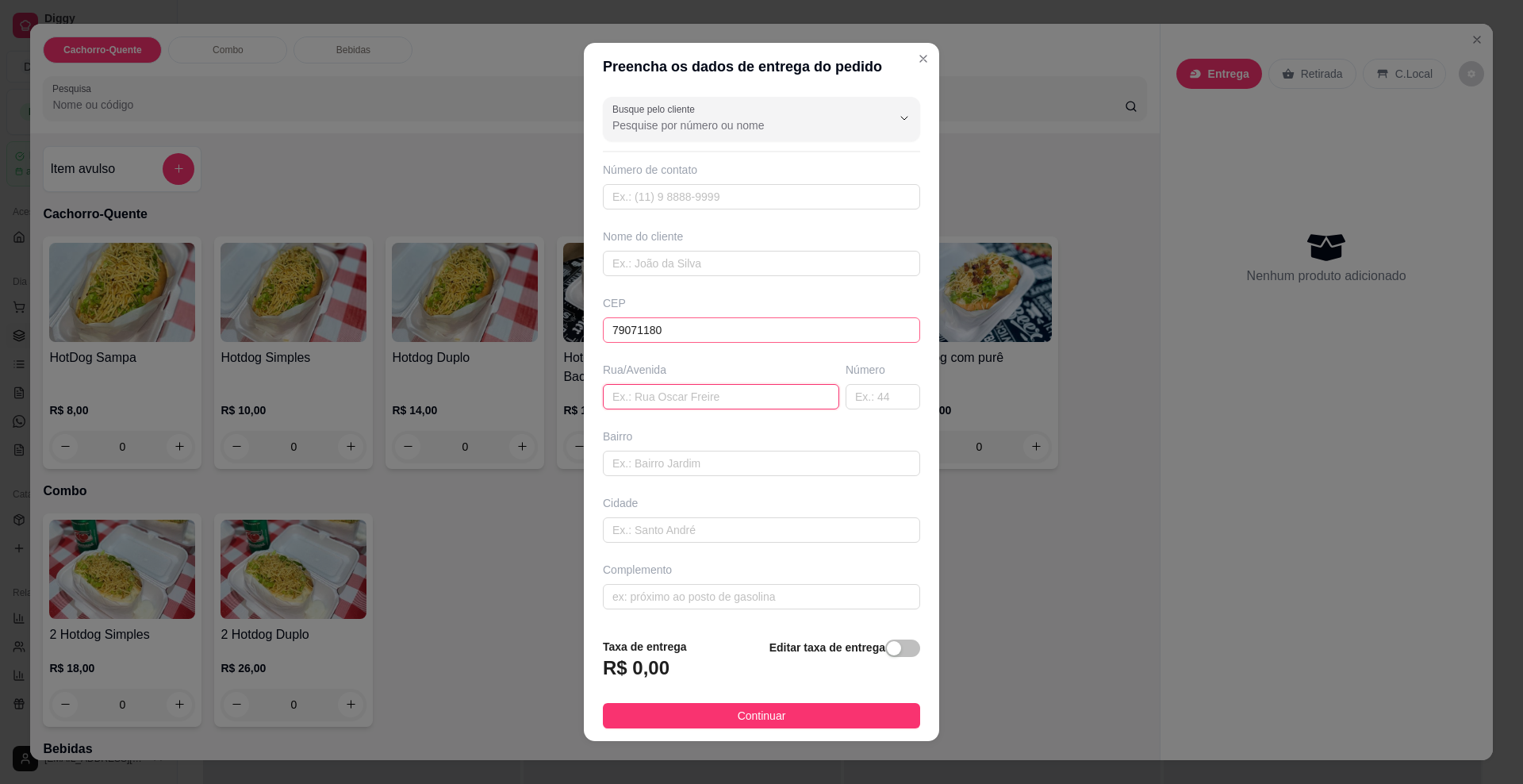
type input "[GEOGRAPHIC_DATA]"
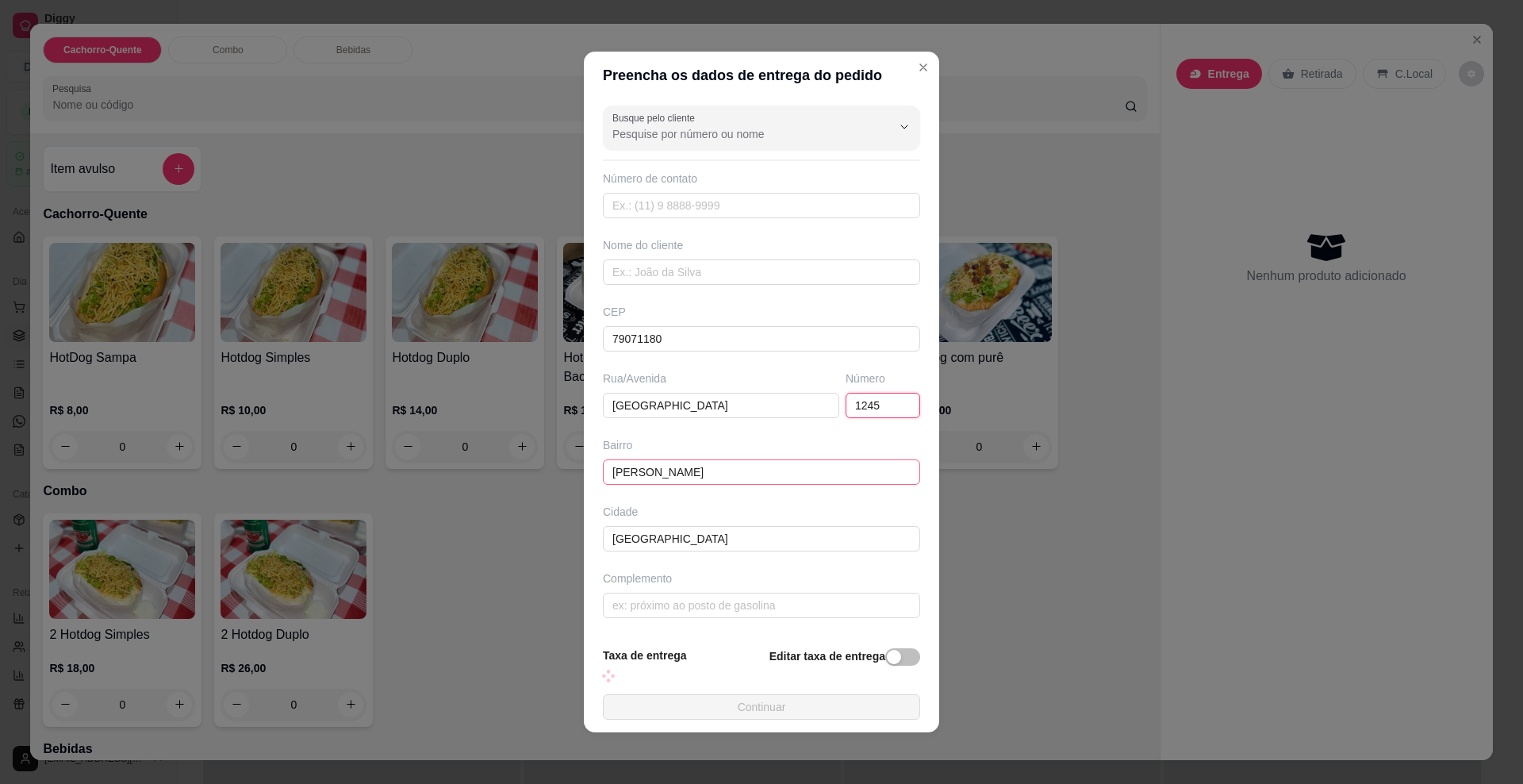
type input "1245"
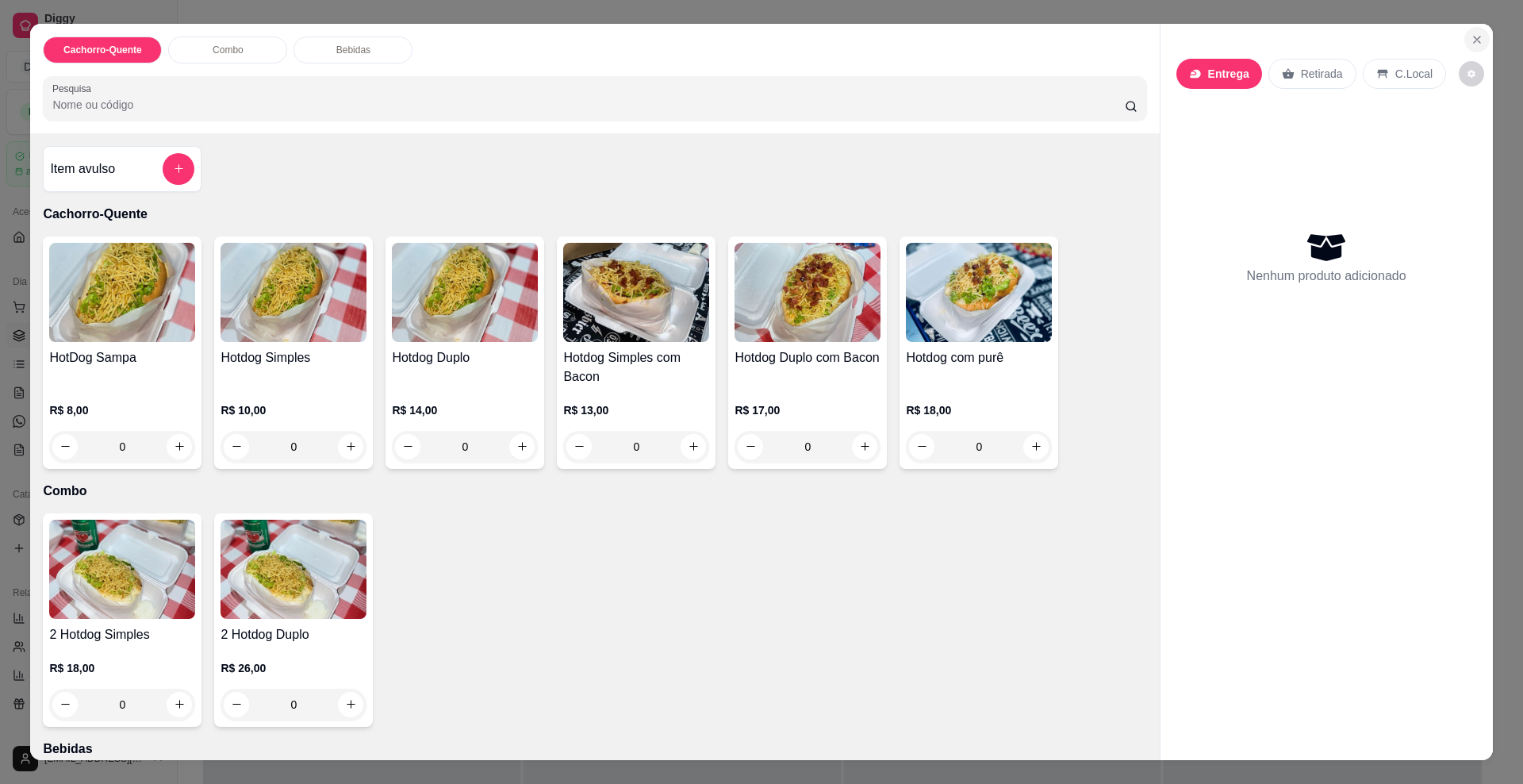
click at [1473, 40] on icon "Close" at bounding box center [1477, 39] width 13 height 13
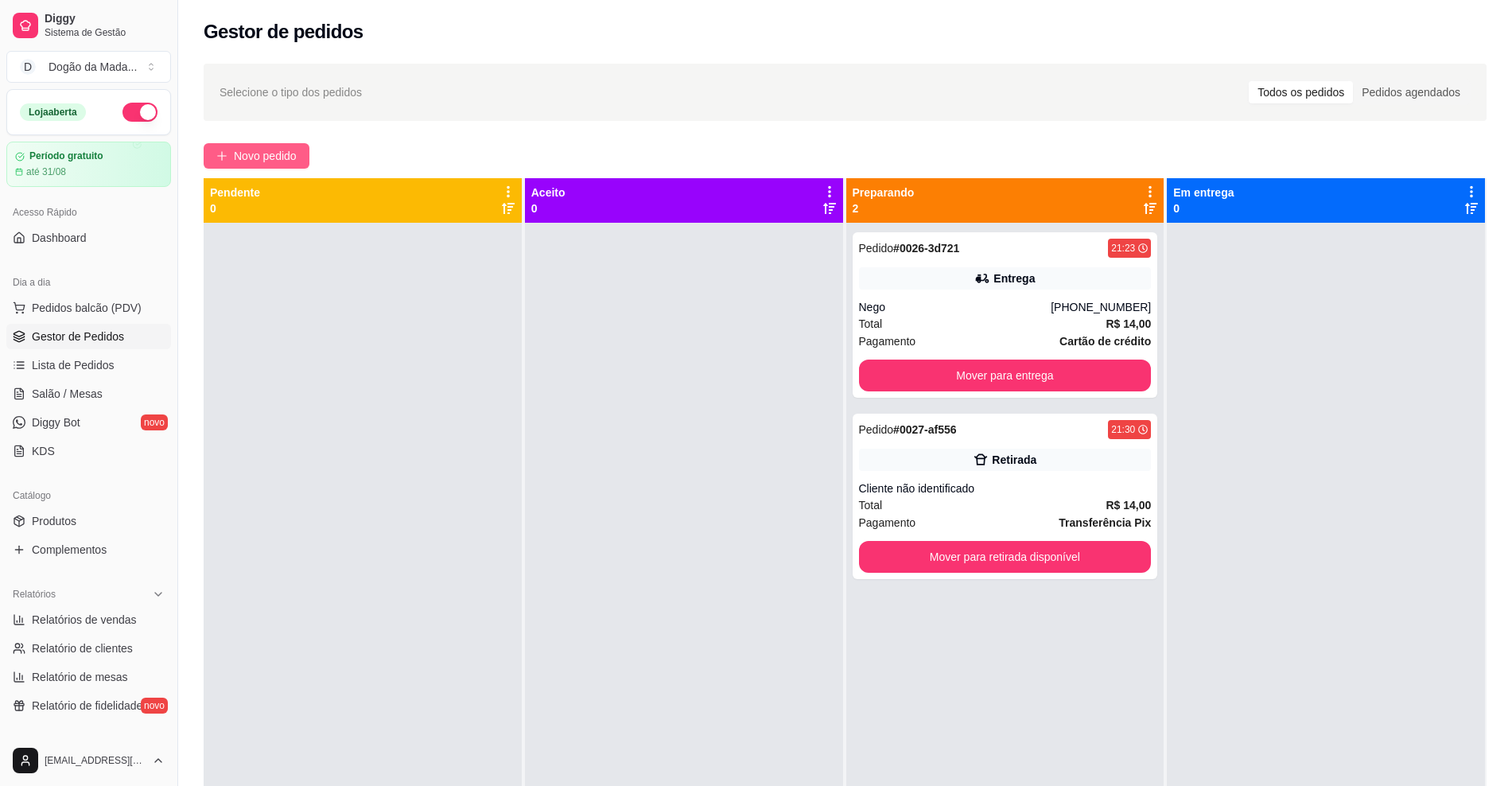
click at [300, 168] on button "Novo pedido" at bounding box center [257, 156] width 106 height 26
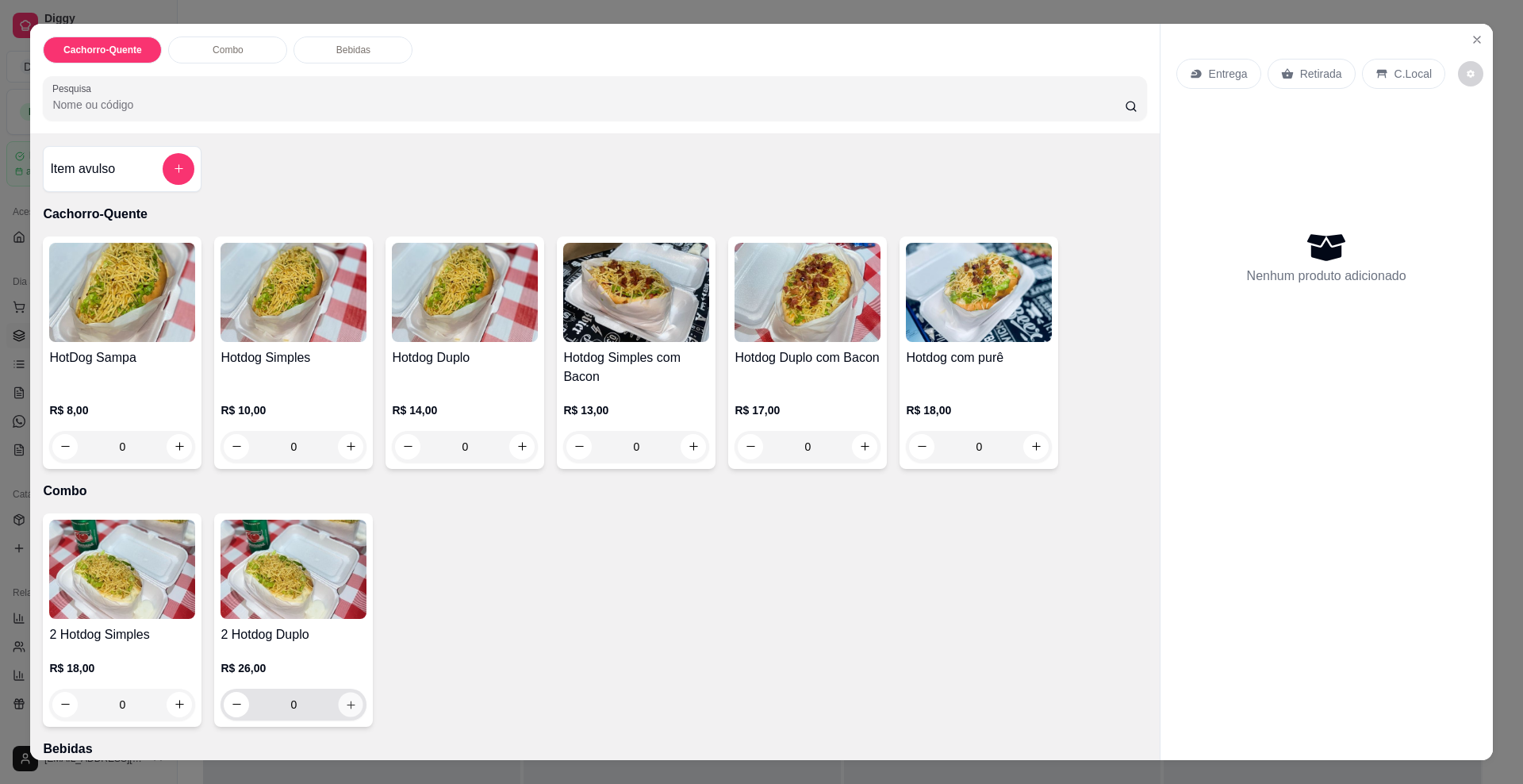
click at [339, 711] on button "increase-product-quantity" at bounding box center [350, 704] width 25 height 25
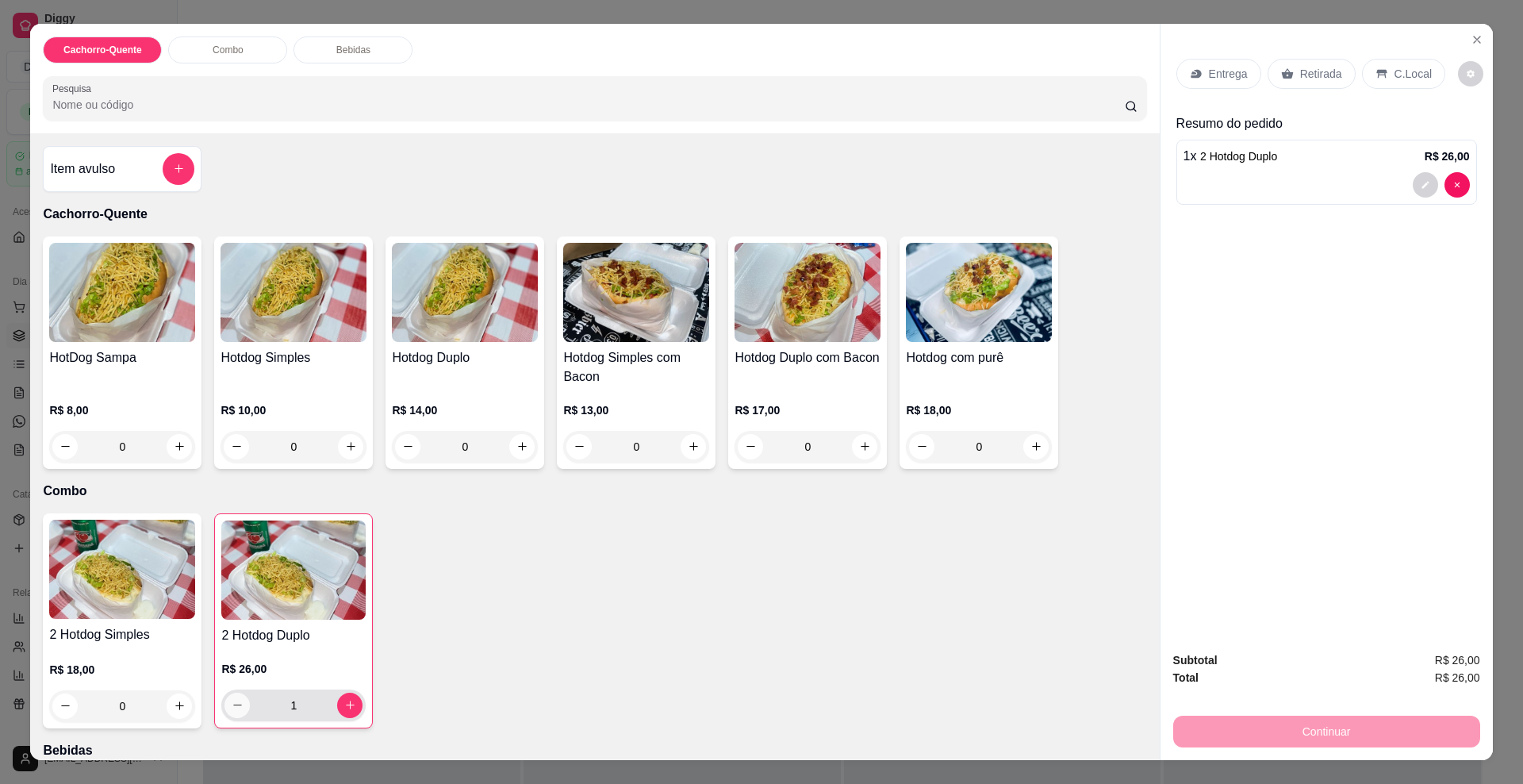
click at [225, 706] on button "decrease-product-quantity" at bounding box center [237, 706] width 26 height 26
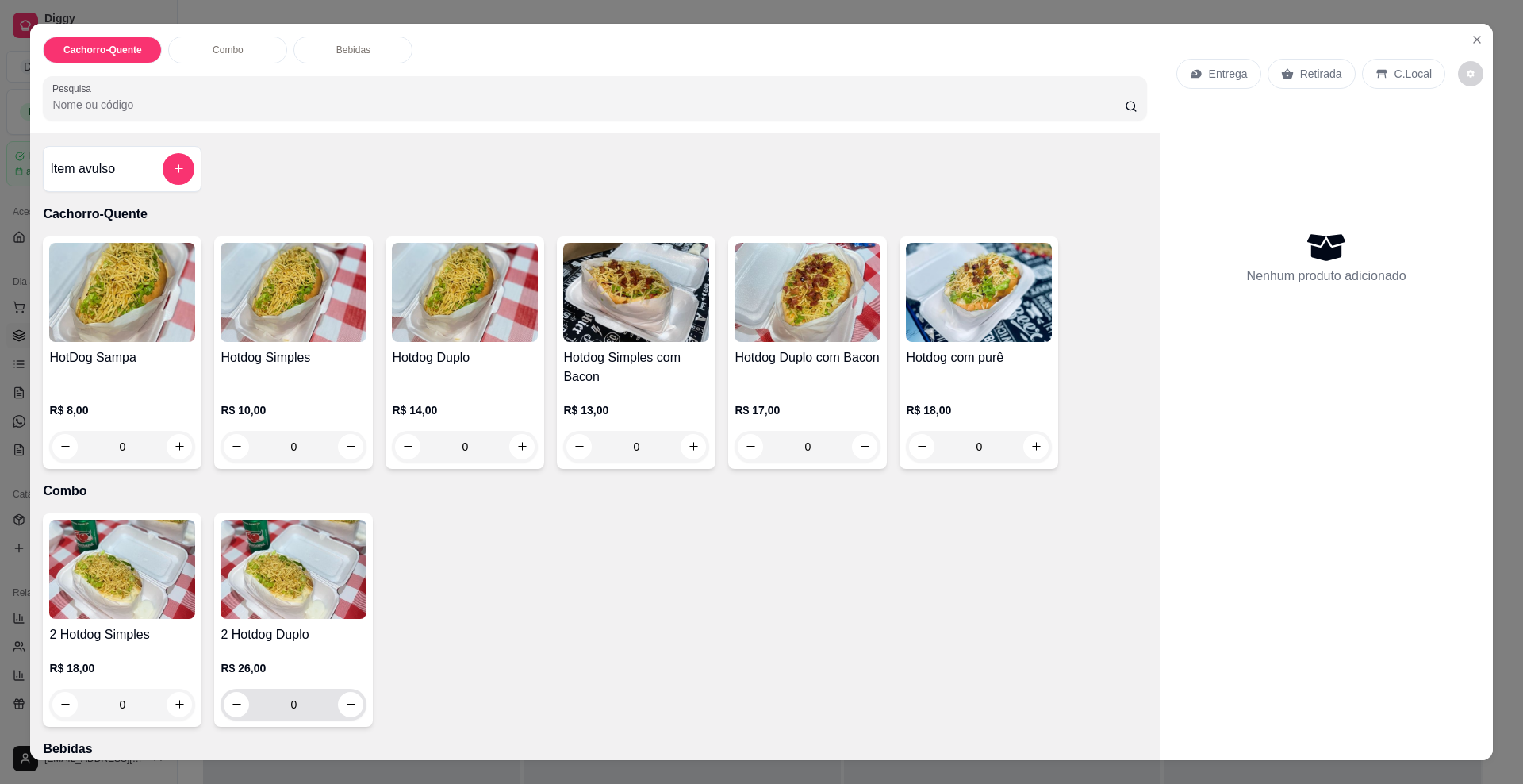
drag, startPoint x: 351, startPoint y: 719, endPoint x: 345, endPoint y: 713, distance: 8.5
click at [350, 716] on div "0" at bounding box center [293, 705] width 139 height 31
click at [341, 710] on button "increase-product-quantity" at bounding box center [350, 705] width 26 height 26
type input "1"
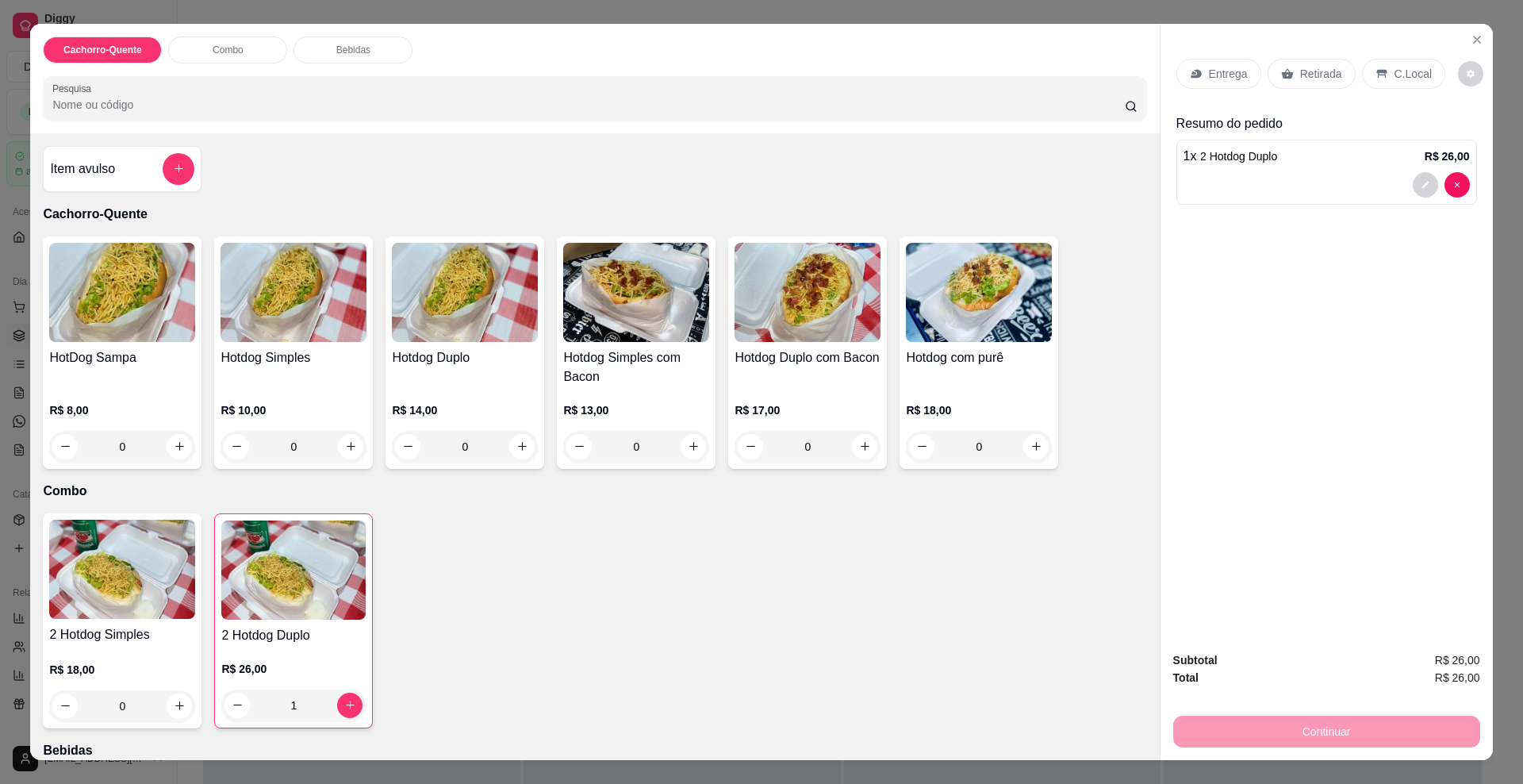
click at [1227, 70] on p "Entrega" at bounding box center [1229, 74] width 39 height 16
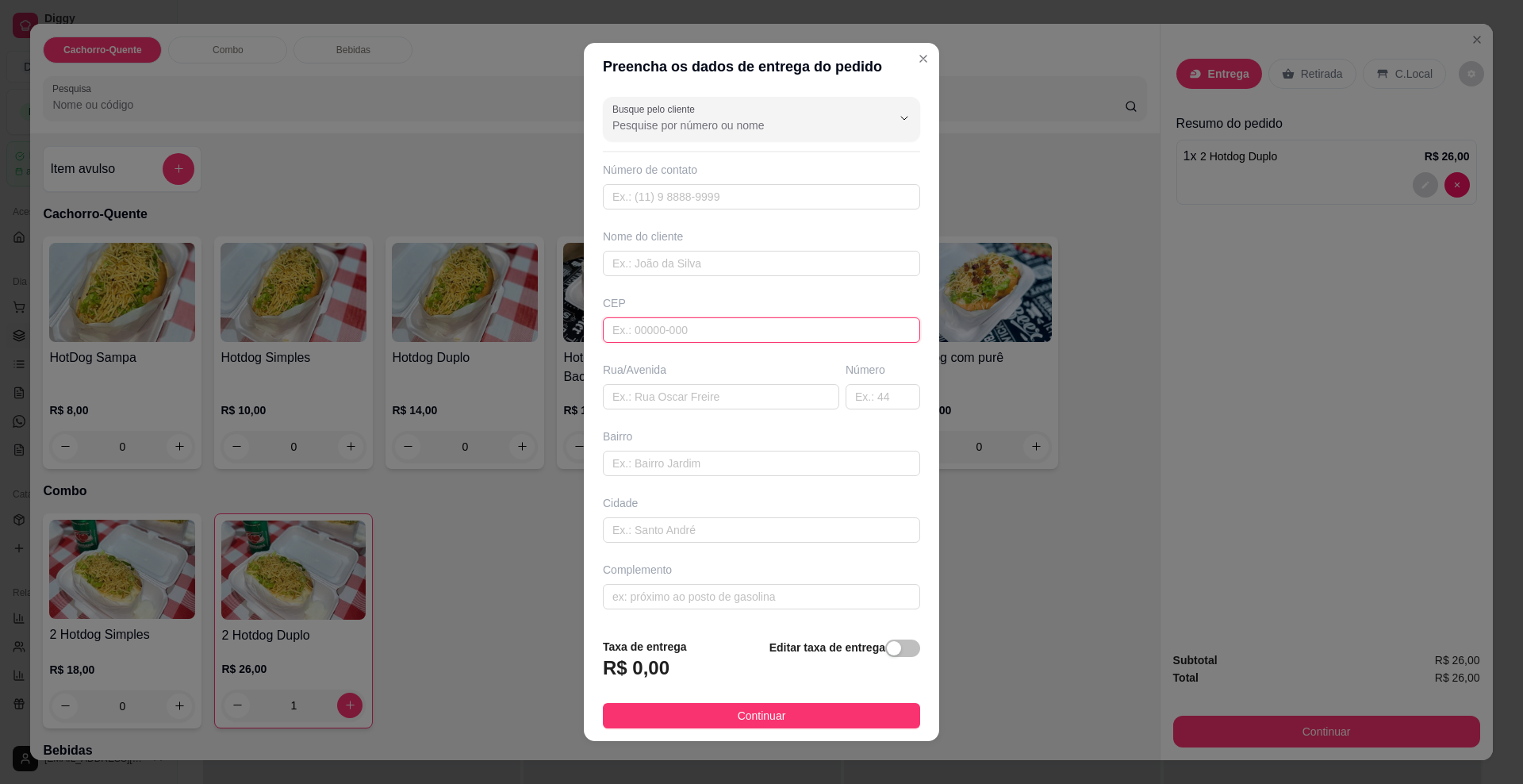
click at [645, 326] on input "text" at bounding box center [761, 330] width 317 height 26
type input "79086270"
type input "Rua Guarai"
type input "Guanandi"
type input "[GEOGRAPHIC_DATA]"
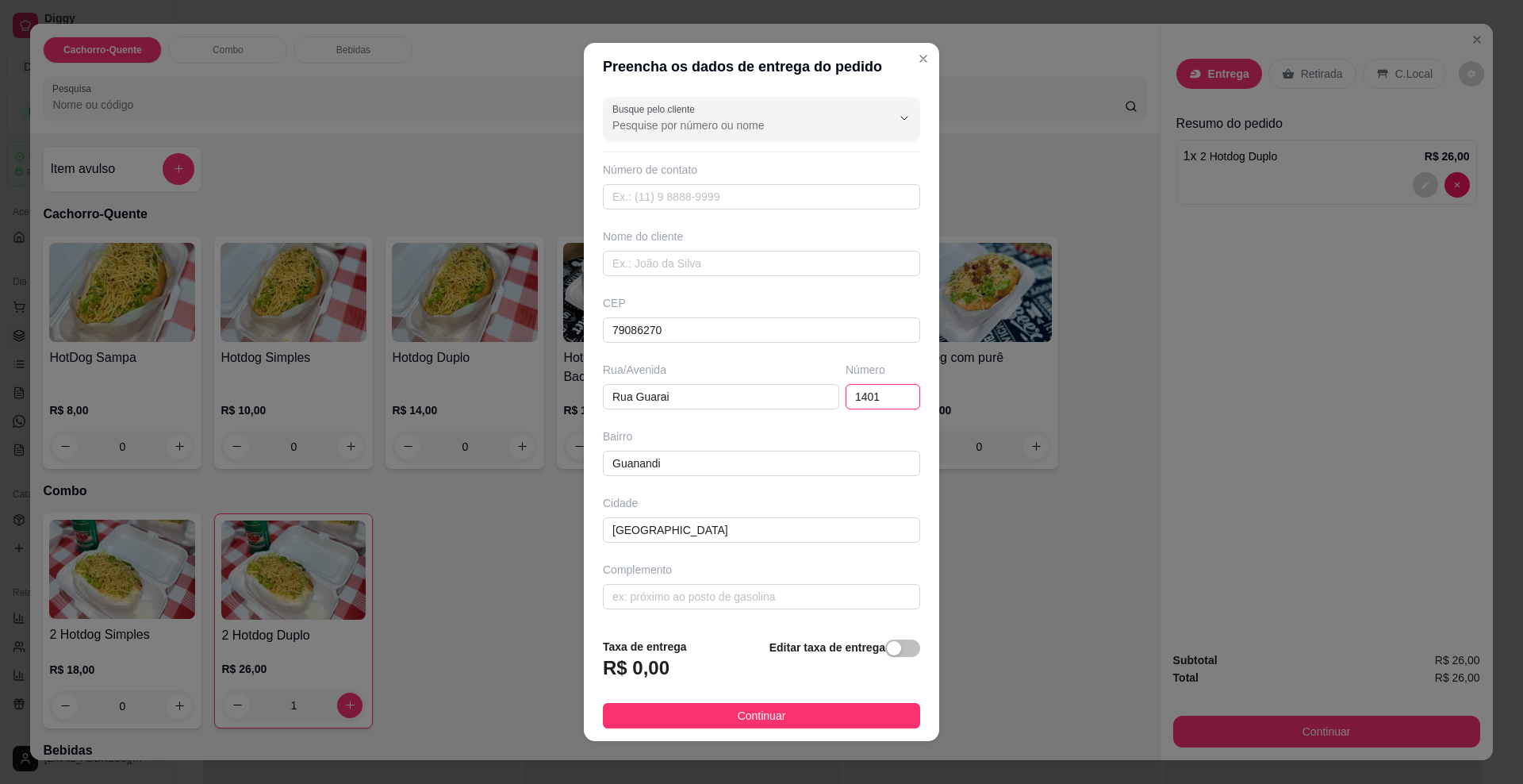
type input "1401"
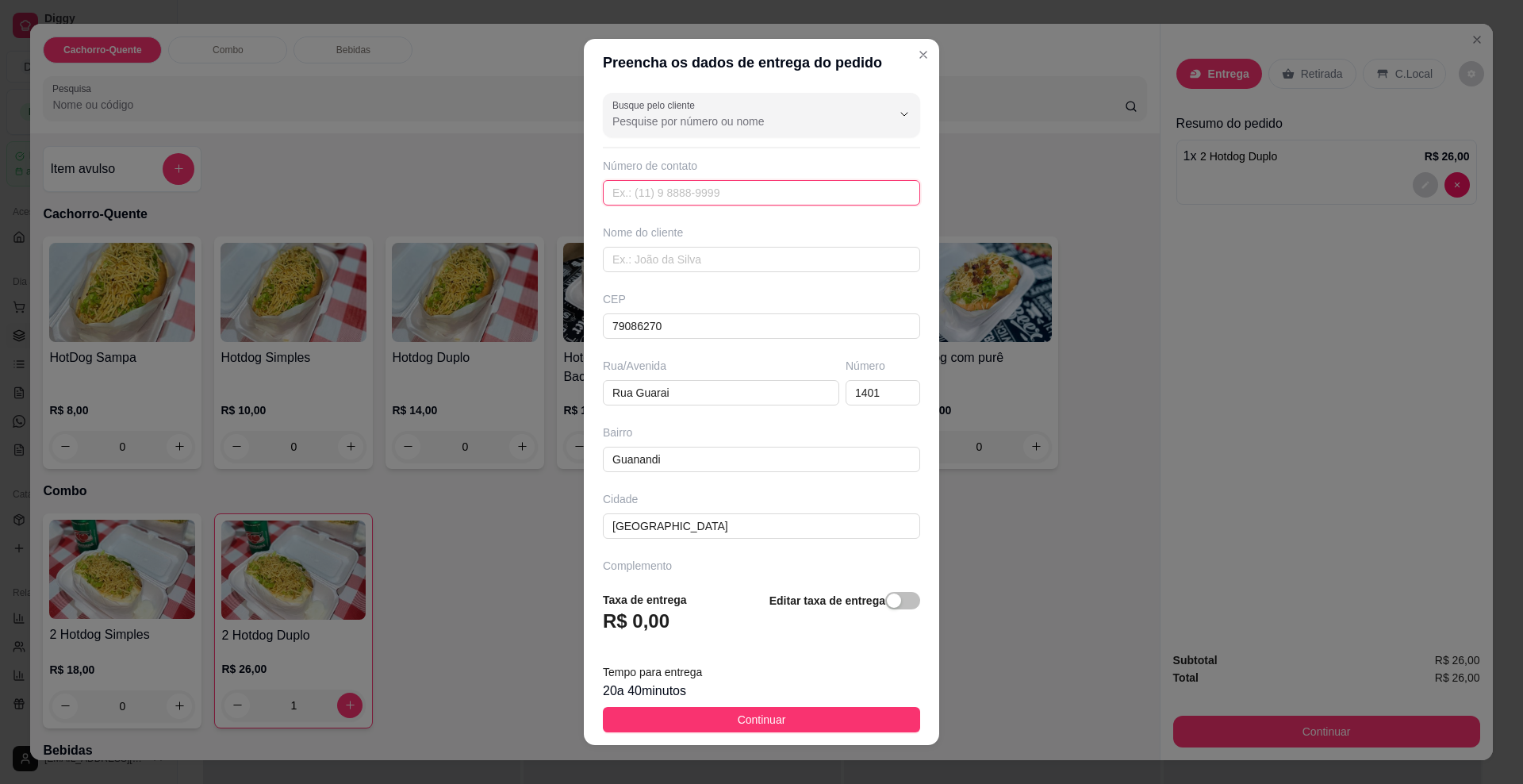
click at [696, 197] on input "text" at bounding box center [761, 193] width 317 height 26
type input "[PHONE_NUMBER]"
type input "Atienza"
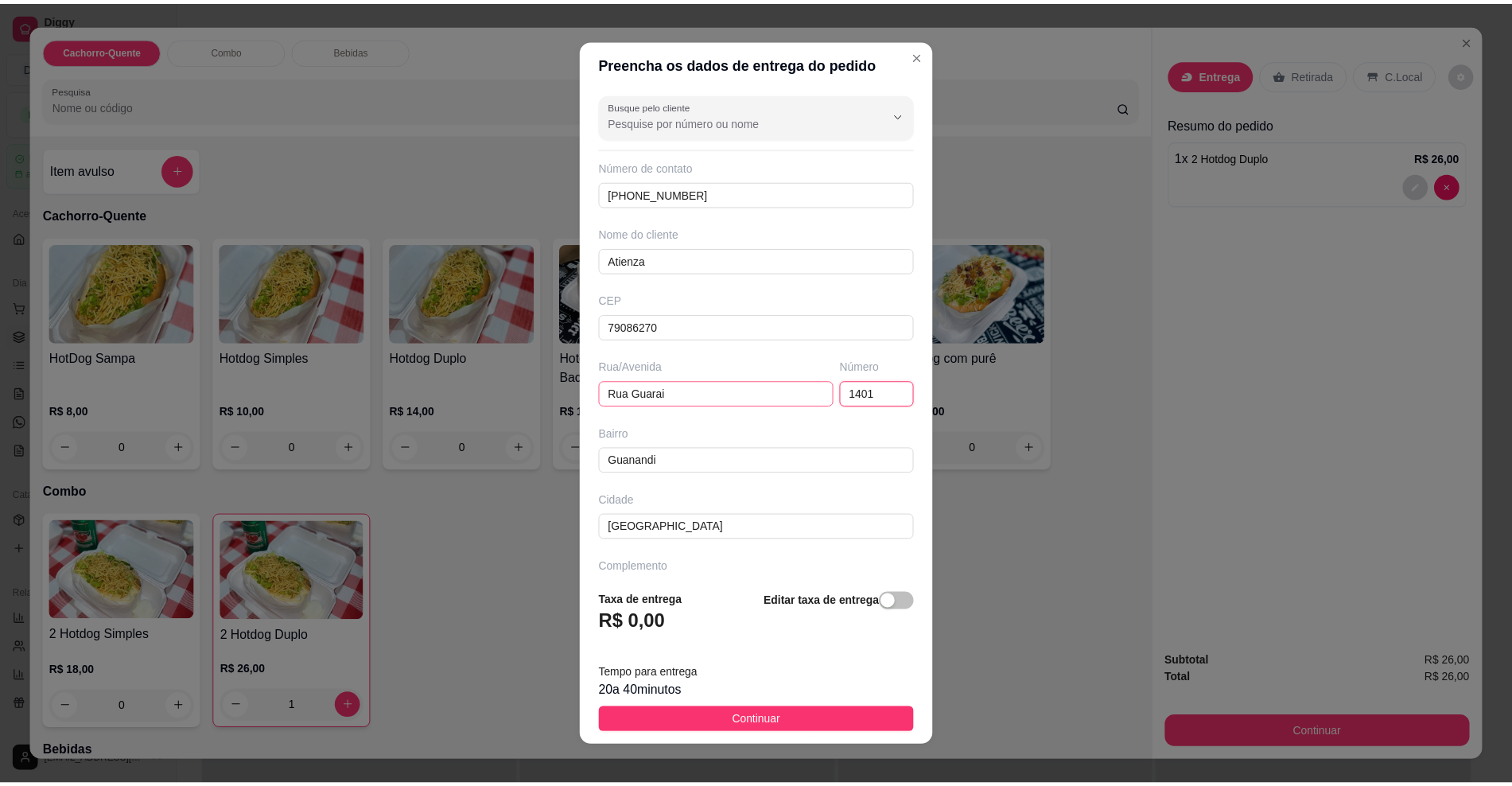
scroll to position [43, 0]
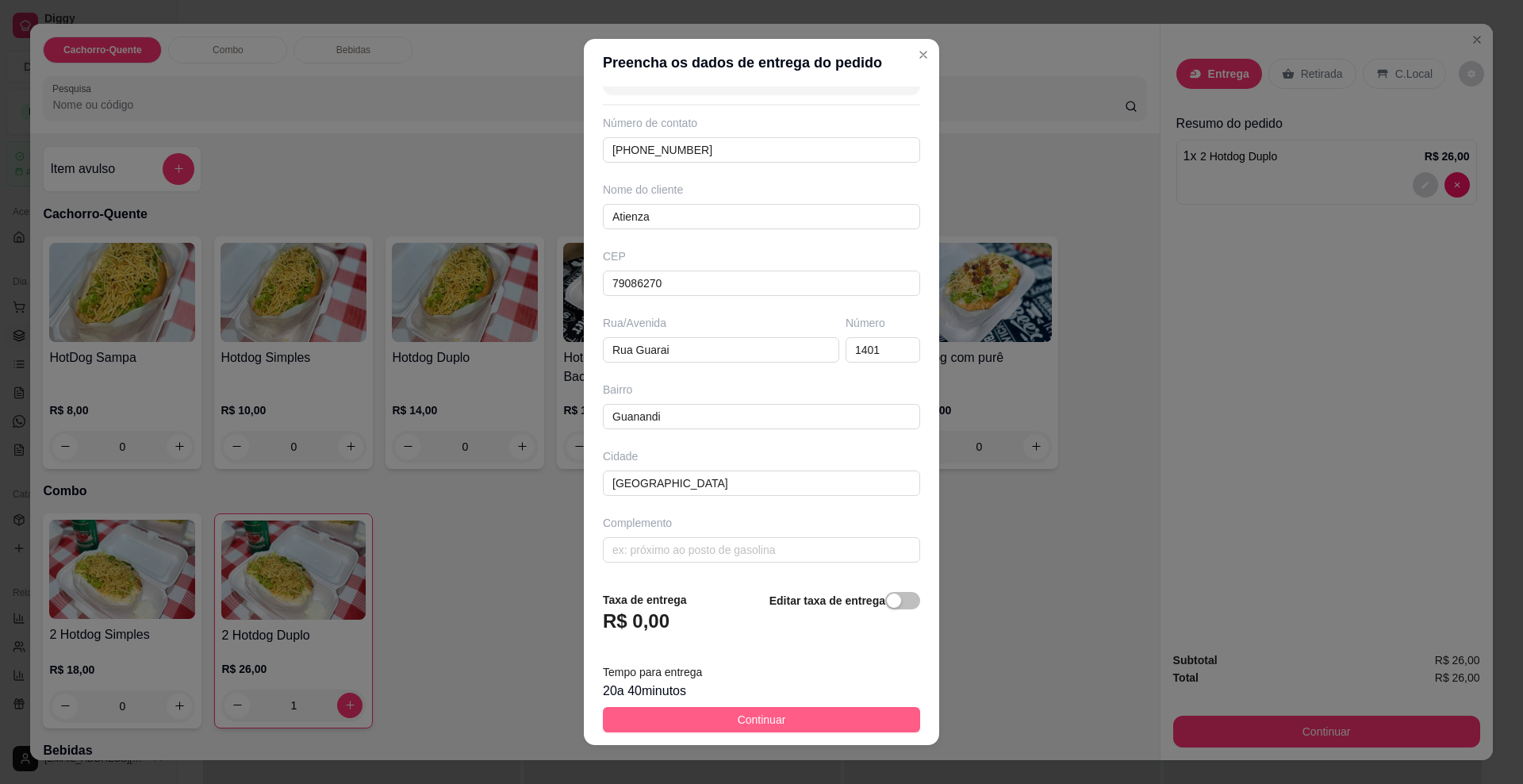
click at [749, 720] on span "Continuar" at bounding box center [762, 719] width 48 height 18
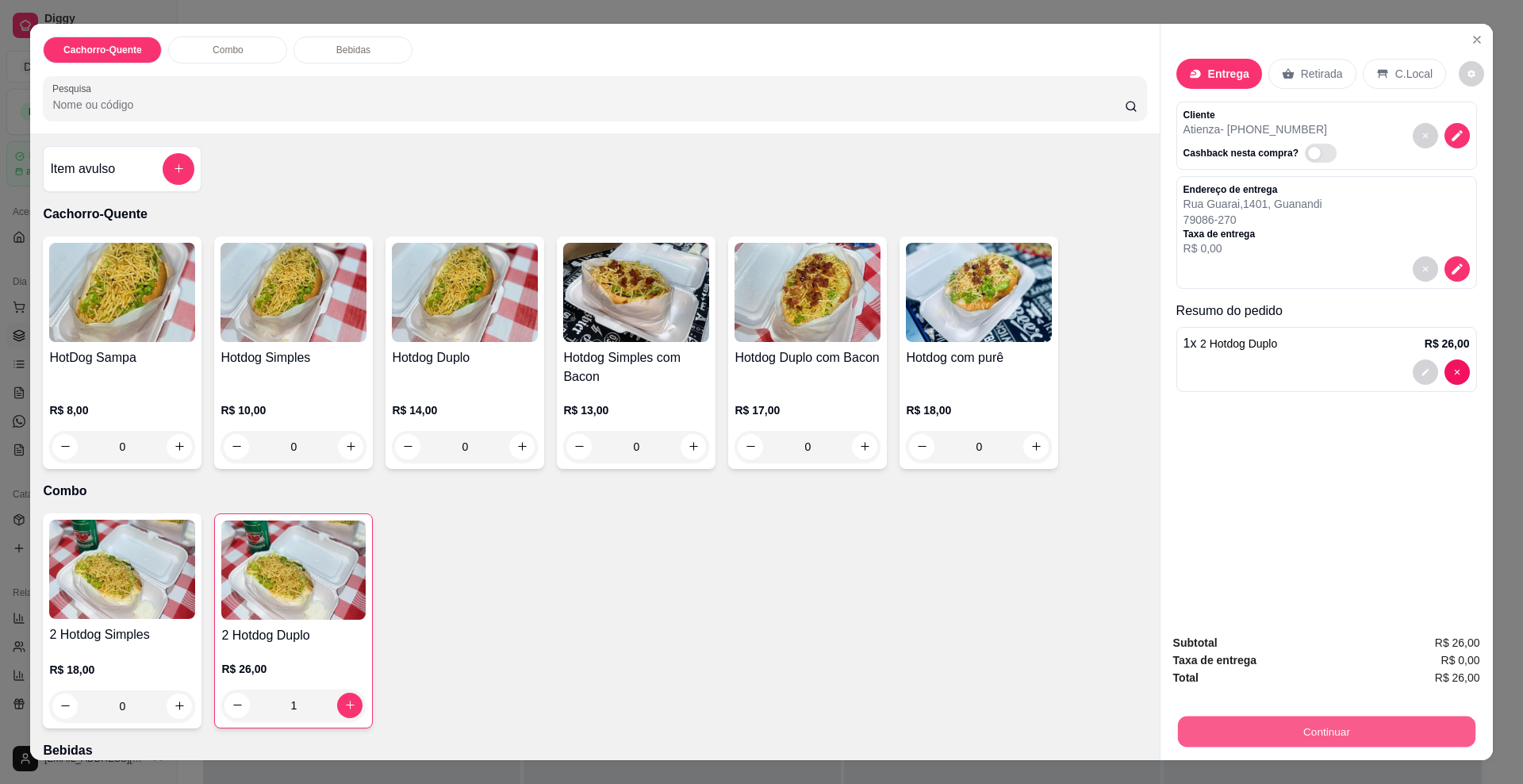
click at [1281, 736] on button "Continuar" at bounding box center [1326, 732] width 297 height 31
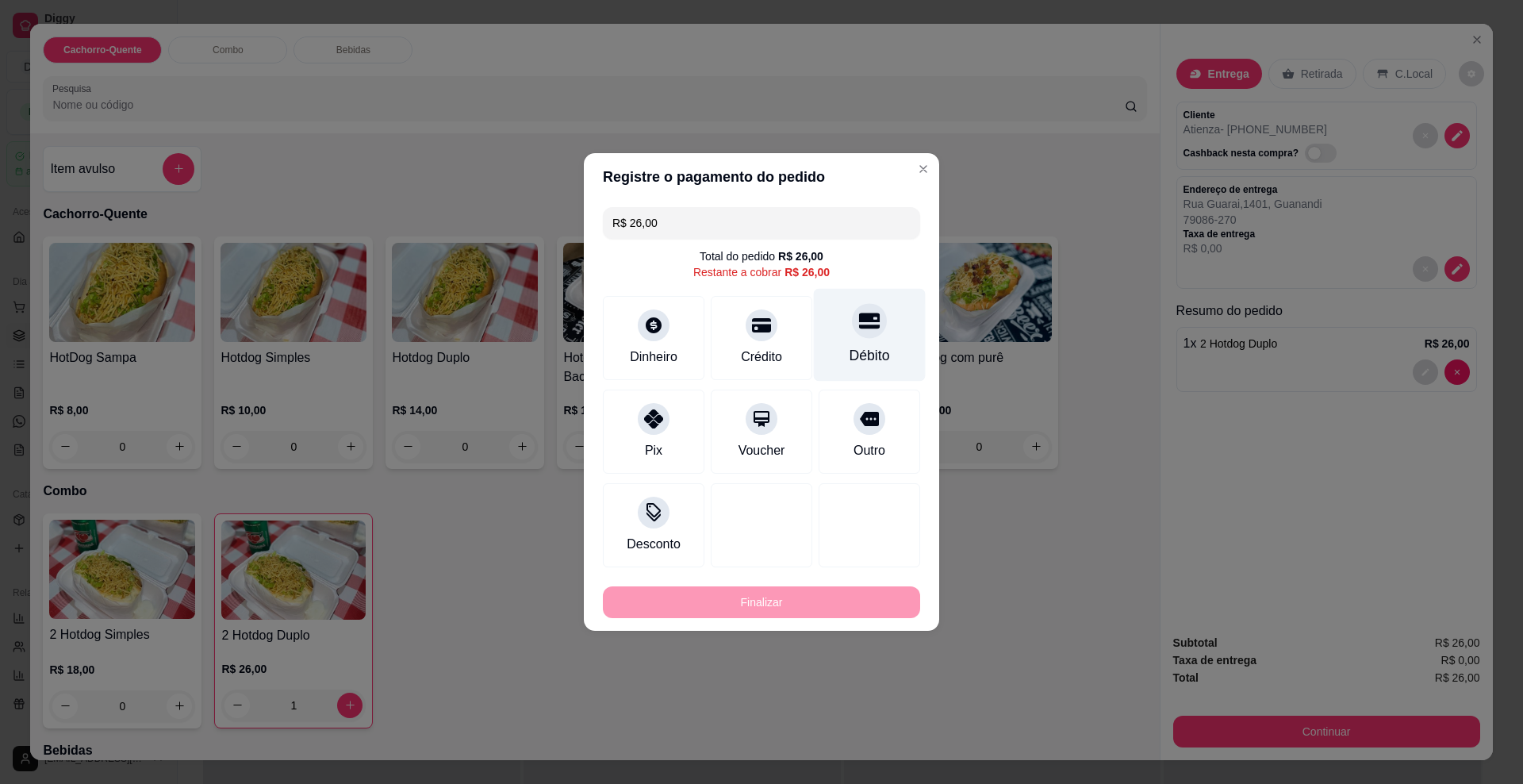
click at [821, 336] on div "Débito" at bounding box center [870, 335] width 112 height 93
type input "R$ 0,00"
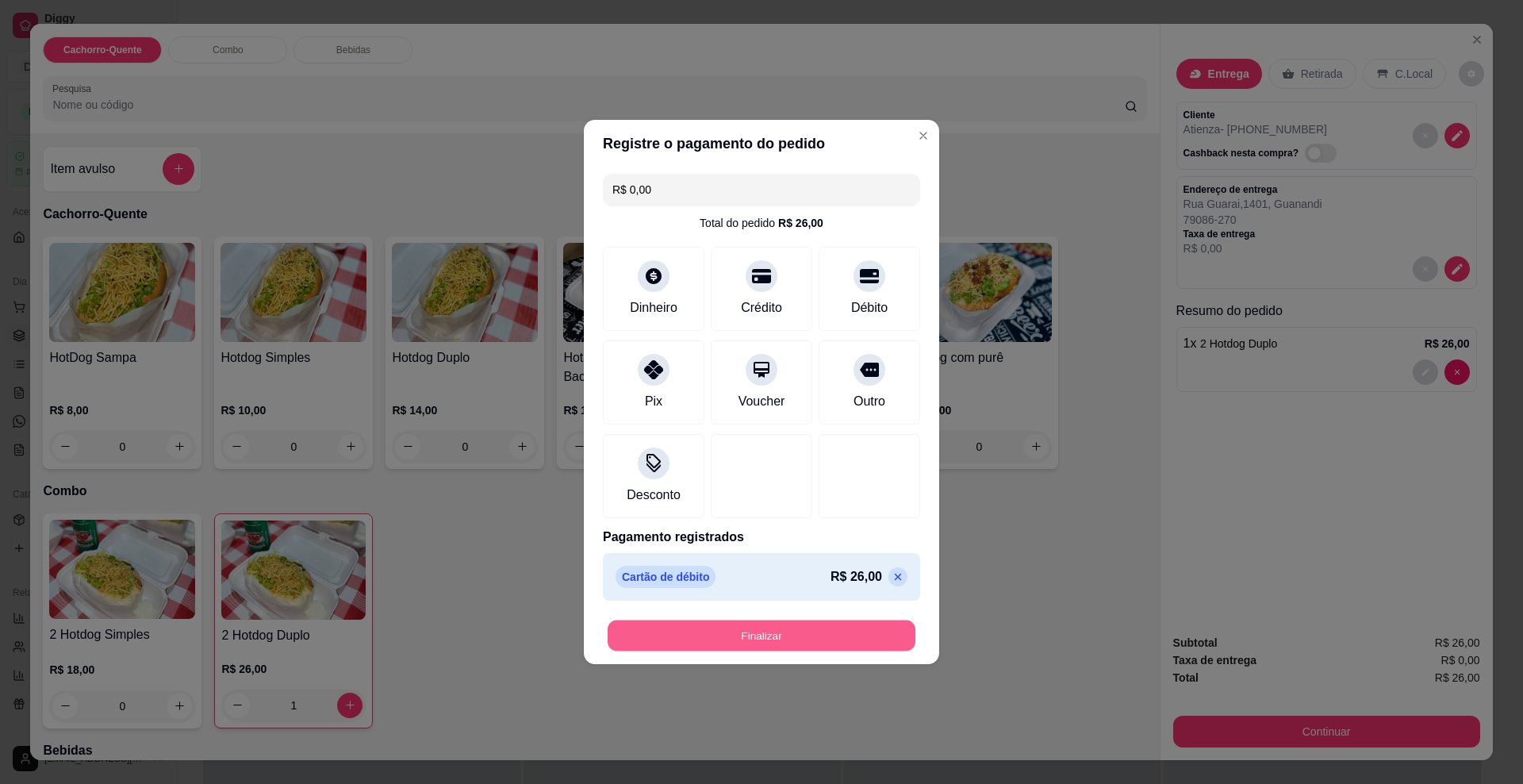
click at [713, 637] on button "Finalizar" at bounding box center [762, 636] width 308 height 31
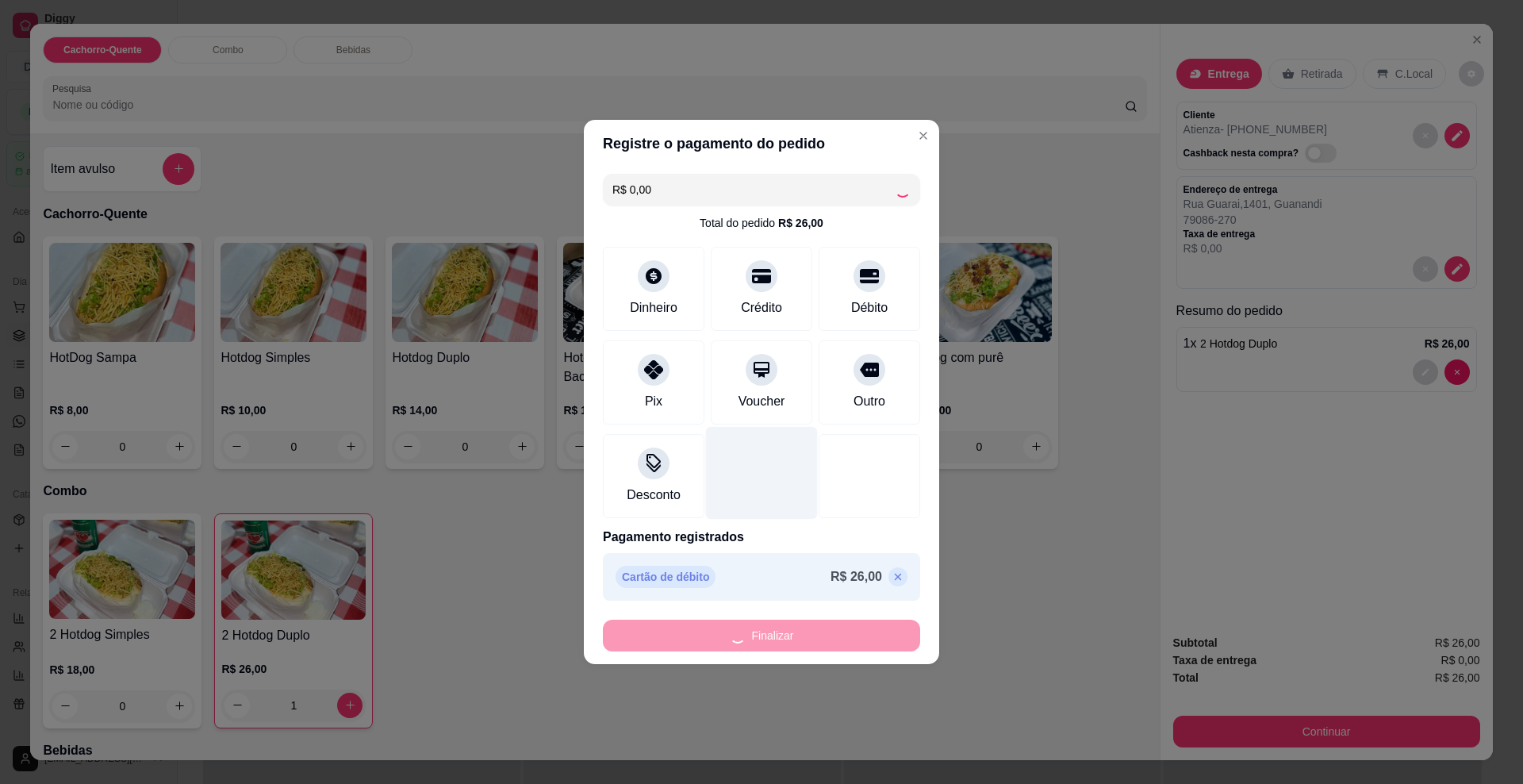
type input "0"
type input "-R$ 26,00"
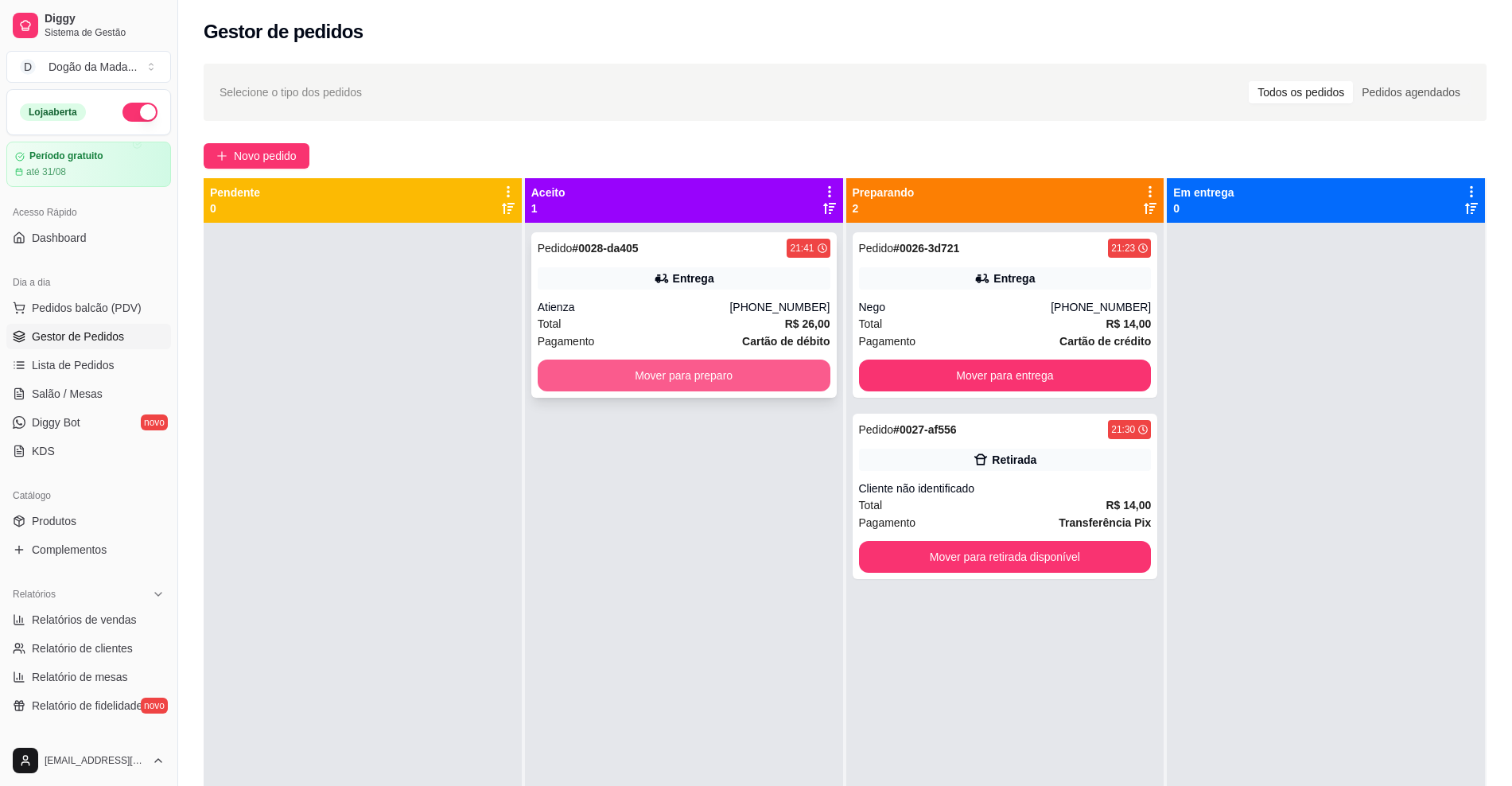
click at [728, 371] on button "Mover para preparo" at bounding box center [685, 375] width 293 height 31
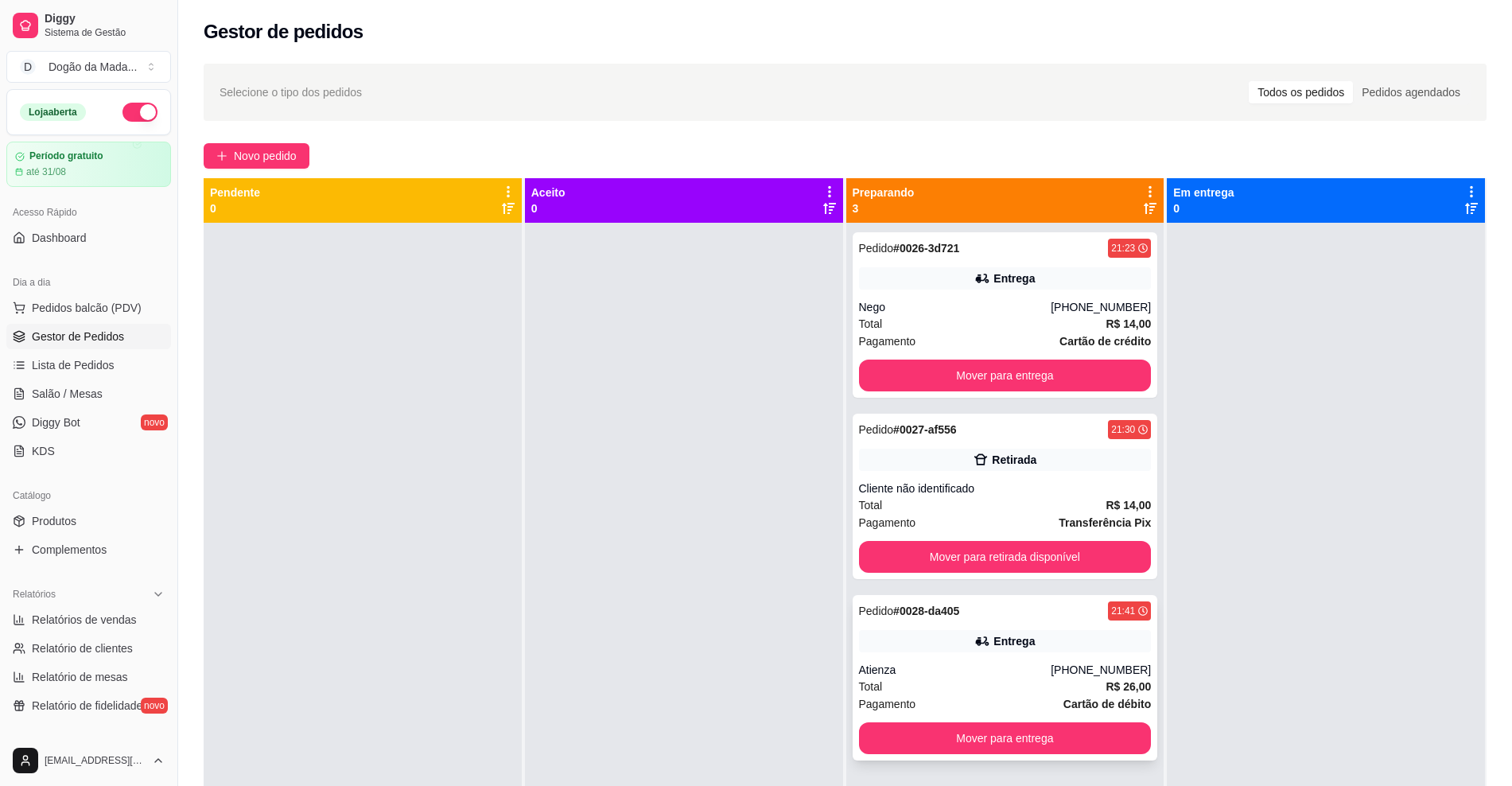
click at [1032, 660] on div "Pedido # 0028-da405 21:41 Entrega Atienza [PHONE_NUMBER] Total R$ 26,00 Pagamen…" at bounding box center [1005, 678] width 305 height 165
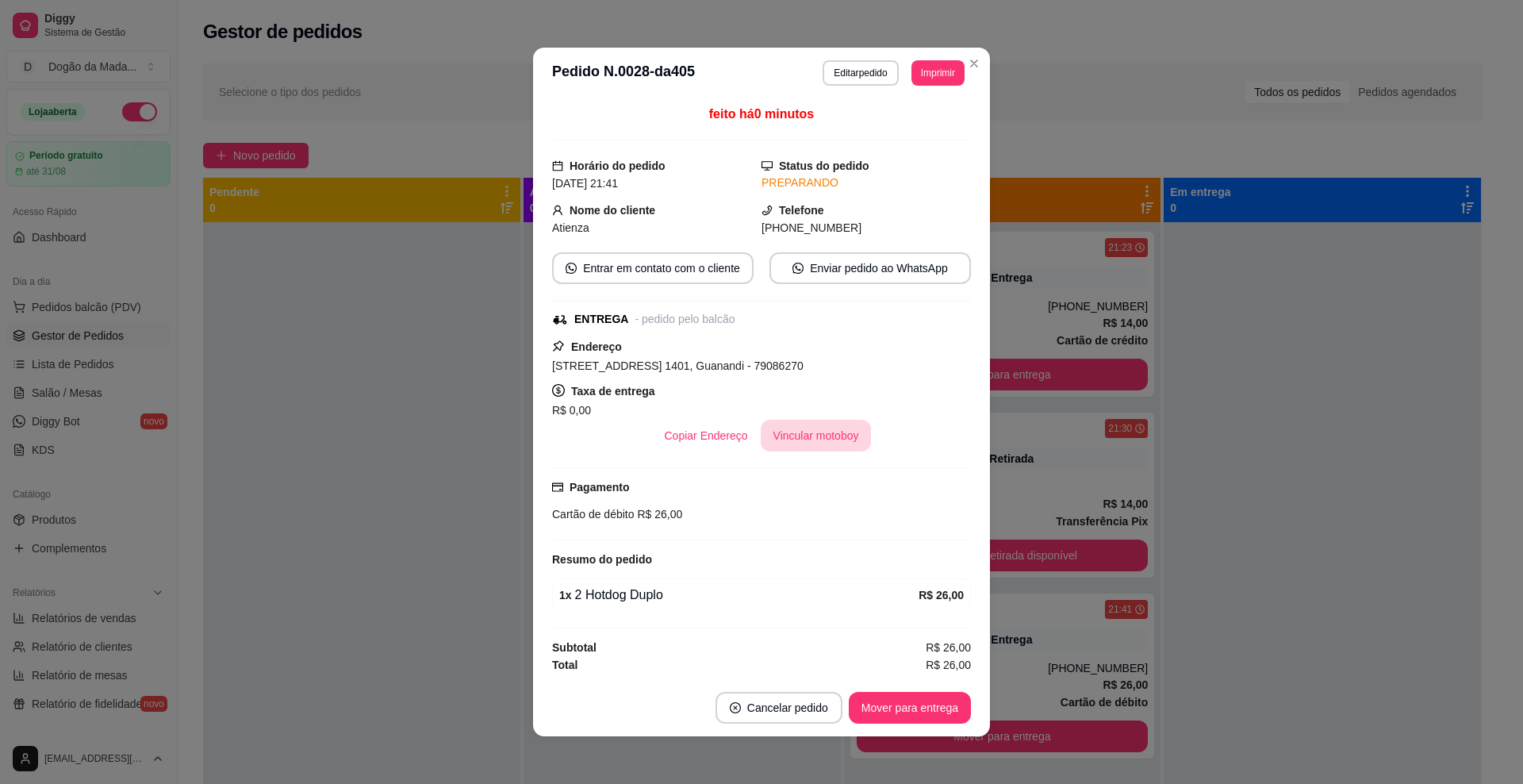
click at [809, 435] on button "Vincular motoboy" at bounding box center [815, 436] width 111 height 31
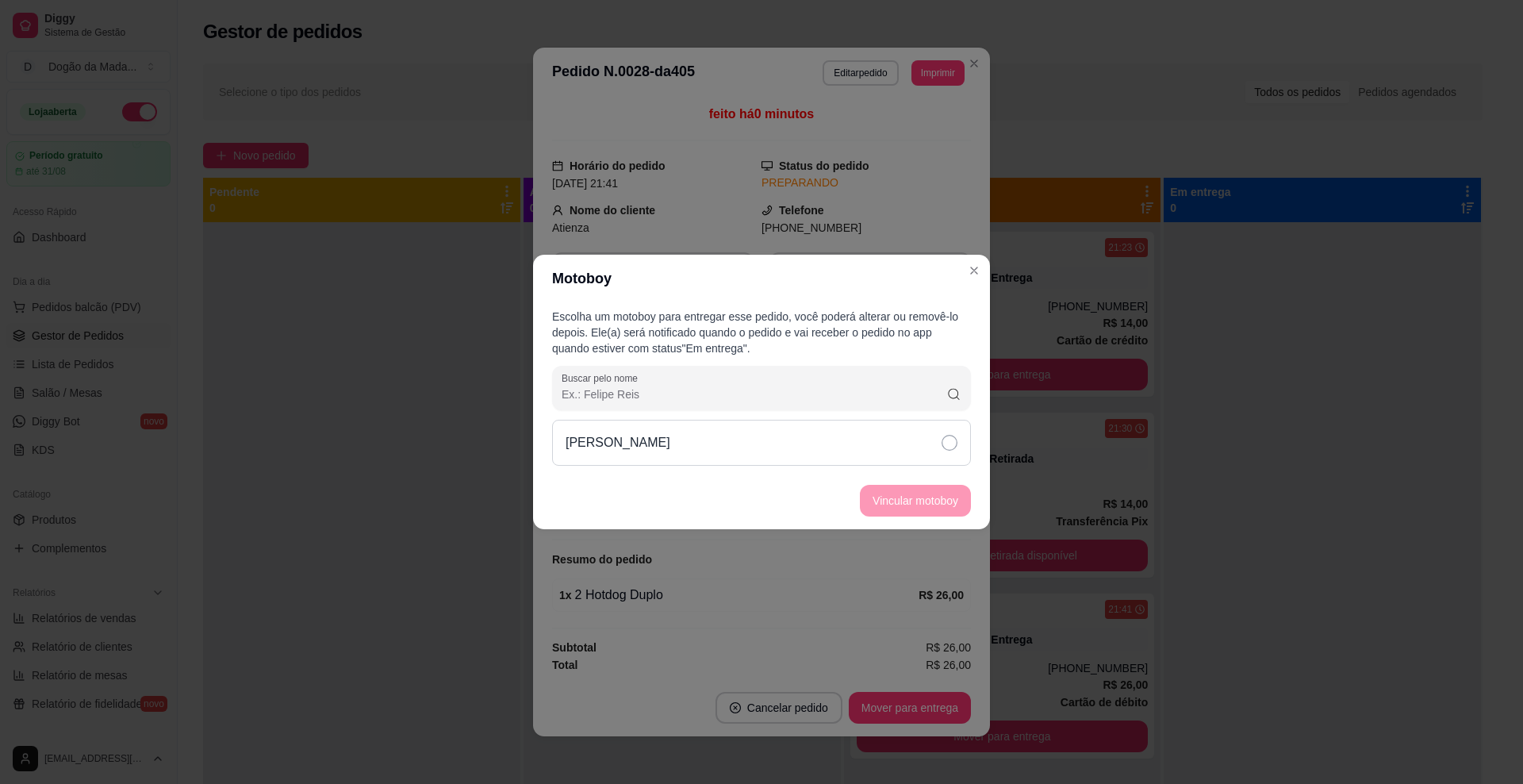
click at [886, 434] on div "[PERSON_NAME]" at bounding box center [762, 443] width 419 height 46
click at [909, 494] on button "Vincular motoboy" at bounding box center [915, 500] width 111 height 31
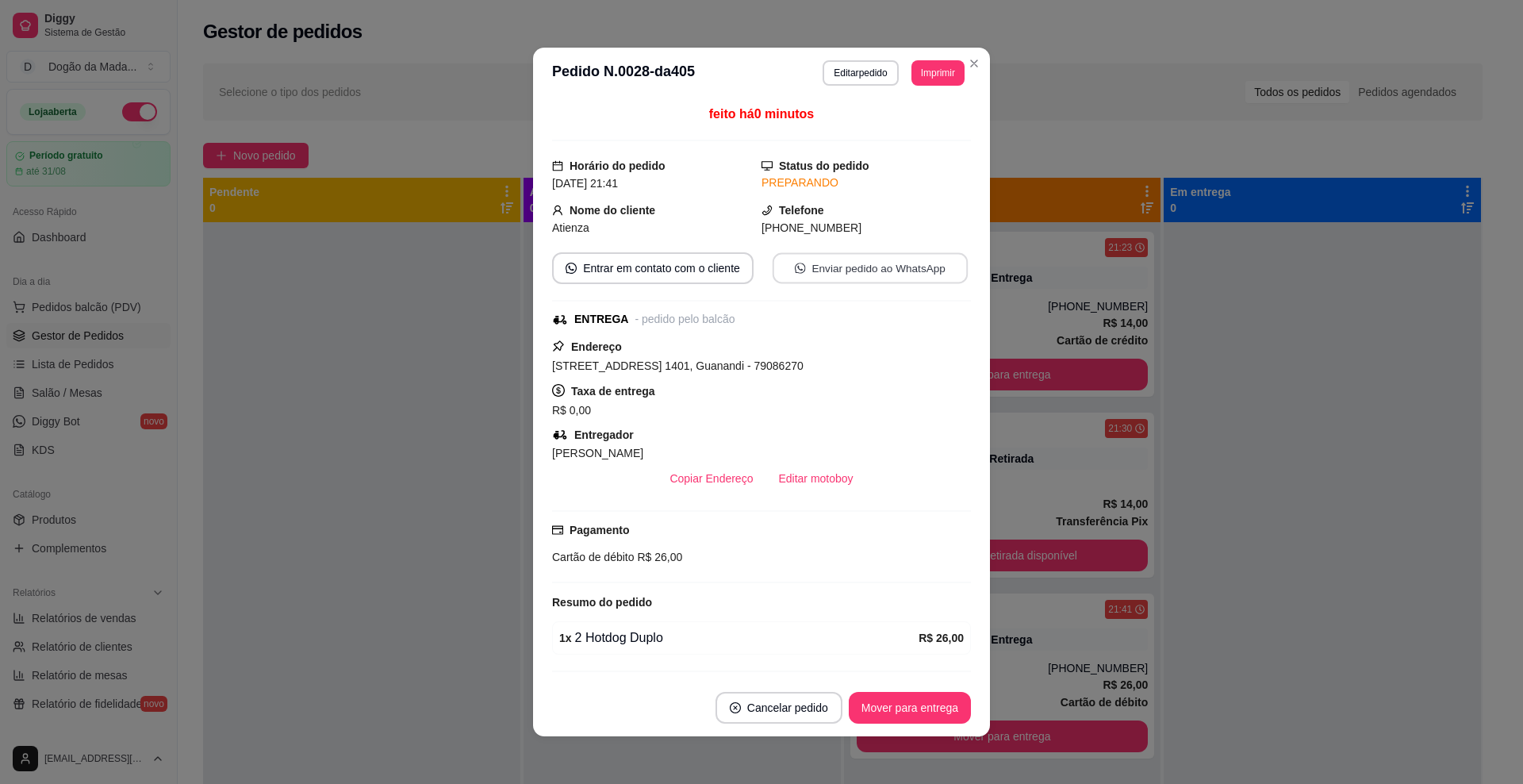
click at [843, 259] on button "Enviar pedido ao WhatsApp" at bounding box center [870, 269] width 195 height 31
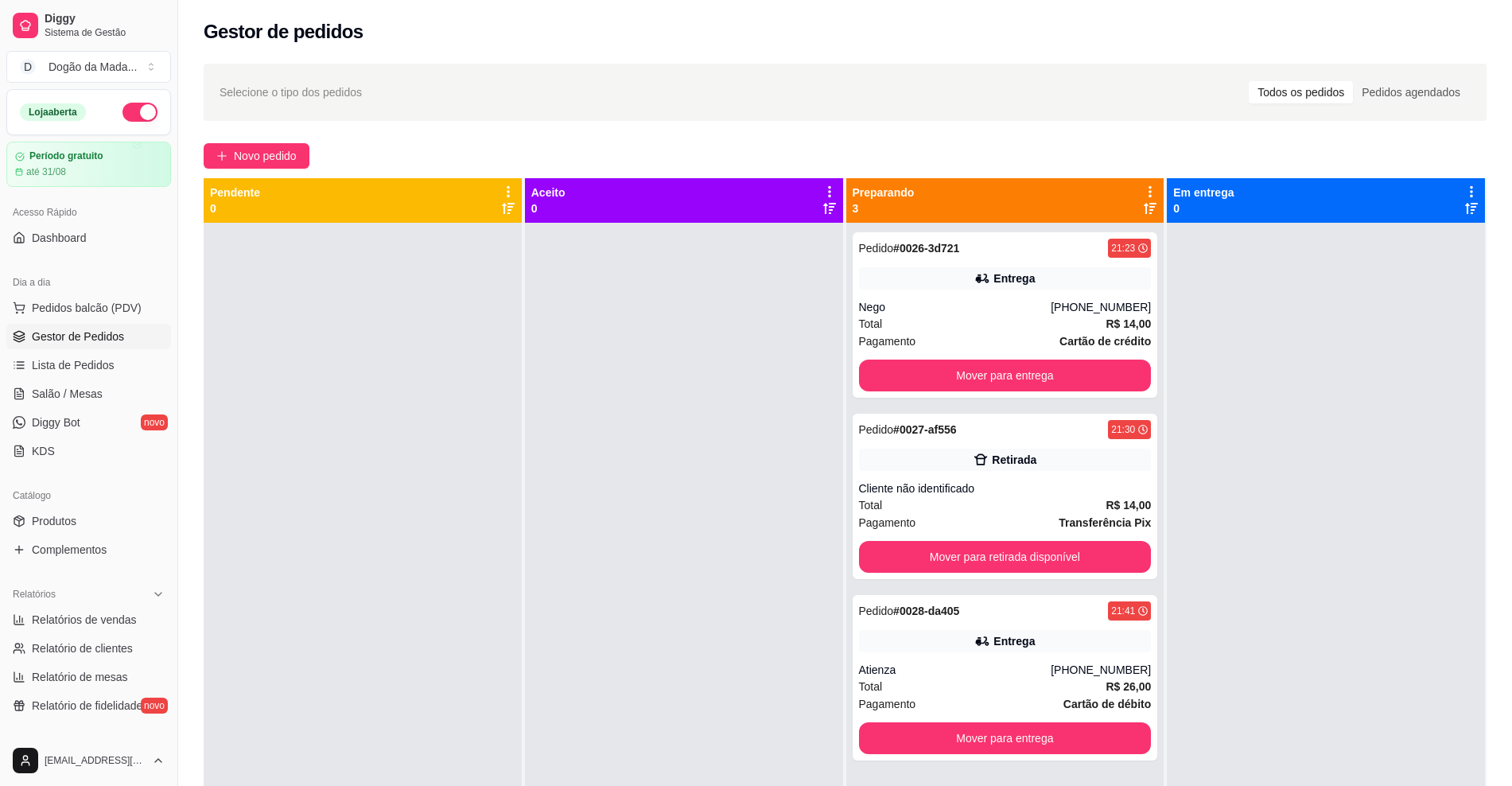
click at [202, 148] on div "Selecione o tipo dos pedidos Todos os pedidos Pedidos agendados Novo pedido Pen…" at bounding box center [845, 518] width 1334 height 929
click at [214, 152] on button "Novo pedido" at bounding box center [257, 156] width 106 height 26
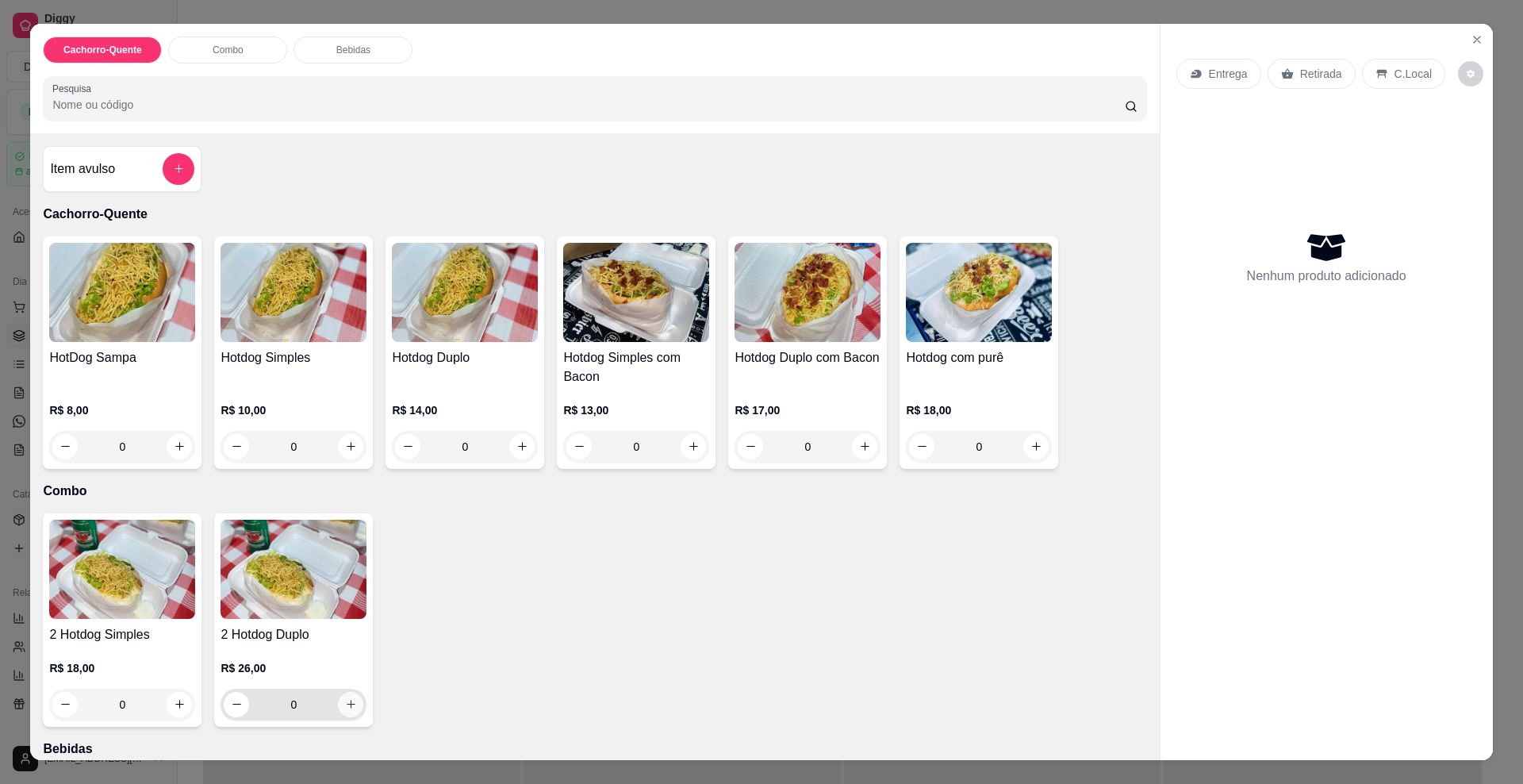
click at [345, 705] on icon "increase-product-quantity" at bounding box center [351, 705] width 12 height 12
type input "1"
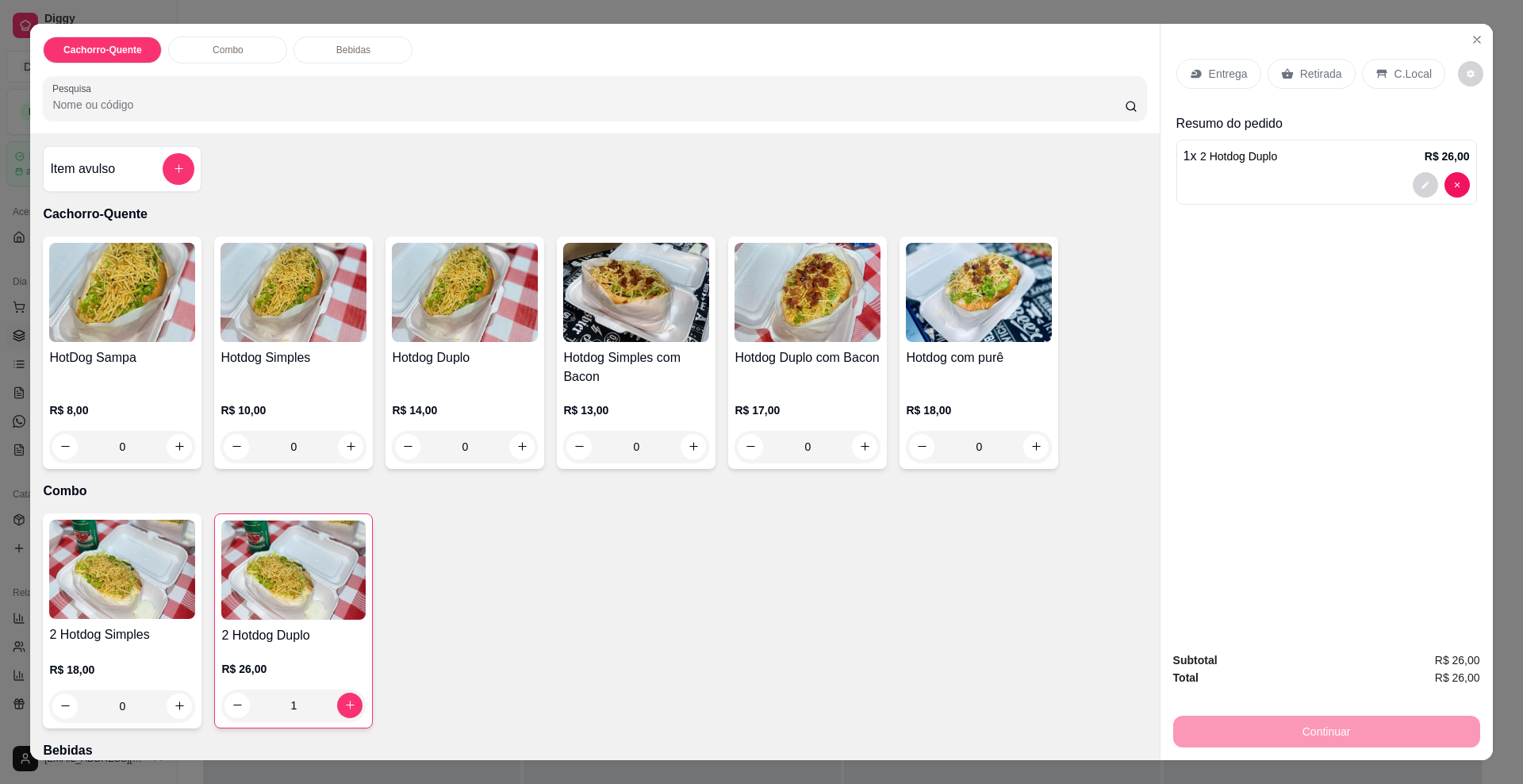
click at [1205, 81] on div "Entrega" at bounding box center [1219, 74] width 85 height 30
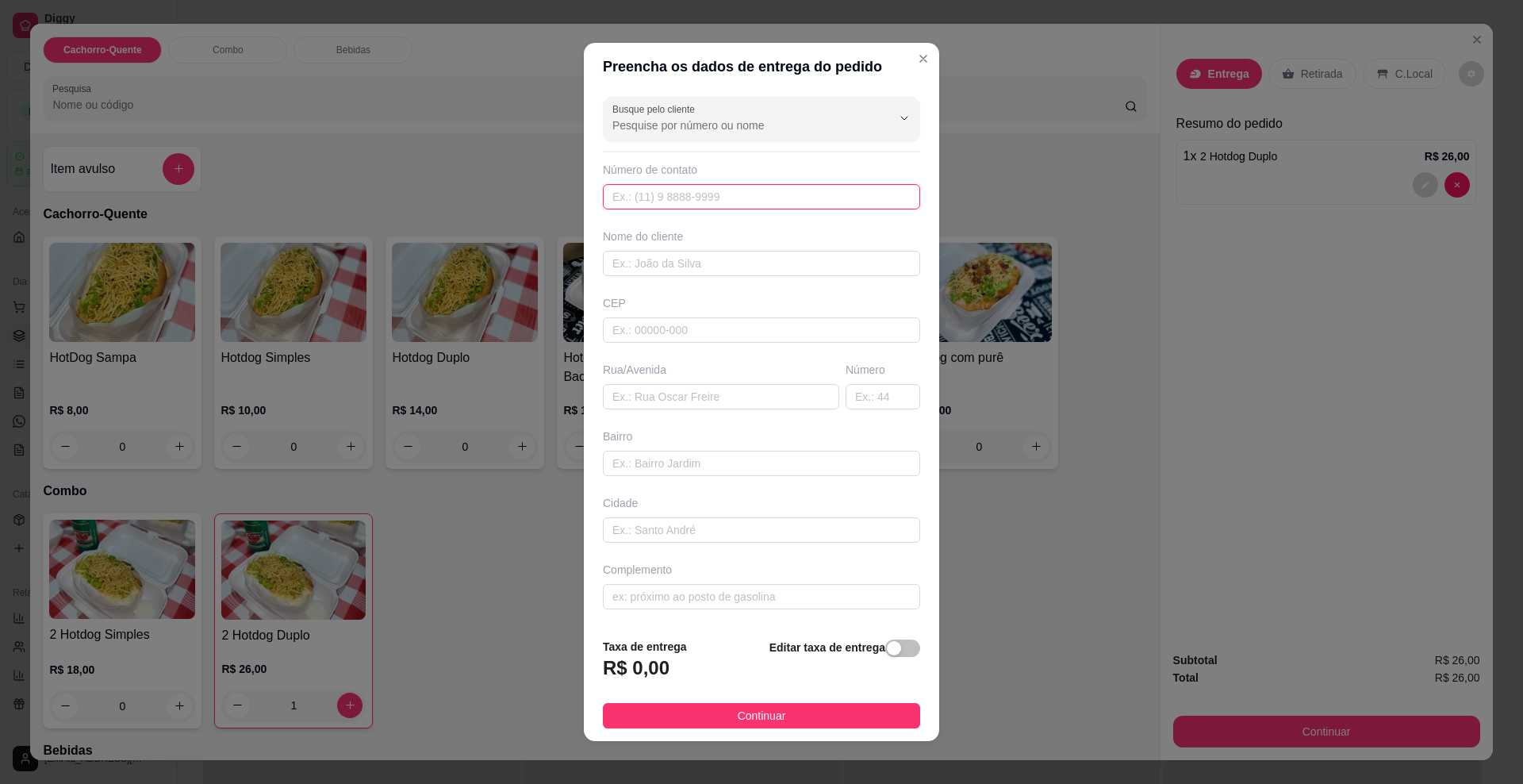
click at [656, 184] on input "text" at bounding box center [761, 197] width 317 height 26
type input "[PHONE_NUMBER]"
type input "[PERSON_NAME]"
type input "79083100"
type input "[GEOGRAPHIC_DATA][PERSON_NAME]"
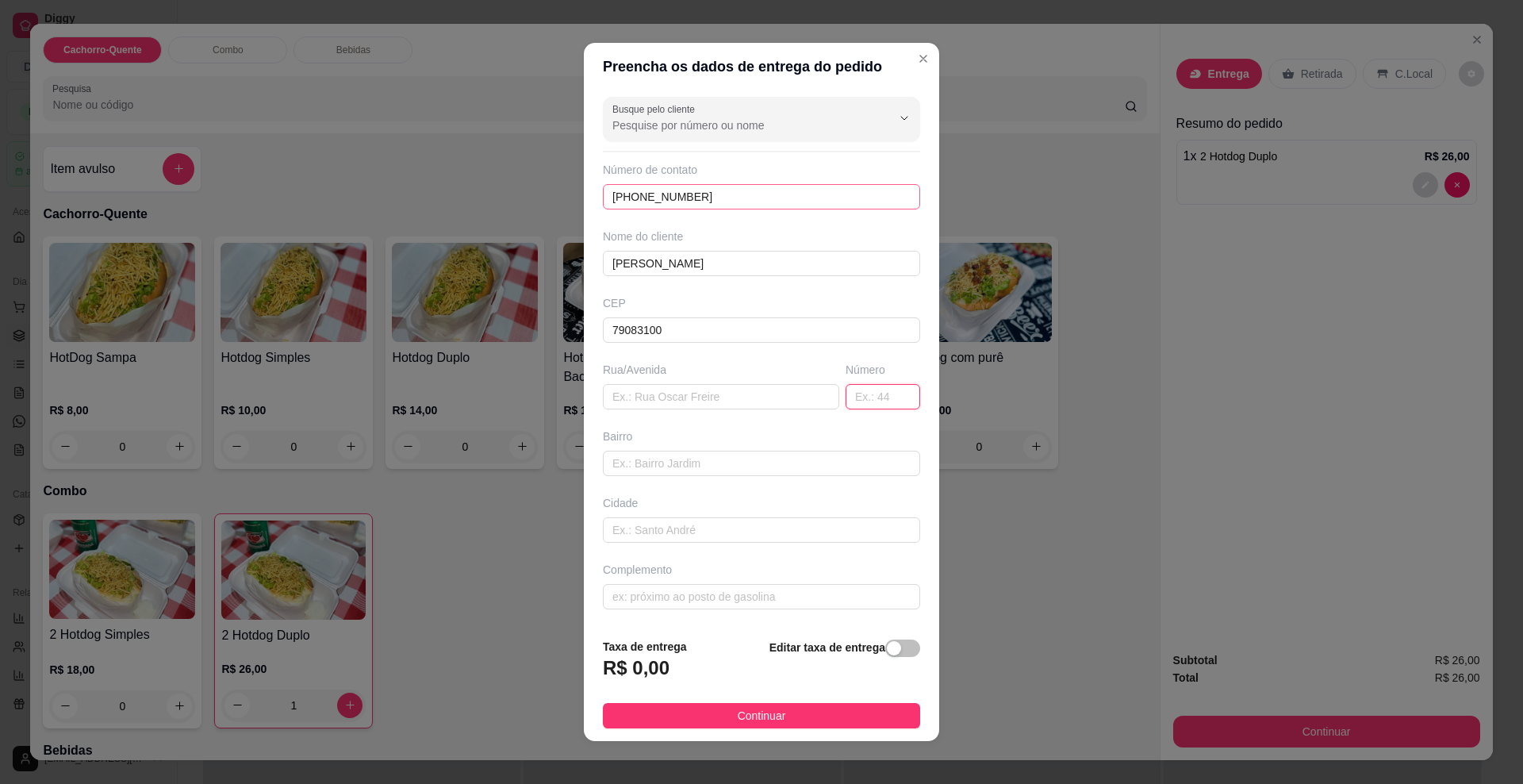
type input "[GEOGRAPHIC_DATA]"
type input "31"
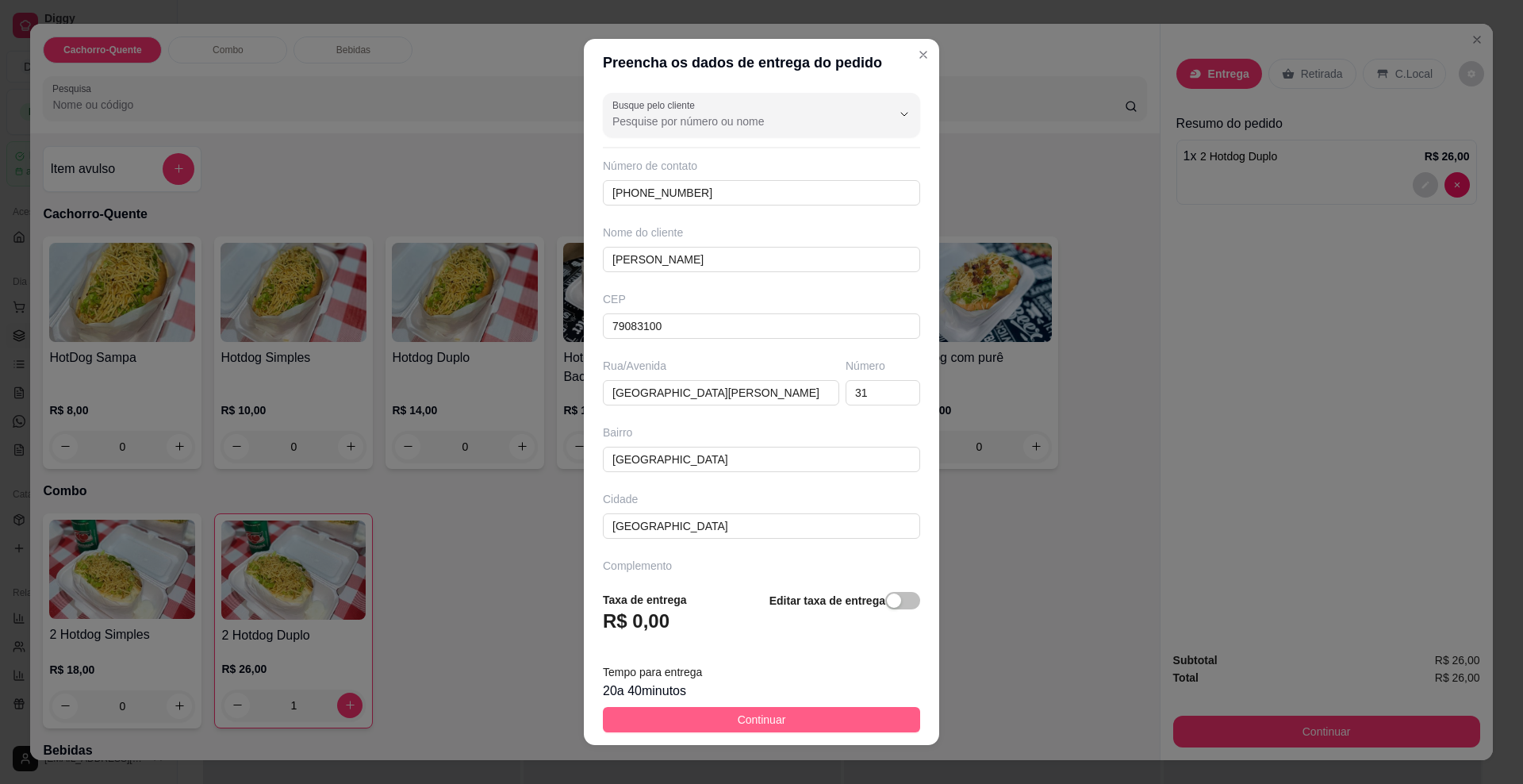
click at [799, 721] on button "Continuar" at bounding box center [761, 719] width 317 height 26
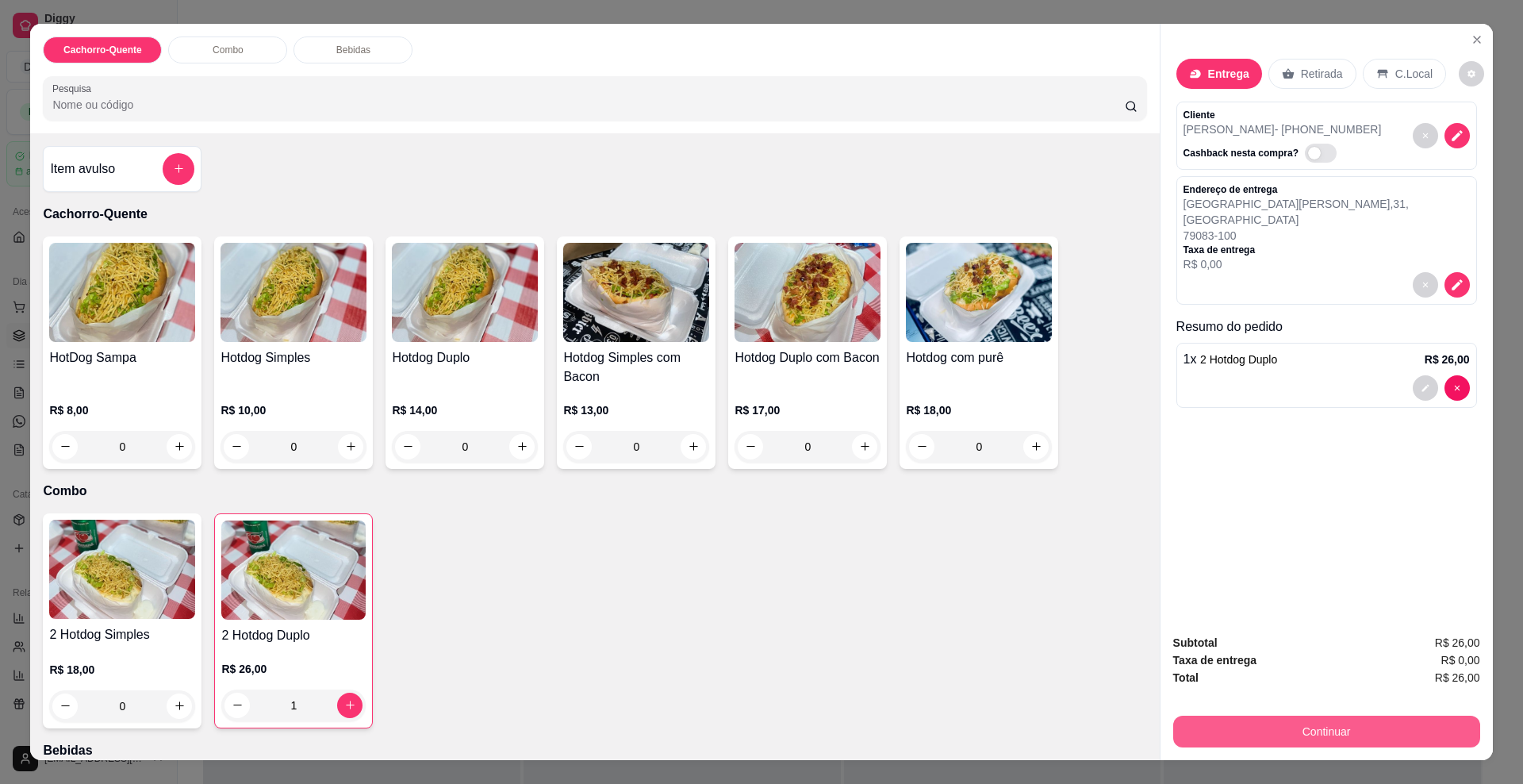
click at [1284, 739] on button "Continuar" at bounding box center [1327, 731] width 307 height 31
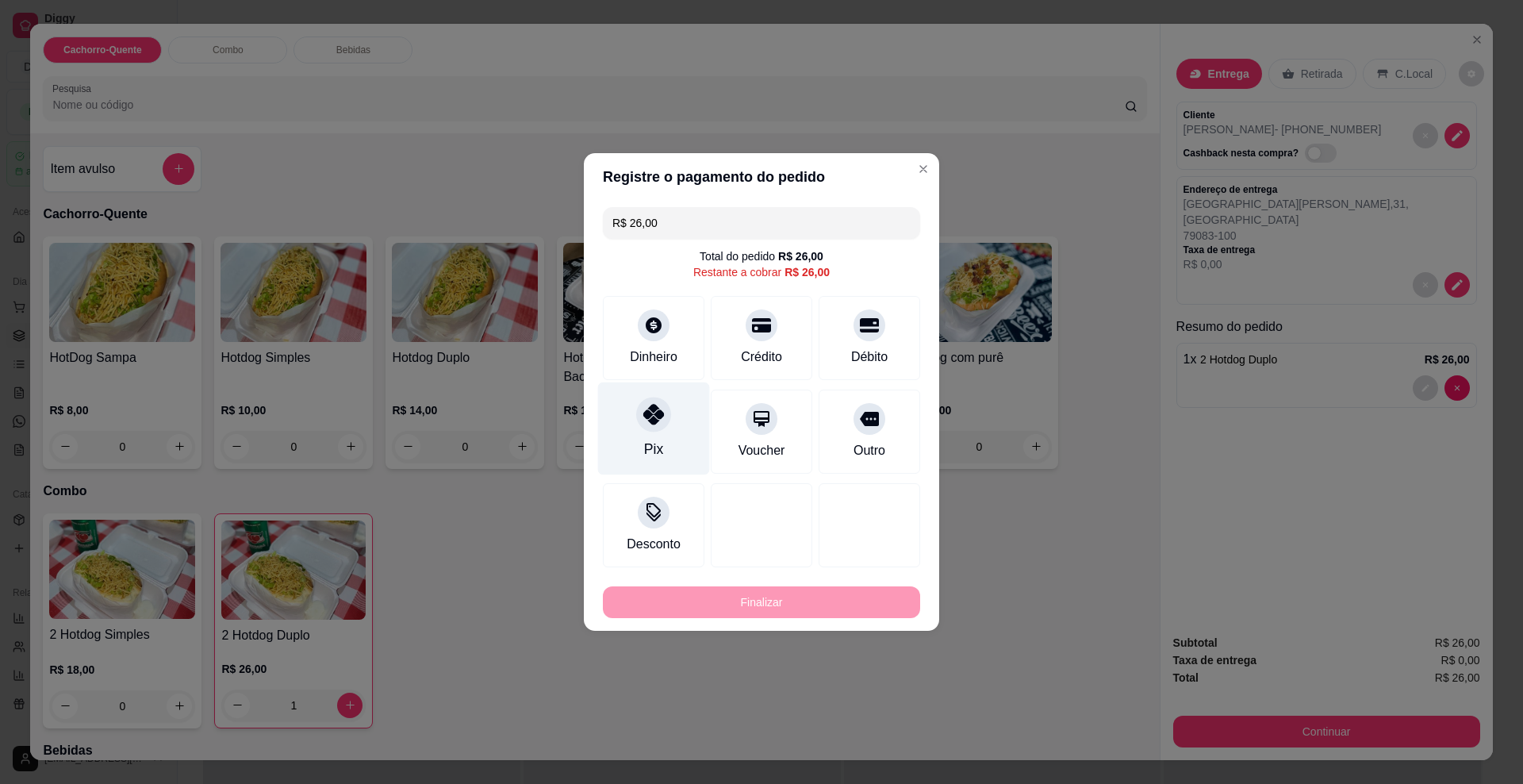
click at [653, 450] on div "Pix" at bounding box center [654, 448] width 19 height 21
type input "R$ 0,00"
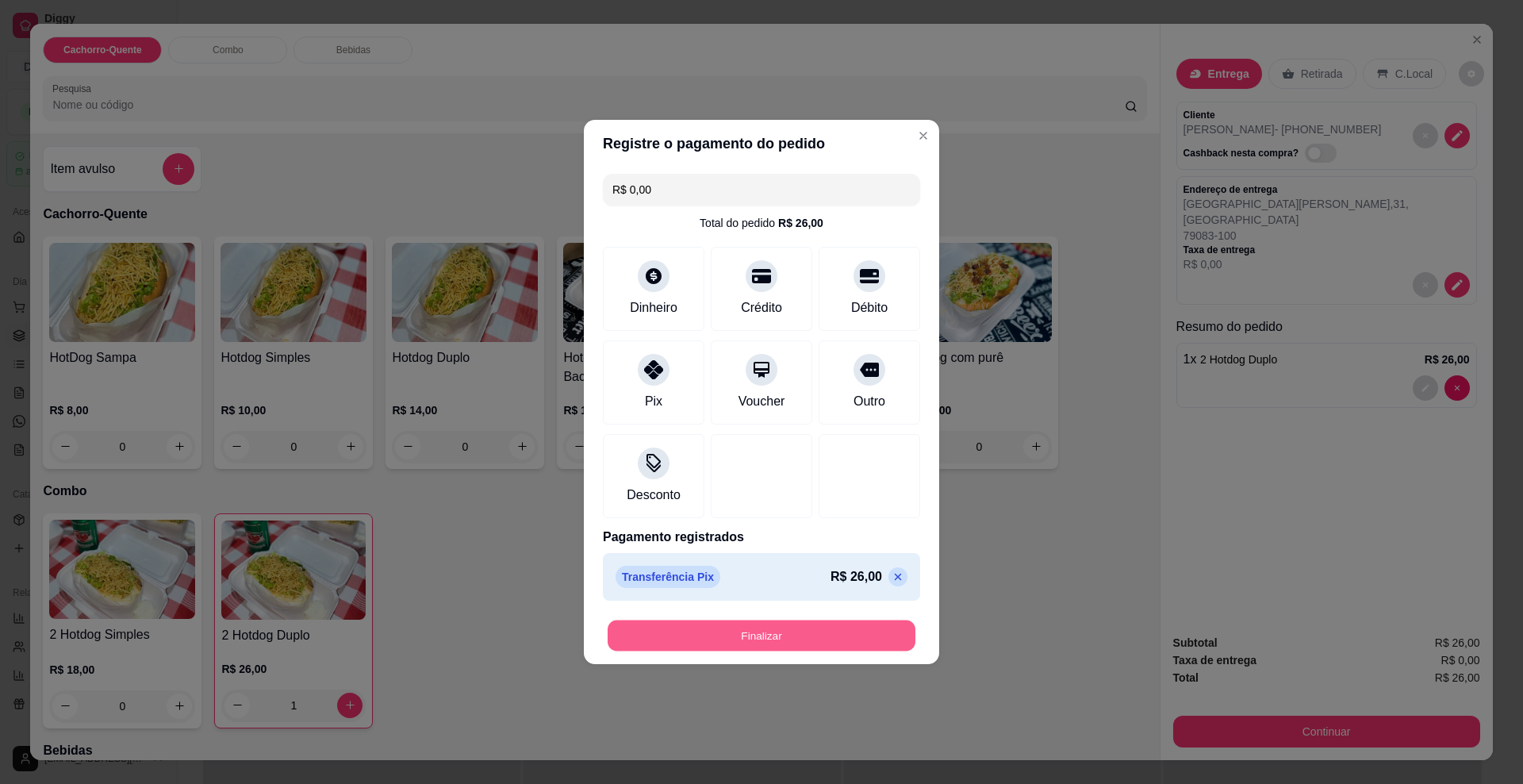
click at [705, 636] on button "Finalizar" at bounding box center [762, 636] width 308 height 31
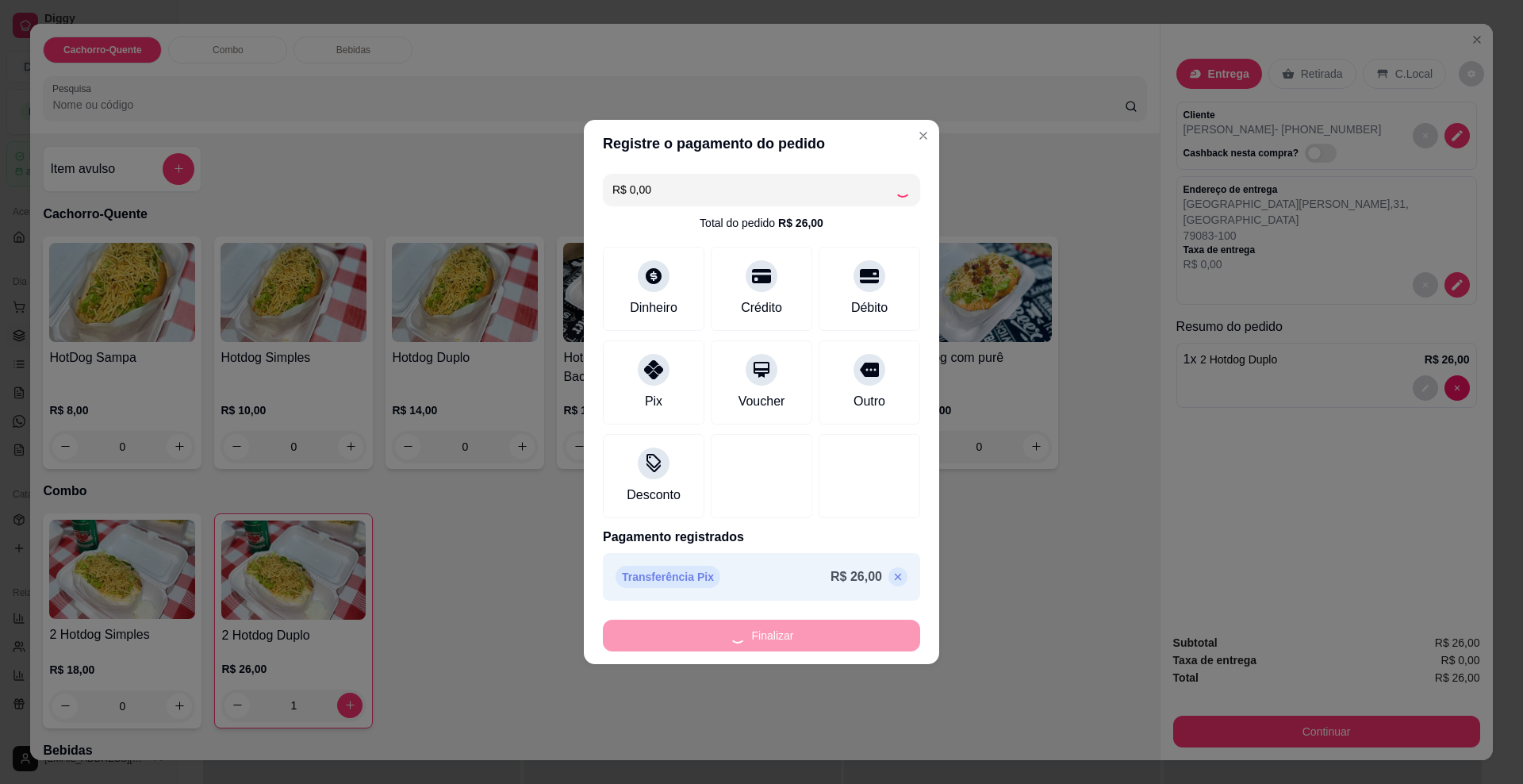
type input "0"
type input "-R$ 26,00"
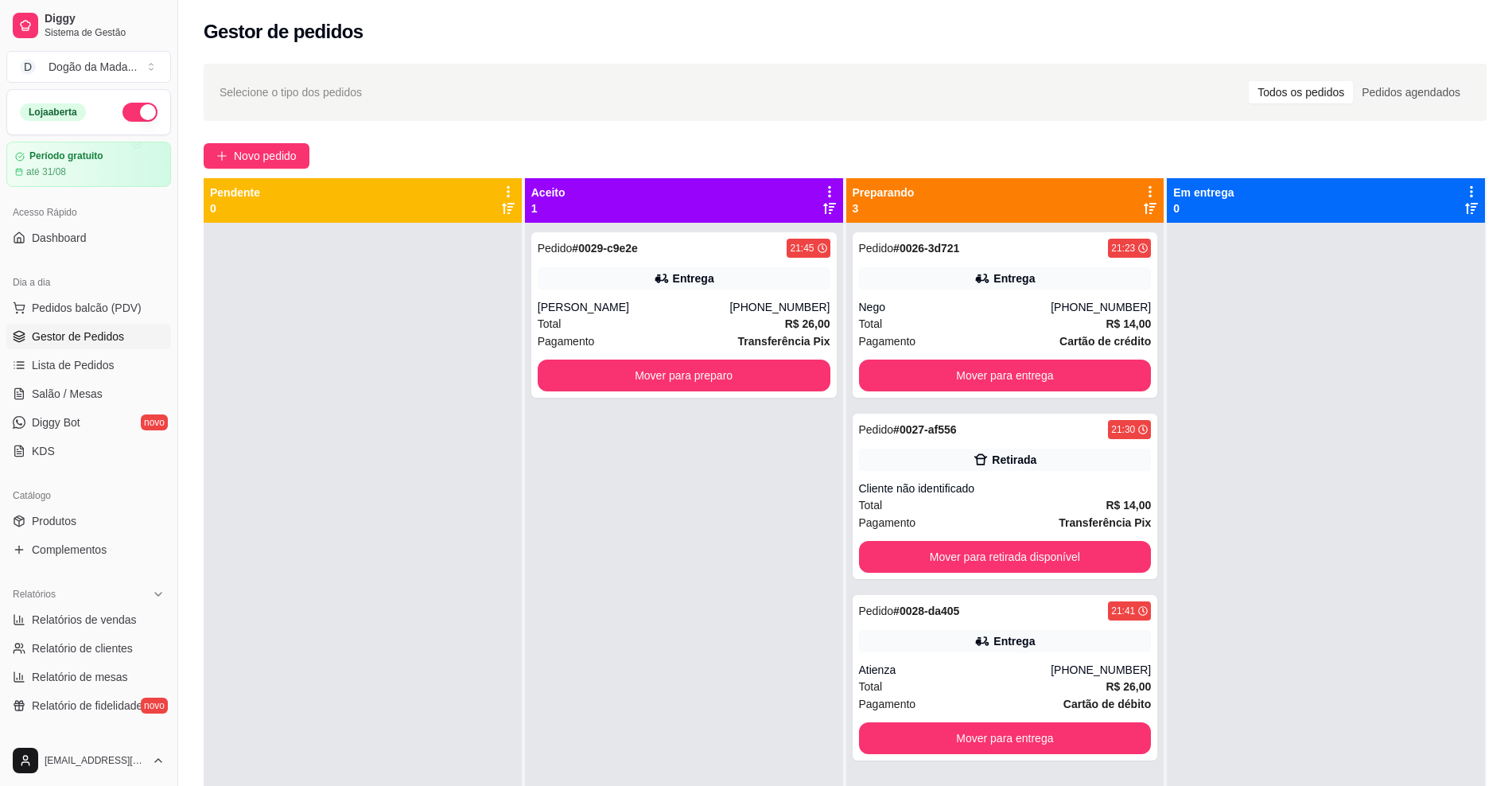
click at [912, 134] on div "Selecione o tipo dos pedidos Todos os pedidos Pedidos agendados Novo pedido Pen…" at bounding box center [845, 518] width 1334 height 929
click at [735, 389] on button "Mover para preparo" at bounding box center [685, 375] width 293 height 31
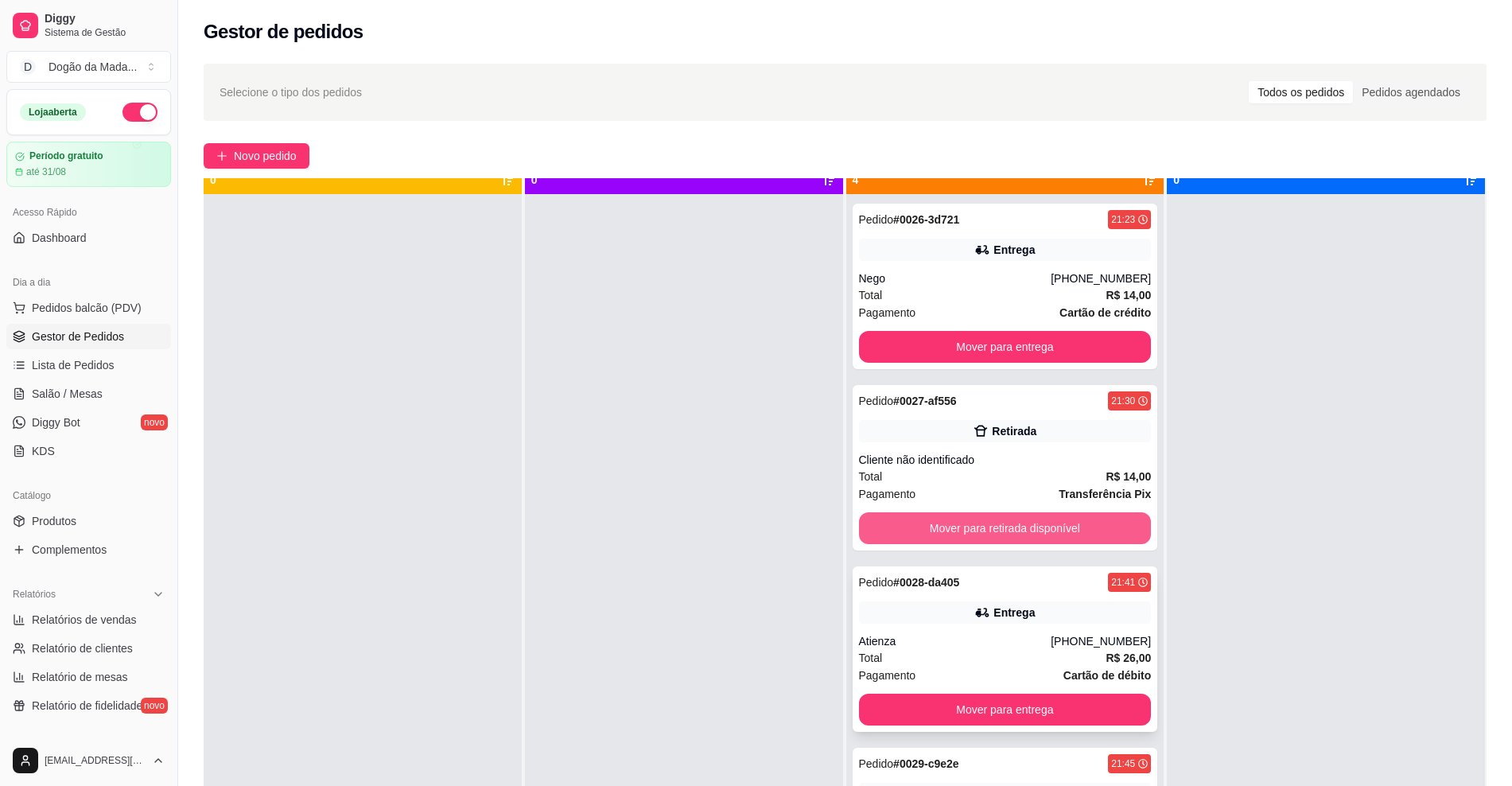
scroll to position [44, 0]
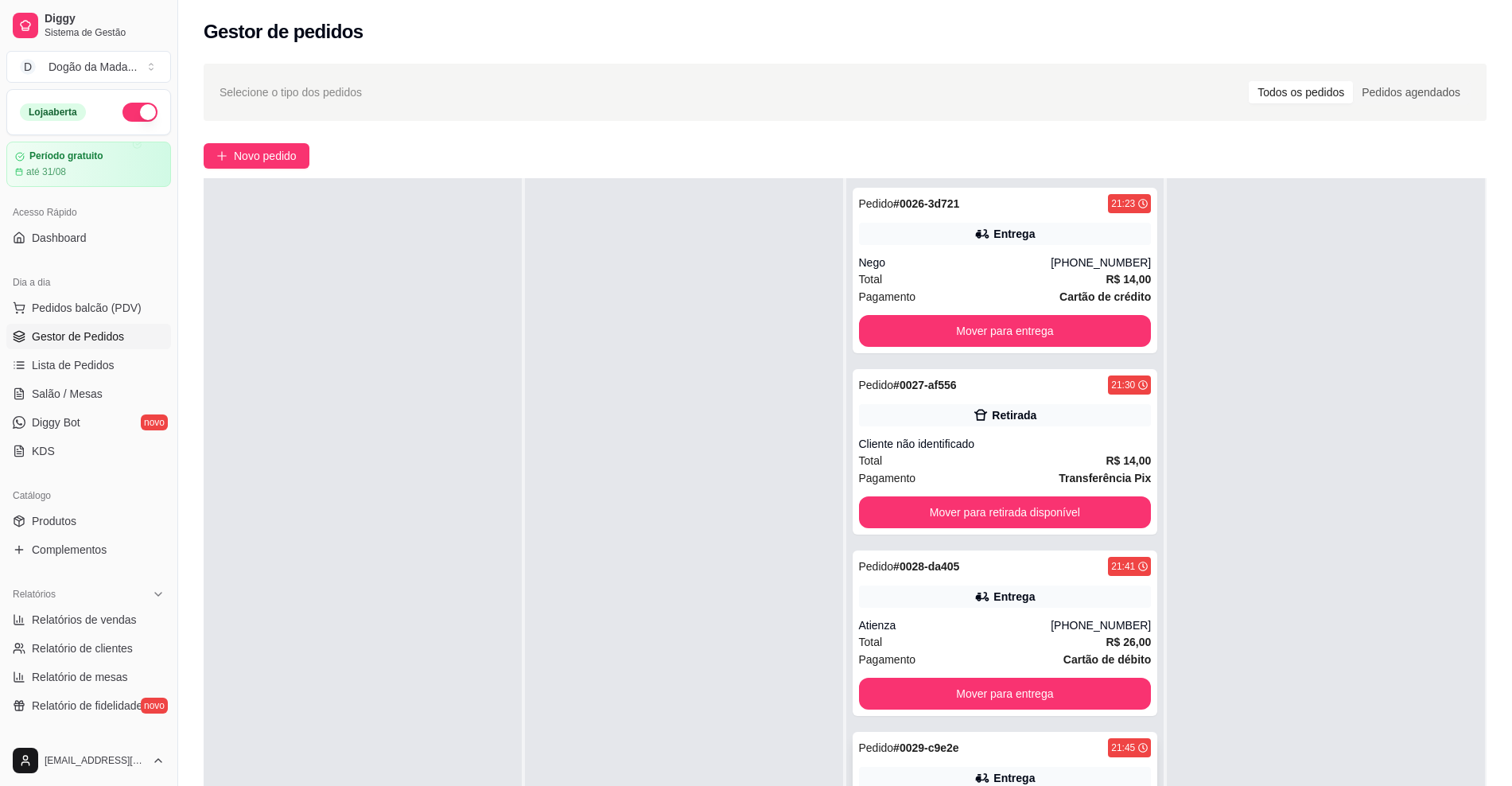
click at [1023, 741] on div "Pedido # 0029-c9e2e 21:45" at bounding box center [1005, 747] width 293 height 19
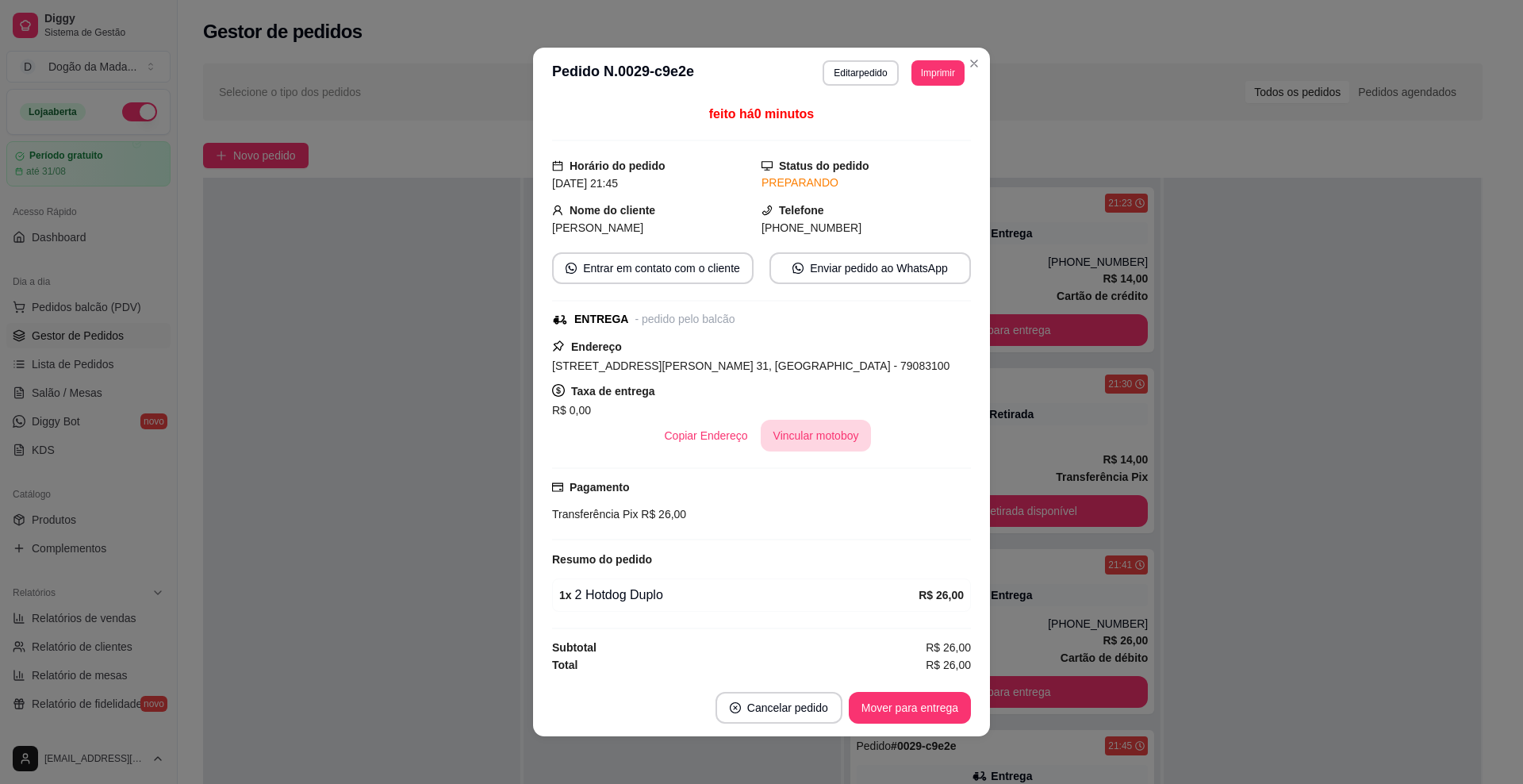
click at [773, 434] on button "Vincular motoboy" at bounding box center [815, 436] width 111 height 31
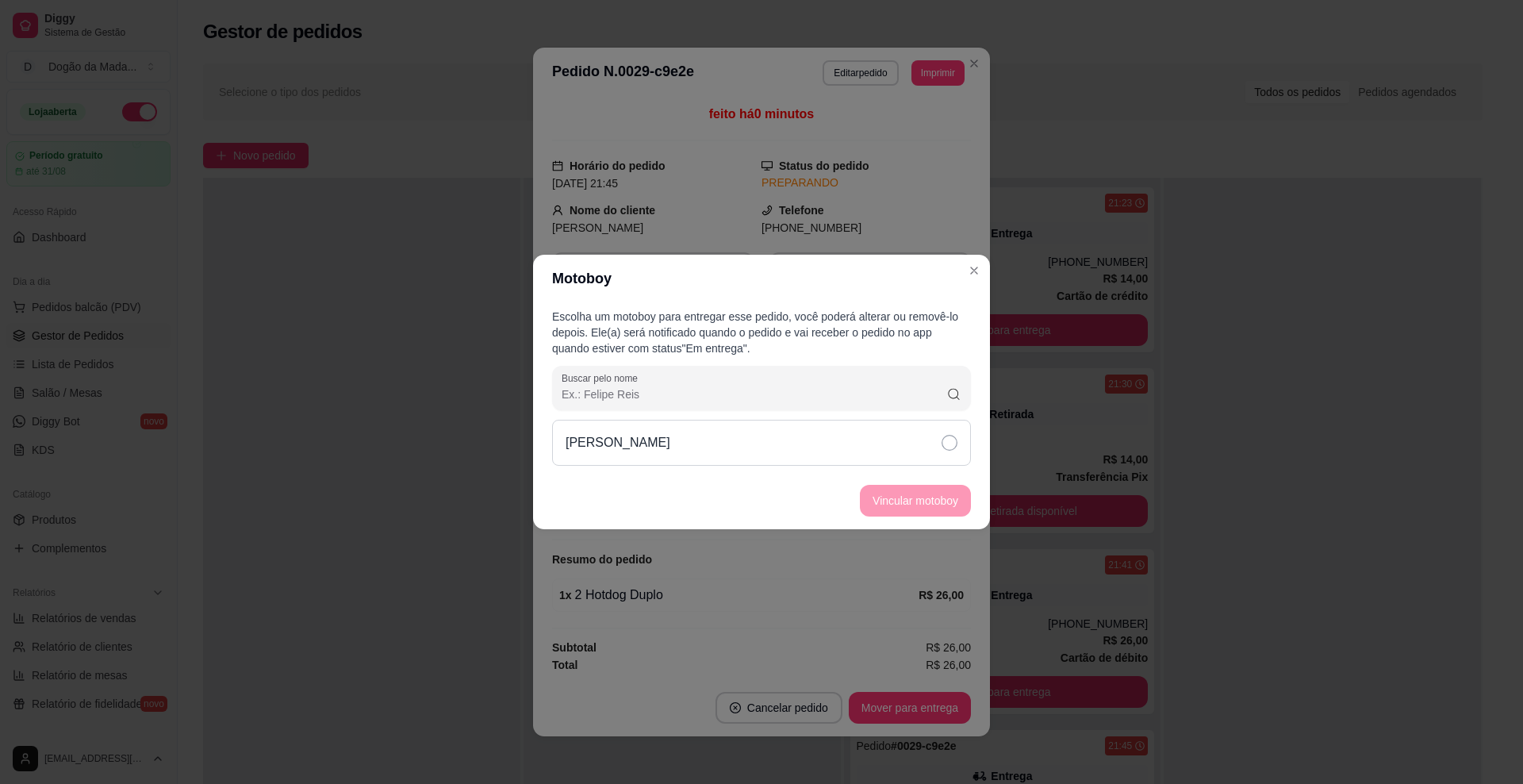
click at [853, 434] on div "[PERSON_NAME]" at bounding box center [762, 443] width 419 height 46
click at [900, 498] on button "Vincular motoboy" at bounding box center [915, 500] width 111 height 31
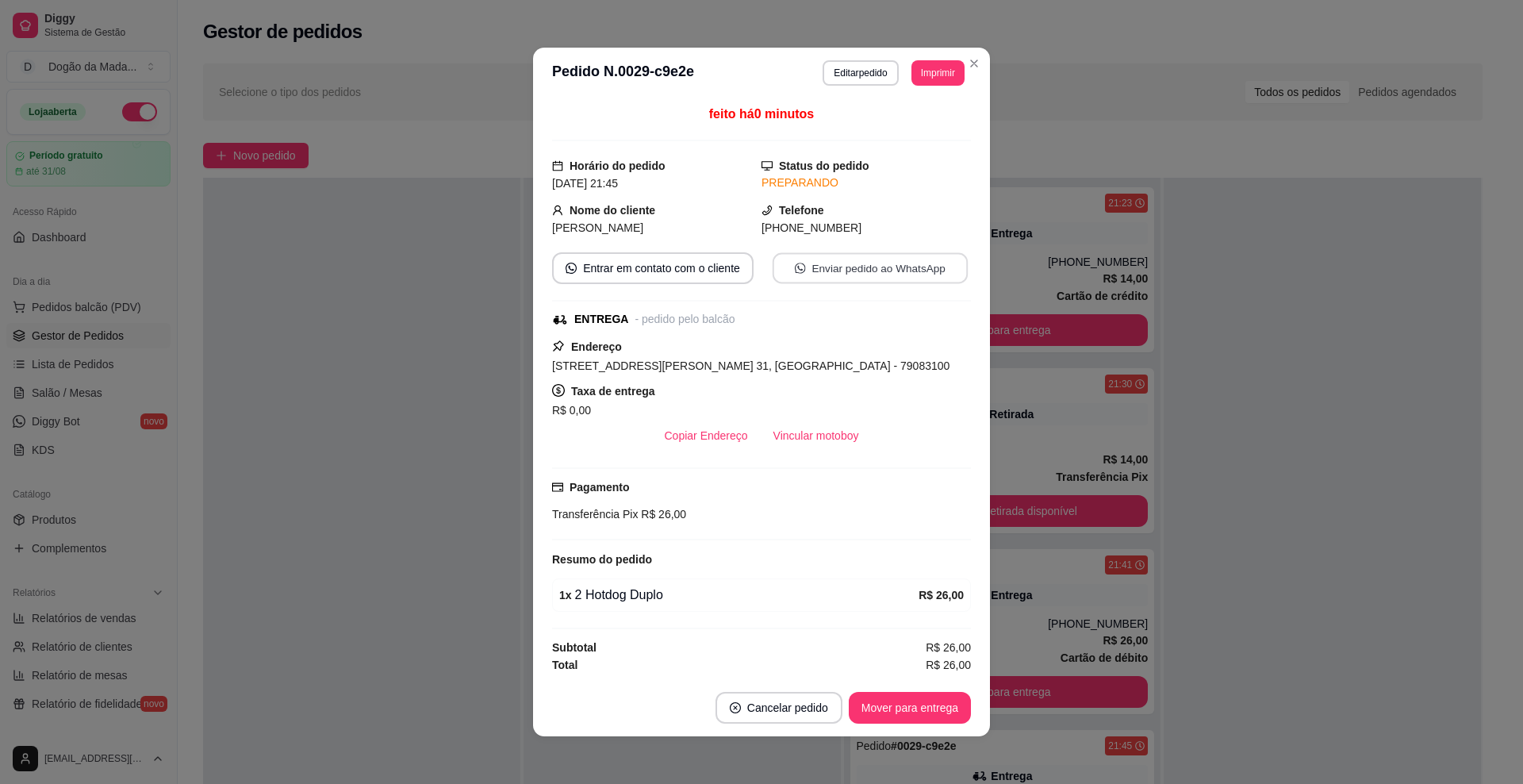
click at [815, 272] on button "Enviar pedido ao WhatsApp" at bounding box center [870, 269] width 195 height 31
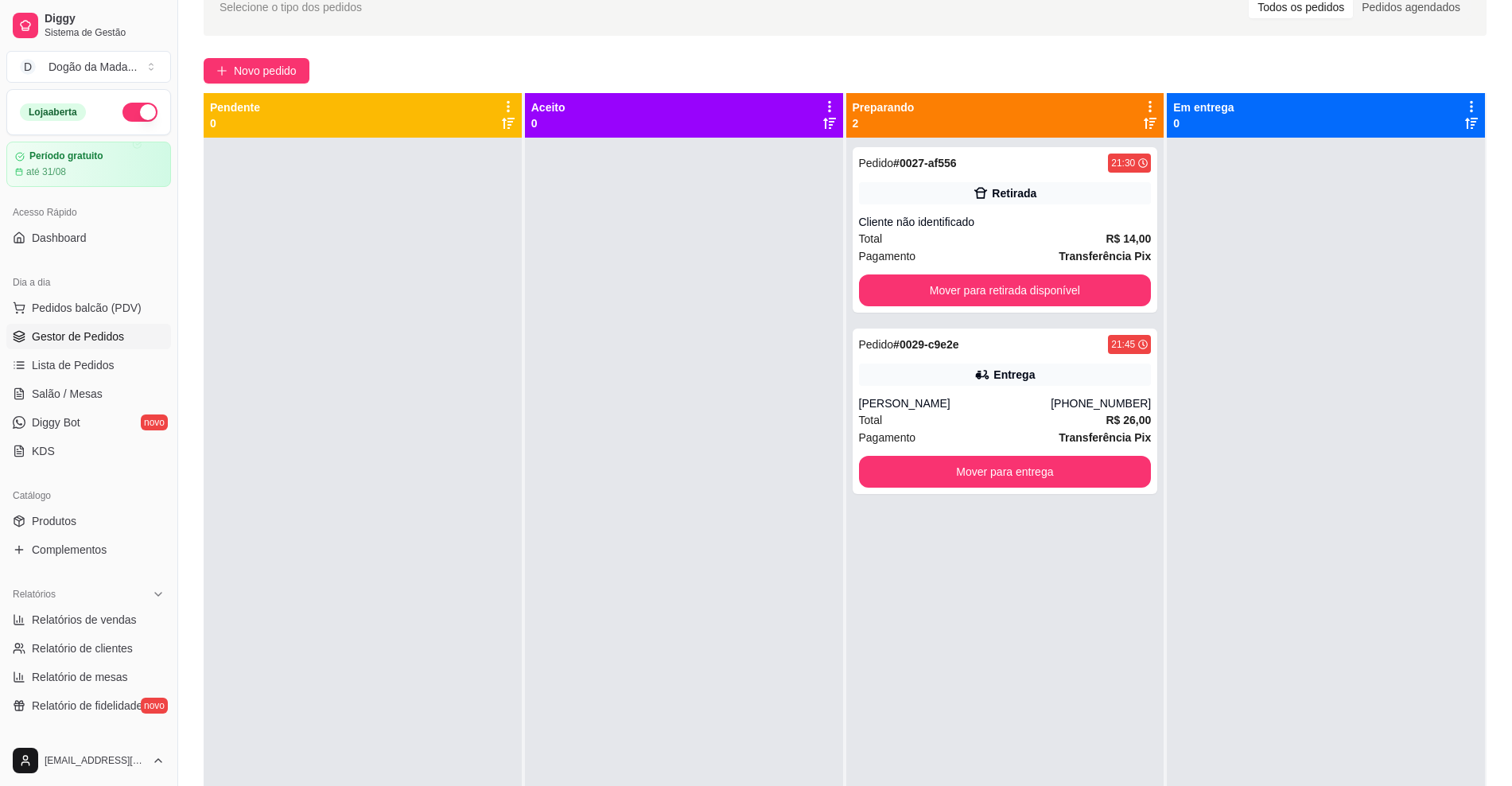
scroll to position [0, 0]
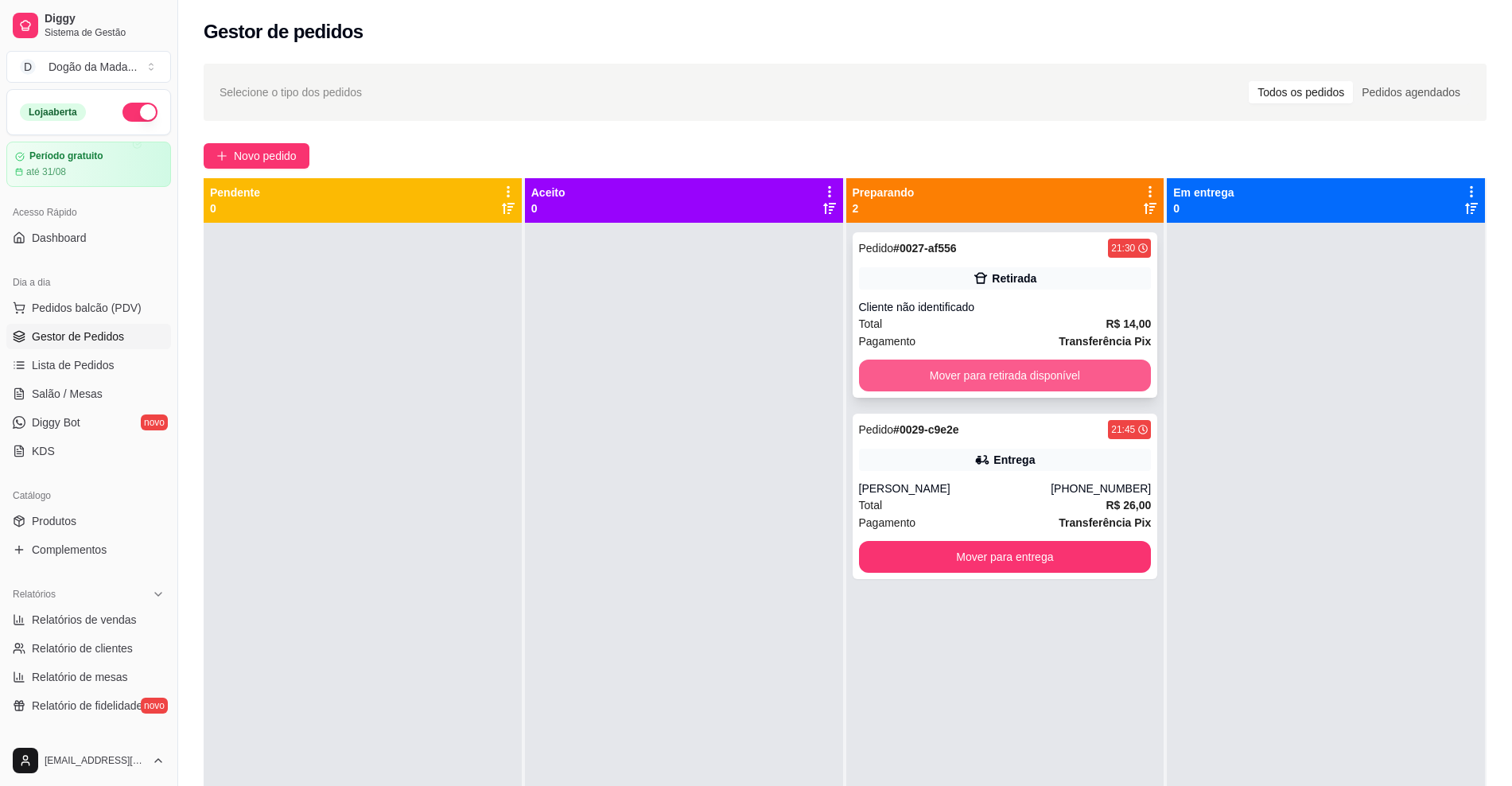
click at [1053, 378] on button "Mover para retirada disponível" at bounding box center [1005, 375] width 293 height 31
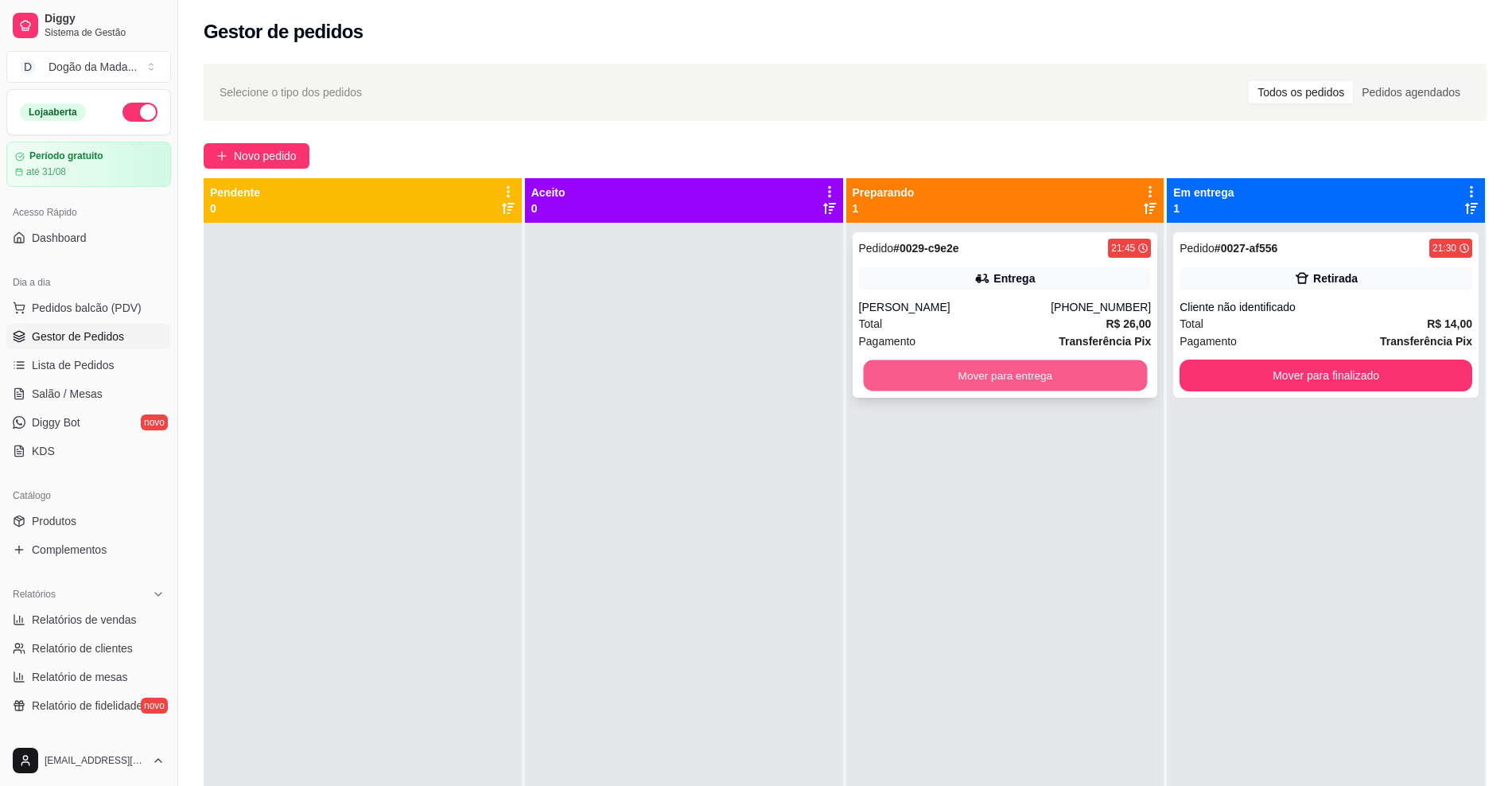
click at [1020, 380] on button "Mover para entrega" at bounding box center [1004, 376] width 284 height 31
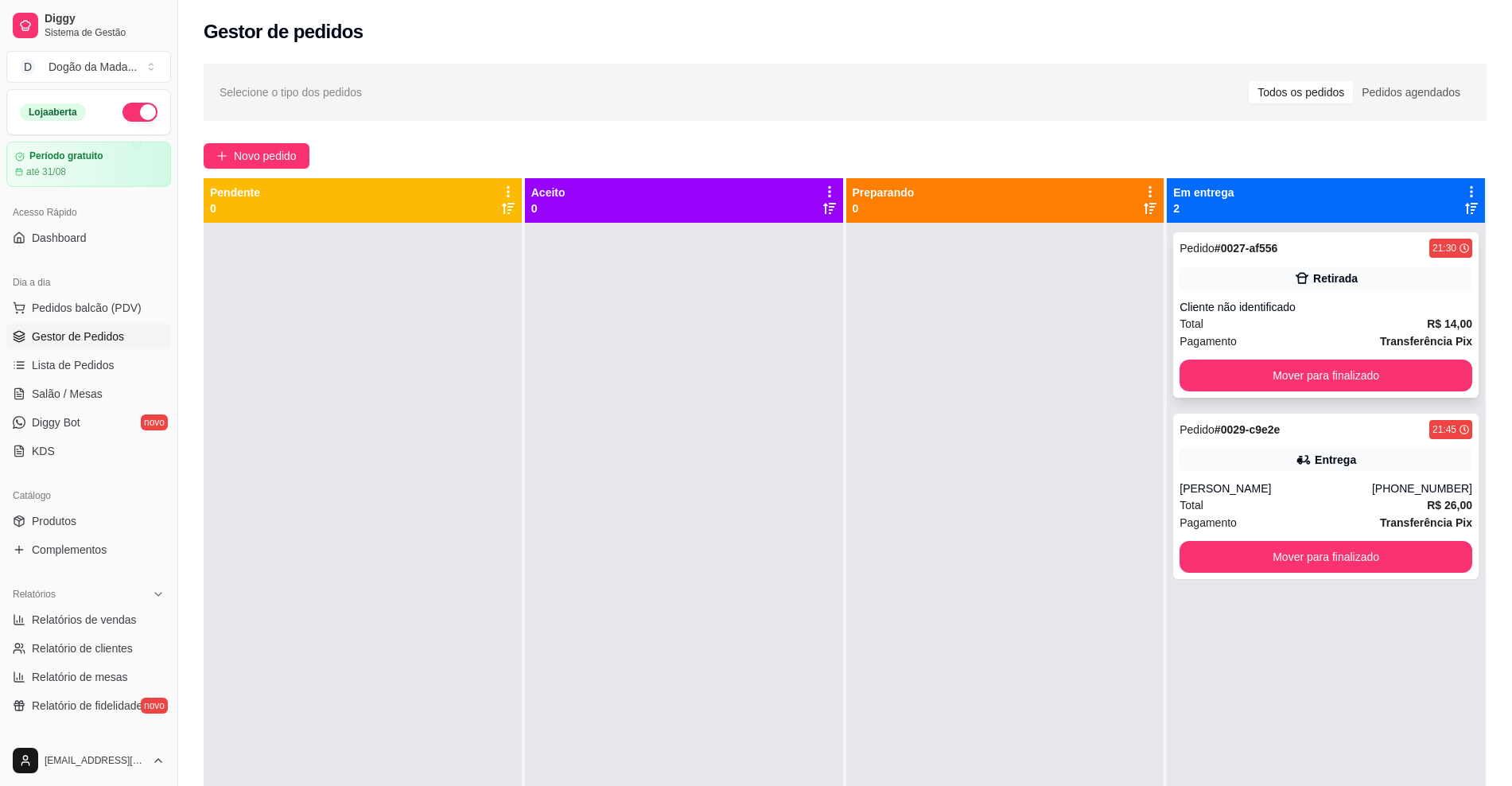
click at [1290, 289] on div "Retirada" at bounding box center [1326, 278] width 293 height 23
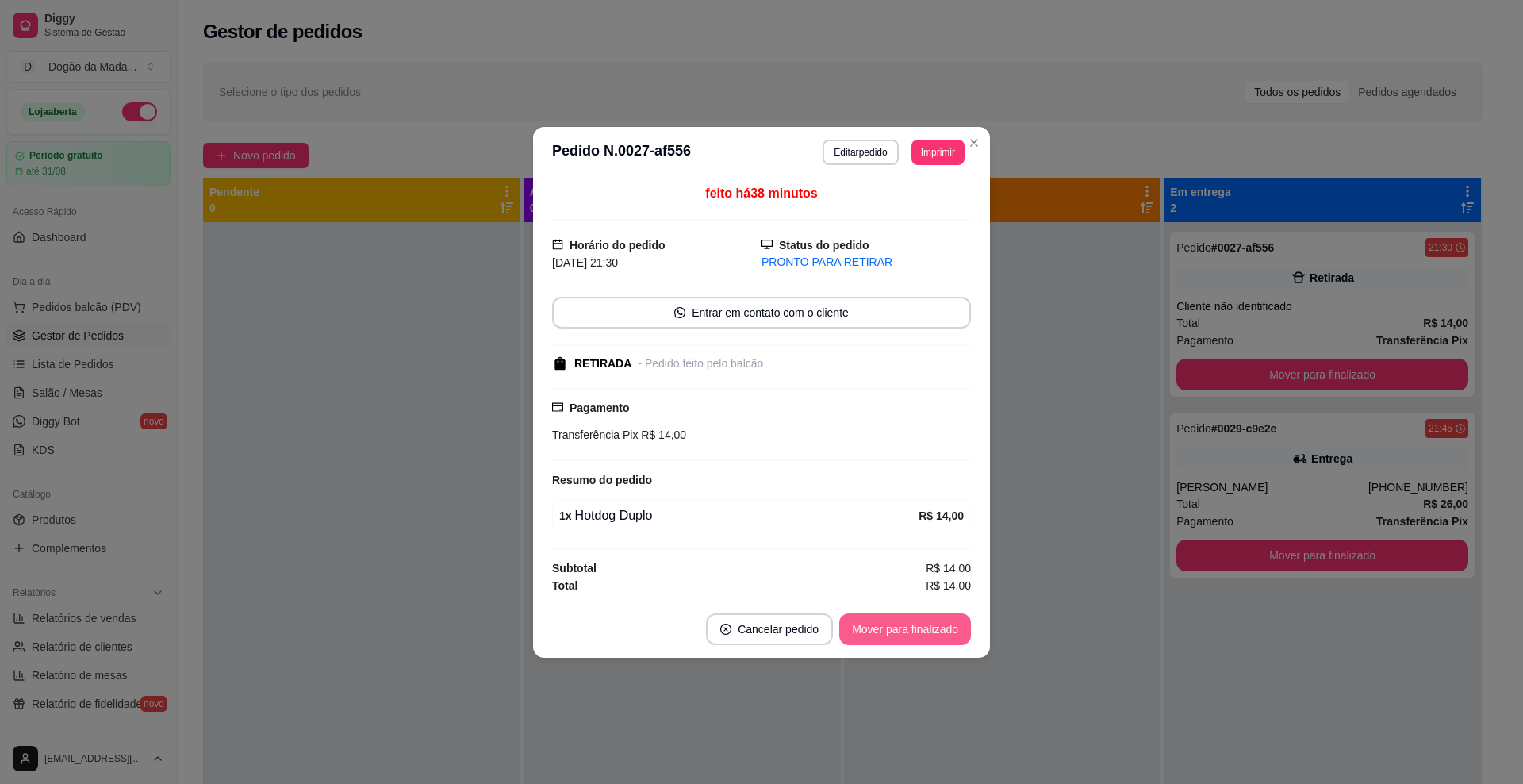
click at [907, 628] on button "Mover para finalizado" at bounding box center [905, 629] width 131 height 31
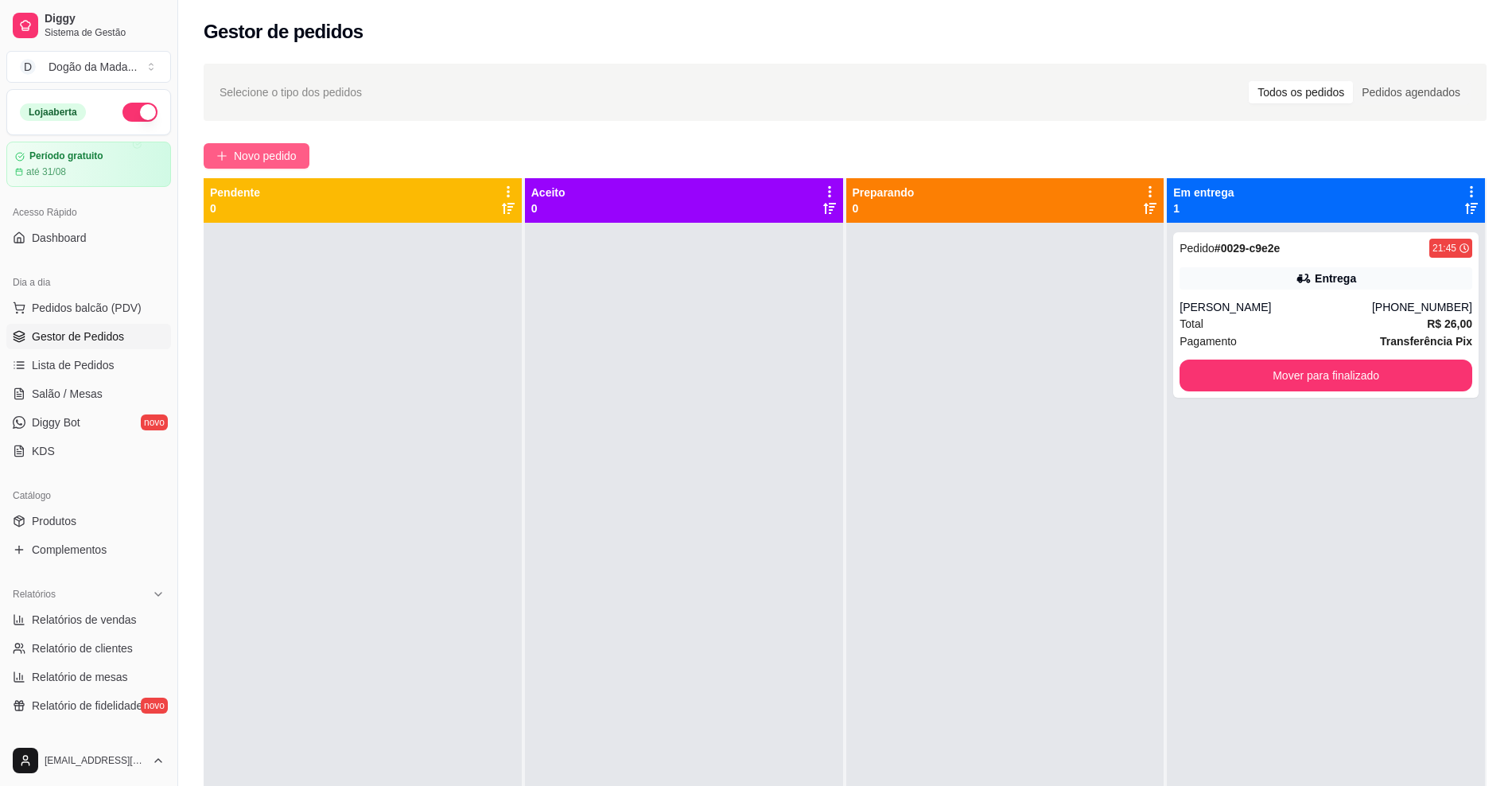
click at [247, 159] on span "Novo pedido" at bounding box center [266, 156] width 63 height 18
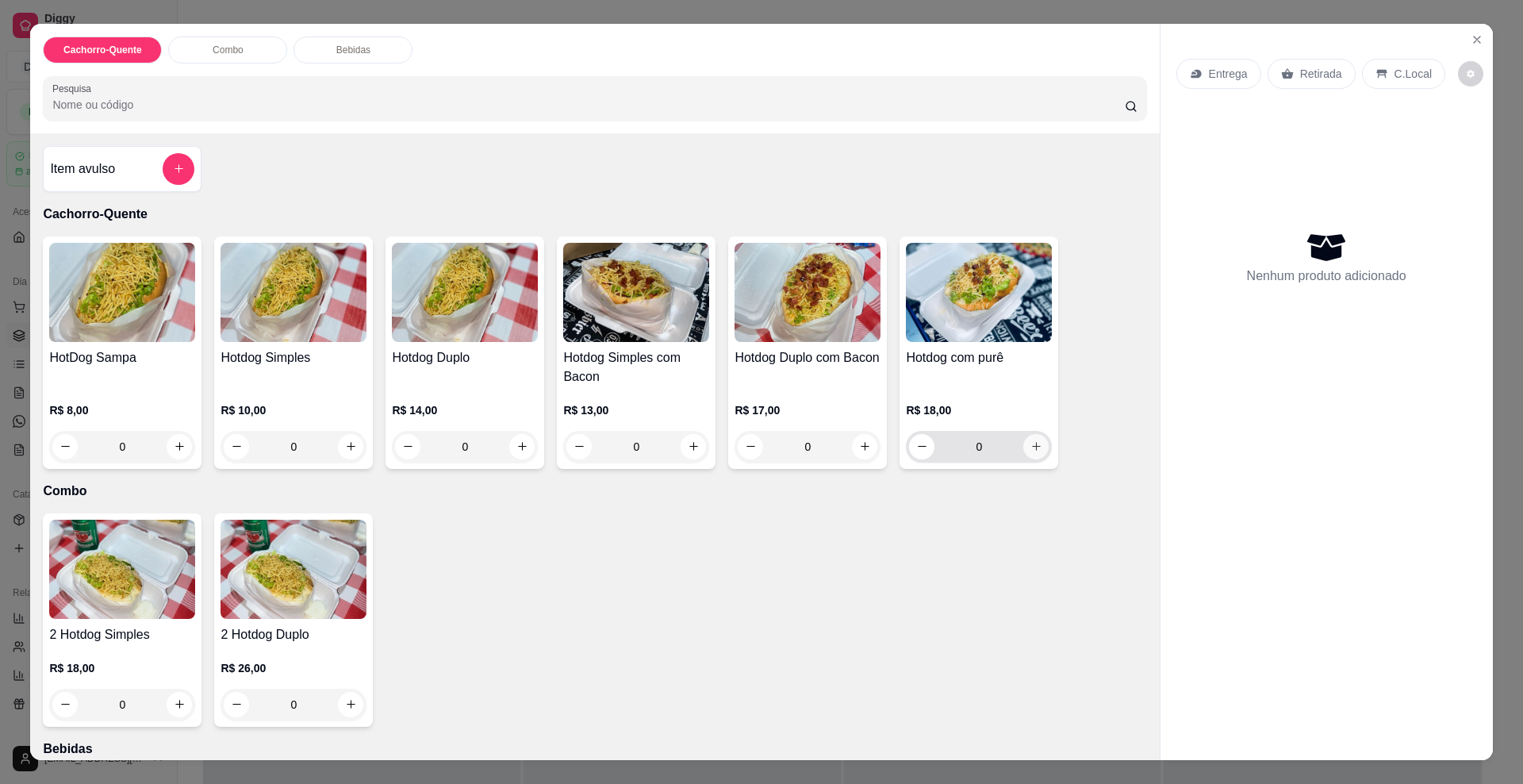
click at [1024, 451] on button "increase-product-quantity" at bounding box center [1036, 446] width 26 height 26
type input "1"
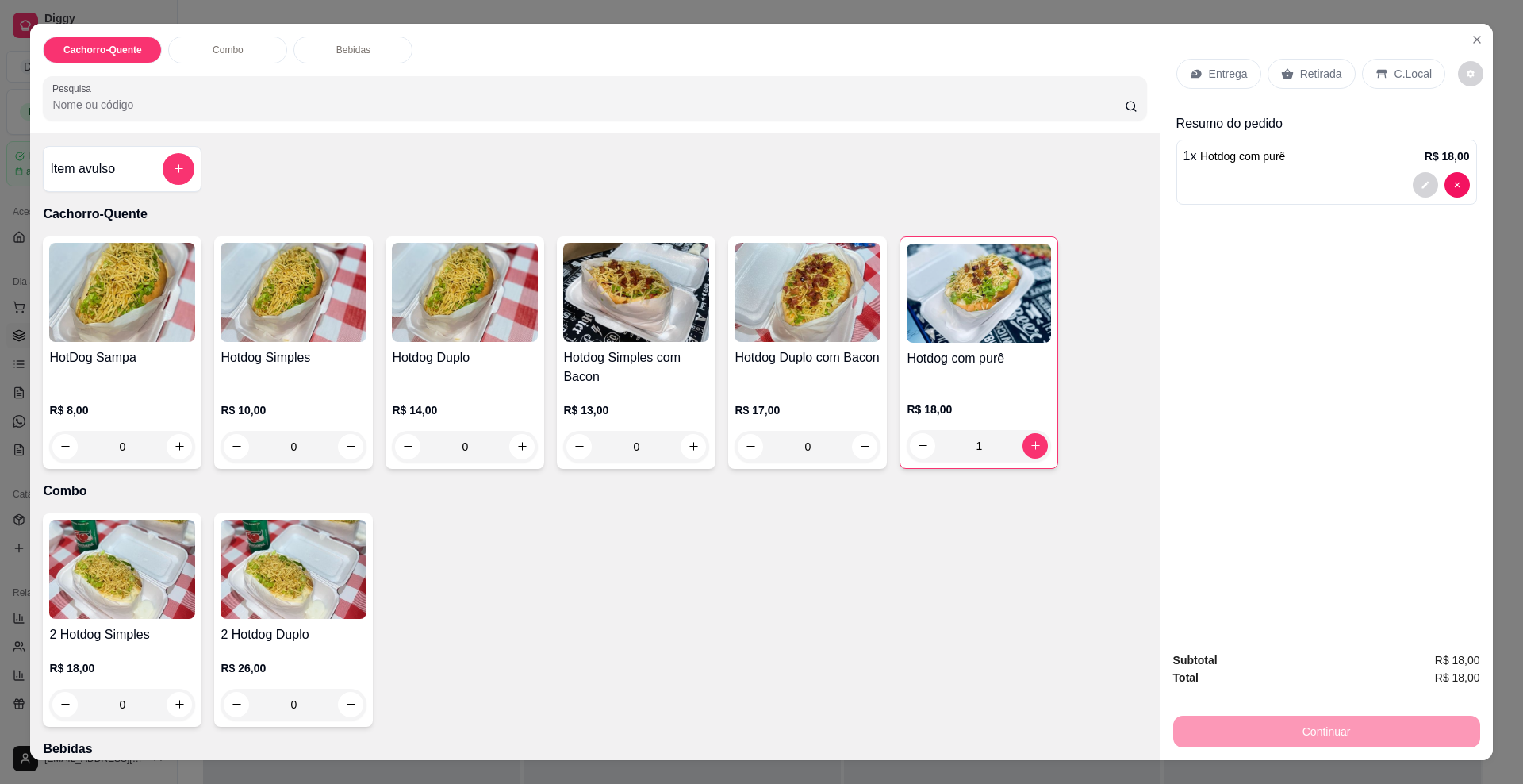
click at [1282, 77] on icon at bounding box center [1287, 74] width 12 height 11
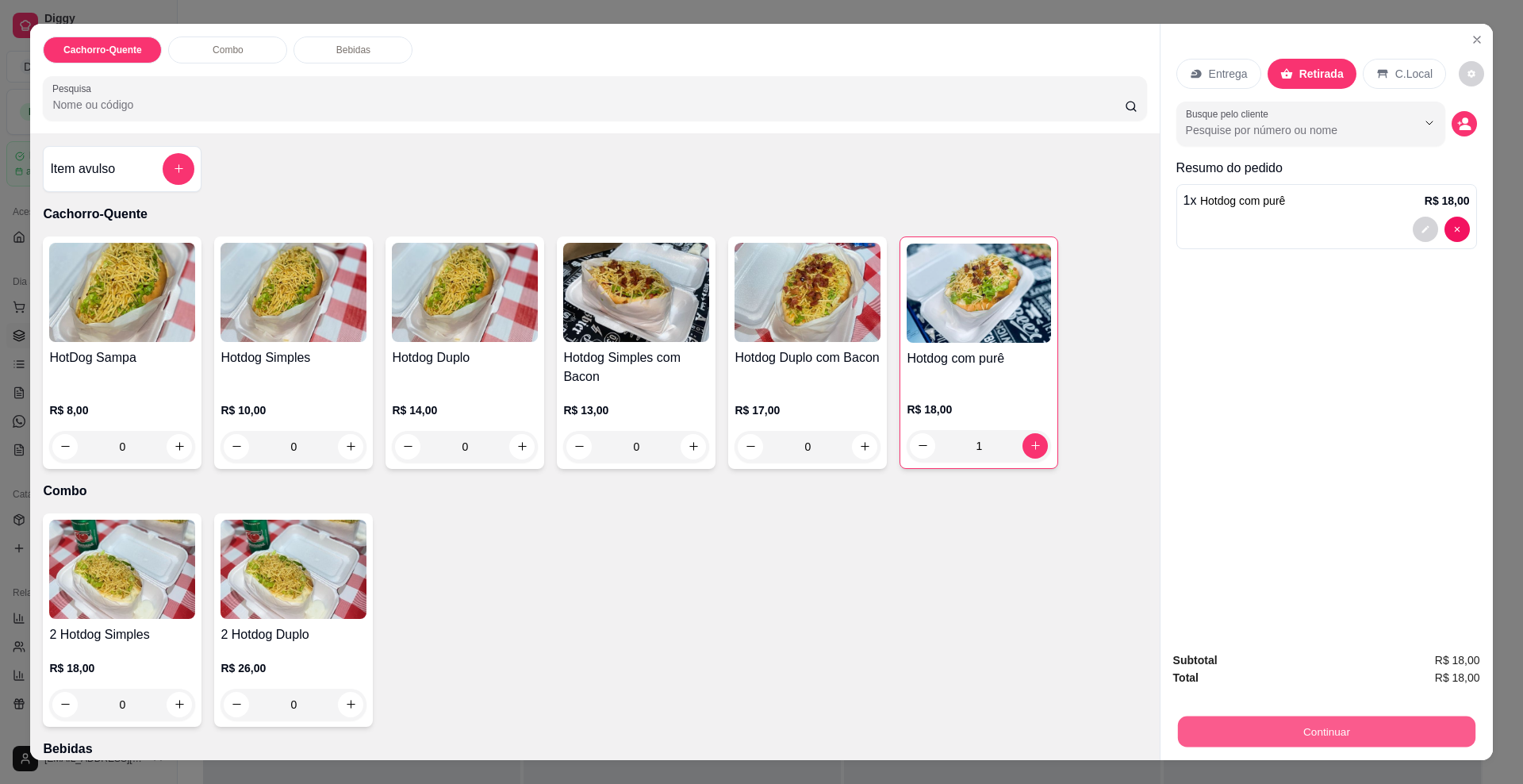
click at [1272, 723] on button "Continuar" at bounding box center [1326, 732] width 297 height 31
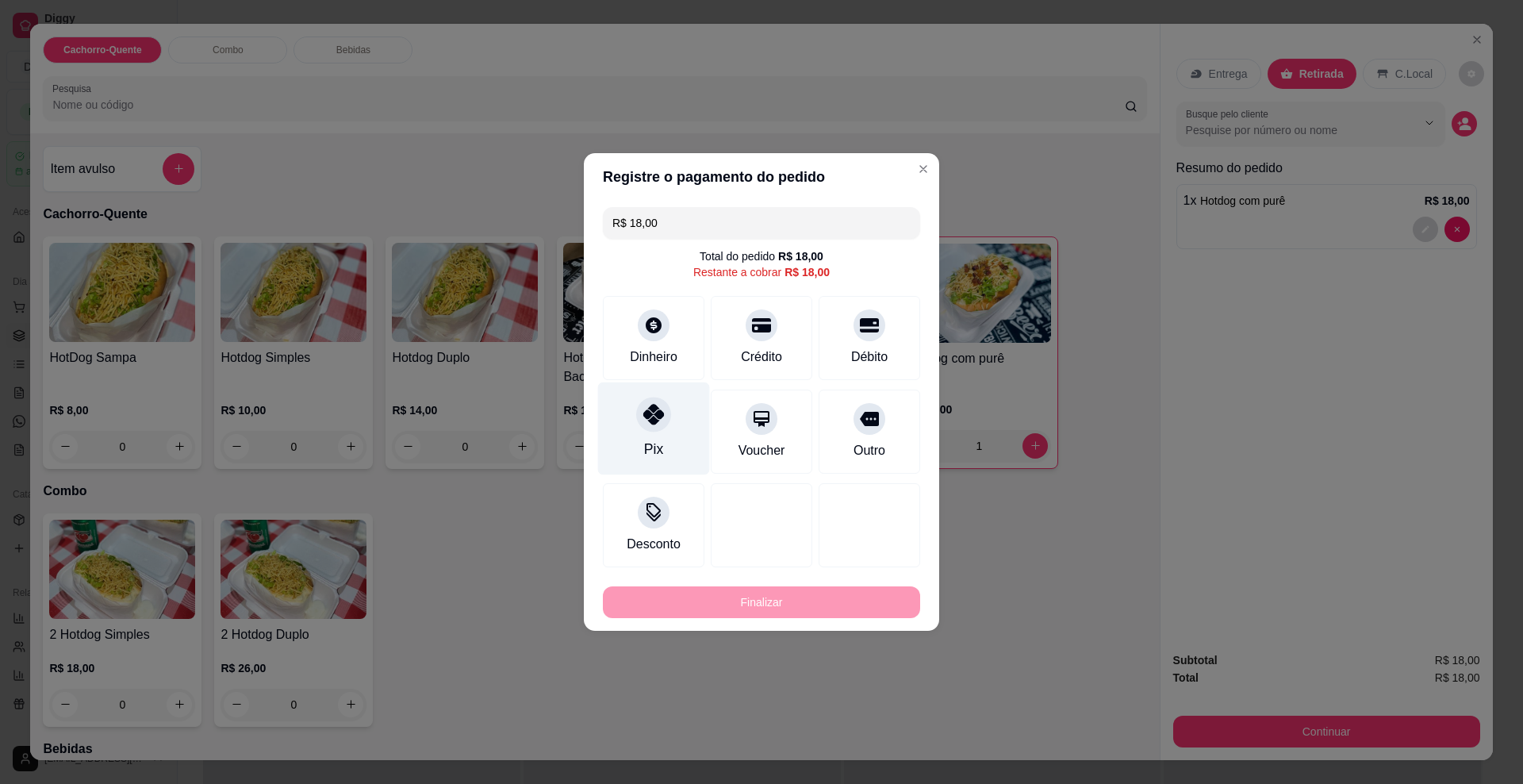
click at [656, 417] on icon at bounding box center [654, 414] width 21 height 21
type input "R$ 0,00"
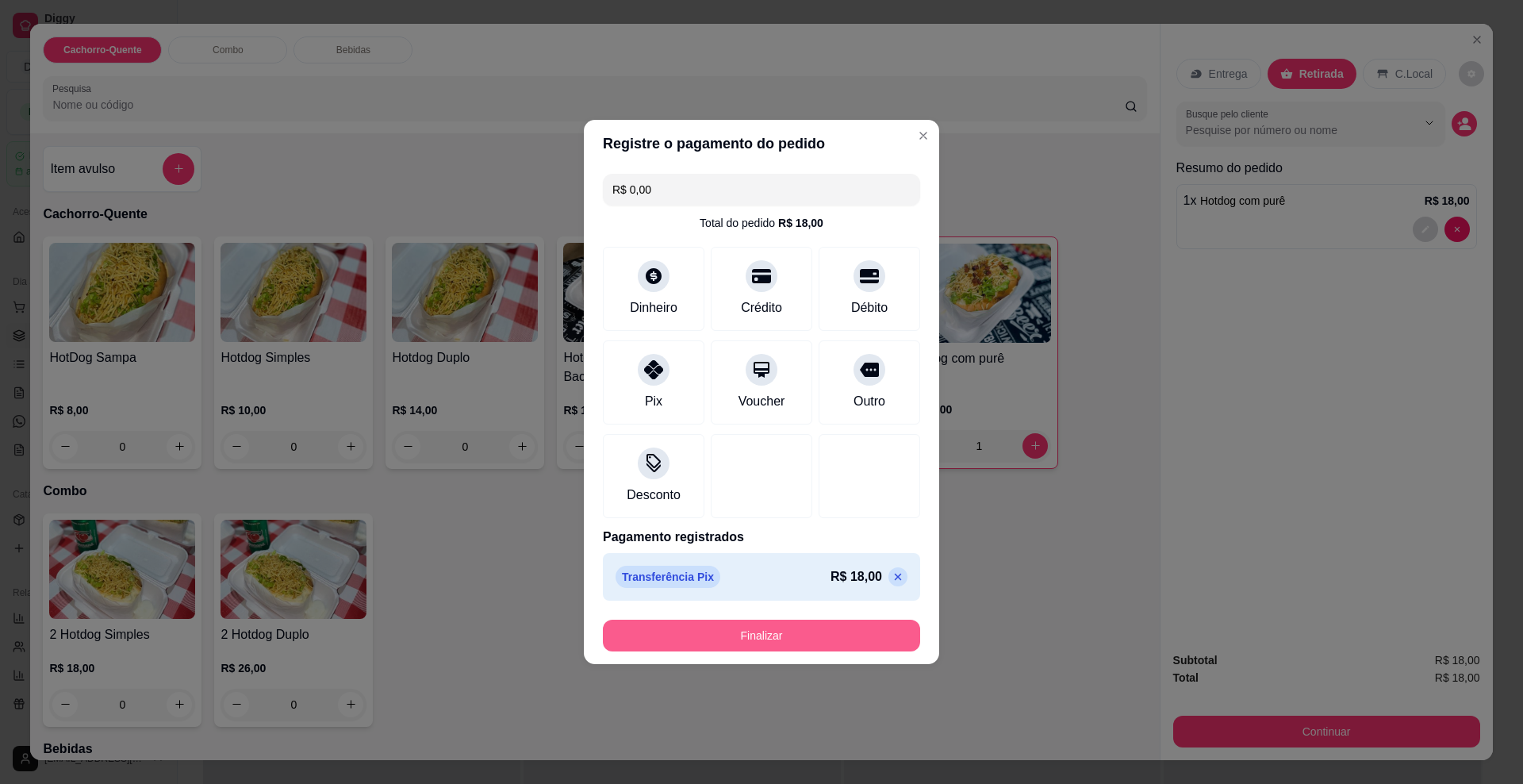
click at [700, 622] on button "Finalizar" at bounding box center [761, 635] width 317 height 31
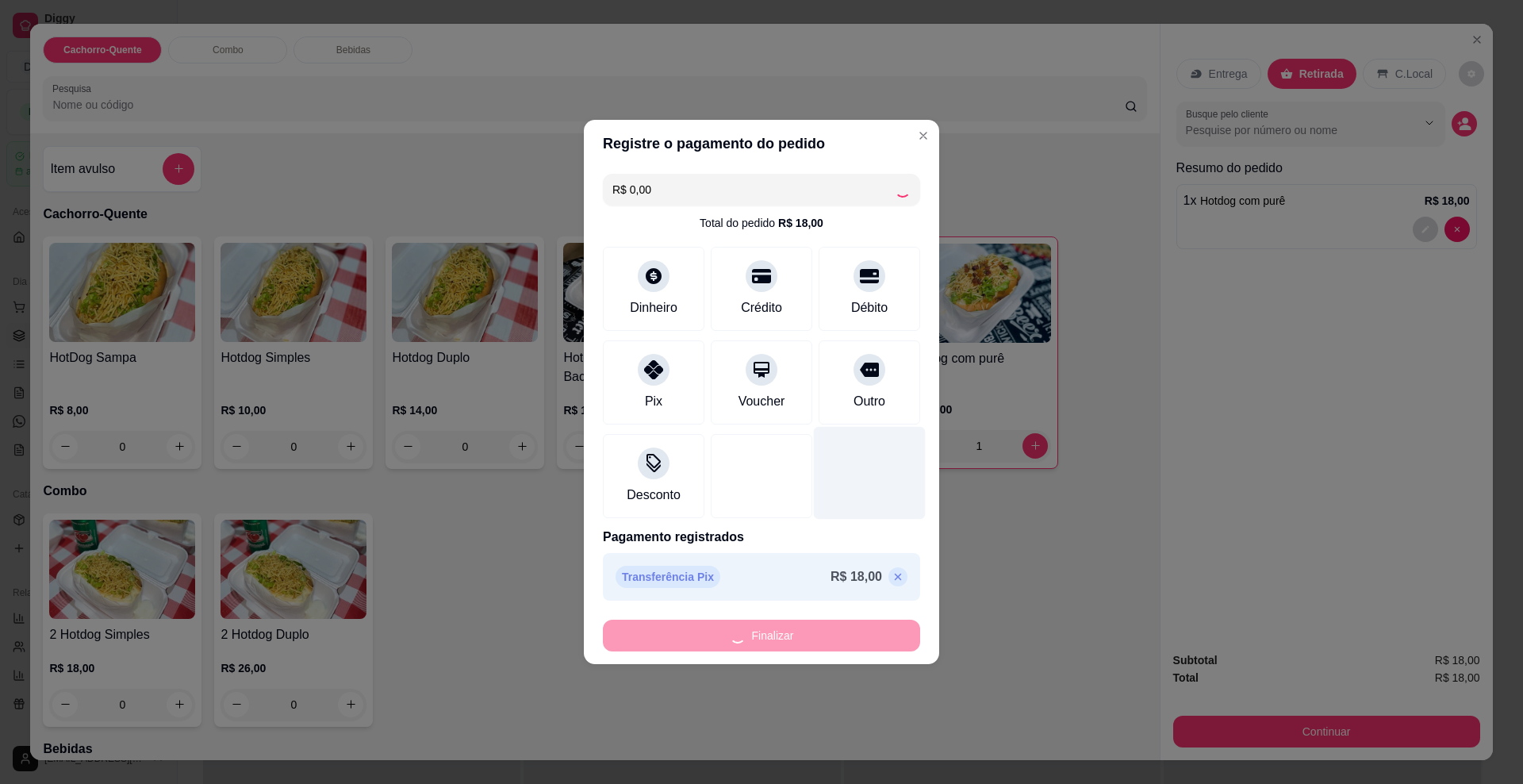
type input "0"
type input "-R$ 18,00"
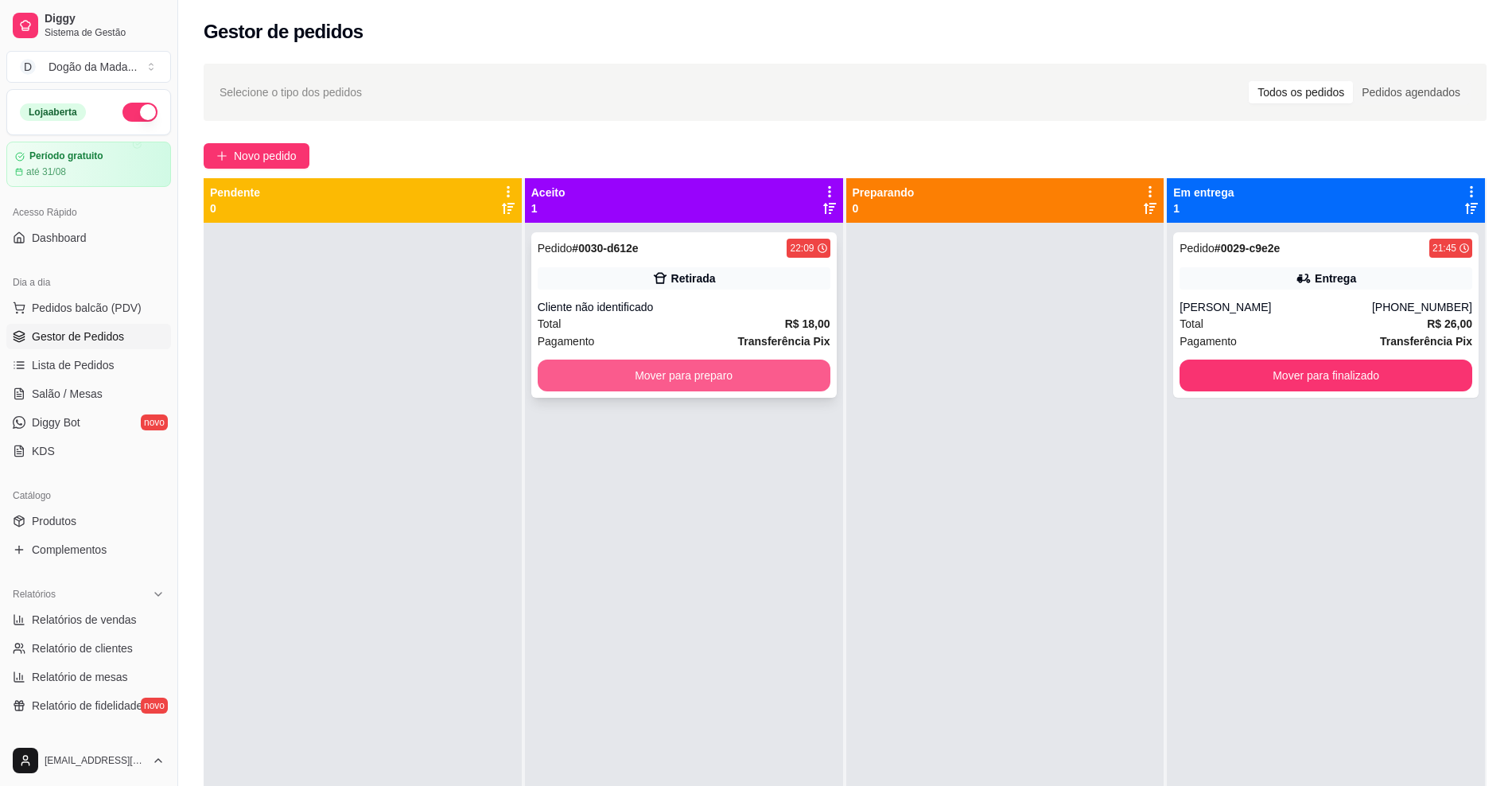
click at [681, 378] on button "Mover para preparo" at bounding box center [685, 375] width 293 height 31
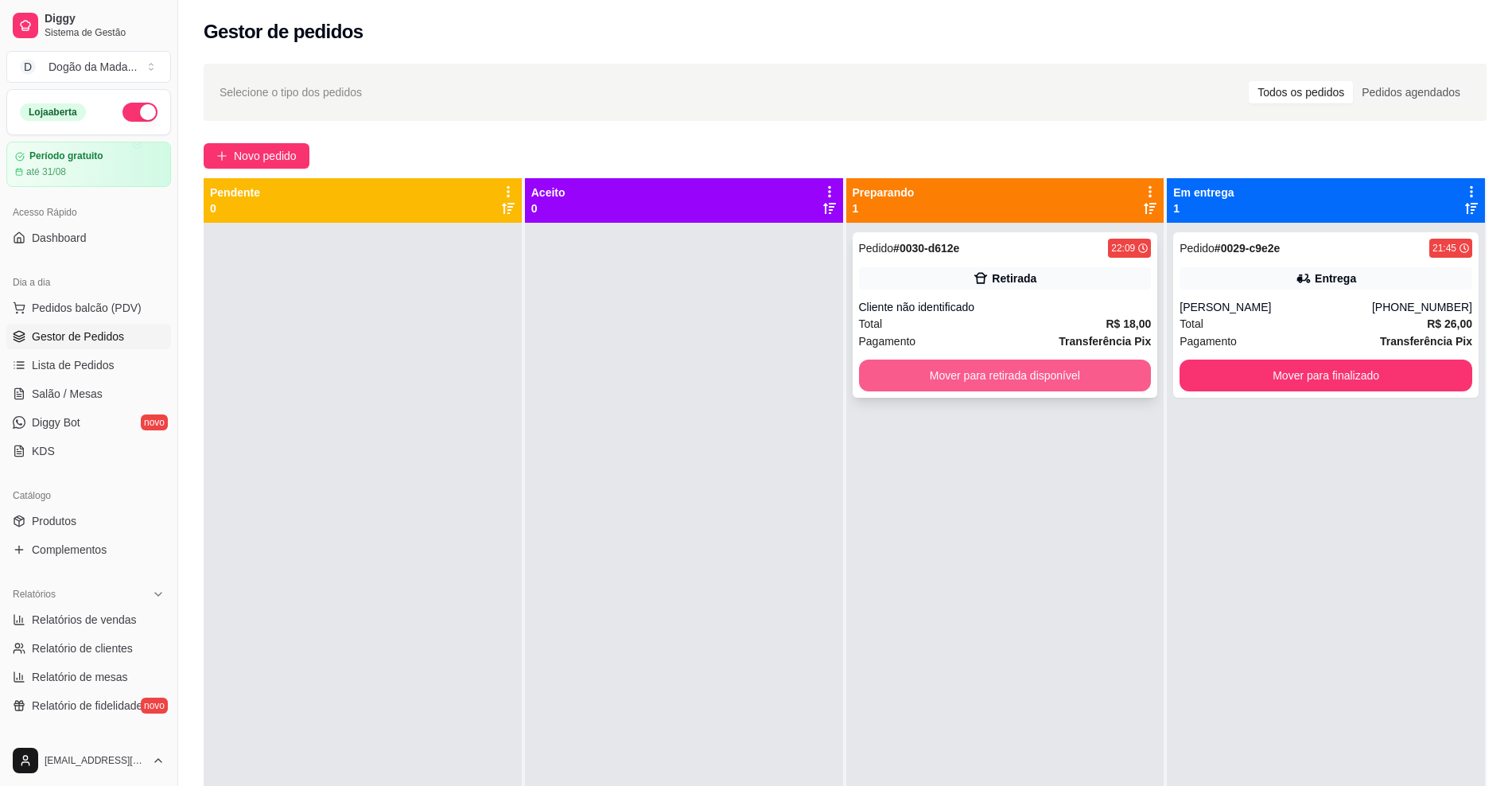
click at [968, 380] on button "Mover para retirada disponível" at bounding box center [1005, 375] width 293 height 31
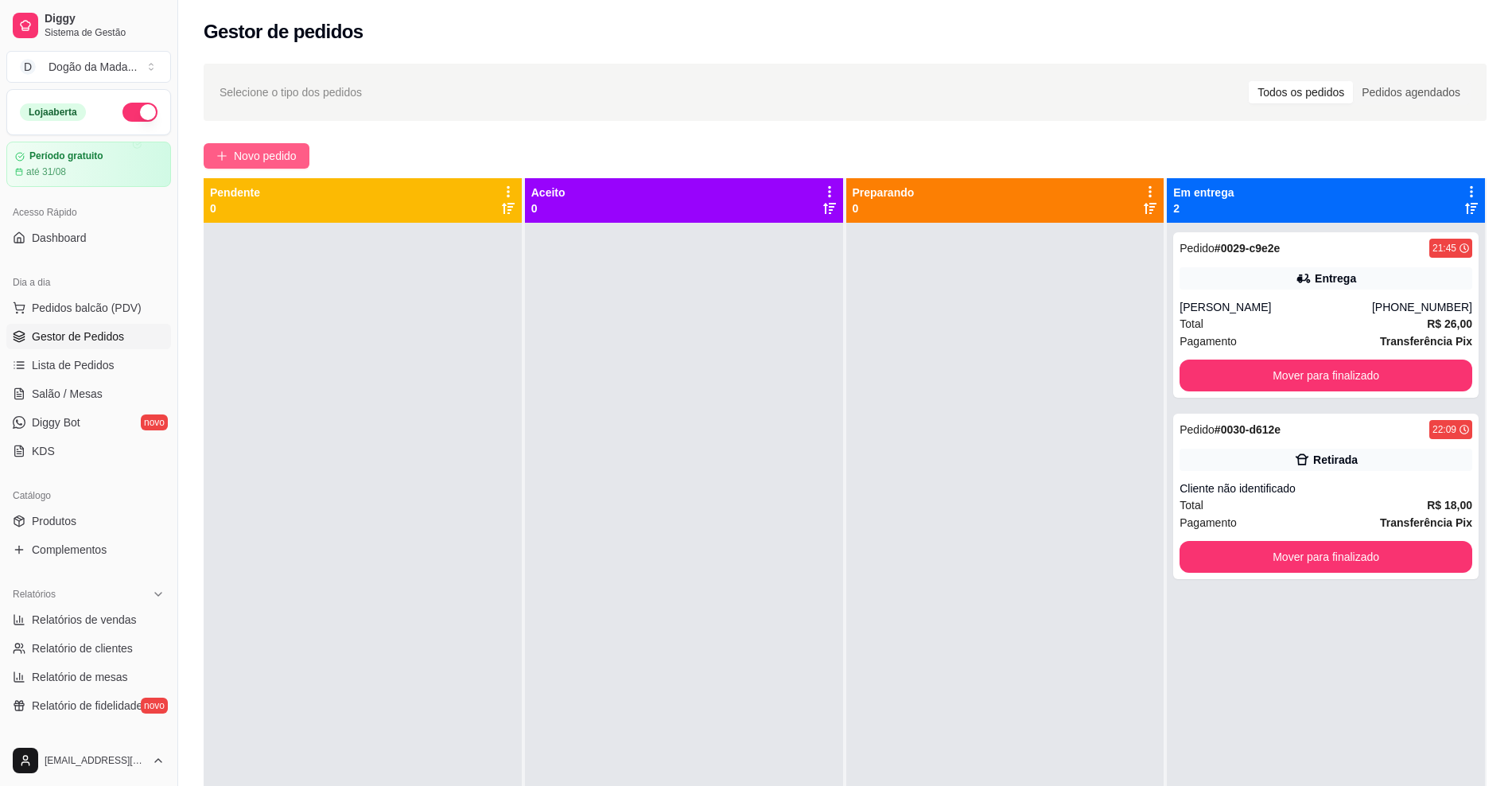
click at [250, 155] on span "Novo pedido" at bounding box center [266, 156] width 63 height 18
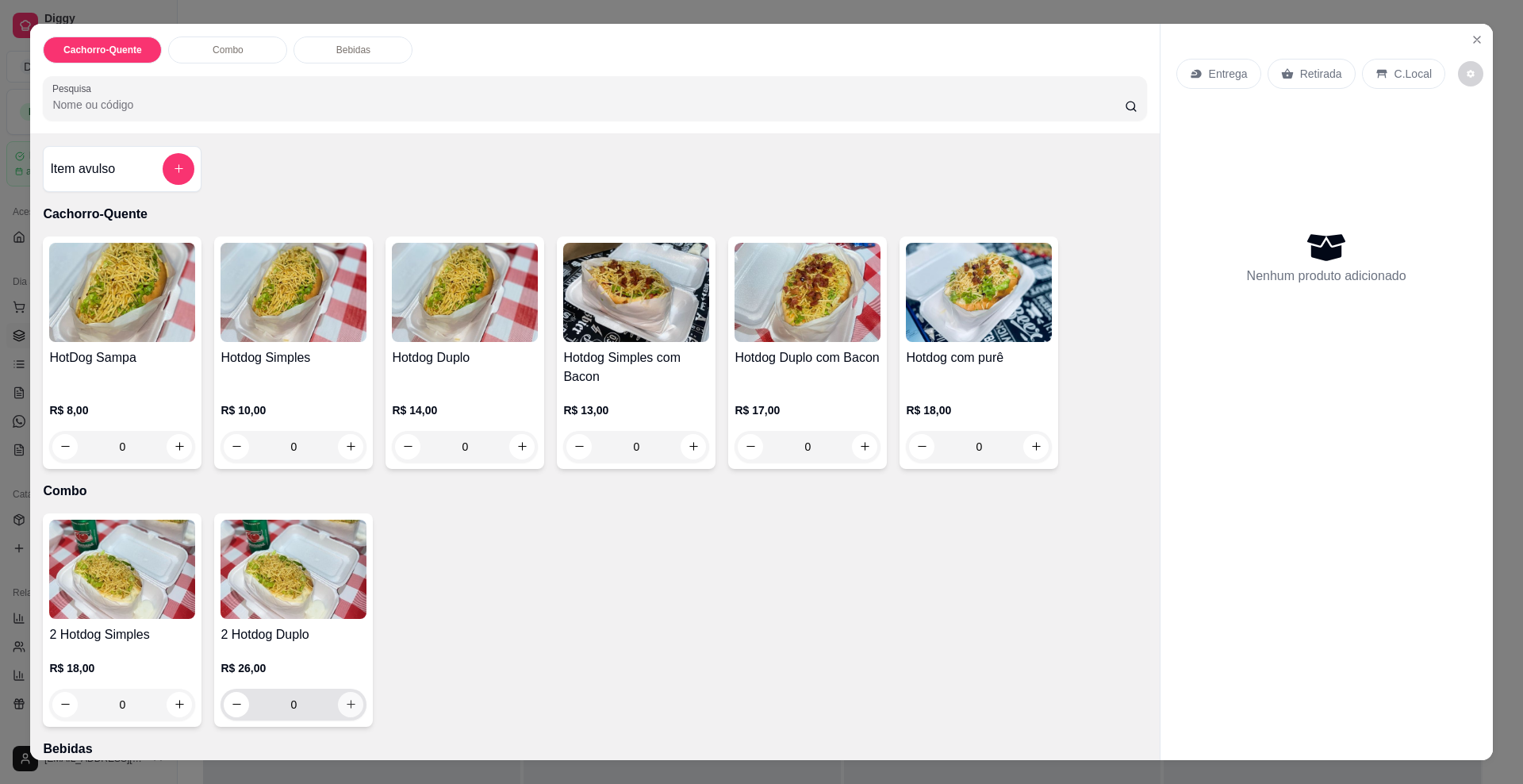
click at [345, 704] on icon "increase-product-quantity" at bounding box center [351, 705] width 12 height 12
type input "1"
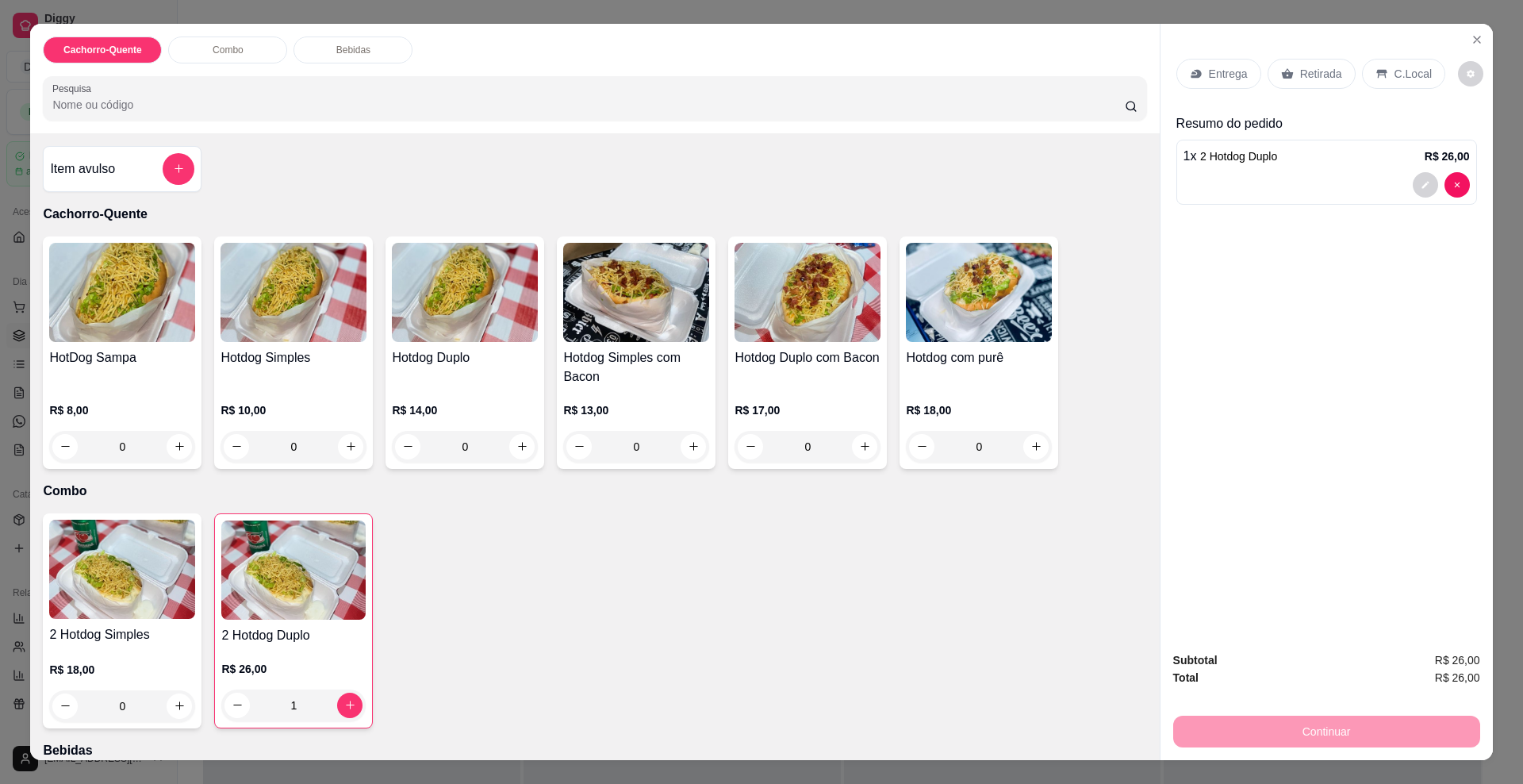
click at [1185, 87] on div "Entrega" at bounding box center [1219, 74] width 85 height 30
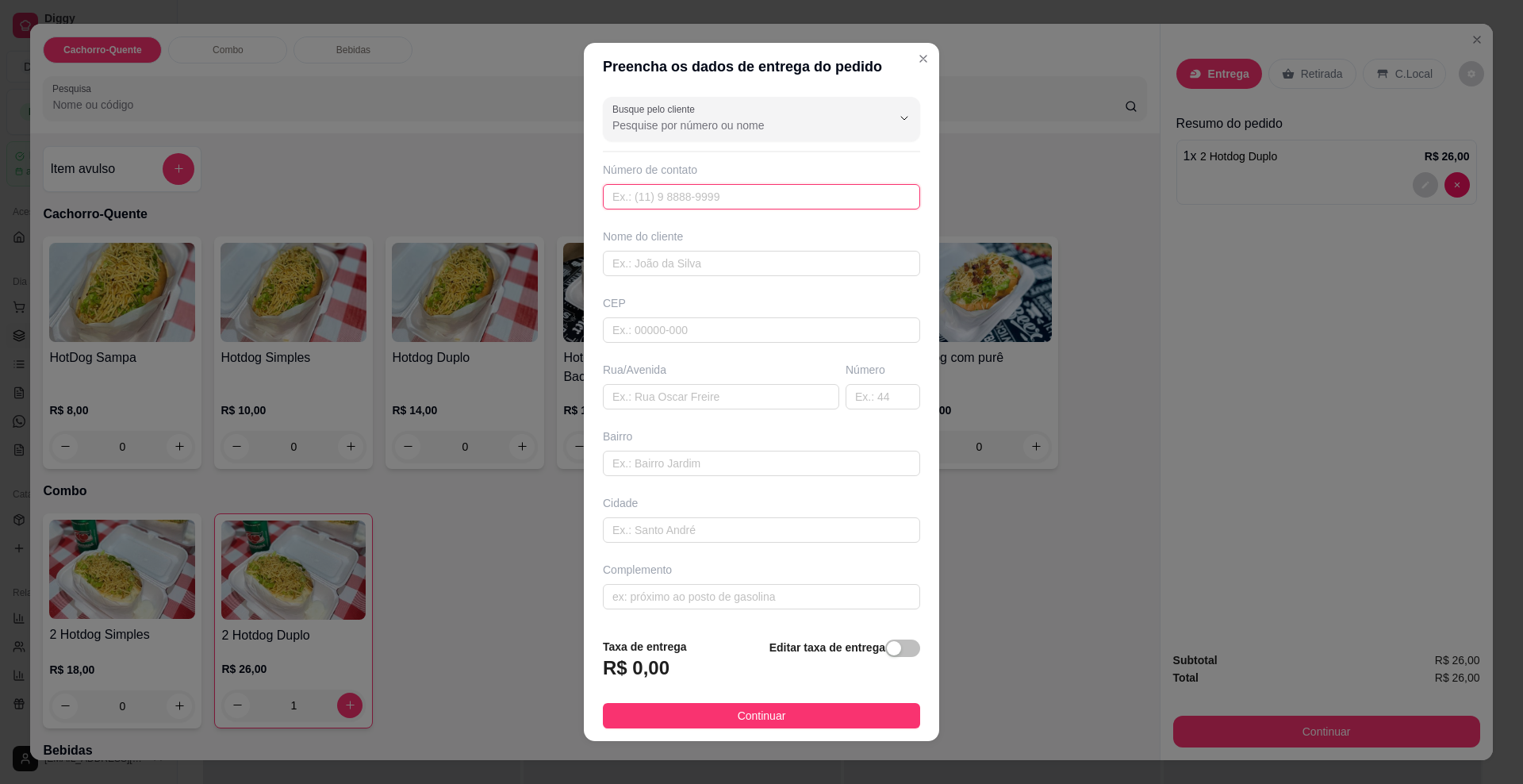
click at [706, 193] on input "text" at bounding box center [761, 197] width 317 height 26
click at [682, 133] on div at bounding box center [762, 119] width 298 height 31
click at [665, 173] on li "[PERSON_NAME]" at bounding box center [747, 164] width 289 height 26
type input "[PERSON_NAME]"
type input "67992599476"
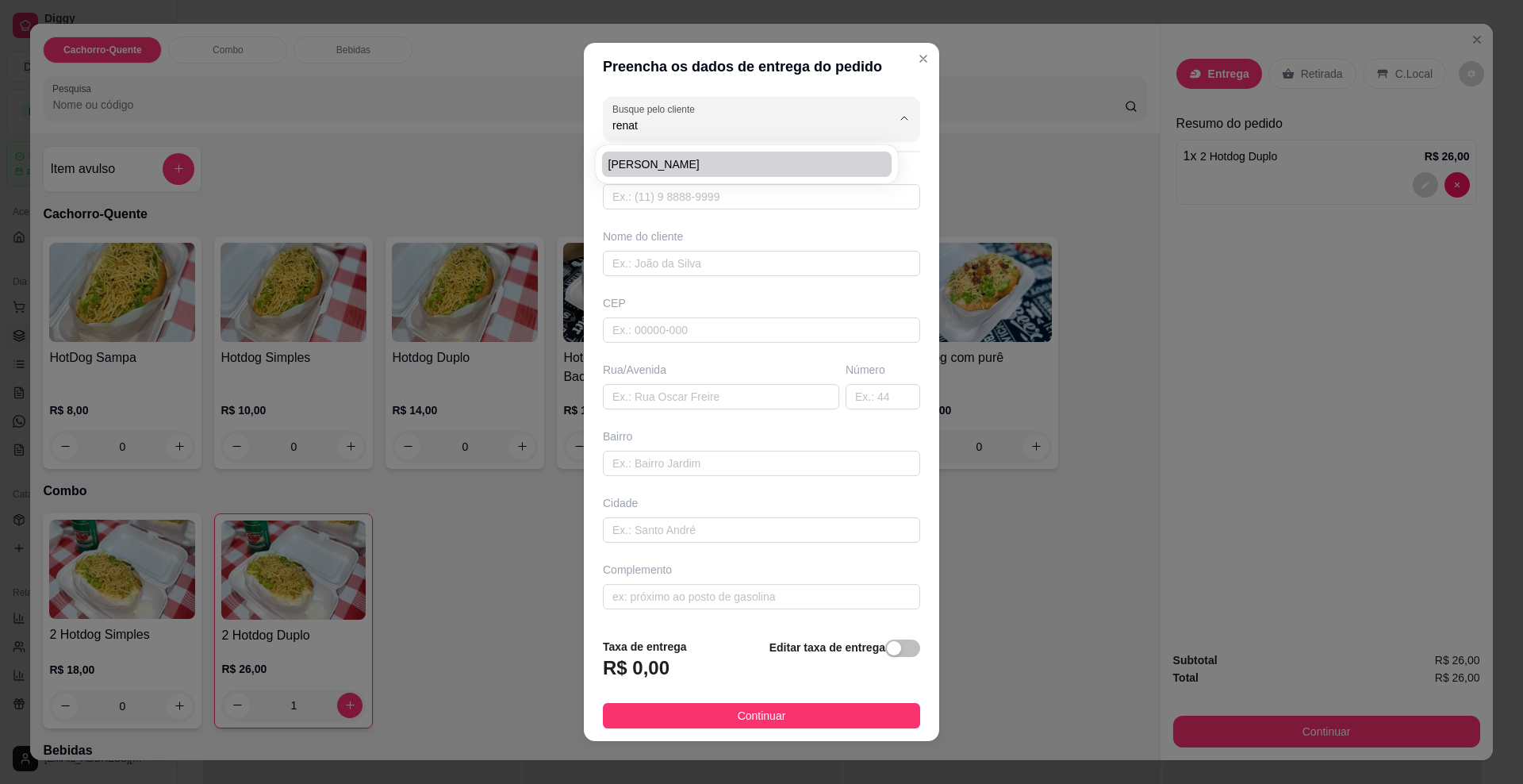
type input "[PERSON_NAME]"
type input "79084000"
type input "Rua Berent Friele"
type input "31"
type input "Aero Rancho"
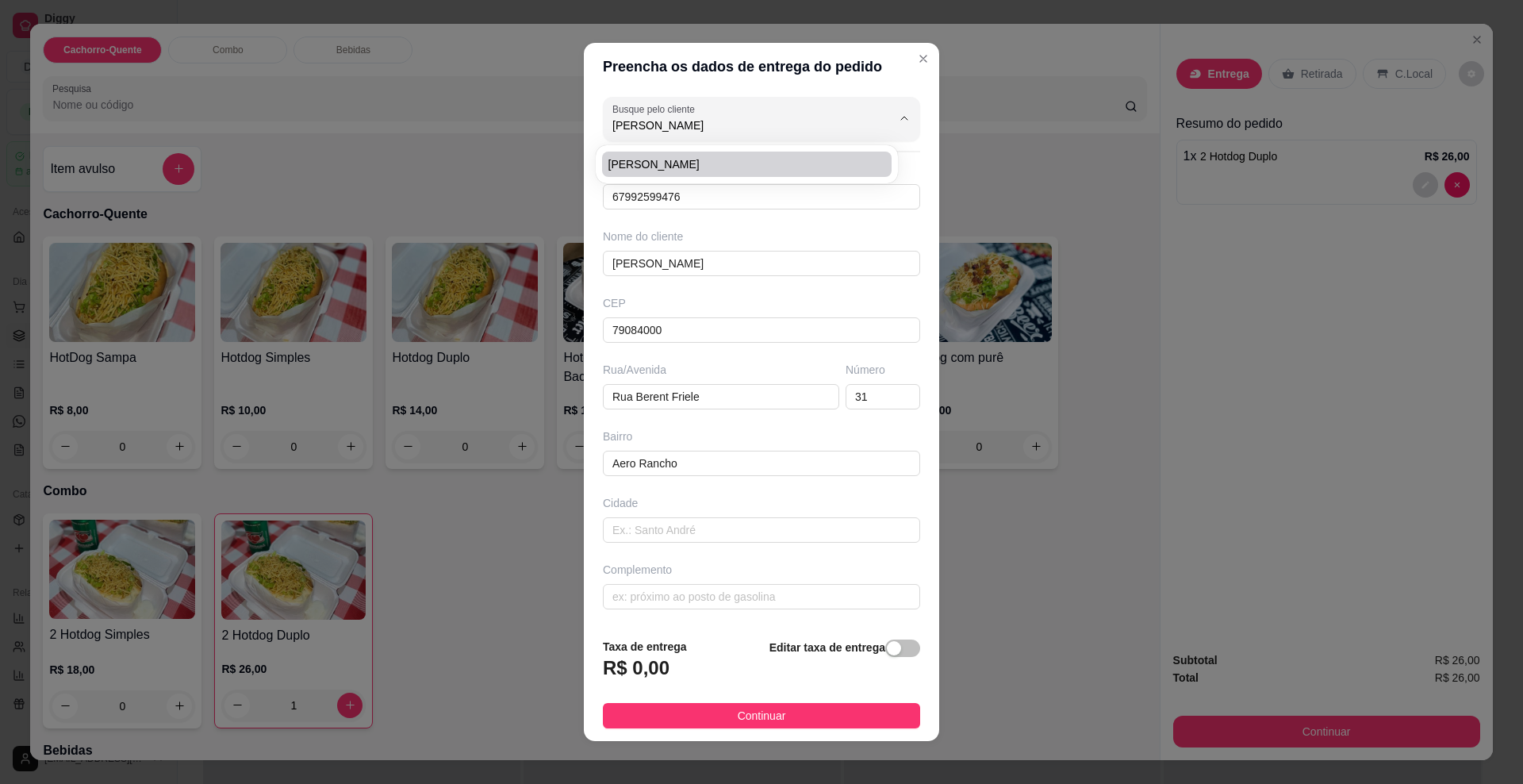
type input "[GEOGRAPHIC_DATA]"
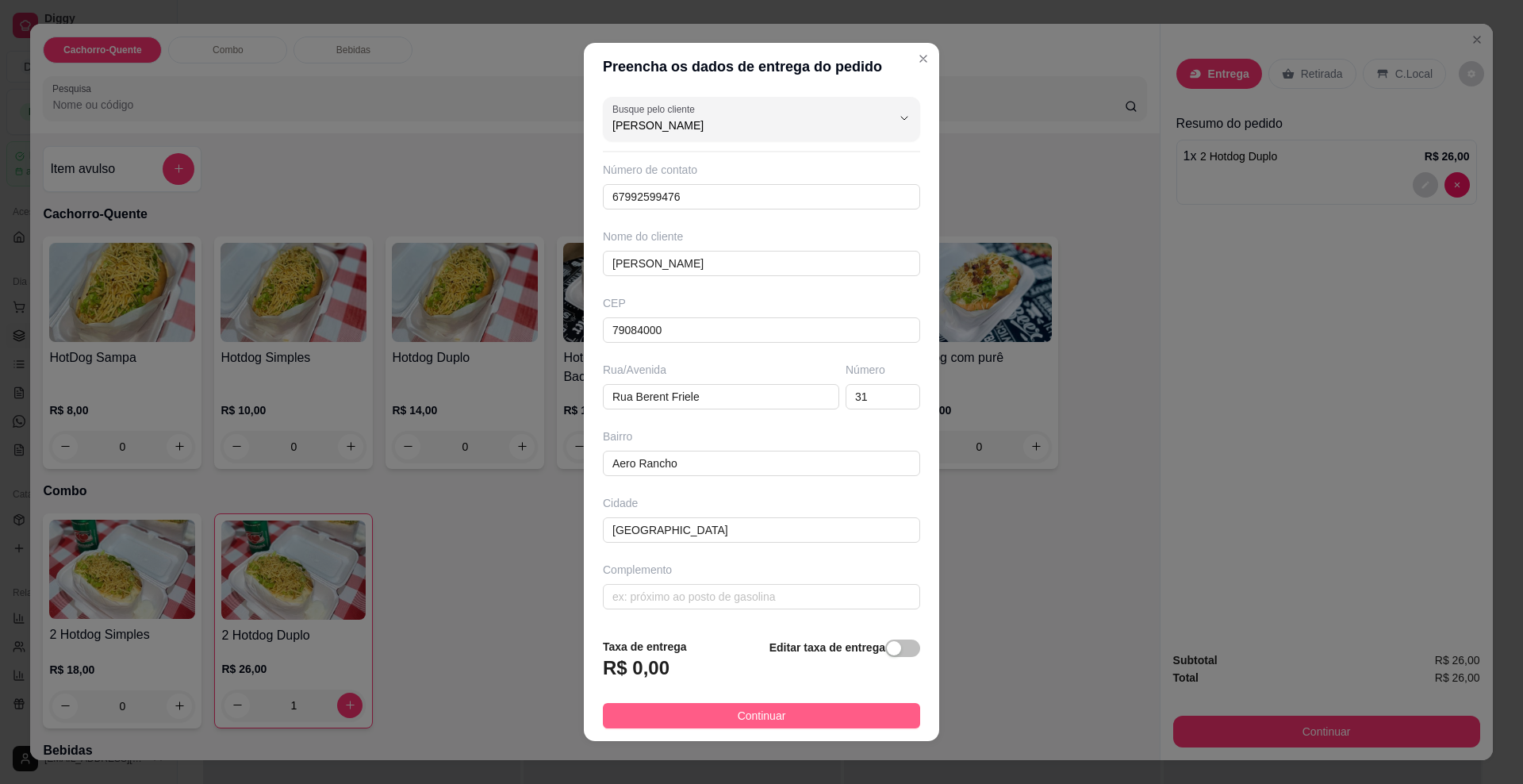
type input "[PERSON_NAME]"
click at [738, 716] on span "Continuar" at bounding box center [762, 715] width 48 height 18
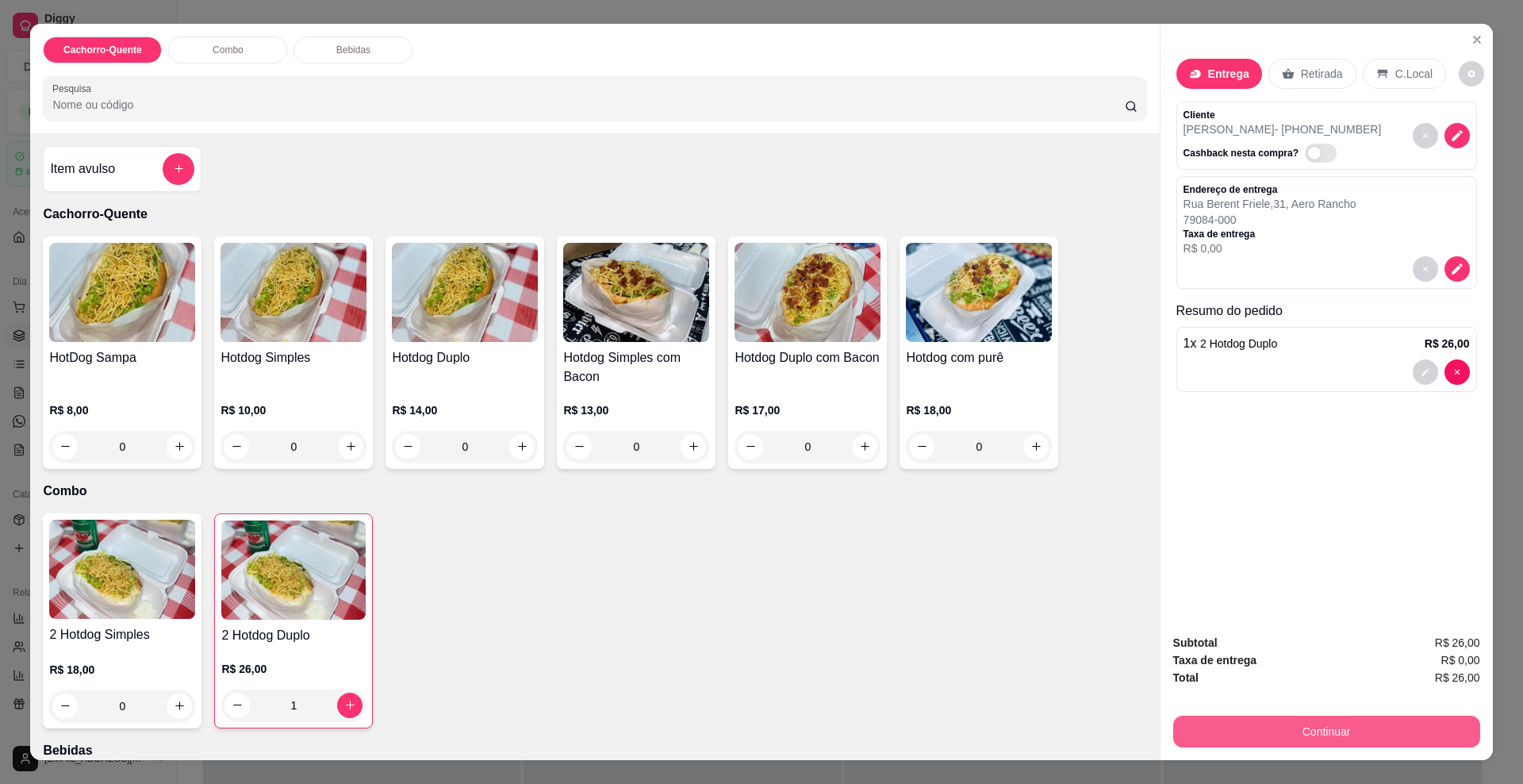
click at [1295, 738] on button "Continuar" at bounding box center [1327, 731] width 307 height 31
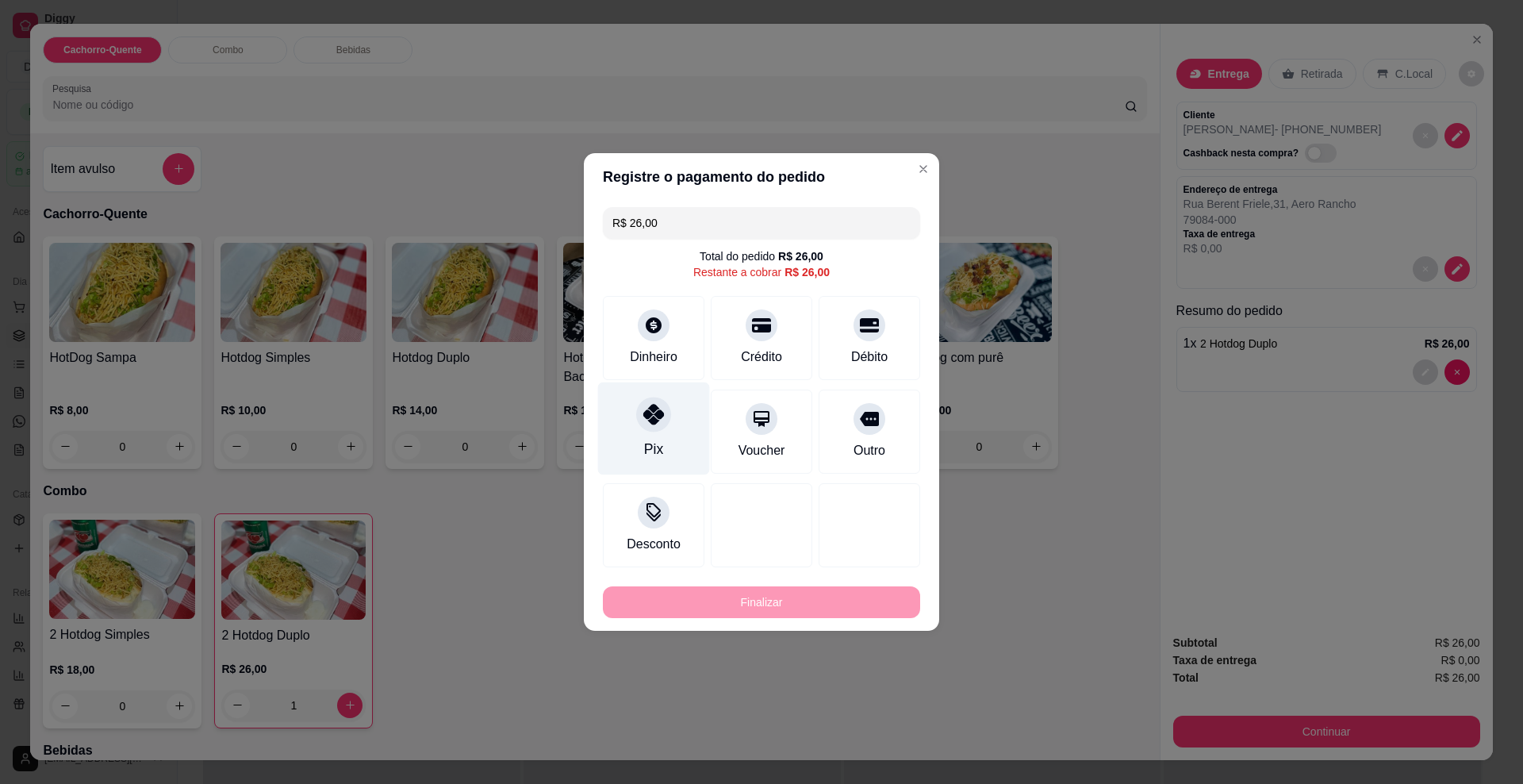
click at [649, 420] on icon at bounding box center [654, 414] width 21 height 21
type input "R$ 0,00"
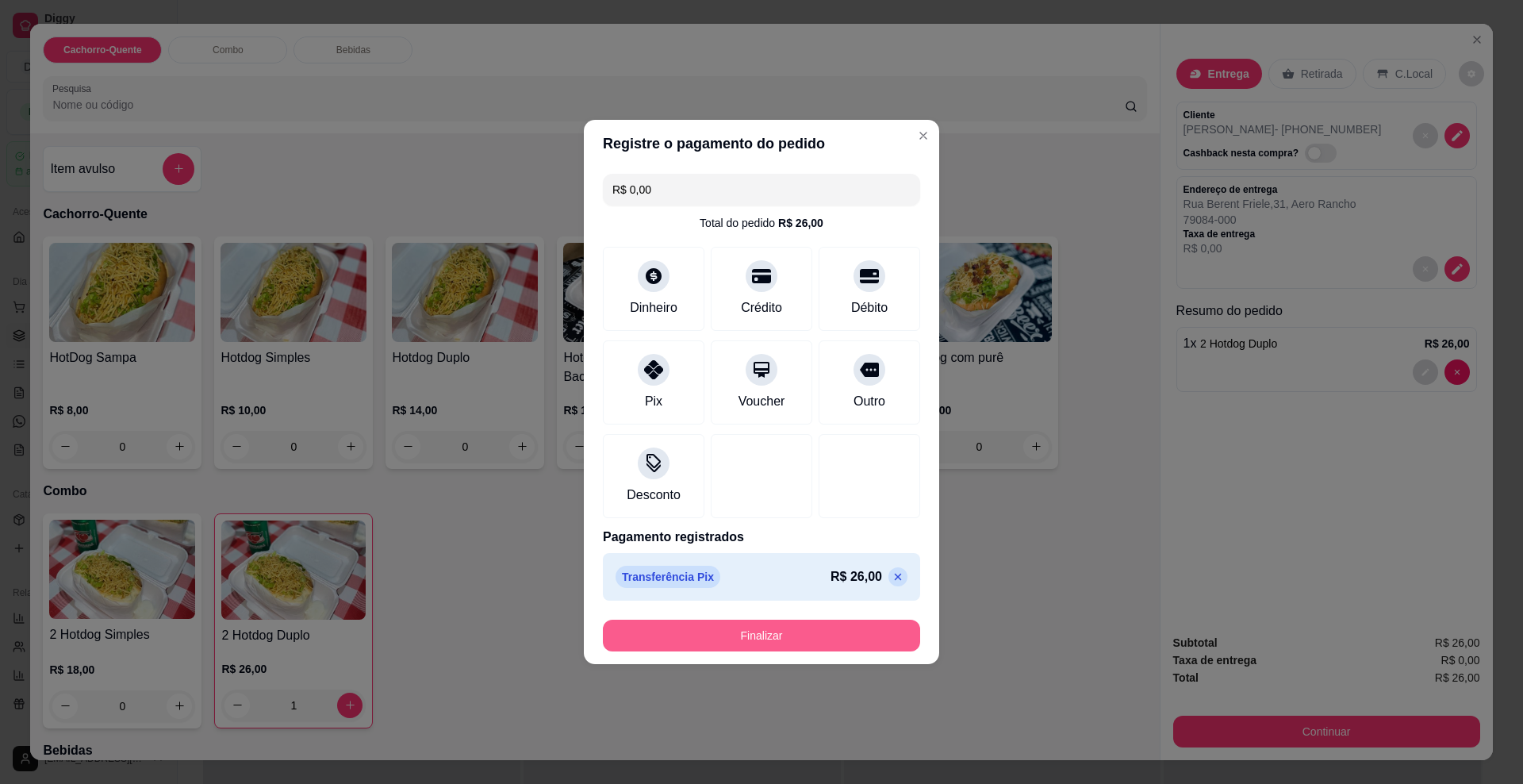
click at [710, 633] on button "Finalizar" at bounding box center [761, 635] width 317 height 31
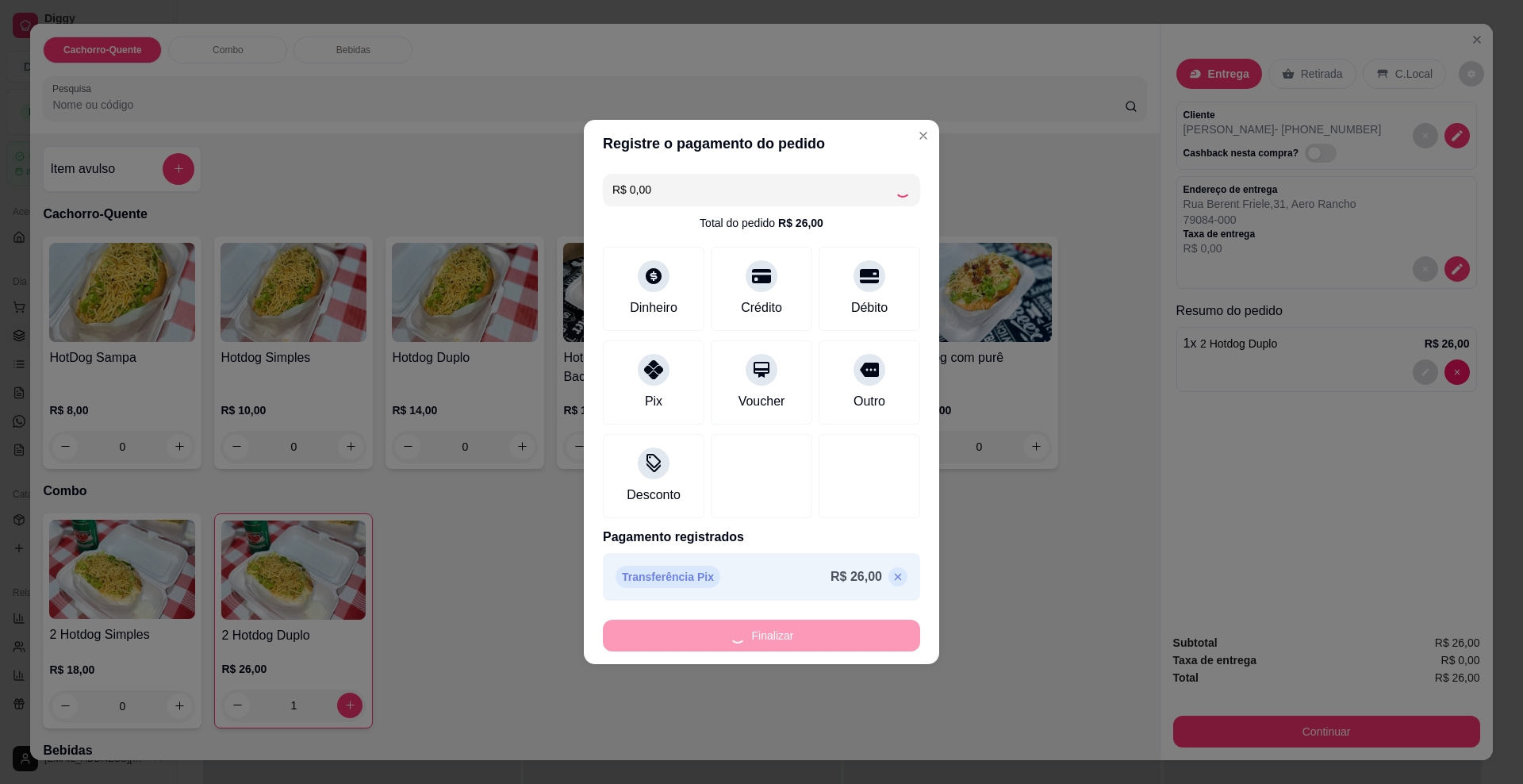
type input "0"
type input "-R$ 26,00"
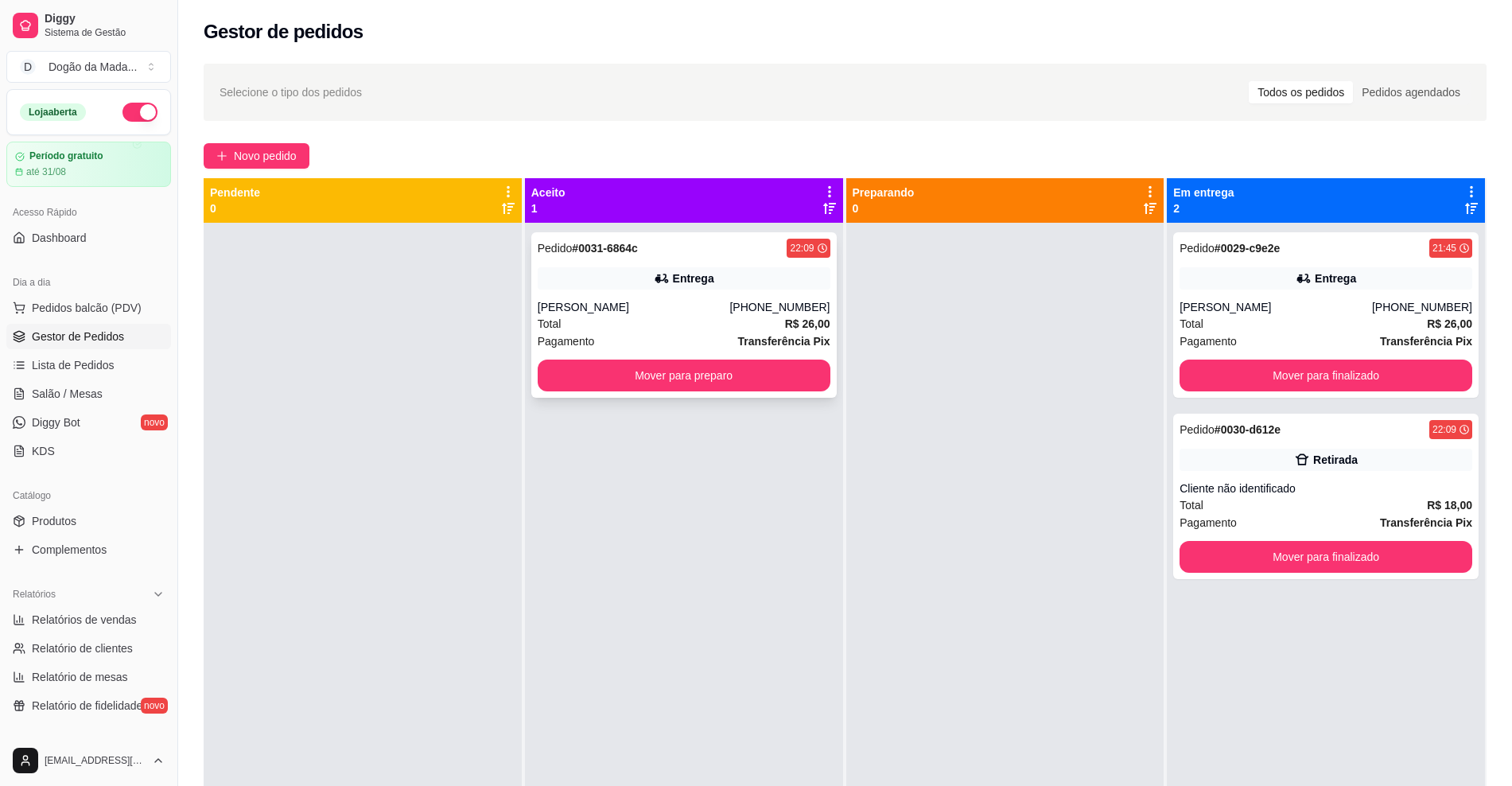
click at [750, 380] on button "Mover para preparo" at bounding box center [685, 375] width 293 height 31
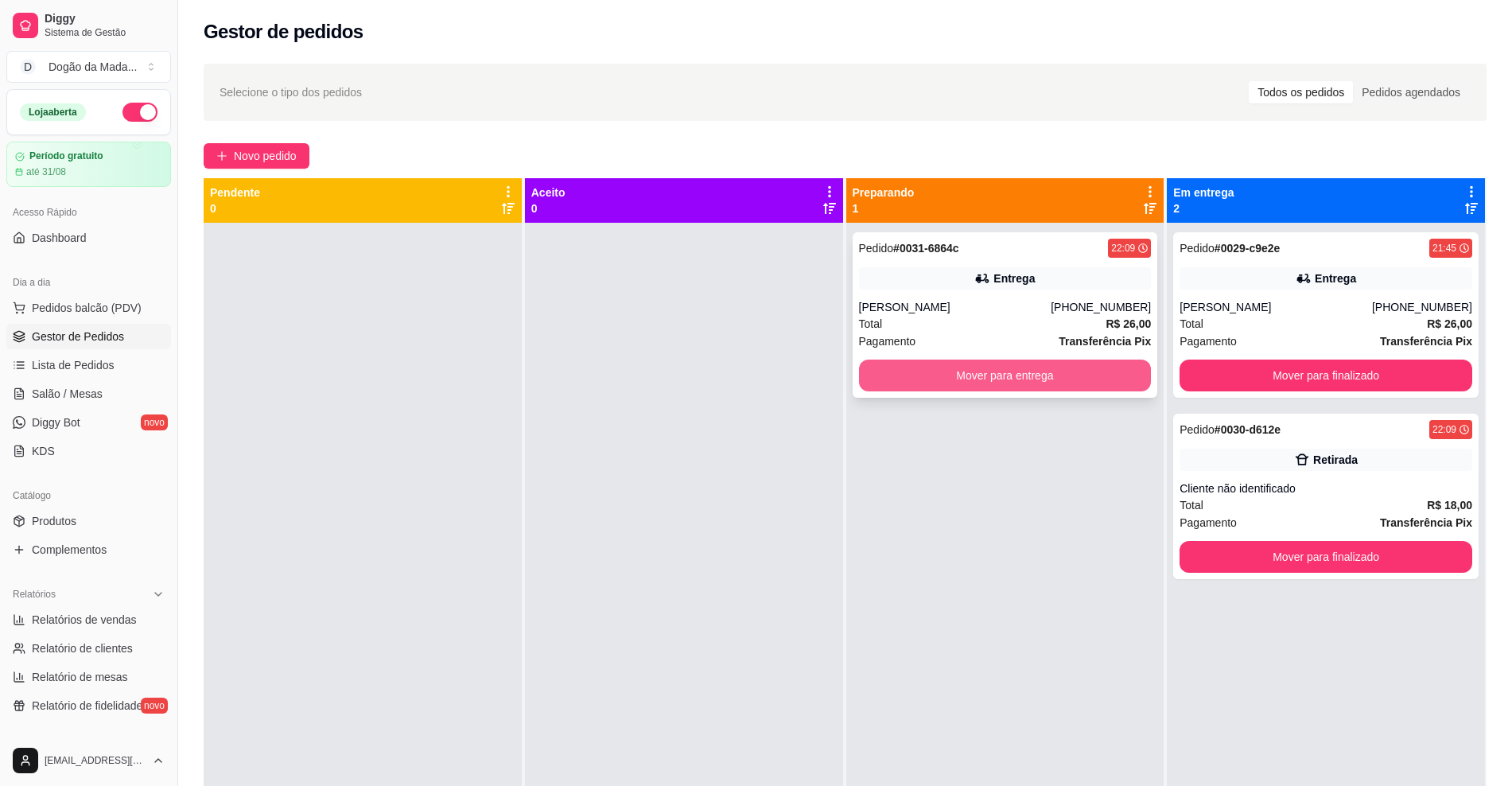
click at [952, 381] on button "Mover para entrega" at bounding box center [1005, 375] width 293 height 31
